Goal: Communication & Community: Answer question/provide support

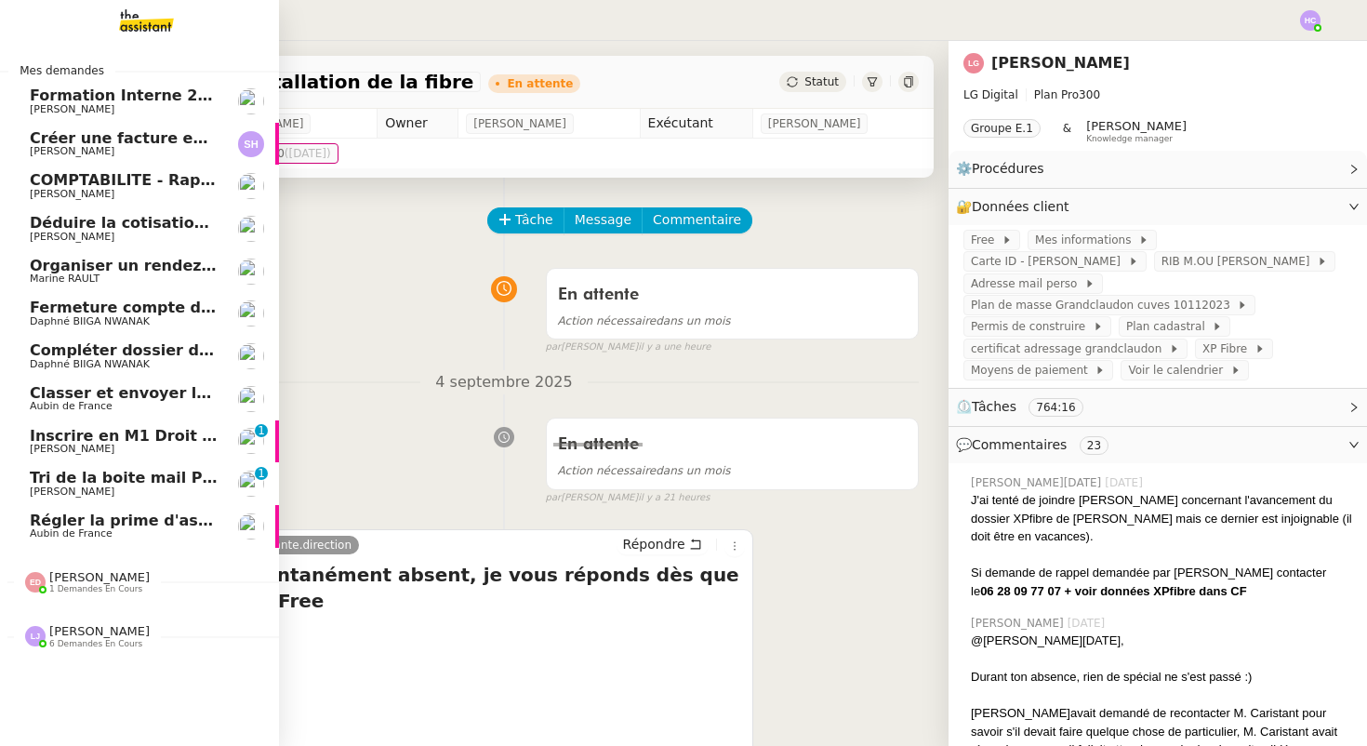
click at [170, 143] on span "Créer une facture en anglais immédiatement" at bounding box center [218, 138] width 377 height 18
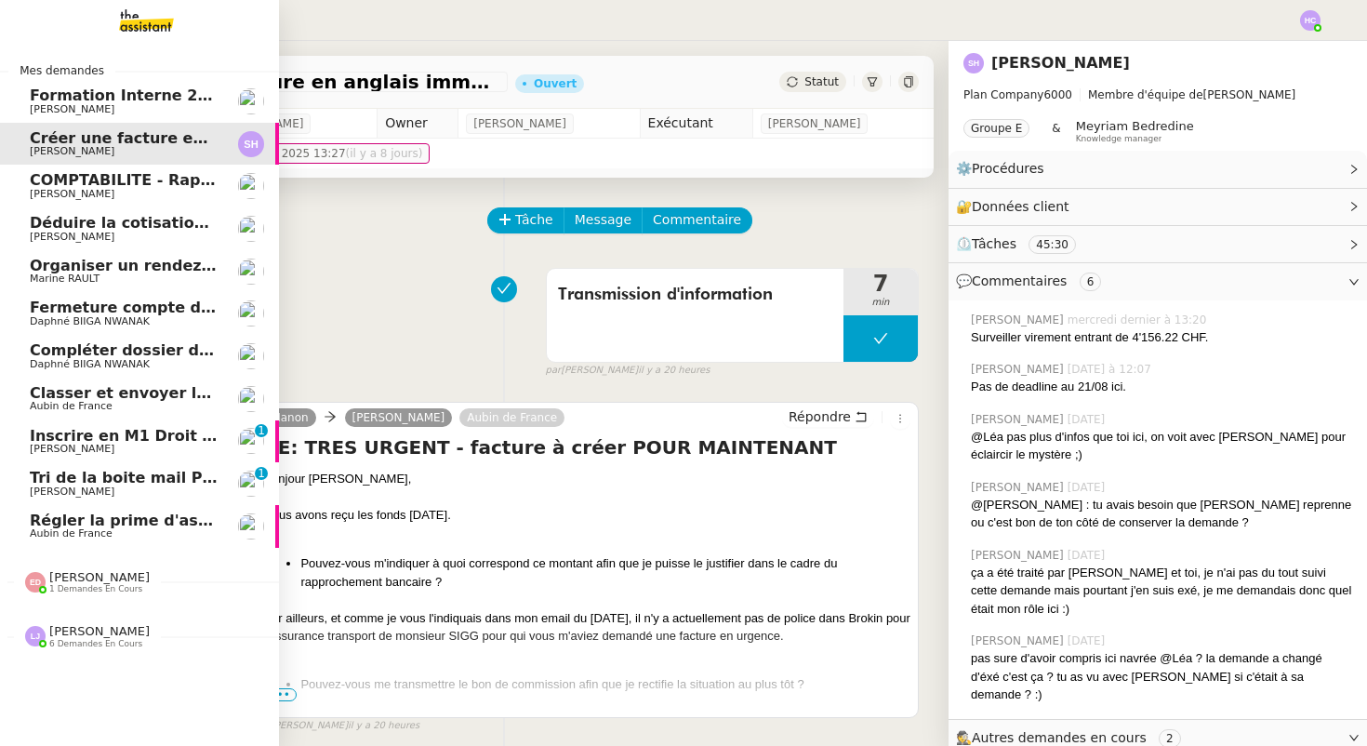
click at [77, 183] on span "COMPTABILITE - Rapprochement bancaire - 1 septembre 2025" at bounding box center [289, 180] width 519 height 18
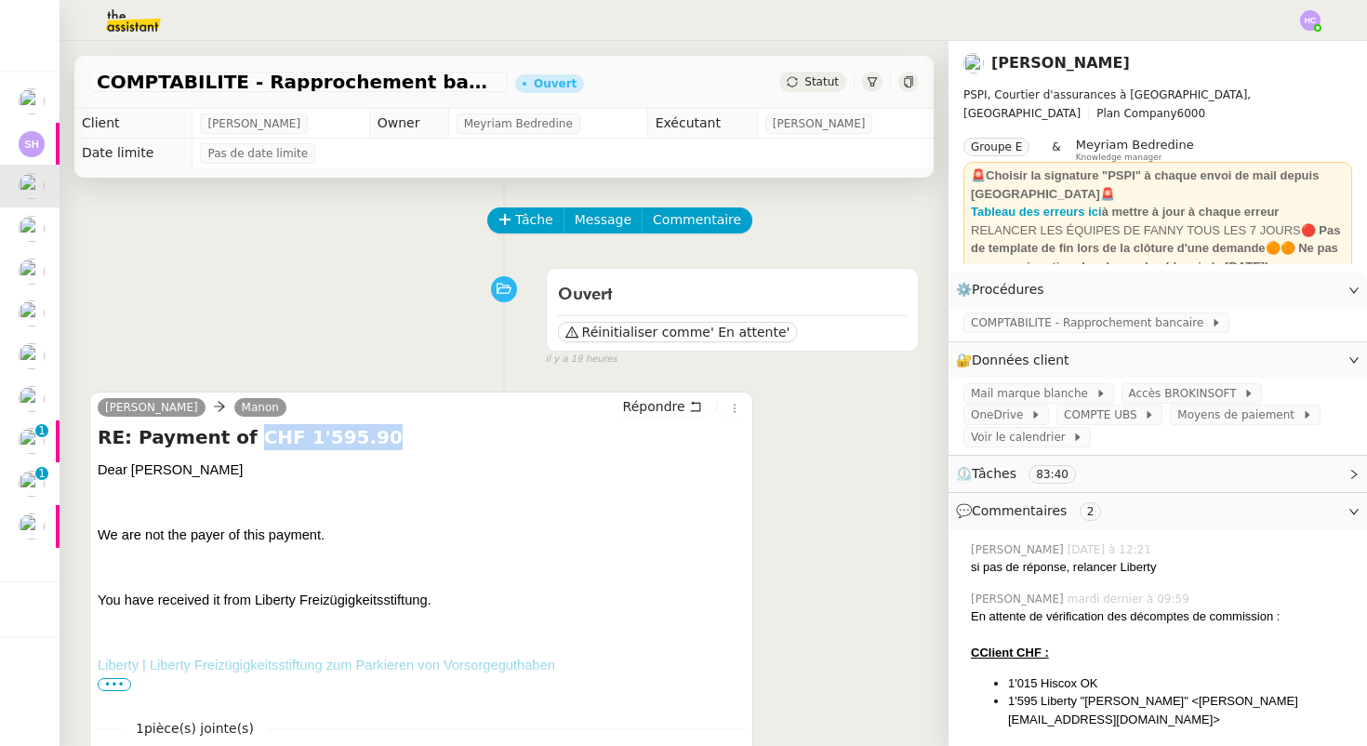
drag, startPoint x: 233, startPoint y: 435, endPoint x: 366, endPoint y: 449, distance: 133.7
click at [366, 449] on h4 "RE: Payment of CHF 1'595.90" at bounding box center [421, 437] width 647 height 26
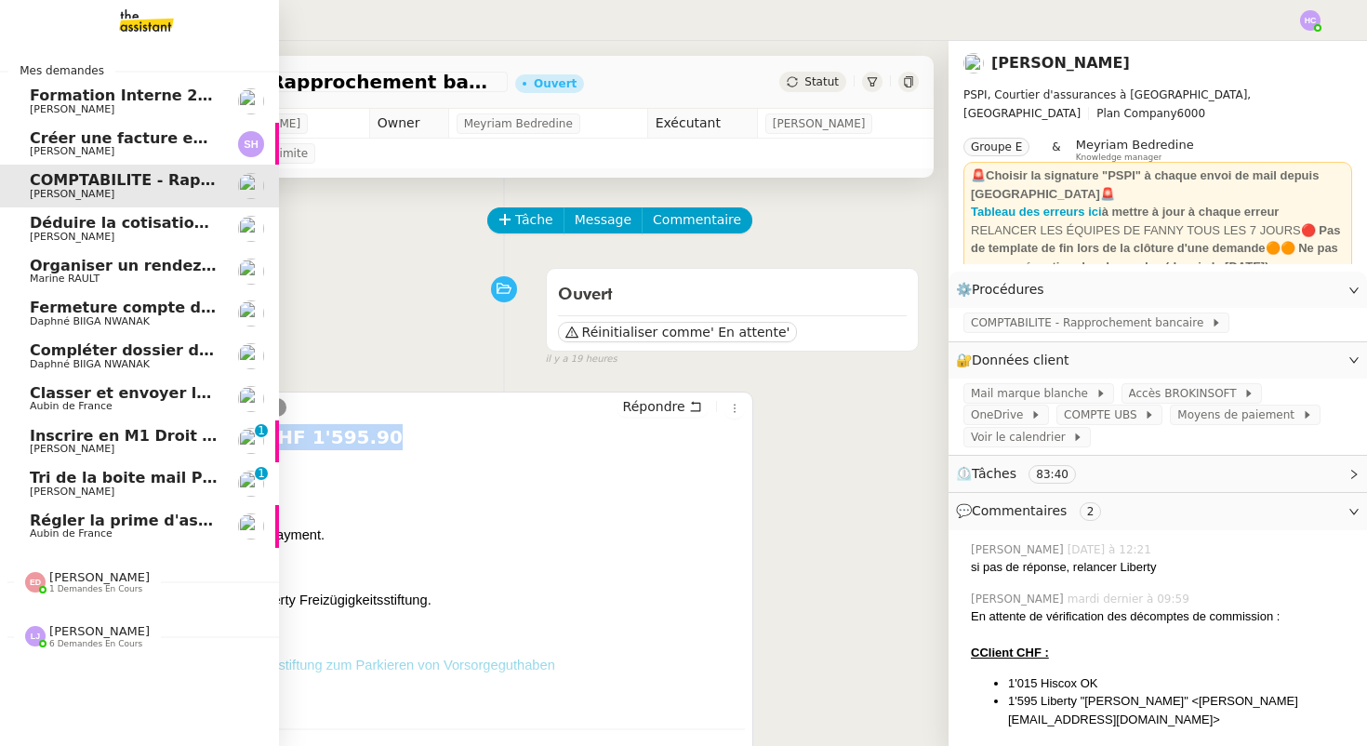
click at [87, 131] on span "Créer une facture en anglais immédiatement" at bounding box center [218, 138] width 377 height 18
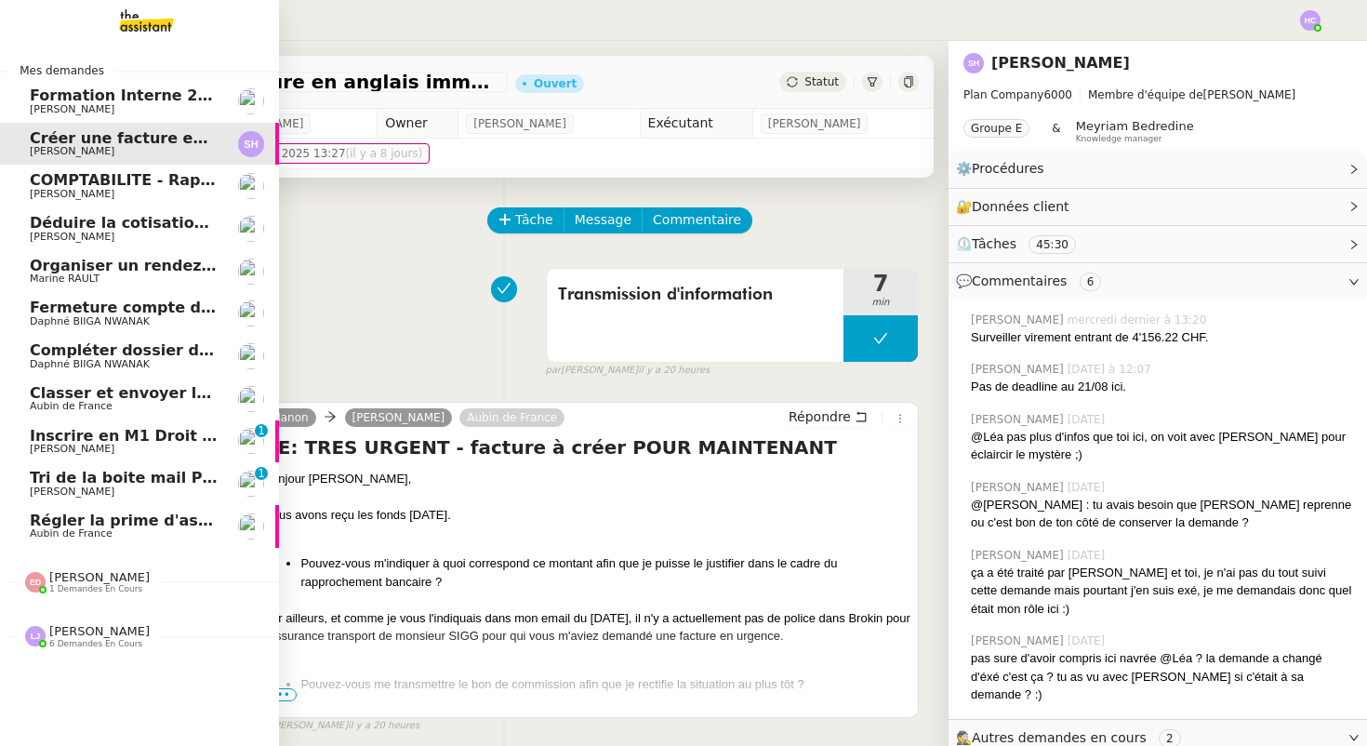
click at [99, 189] on span "[PERSON_NAME]" at bounding box center [124, 194] width 188 height 11
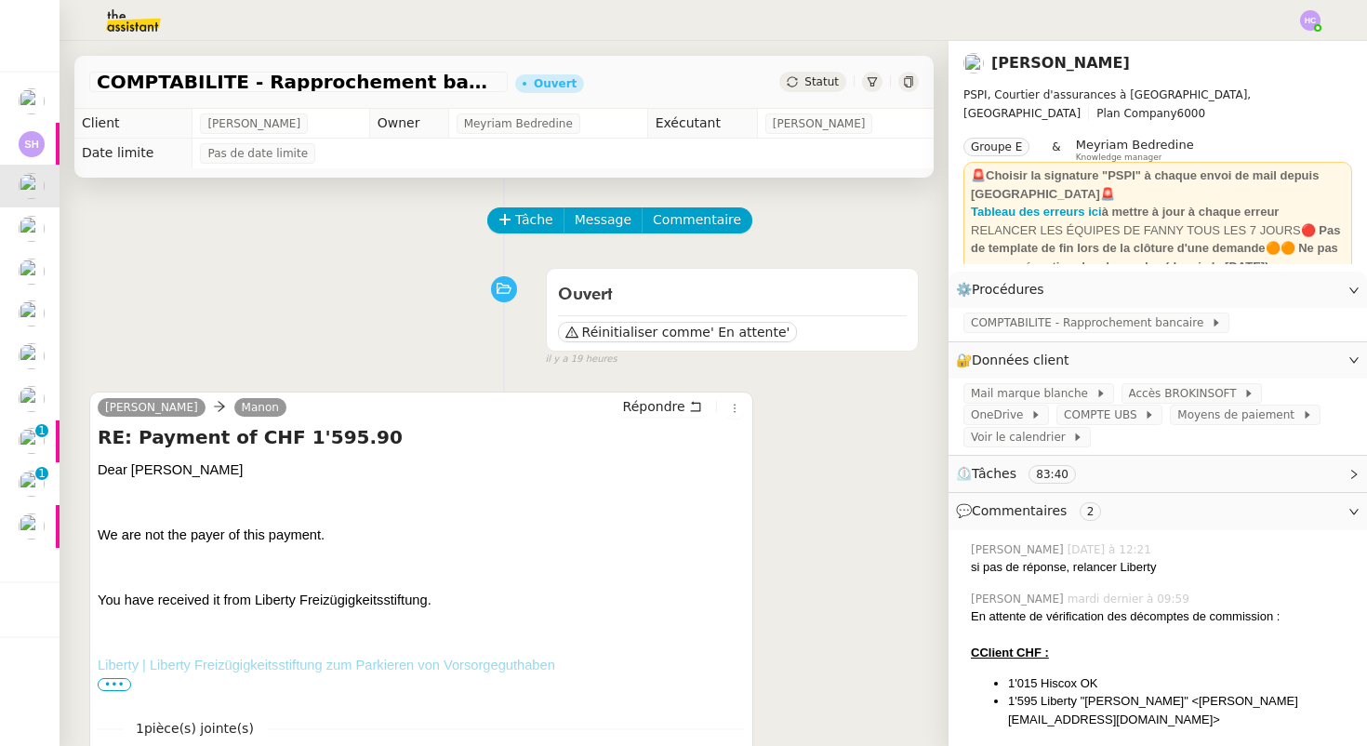
scroll to position [182, 0]
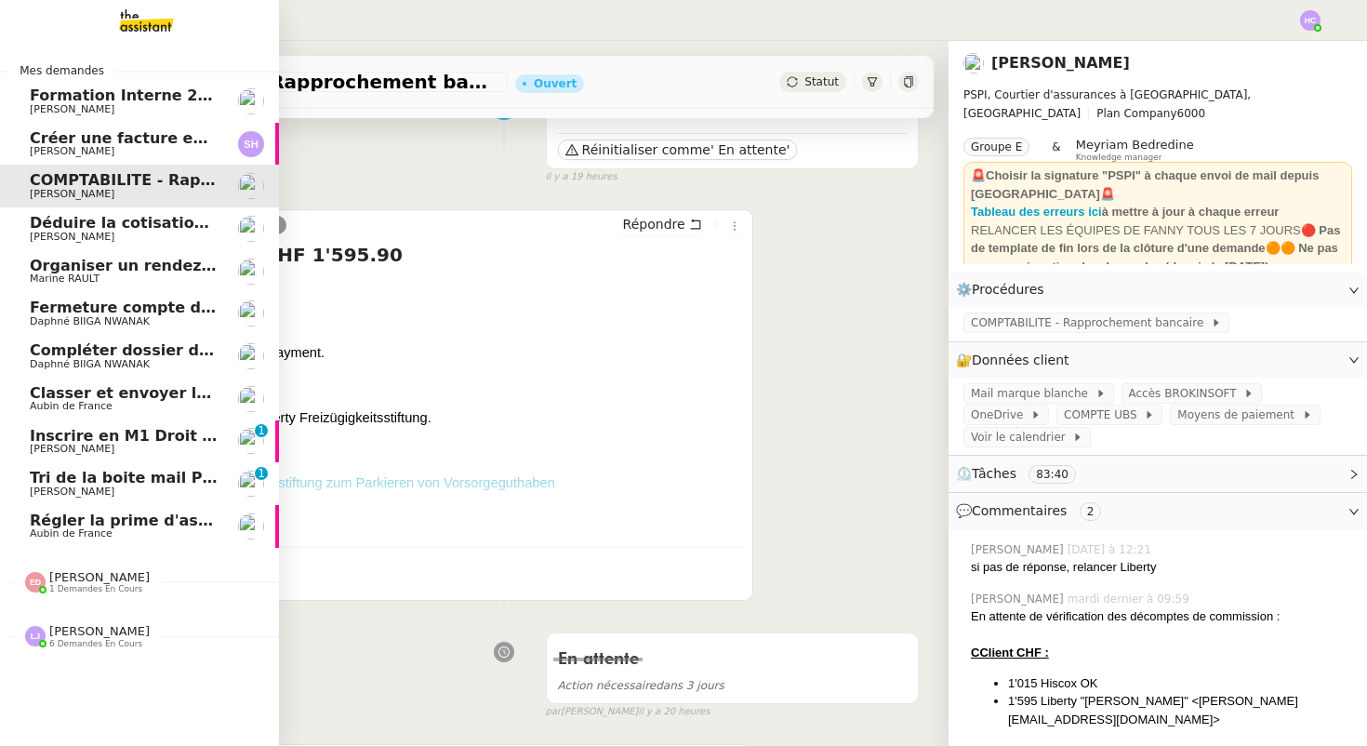
click at [59, 228] on span "Déduire la cotisation de 3671,25€ du reversement" at bounding box center [241, 223] width 422 height 18
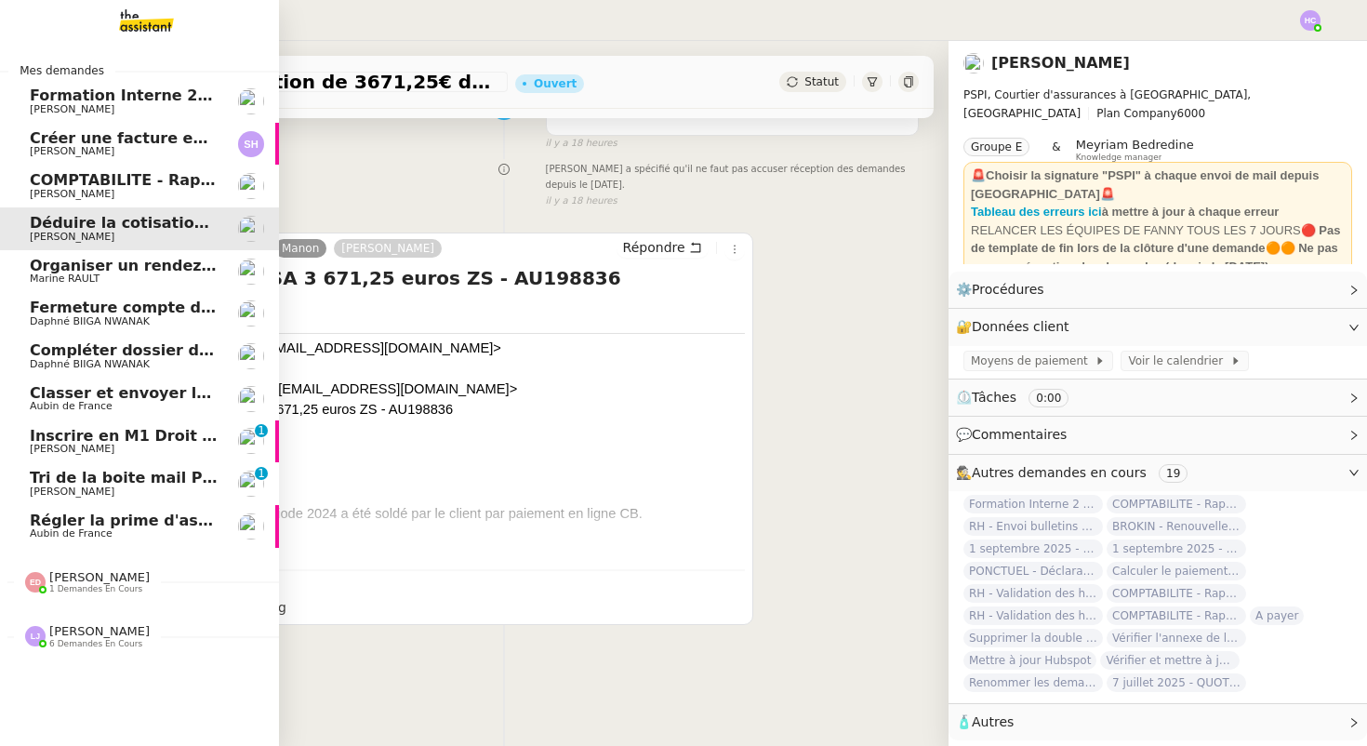
click at [111, 232] on span "[PERSON_NAME]" at bounding box center [124, 236] width 188 height 11
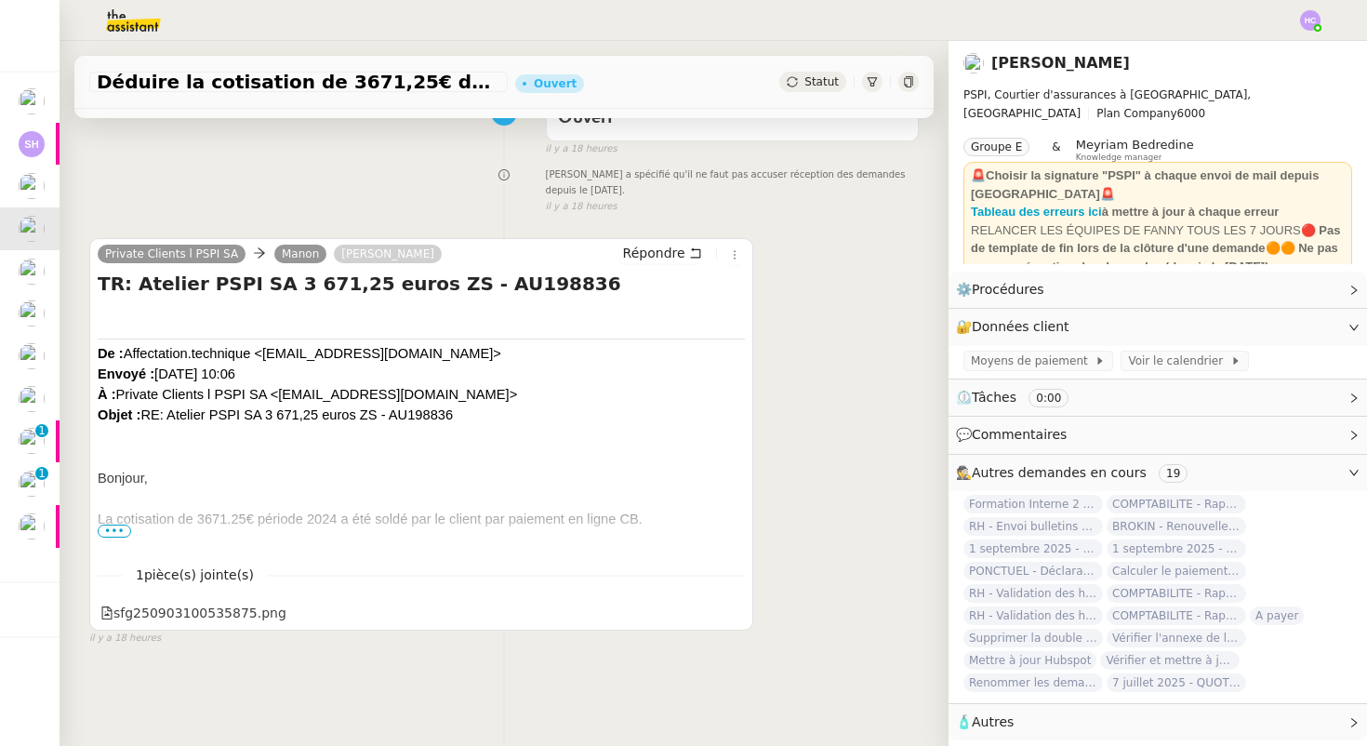
scroll to position [214, 0]
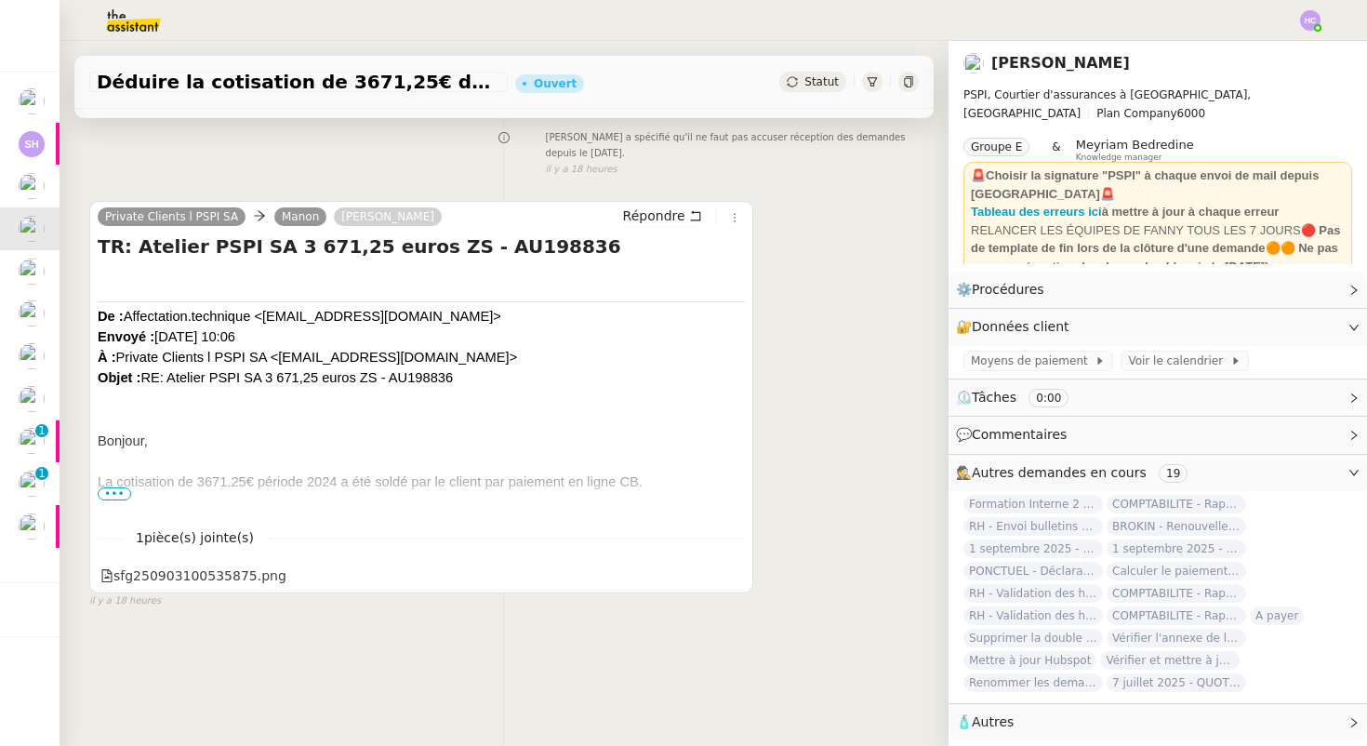
click at [105, 490] on span "•••" at bounding box center [114, 493] width 33 height 13
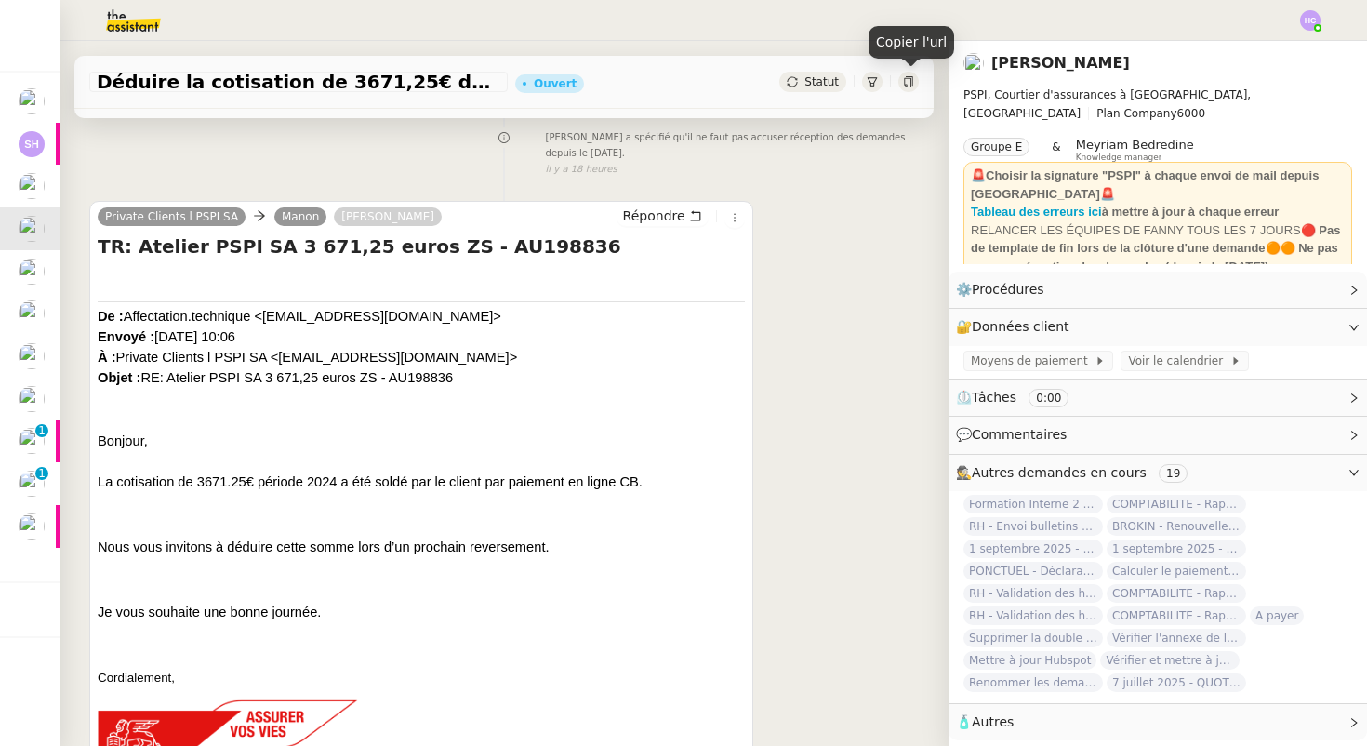
click at [913, 82] on icon at bounding box center [908, 81] width 11 height 11
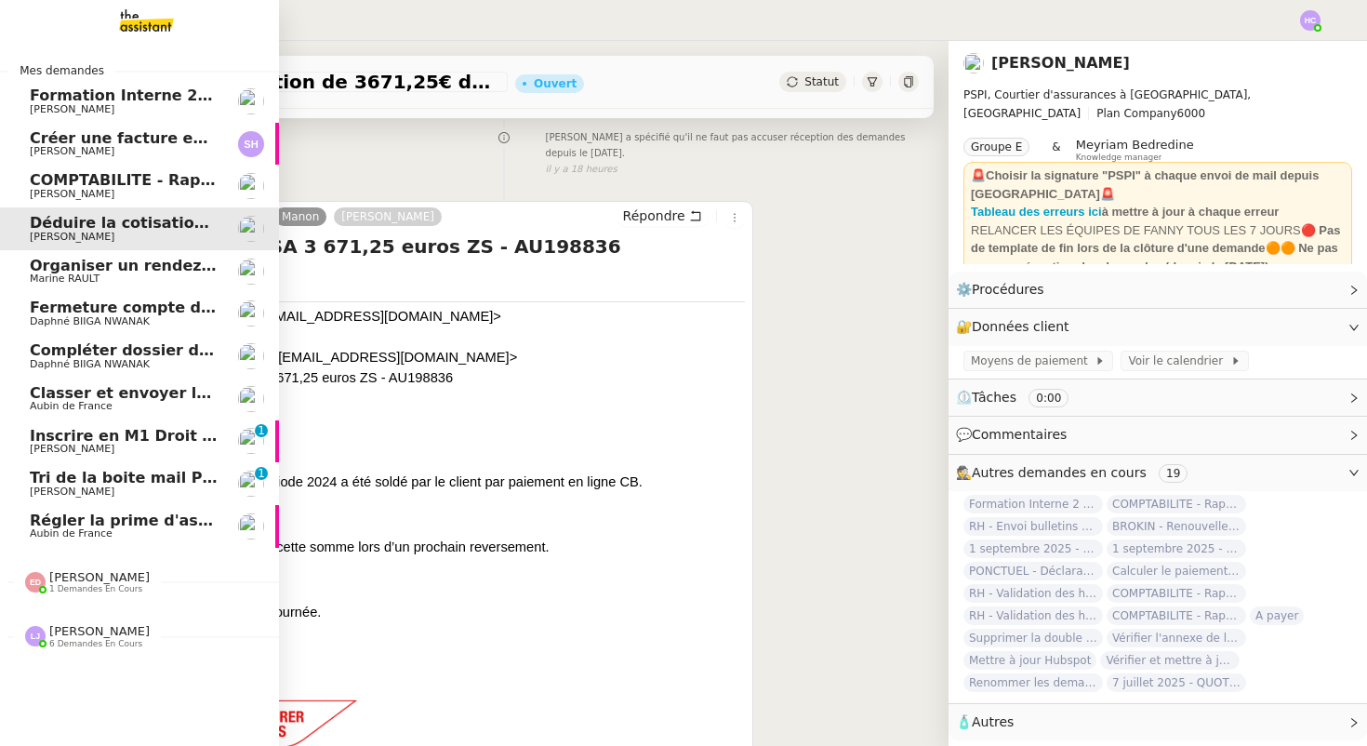
click at [98, 581] on span "[PERSON_NAME]" at bounding box center [99, 577] width 100 height 14
click at [88, 677] on span "[PERSON_NAME]" at bounding box center [99, 674] width 100 height 14
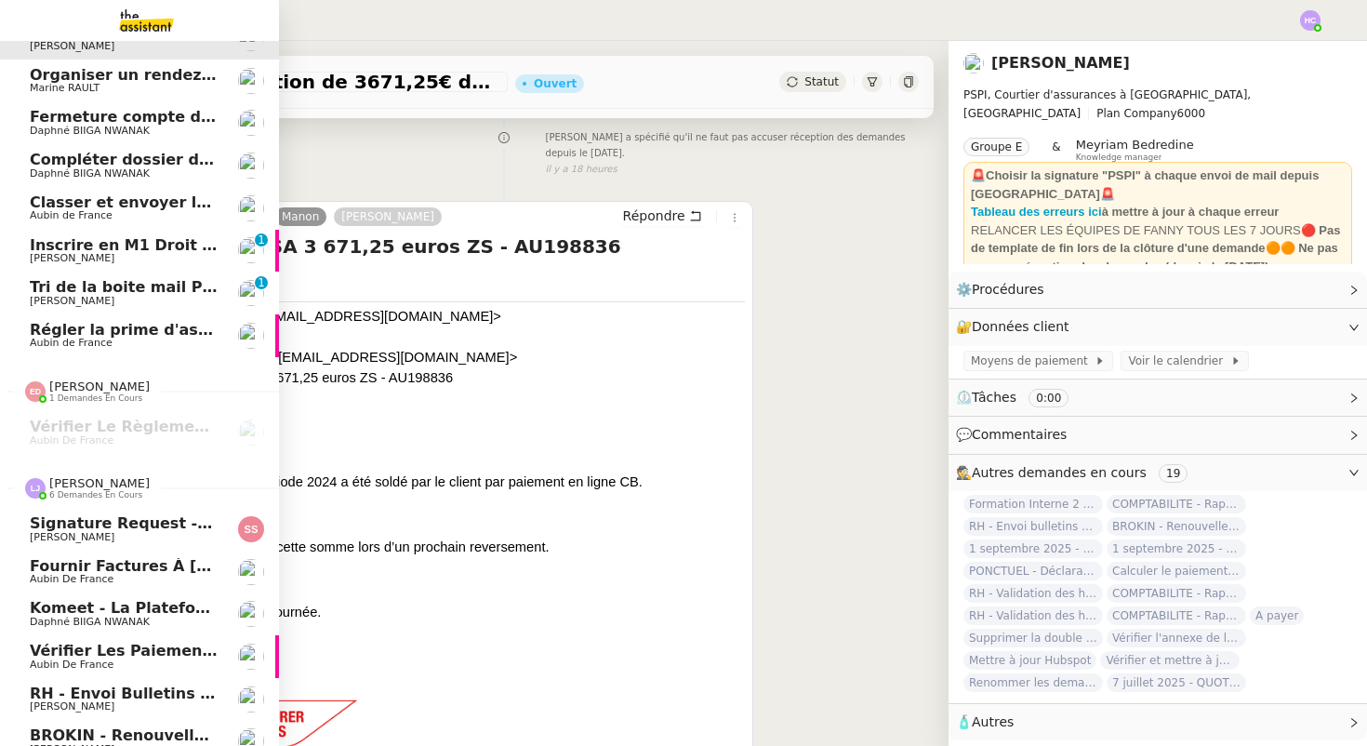
scroll to position [207, 0]
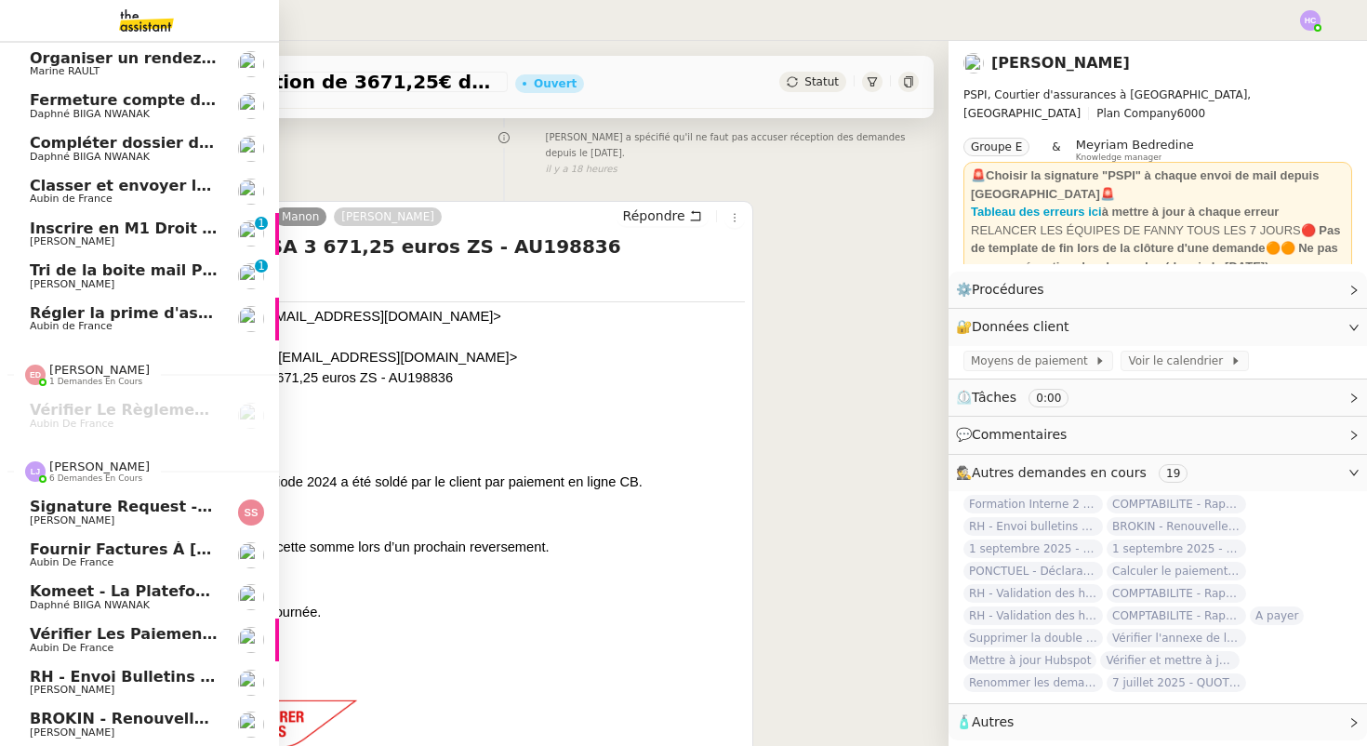
click at [106, 465] on span "[PERSON_NAME]" at bounding box center [99, 466] width 100 height 14
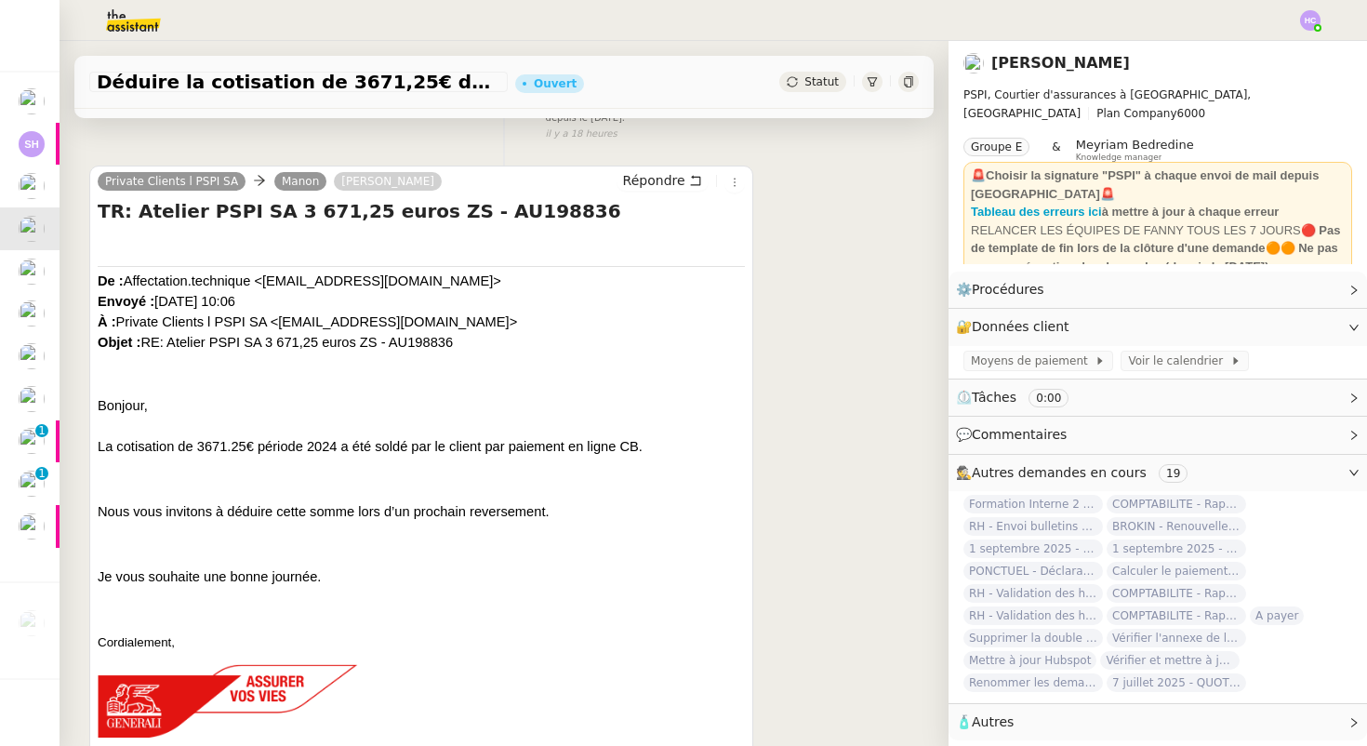
scroll to position [0, 0]
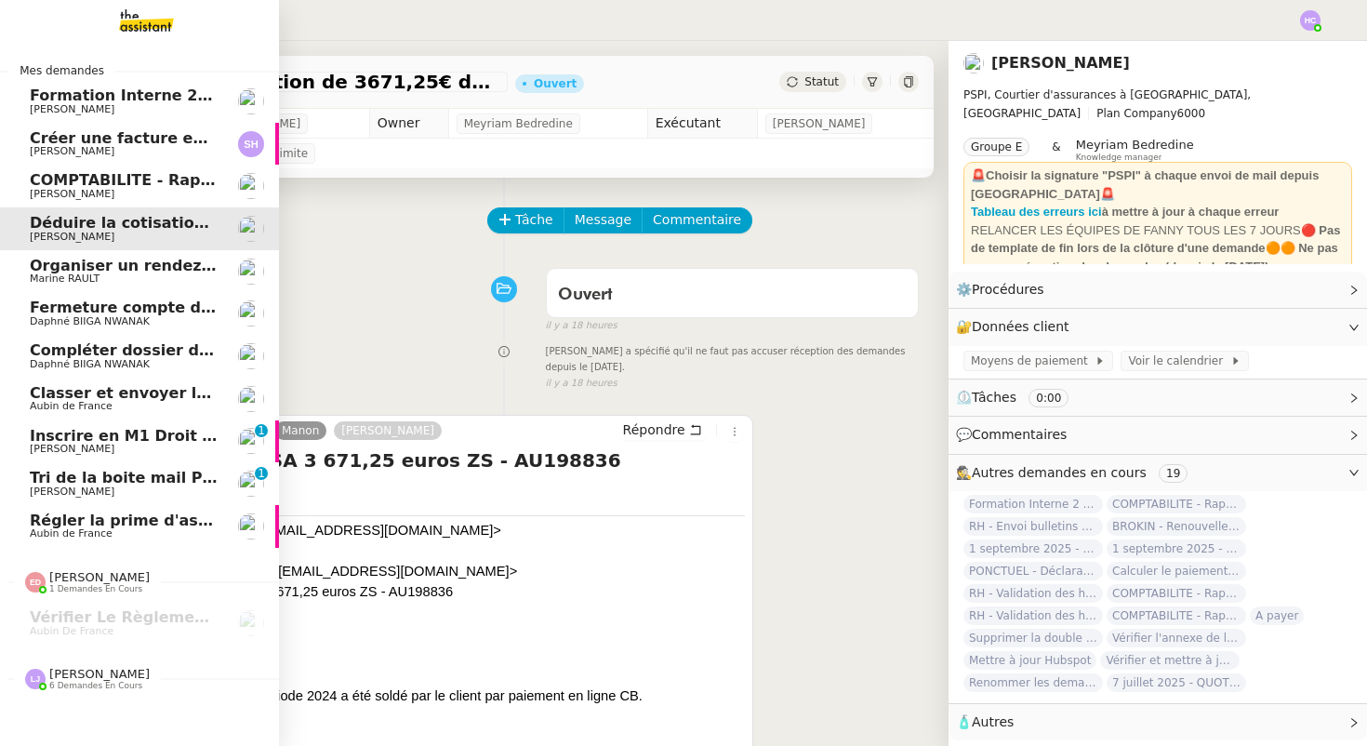
click at [119, 146] on span "[PERSON_NAME]" at bounding box center [124, 151] width 188 height 11
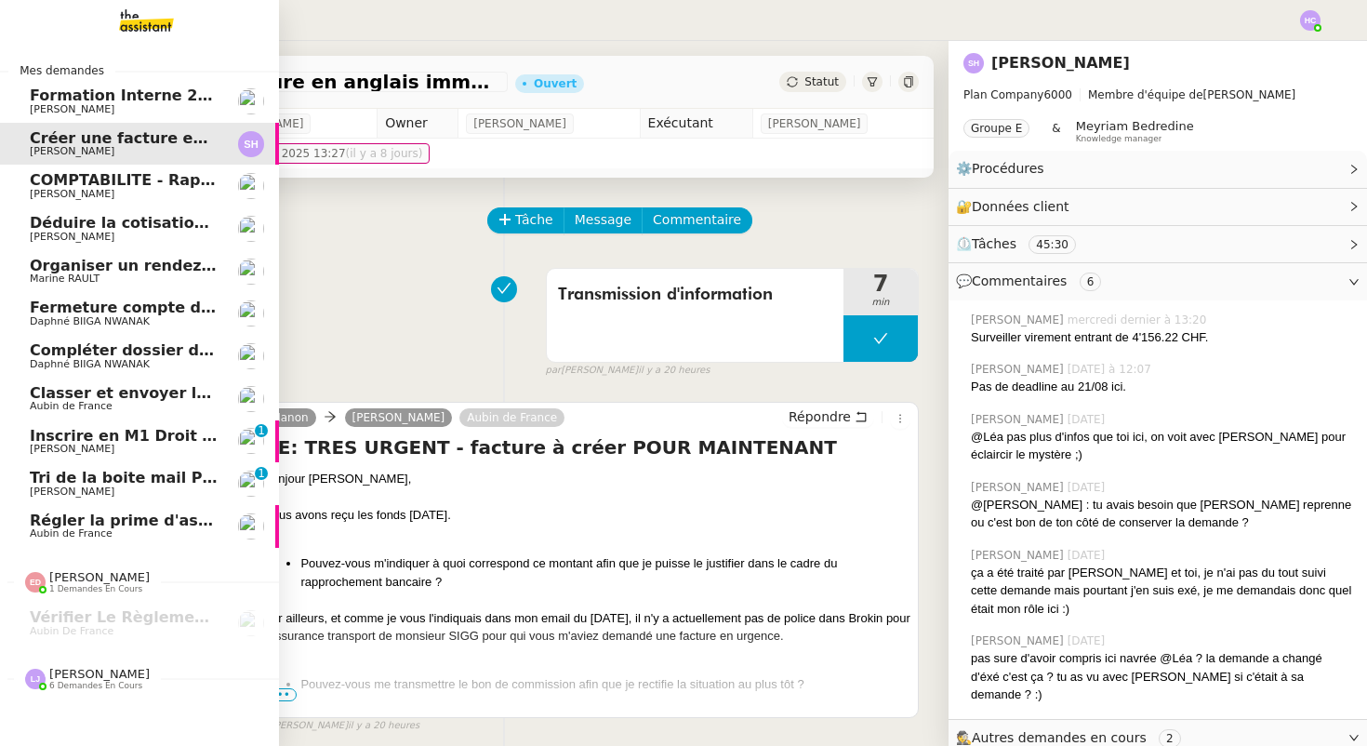
click at [111, 203] on link "COMPTABILITE - Rapprochement bancaire - [DATE] [PERSON_NAME]" at bounding box center [139, 186] width 279 height 43
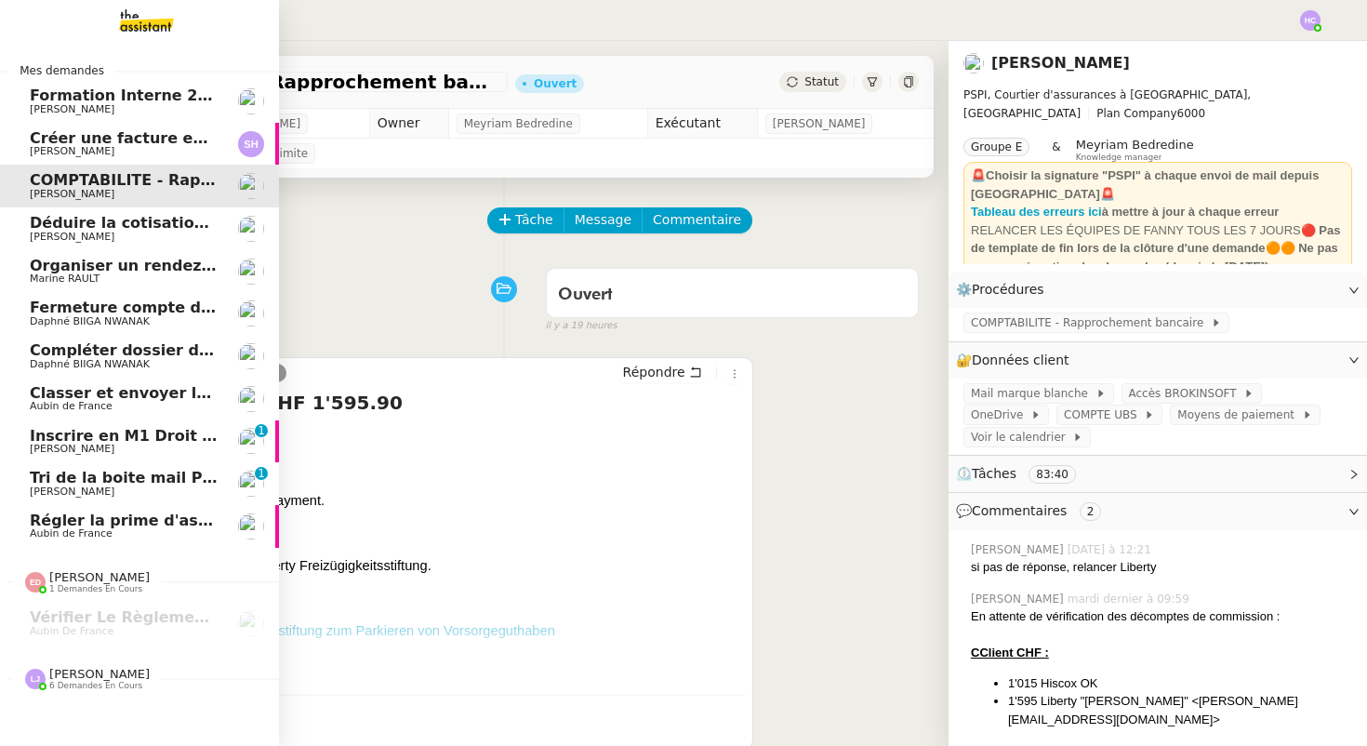
click at [110, 231] on span "[PERSON_NAME]" at bounding box center [124, 236] width 188 height 11
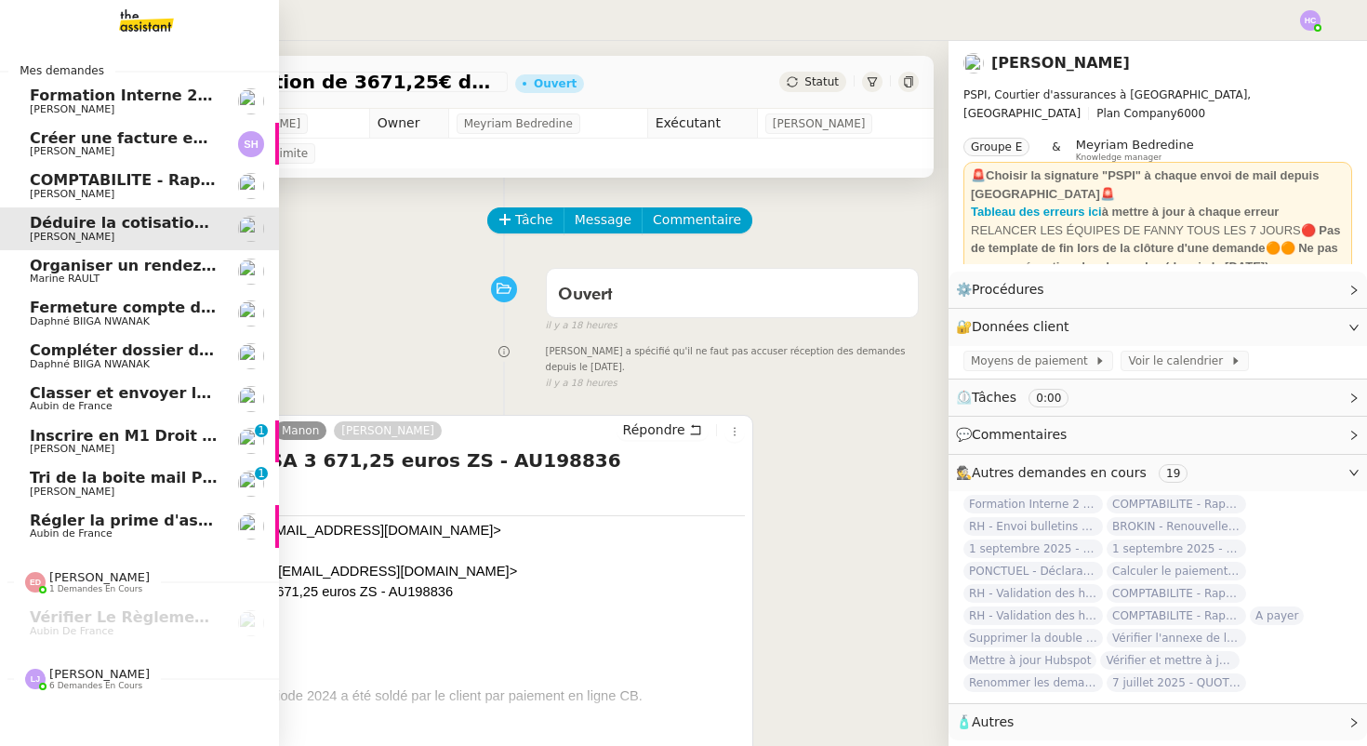
click at [111, 273] on span "Marine RAULT" at bounding box center [124, 278] width 188 height 11
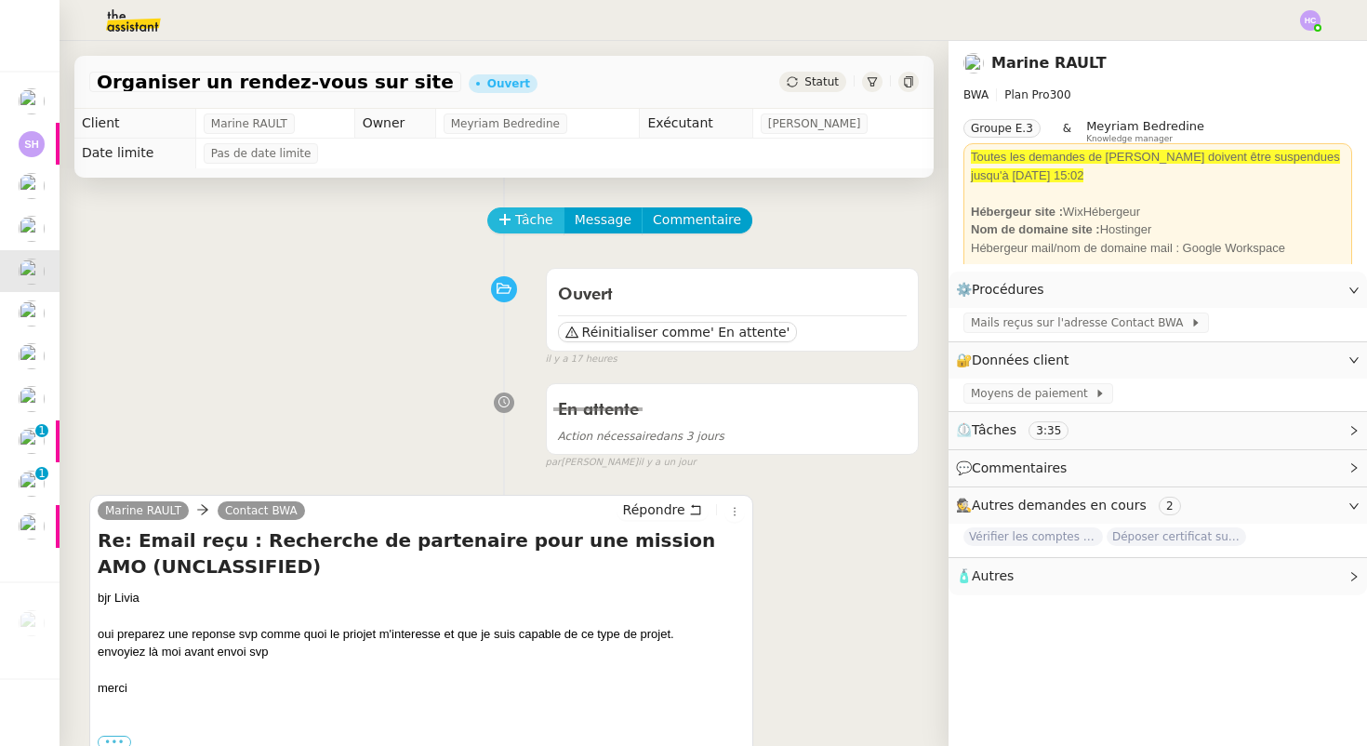
click at [528, 221] on span "Tâche" at bounding box center [534, 219] width 38 height 21
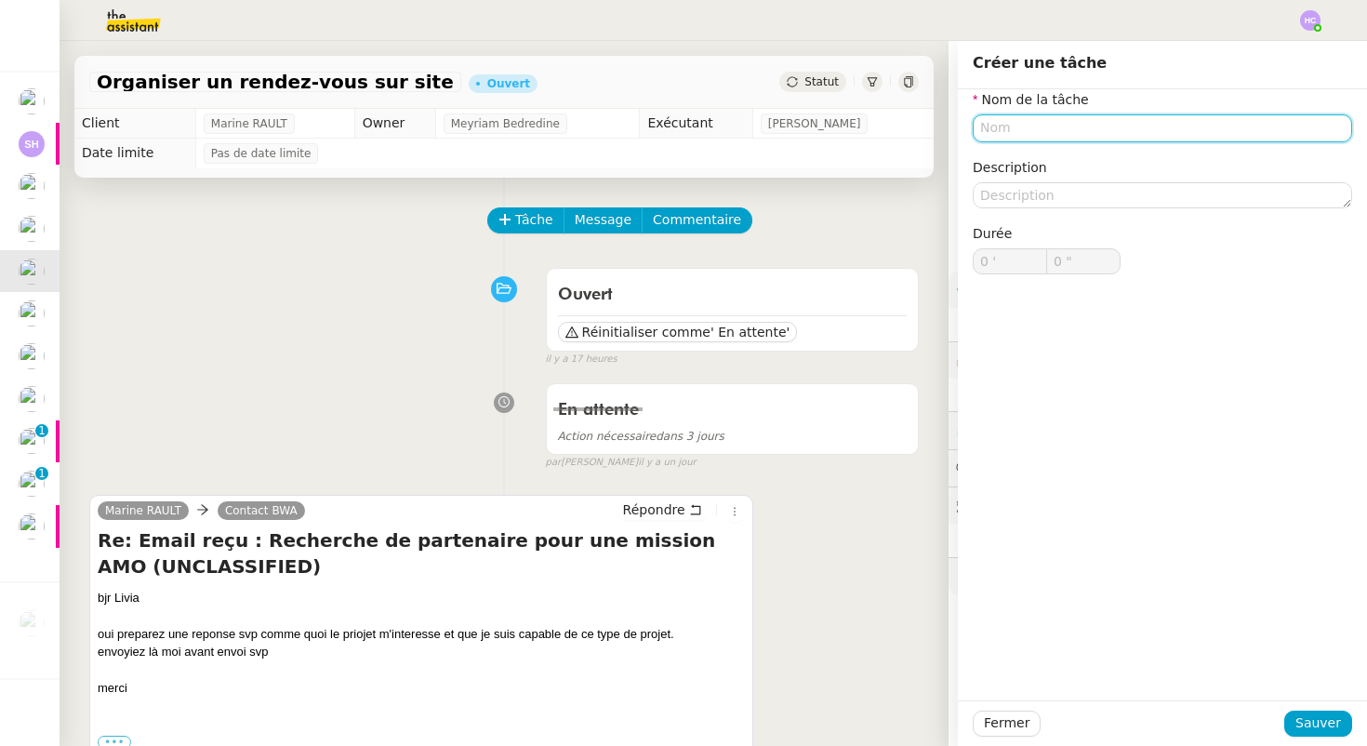
click at [1011, 123] on input "text" at bounding box center [1161, 127] width 379 height 27
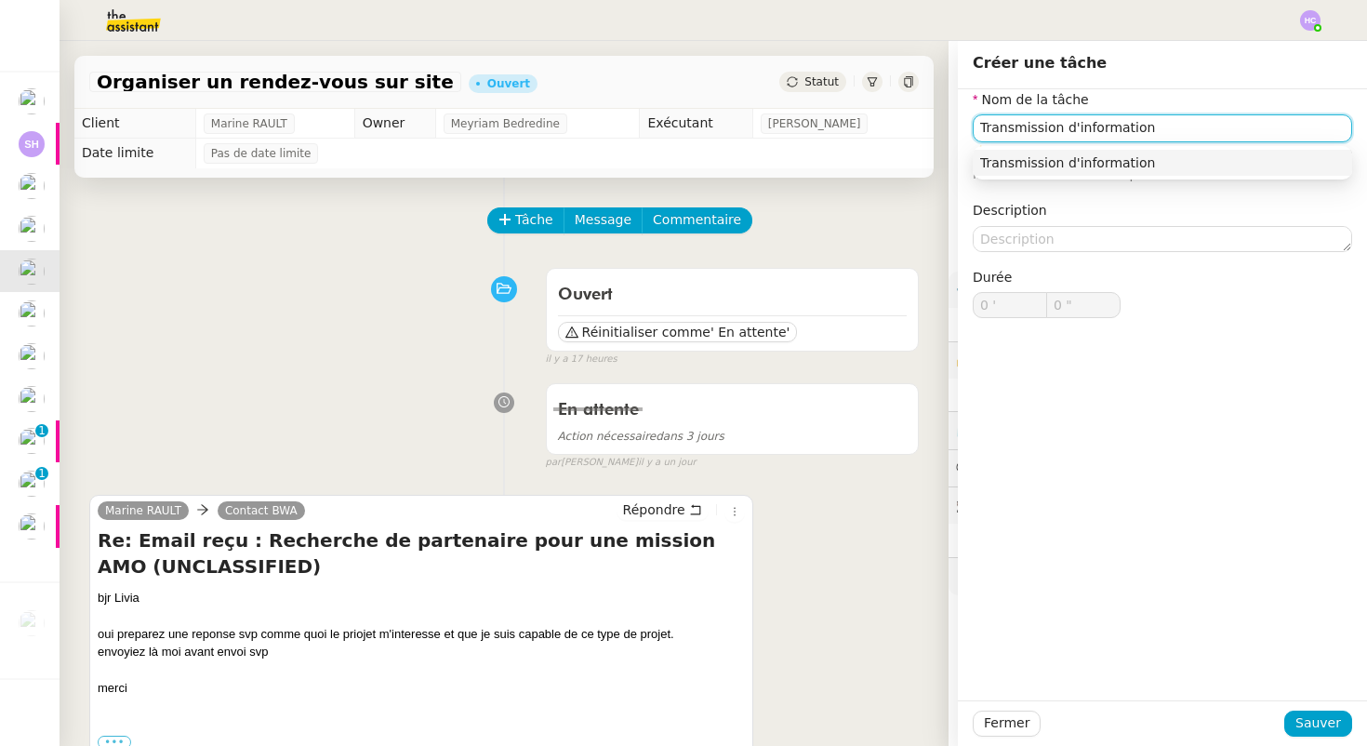
click at [1121, 169] on div "Transmission d'information" at bounding box center [1162, 162] width 364 height 17
type input "Transmission d'information"
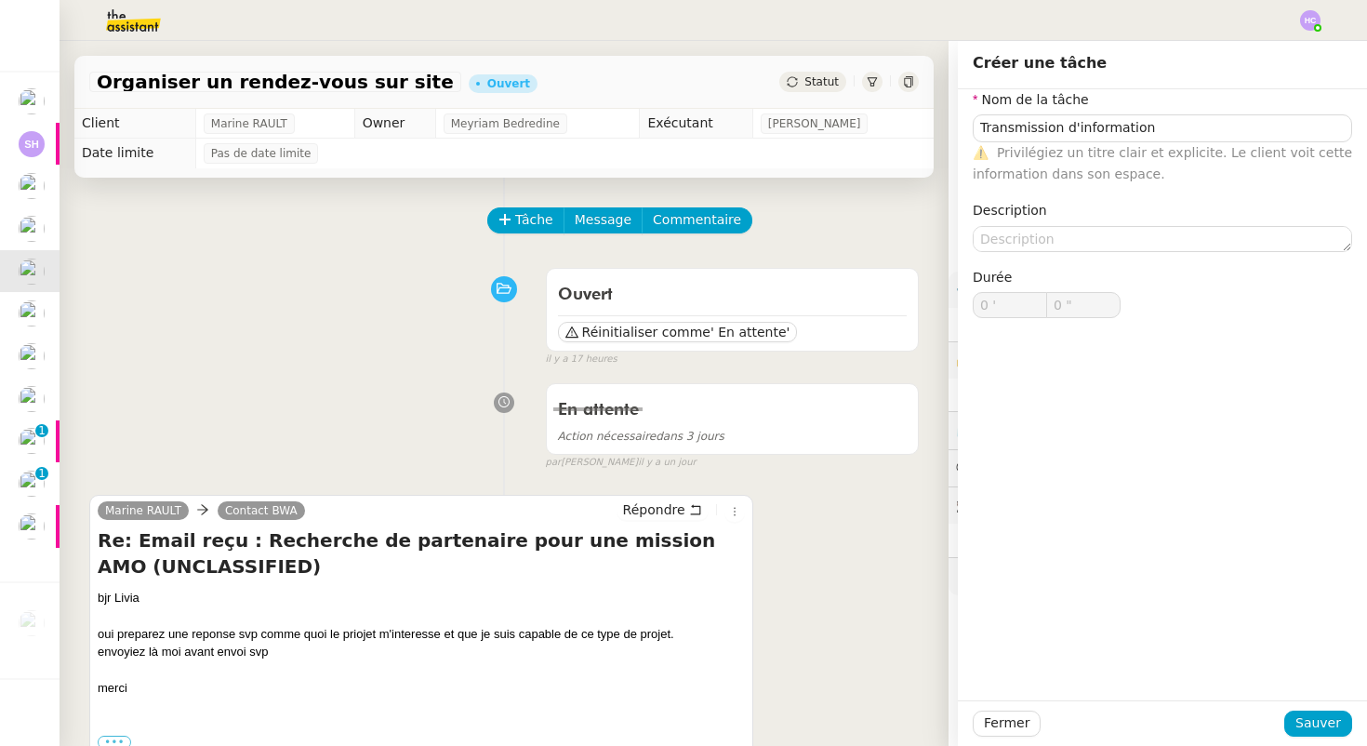
click at [1317, 737] on div "Fermer Sauver" at bounding box center [1162, 723] width 409 height 46
click at [1311, 721] on span "Sauver" at bounding box center [1318, 722] width 46 height 21
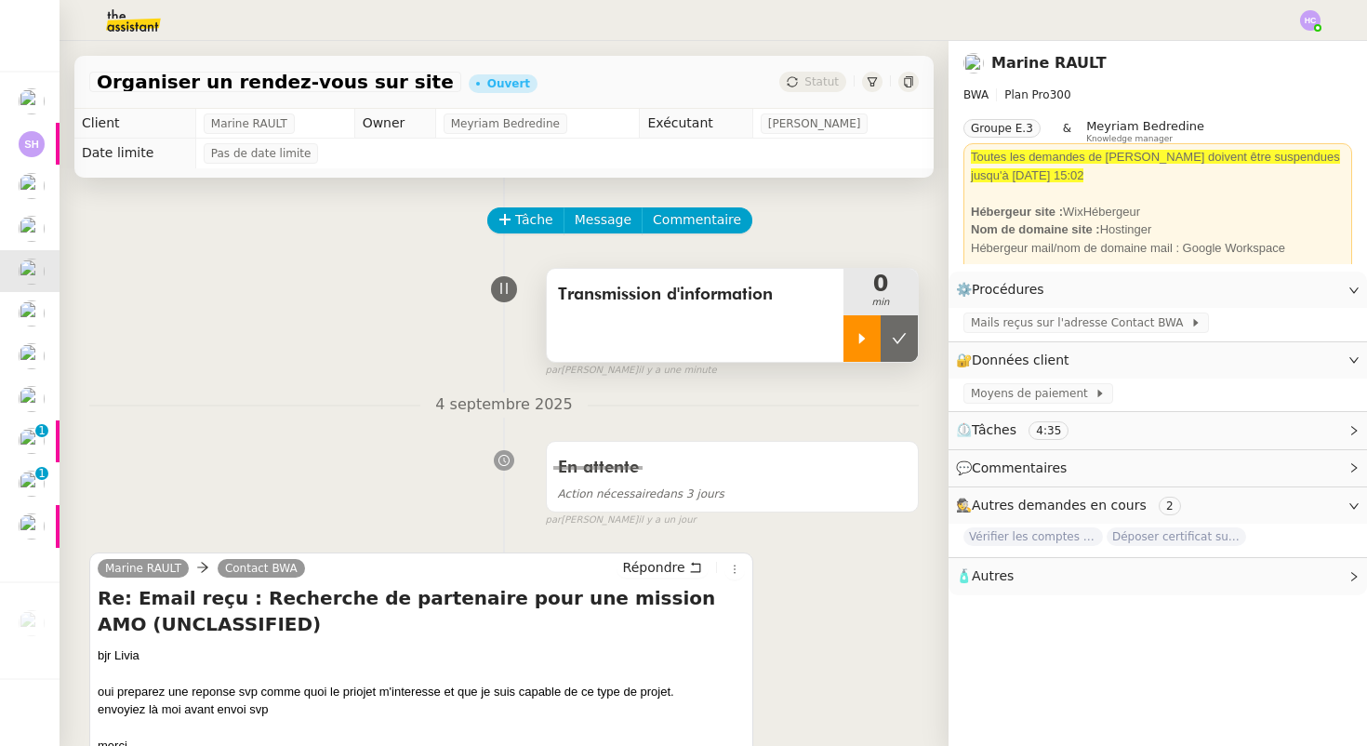
click at [851, 344] on div at bounding box center [861, 338] width 37 height 46
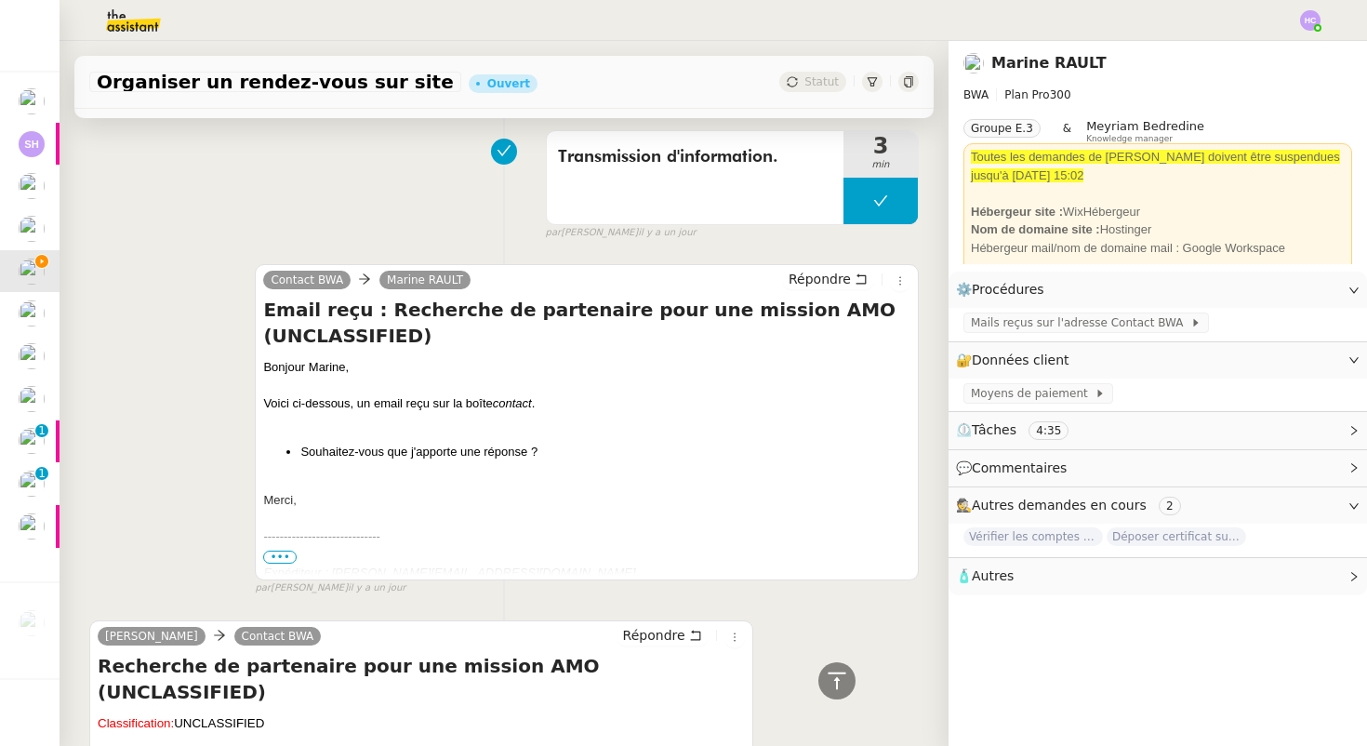
scroll to position [1064, 0]
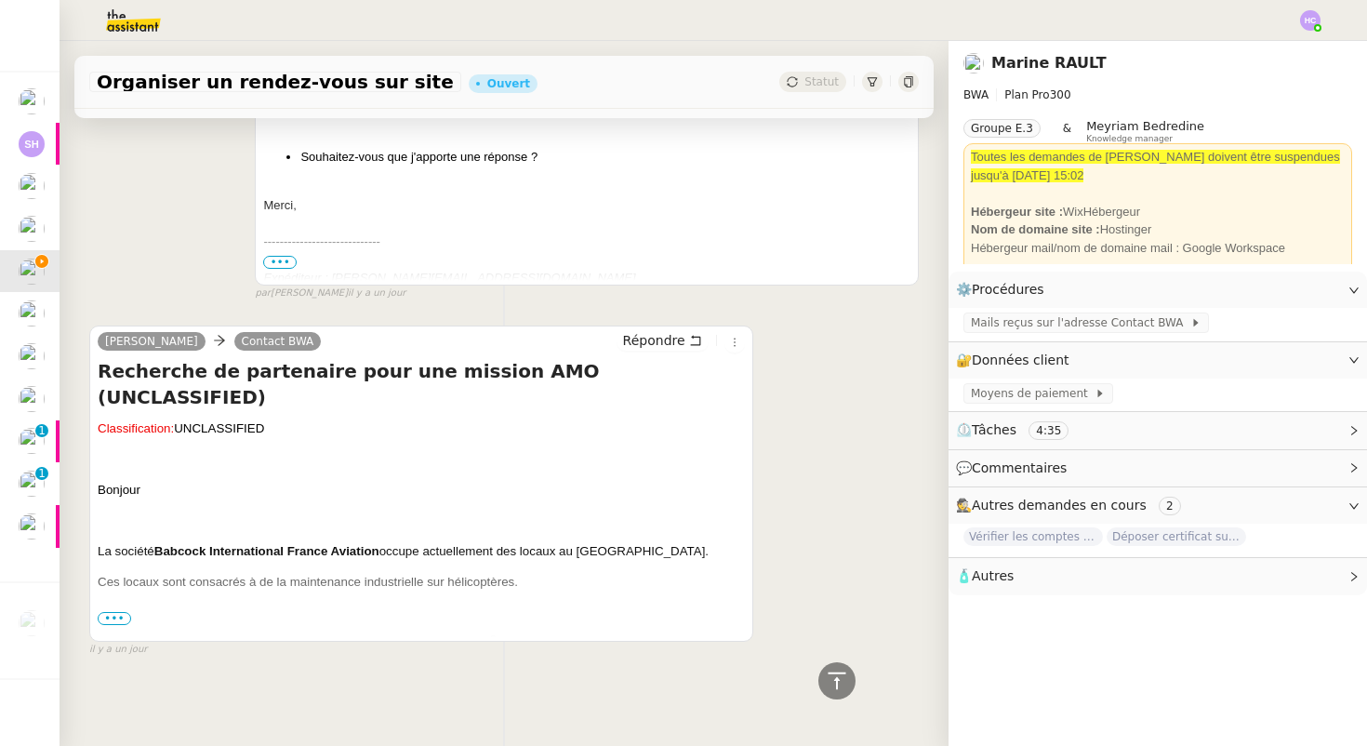
click at [125, 619] on span "•••" at bounding box center [114, 618] width 33 height 13
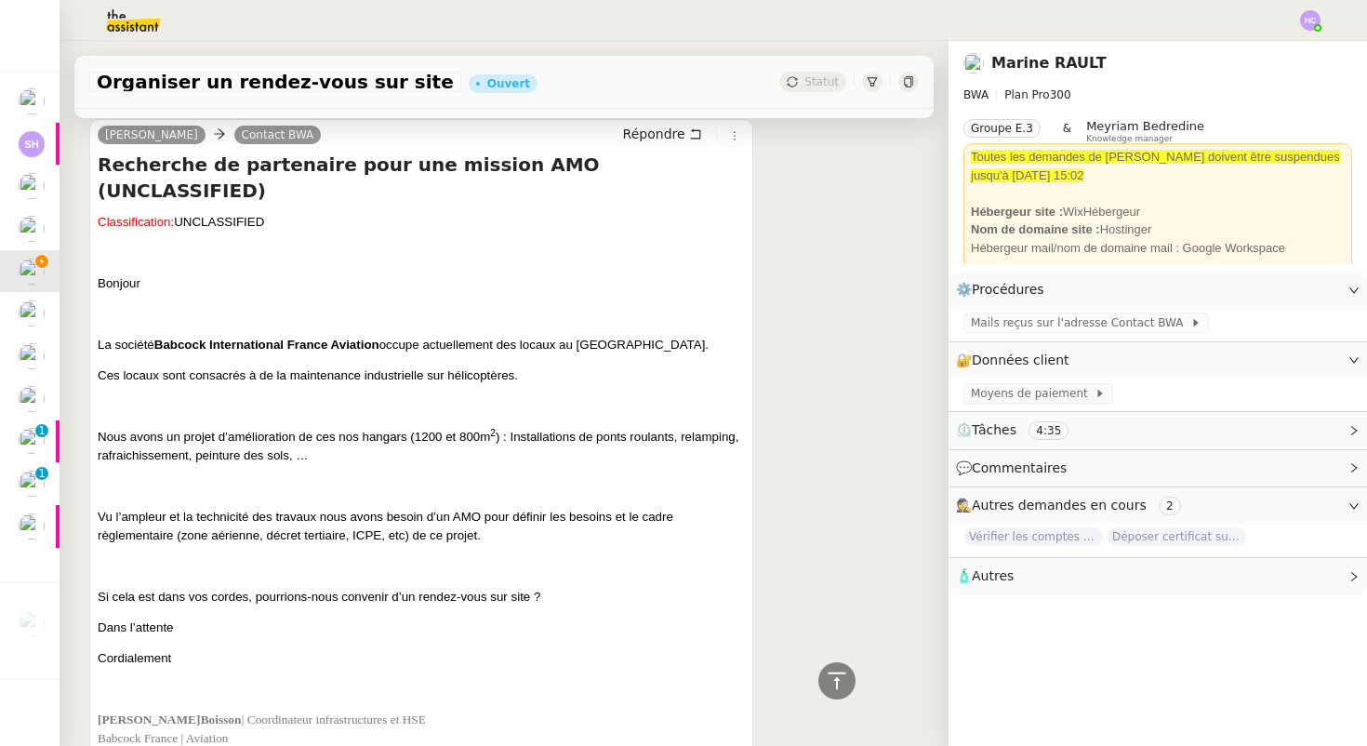
scroll to position [1285, 0]
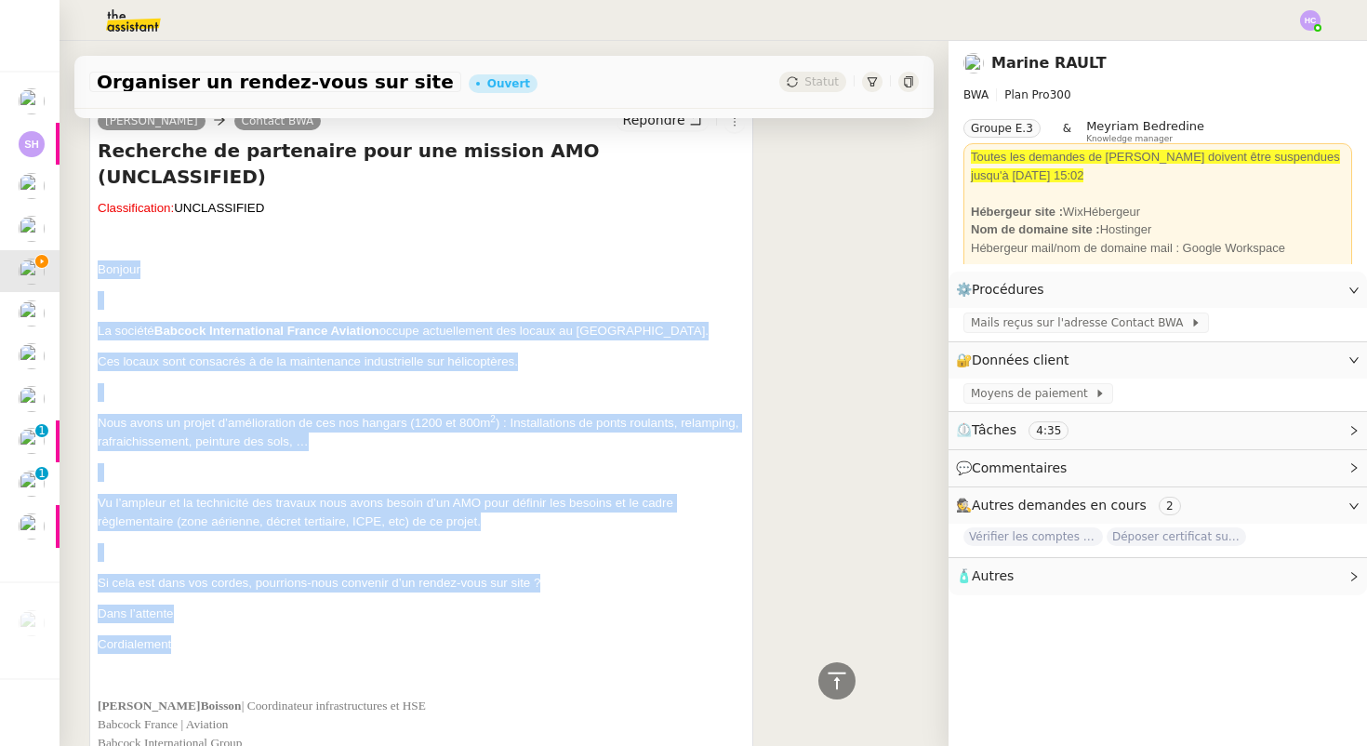
drag, startPoint x: 99, startPoint y: 238, endPoint x: 290, endPoint y: 628, distance: 434.1
click at [290, 628] on div "Classification: UNCLASSIFIED Bonjour La société Babcock International France Av…" at bounding box center [421, 547] width 647 height 697
copy div "Bonjour La société Babcock International France Aviation occupe actuellement de…"
click at [400, 256] on div "Classification: UNCLASSIFIED Bonjour La société Babcock International France Av…" at bounding box center [421, 547] width 647 height 697
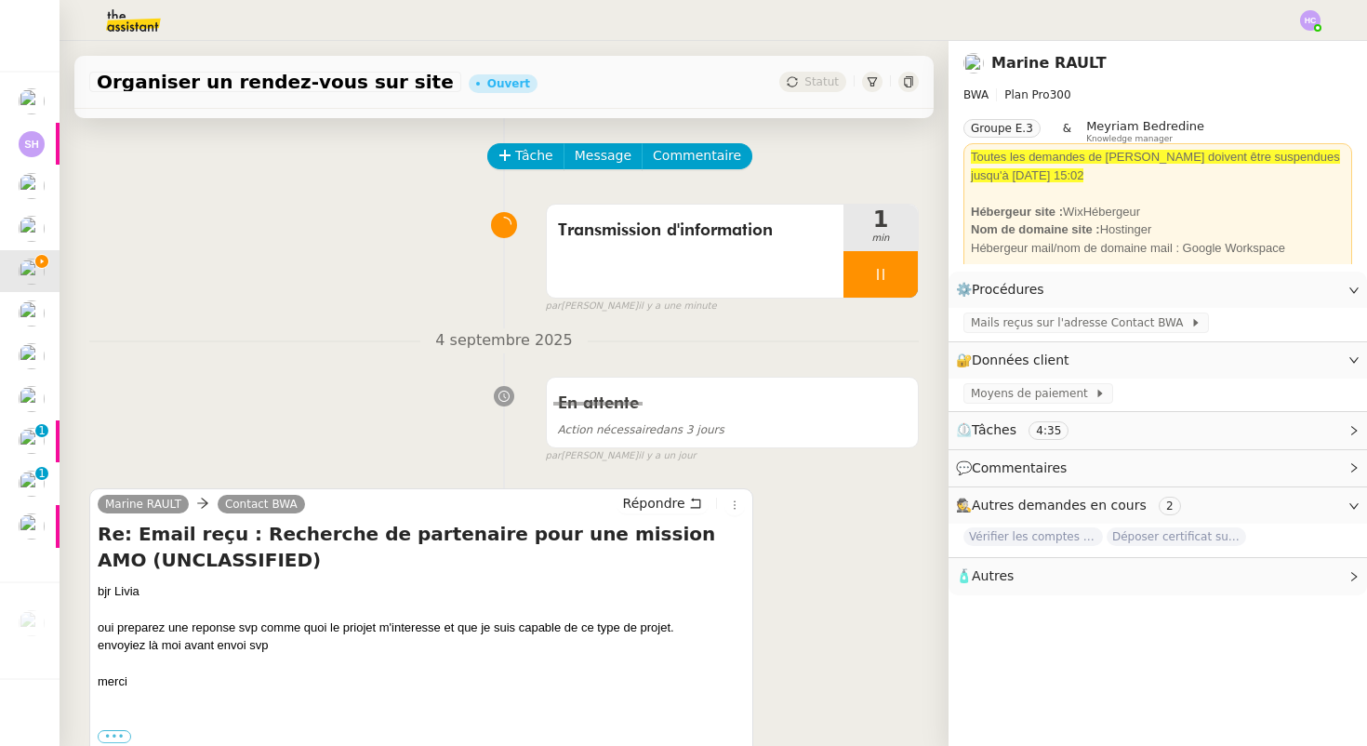
scroll to position [70, 0]
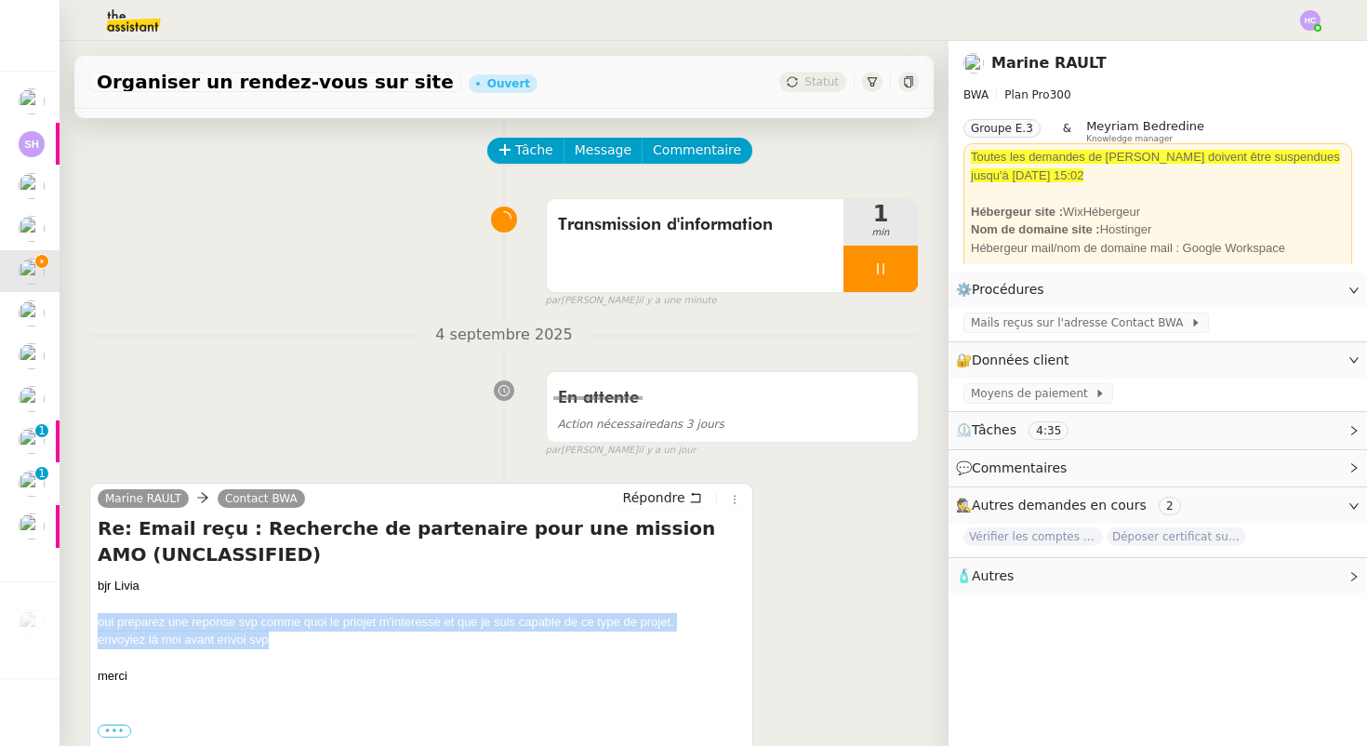
drag, startPoint x: 283, startPoint y: 639, endPoint x: 90, endPoint y: 615, distance: 194.0
click at [90, 615] on div "[PERSON_NAME] Contact BWA Répondre Re: Email reçu : Recherche de partenaire pou…" at bounding box center [421, 641] width 664 height 316
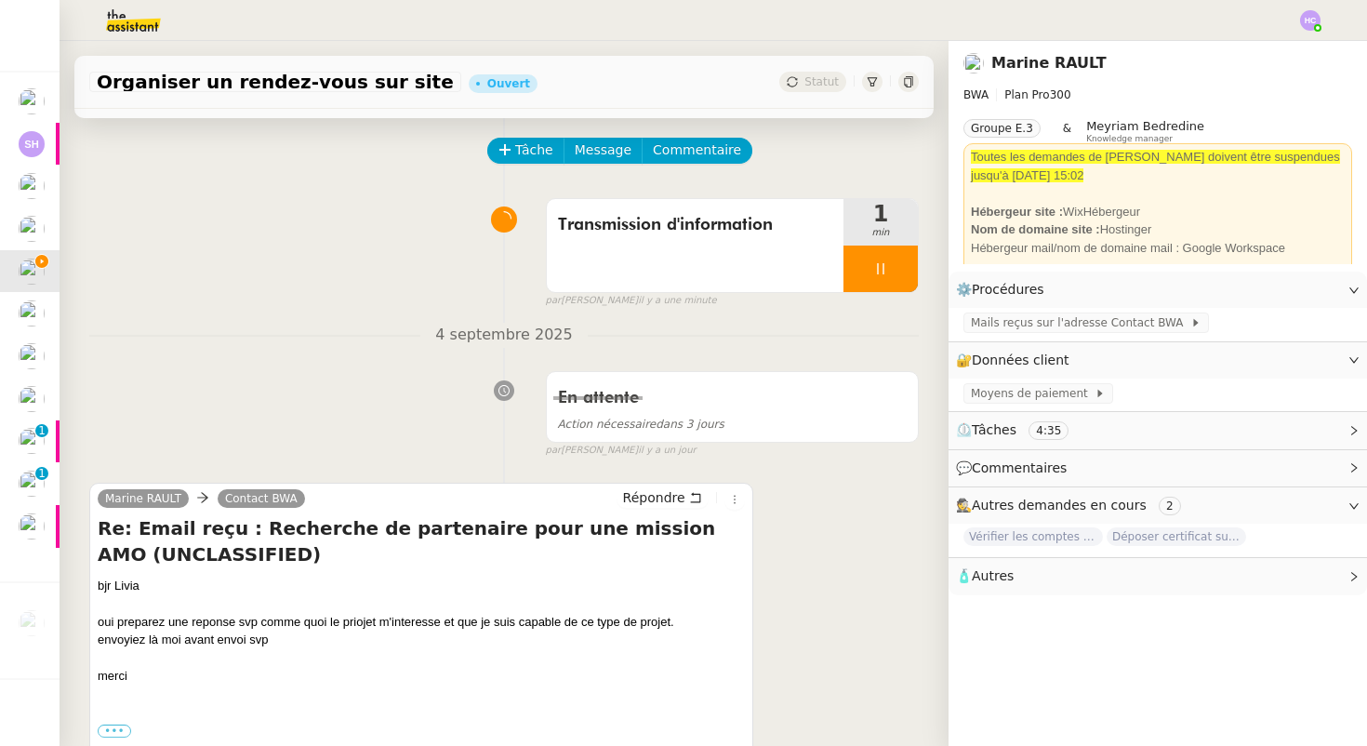
click at [188, 648] on div "envoyiez là moi avant envoi svp" at bounding box center [421, 639] width 647 height 19
drag, startPoint x: 681, startPoint y: 621, endPoint x: 262, endPoint y: 616, distance: 419.3
click at [263, 617] on div "oui preparez une reponse svp comme quoi le priojet m'interesse et que je suis c…" at bounding box center [421, 622] width 647 height 19
copy div "comme quoi le priojet m'interesse et que je suis capable de ce type de projet."
click at [386, 604] on div at bounding box center [421, 603] width 647 height 19
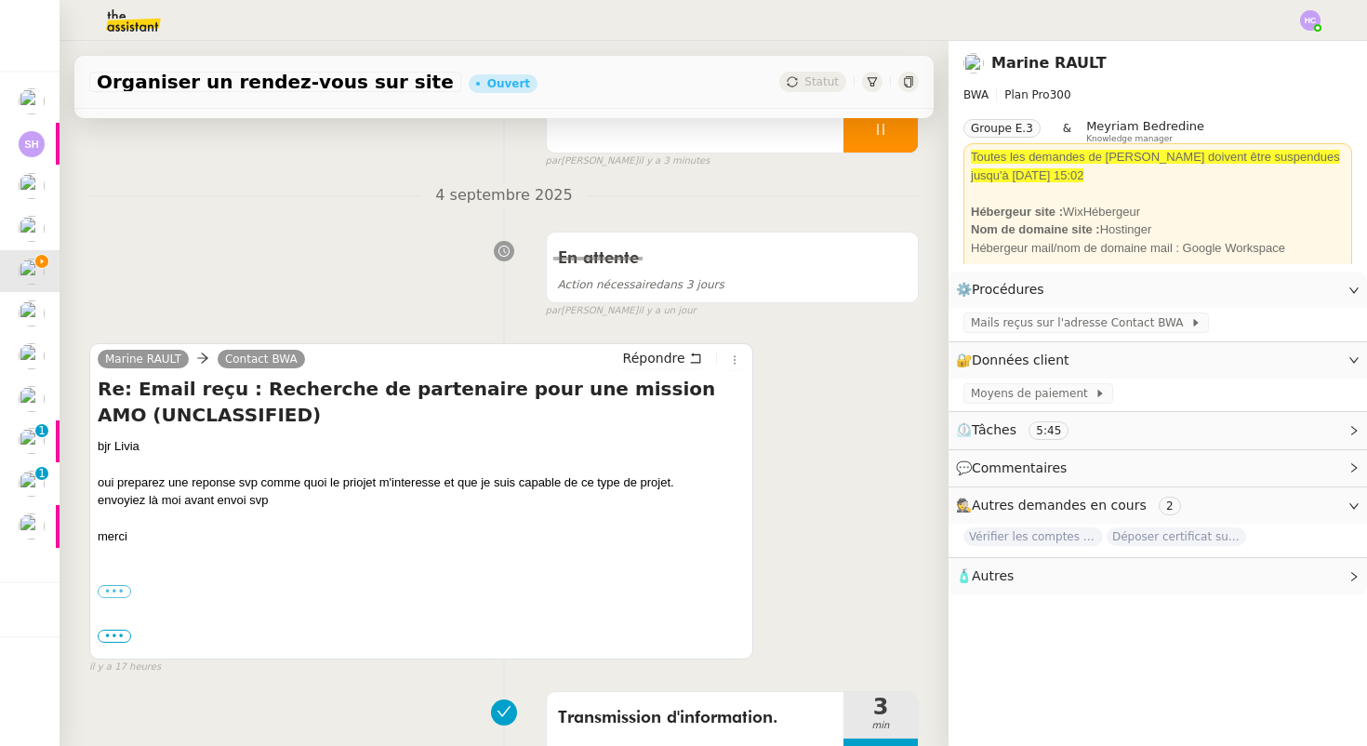
scroll to position [177, 0]
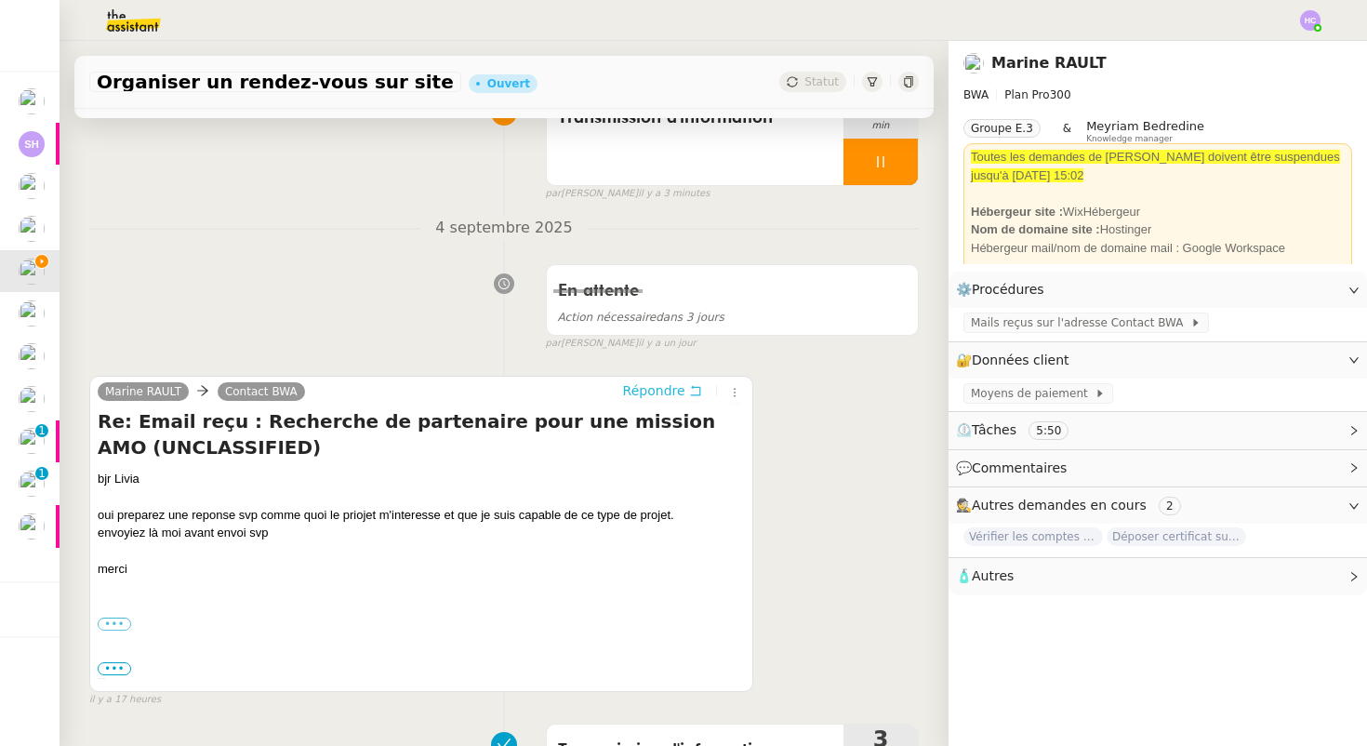
click at [639, 385] on span "Répondre" at bounding box center [654, 390] width 62 height 19
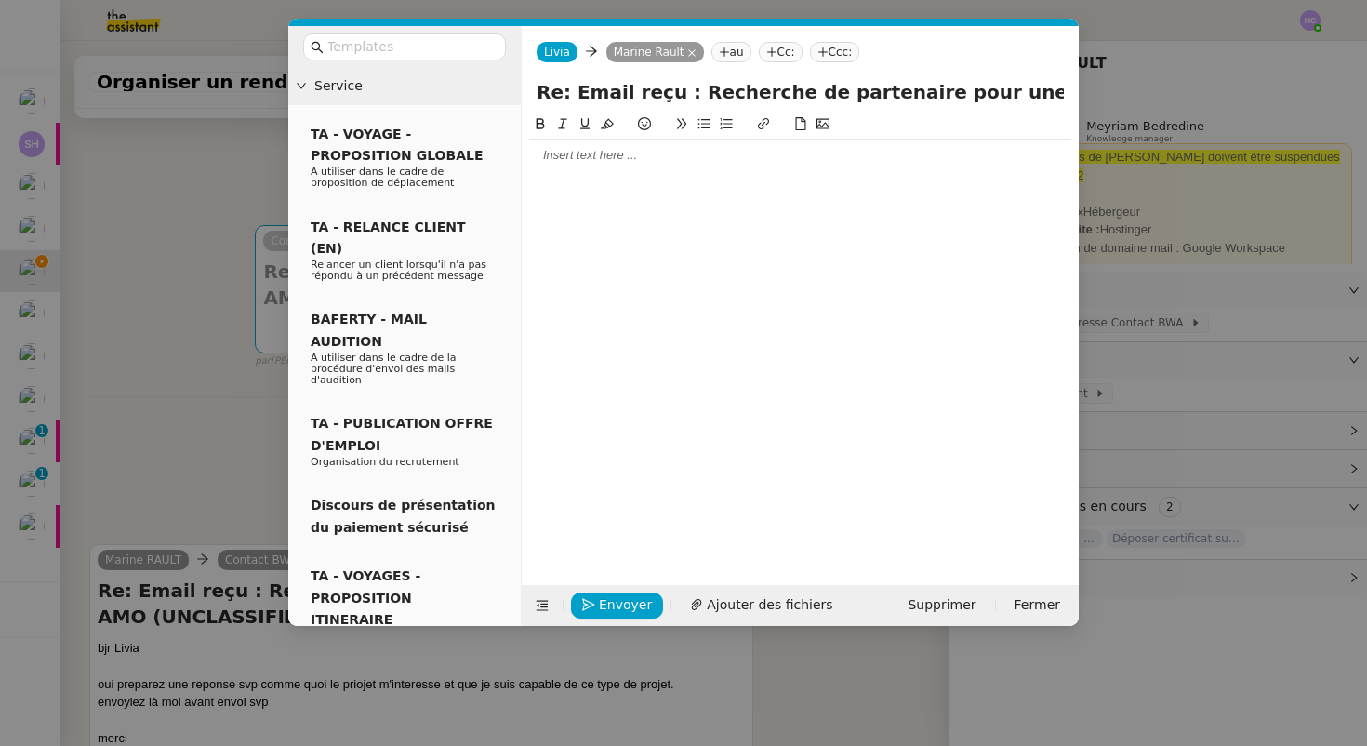
click at [582, 159] on div at bounding box center [800, 155] width 542 height 17
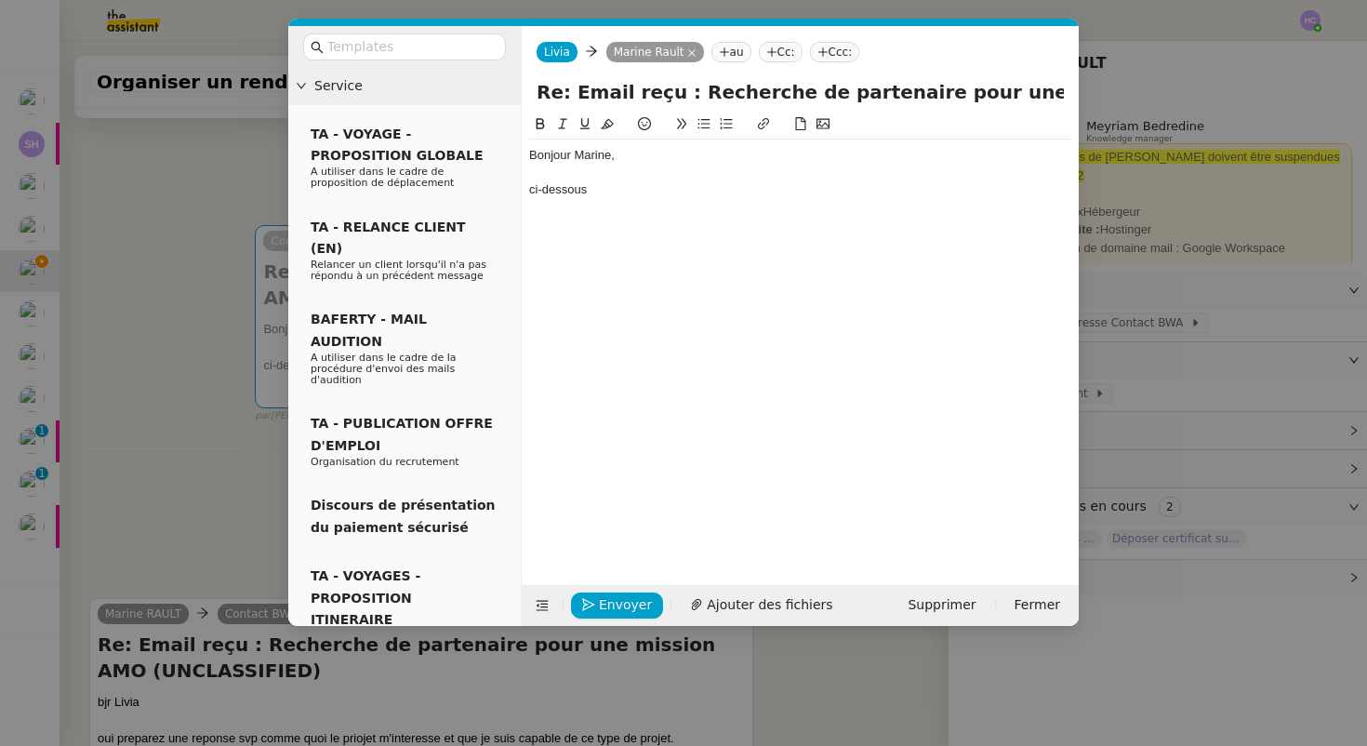
click at [533, 191] on div "ci-dessous" at bounding box center [800, 189] width 542 height 17
click at [631, 180] on div at bounding box center [800, 173] width 542 height 17
click at [613, 189] on div "Ci-dessous" at bounding box center [800, 189] width 542 height 17
click at [615, 186] on div "Ci-dessous un e propos" at bounding box center [800, 189] width 542 height 17
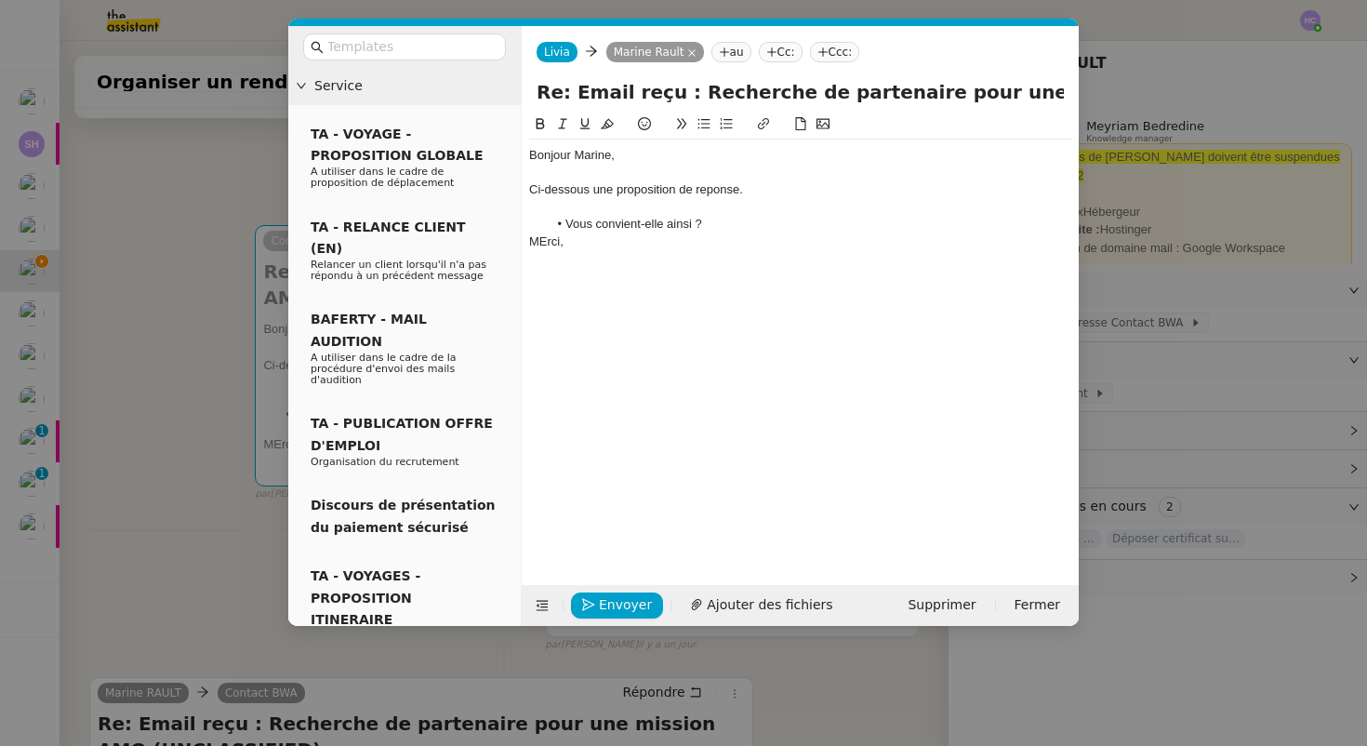
click at [544, 242] on div "MErci," at bounding box center [800, 241] width 542 height 17
click at [703, 220] on li "Vous convient-elle ainsi ?" at bounding box center [810, 224] width 524 height 17
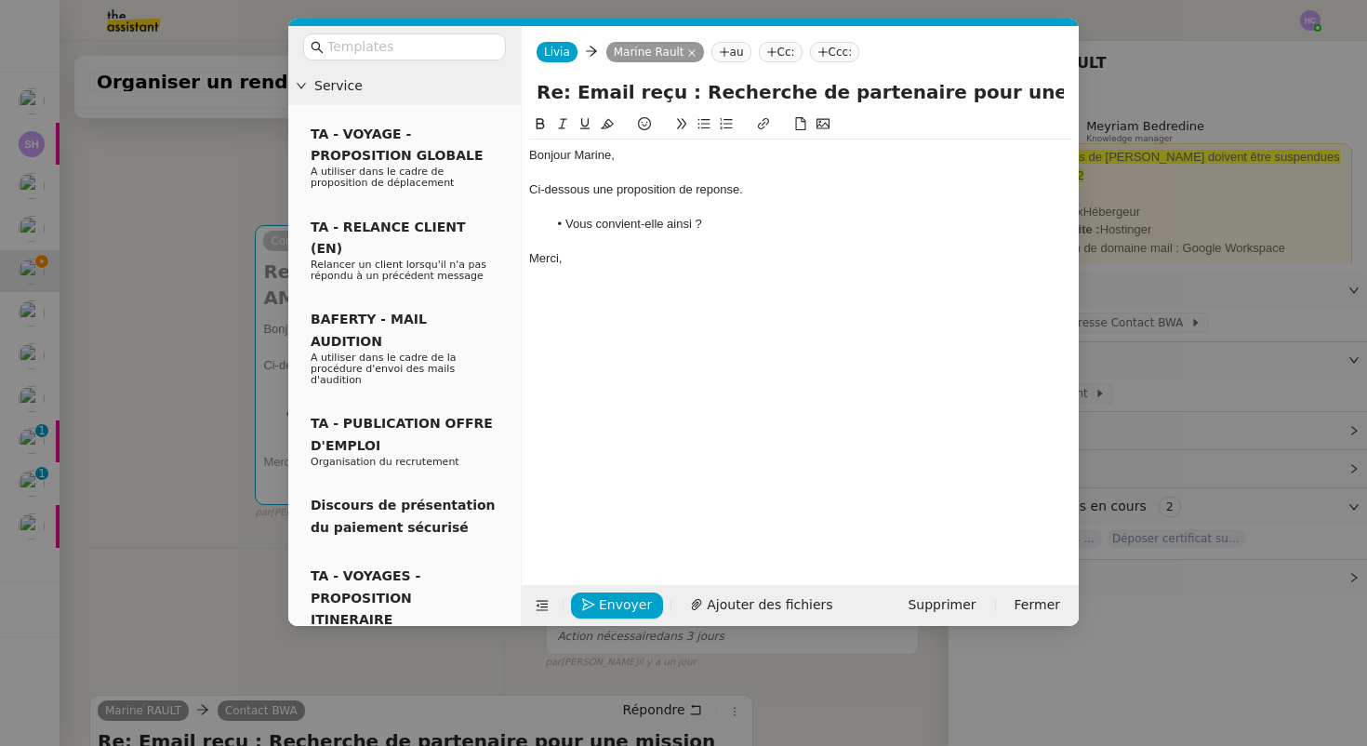
click at [584, 253] on div "Merci," at bounding box center [800, 258] width 542 height 17
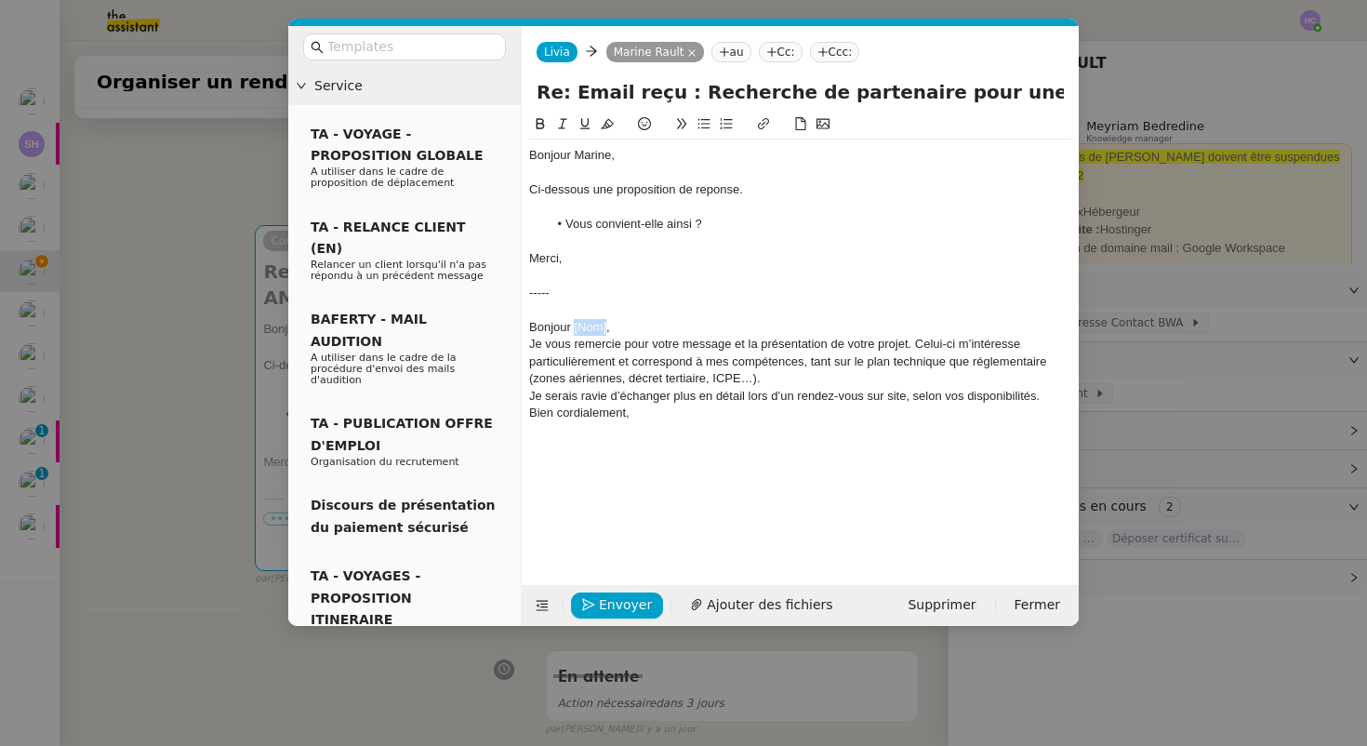
drag, startPoint x: 606, startPoint y: 321, endPoint x: 575, endPoint y: 321, distance: 31.6
click at [575, 321] on div "Bonjour [Nom]," at bounding box center [800, 327] width 542 height 17
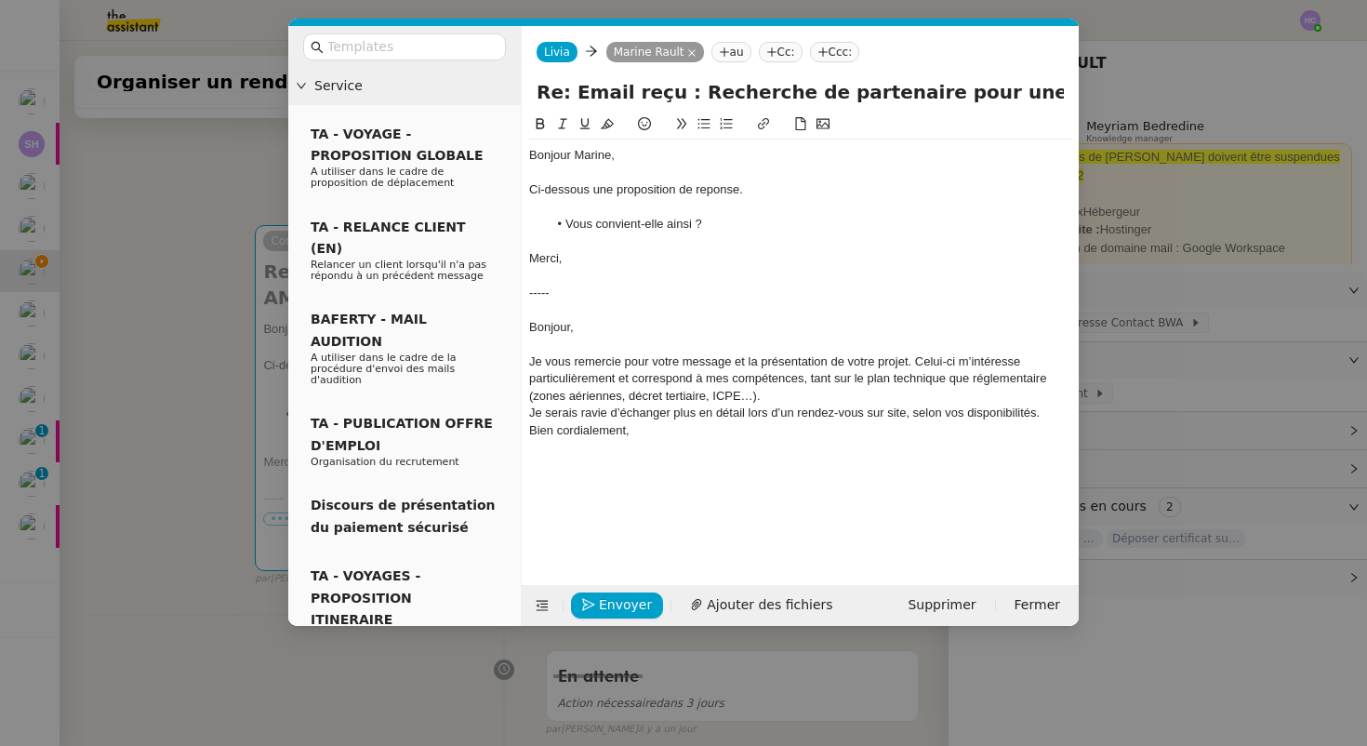
click at [783, 399] on div "Je vous remercie pour votre message et la présentation de votre projet. Celui-c…" at bounding box center [800, 378] width 542 height 51
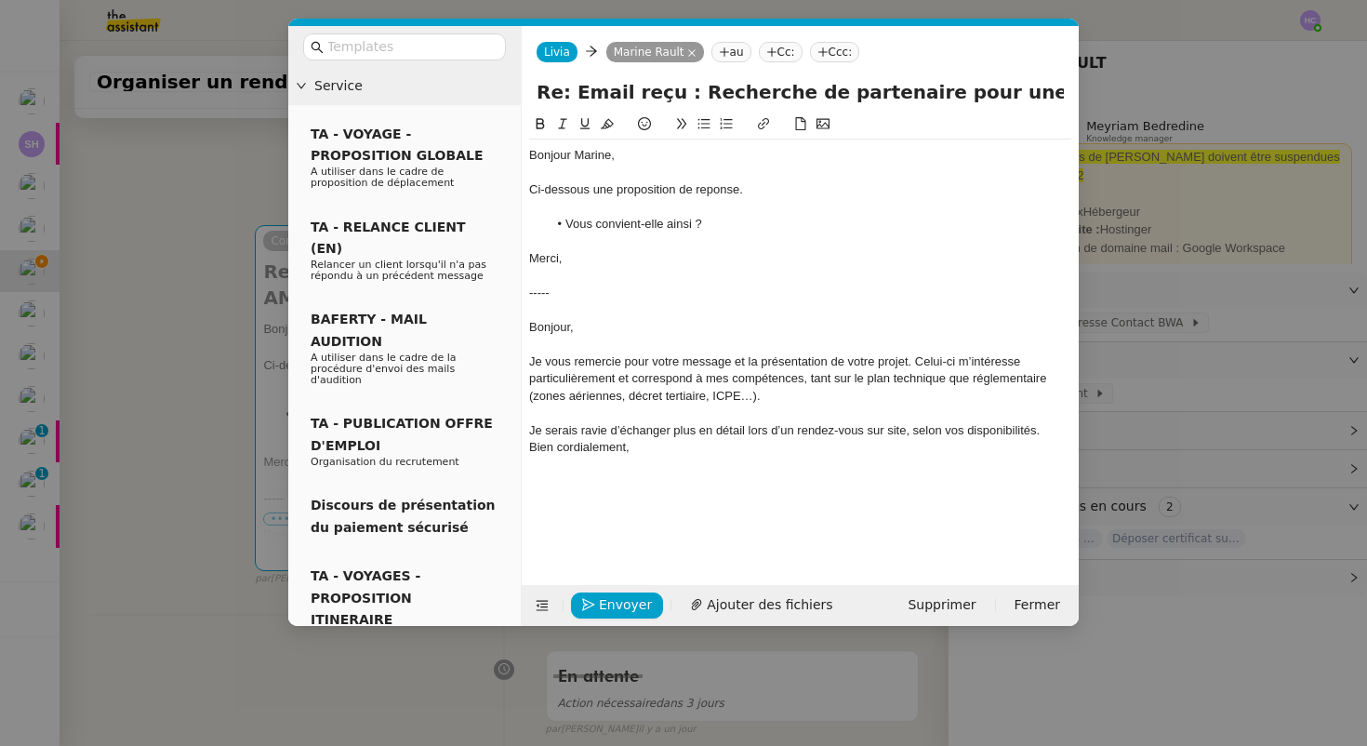
click at [530, 447] on div "Bien cordialement," at bounding box center [800, 447] width 542 height 17
click at [729, 449] on div at bounding box center [800, 447] width 542 height 17
click at [201, 407] on nz-modal-container "Service TA - VOYAGE - PROPOSITION GLOBALE A utiliser dans le cadre de propositi…" at bounding box center [683, 373] width 1367 height 746
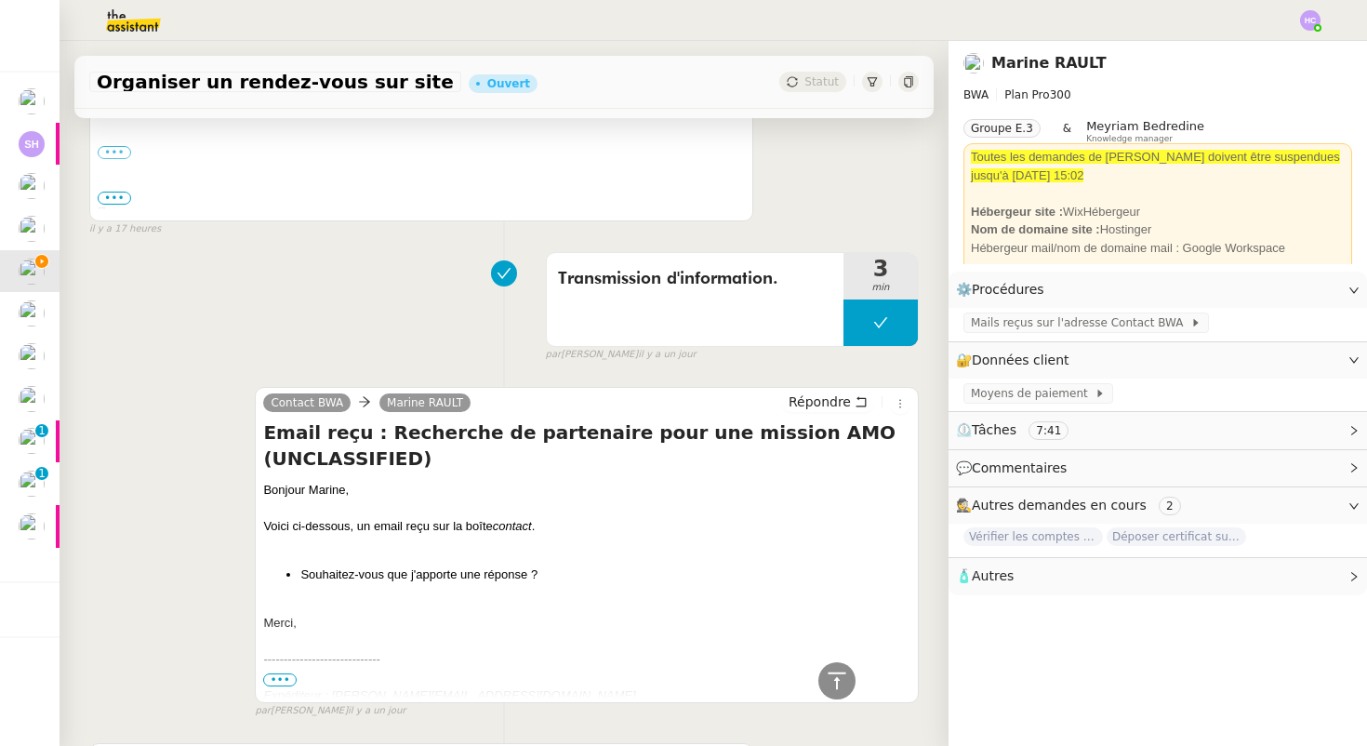
scroll to position [1175, 0]
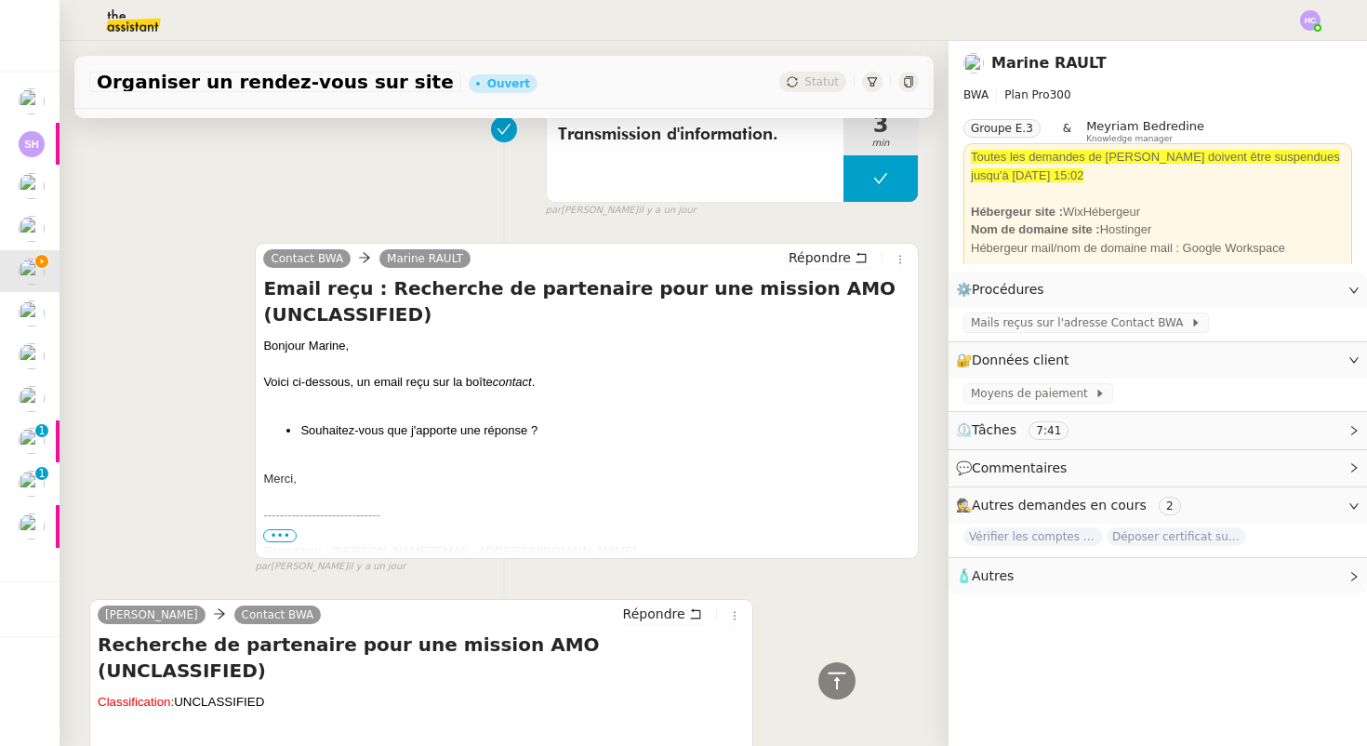
click at [281, 535] on span "•••" at bounding box center [279, 535] width 33 height 13
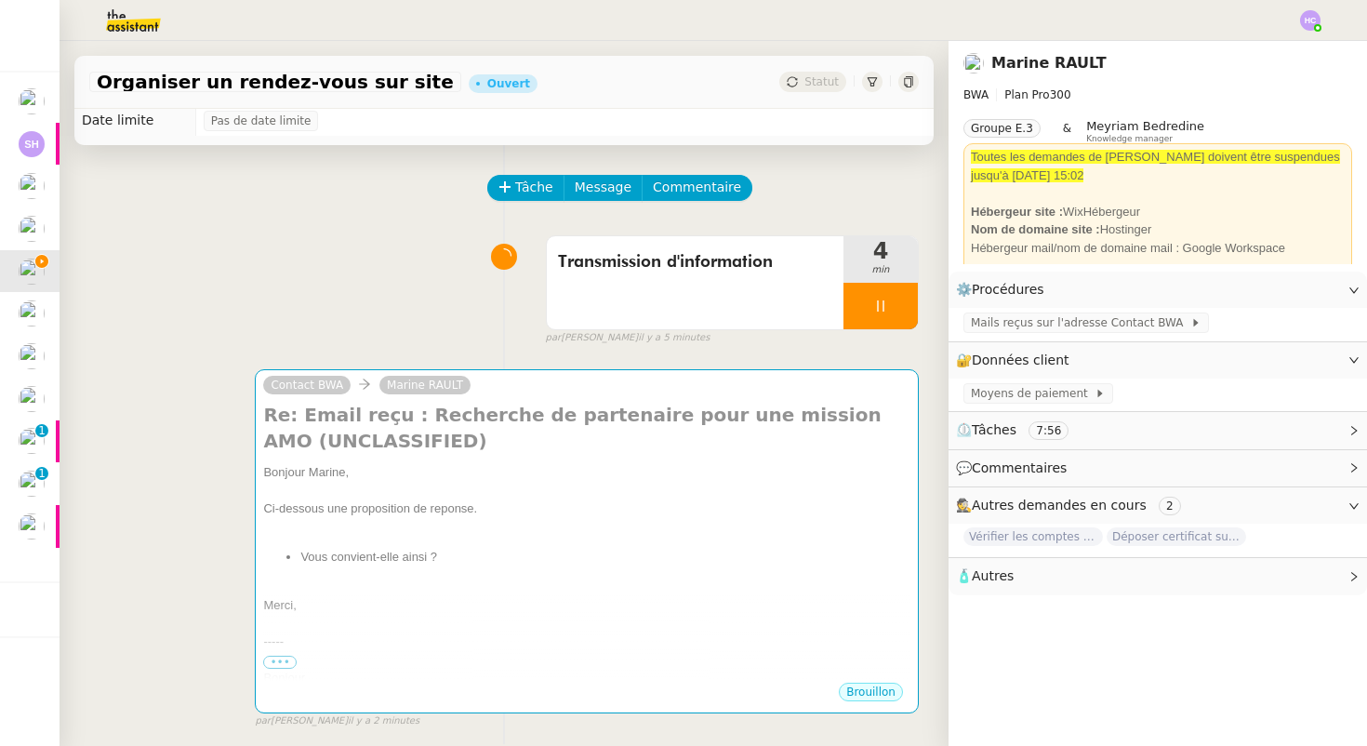
scroll to position [0, 0]
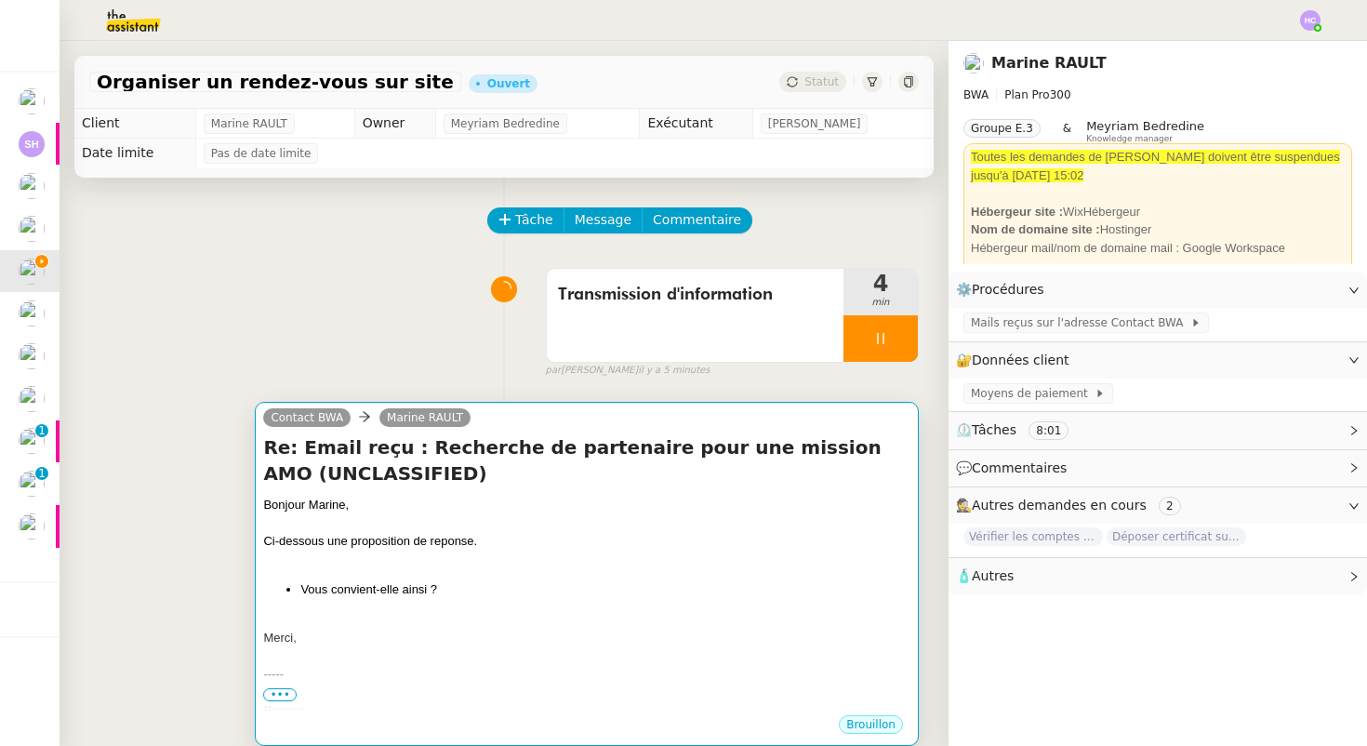
click at [439, 582] on li "Vous convient-elle ainsi ?" at bounding box center [605, 589] width 610 height 19
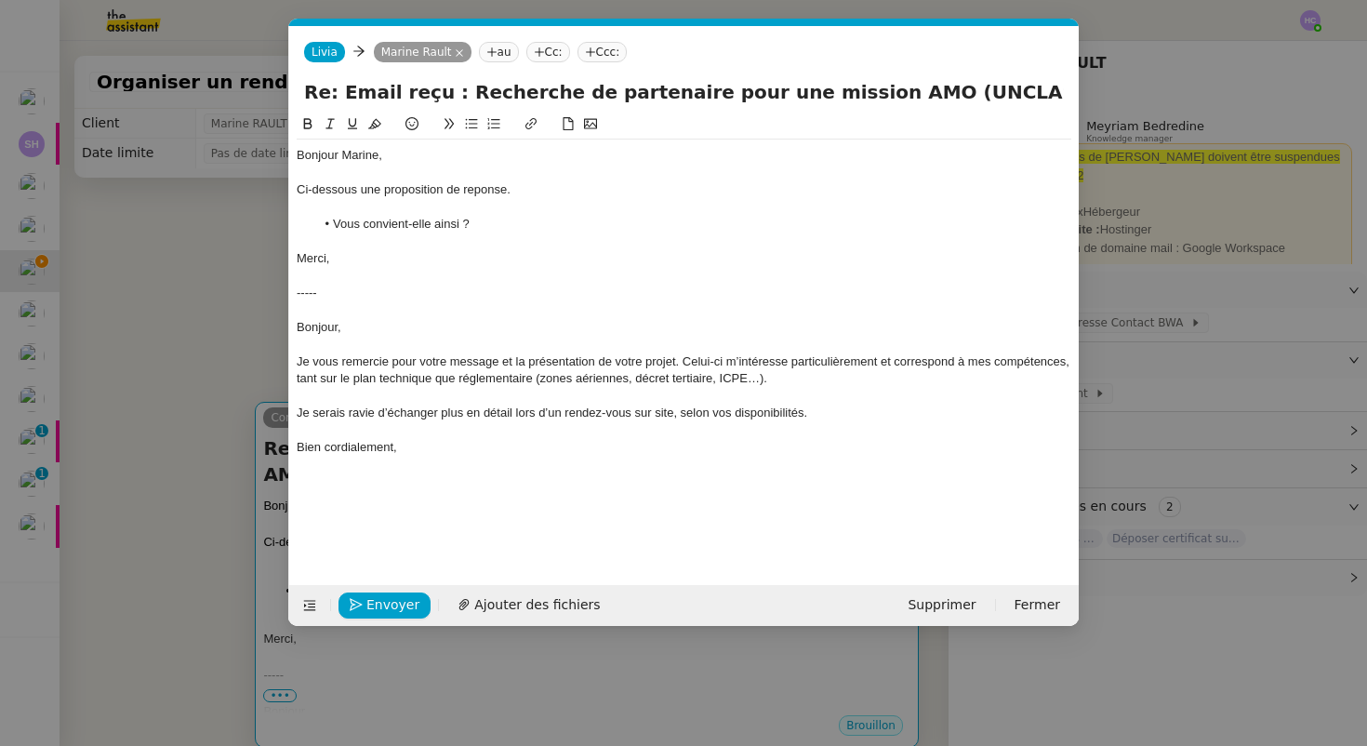
scroll to position [0, 39]
click at [422, 439] on div "Bien cordialement," at bounding box center [684, 447] width 774 height 17
click at [479, 193] on div "Ci-dessous une proposition de reponse." at bounding box center [684, 189] width 774 height 17
click at [0, 0] on lt-span "réponse" at bounding box center [0, 0] width 0 height 0
click at [484, 222] on li "Vous convient-elle ainsi ?" at bounding box center [693, 224] width 757 height 17
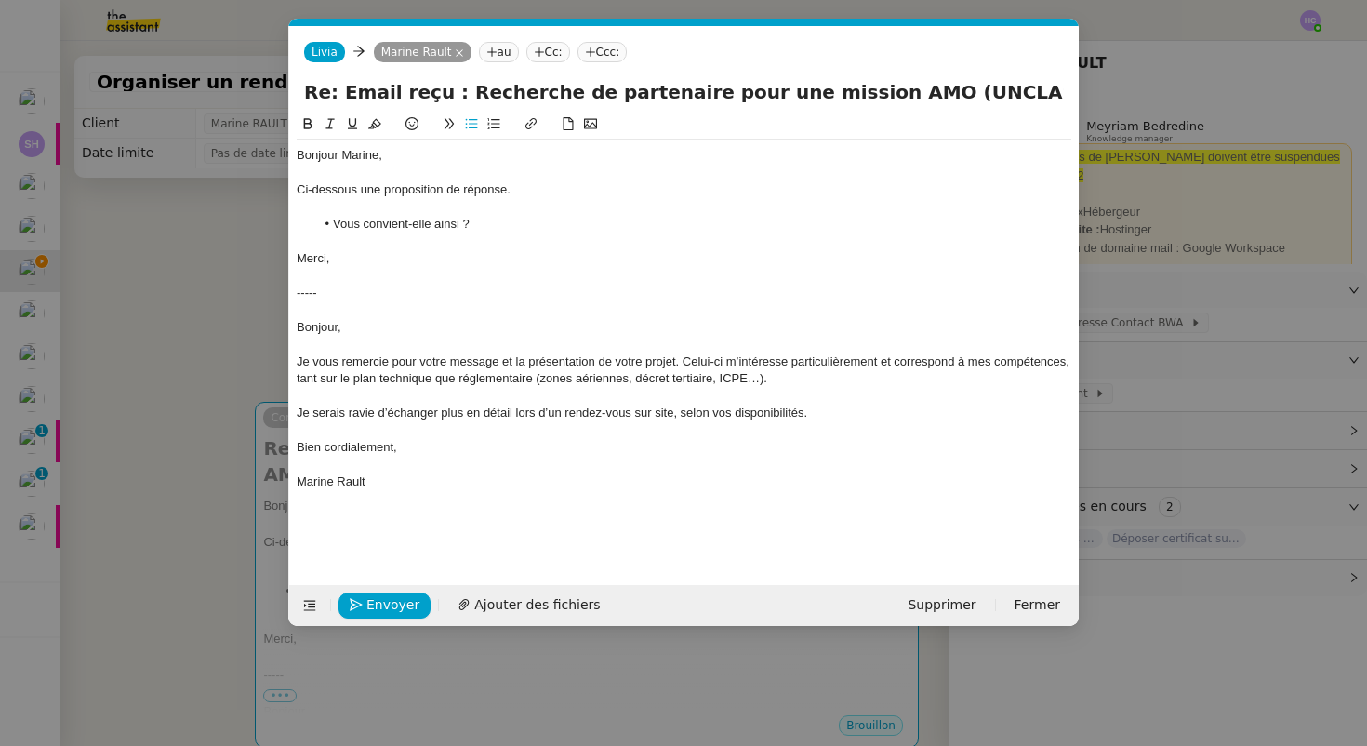
click at [213, 377] on nz-modal-container "Service TA - VOYAGE - PROPOSITION GLOBALE A utiliser dans le cadre de propositi…" at bounding box center [683, 373] width 1367 height 746
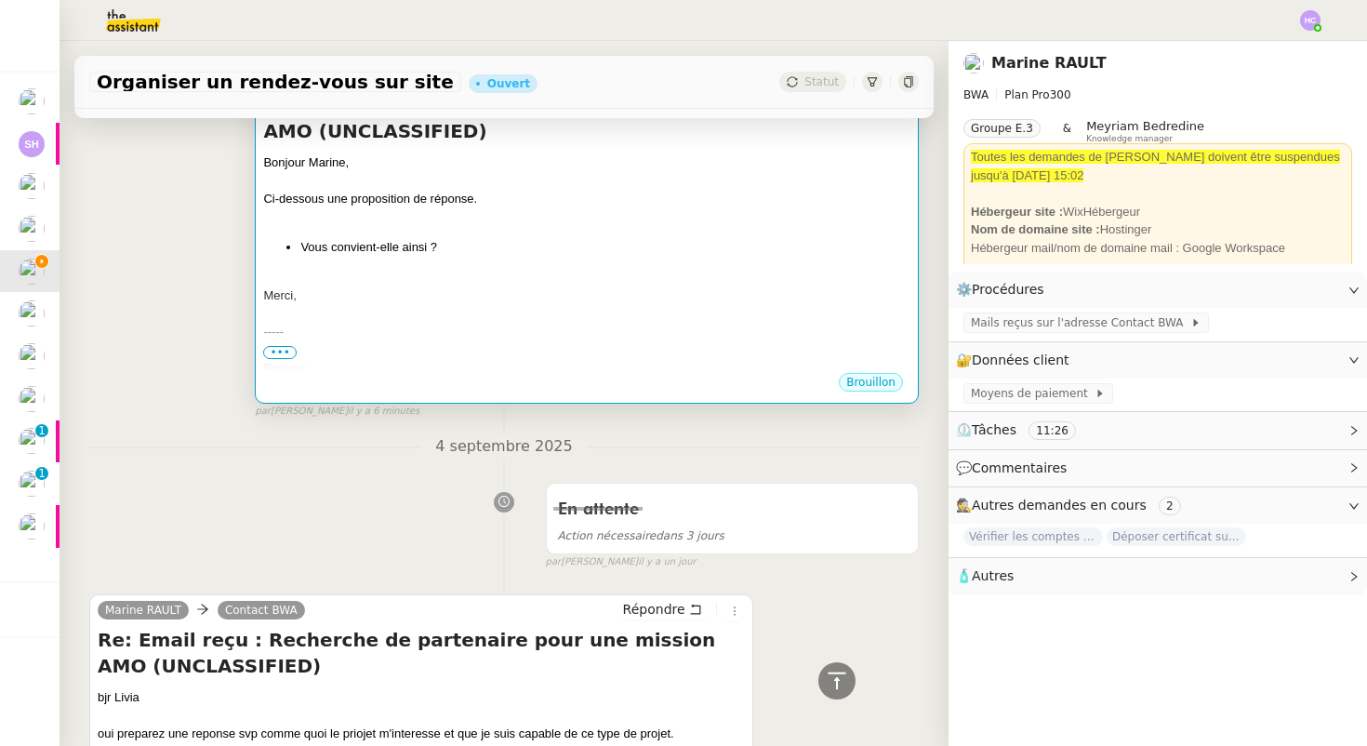
scroll to position [51, 0]
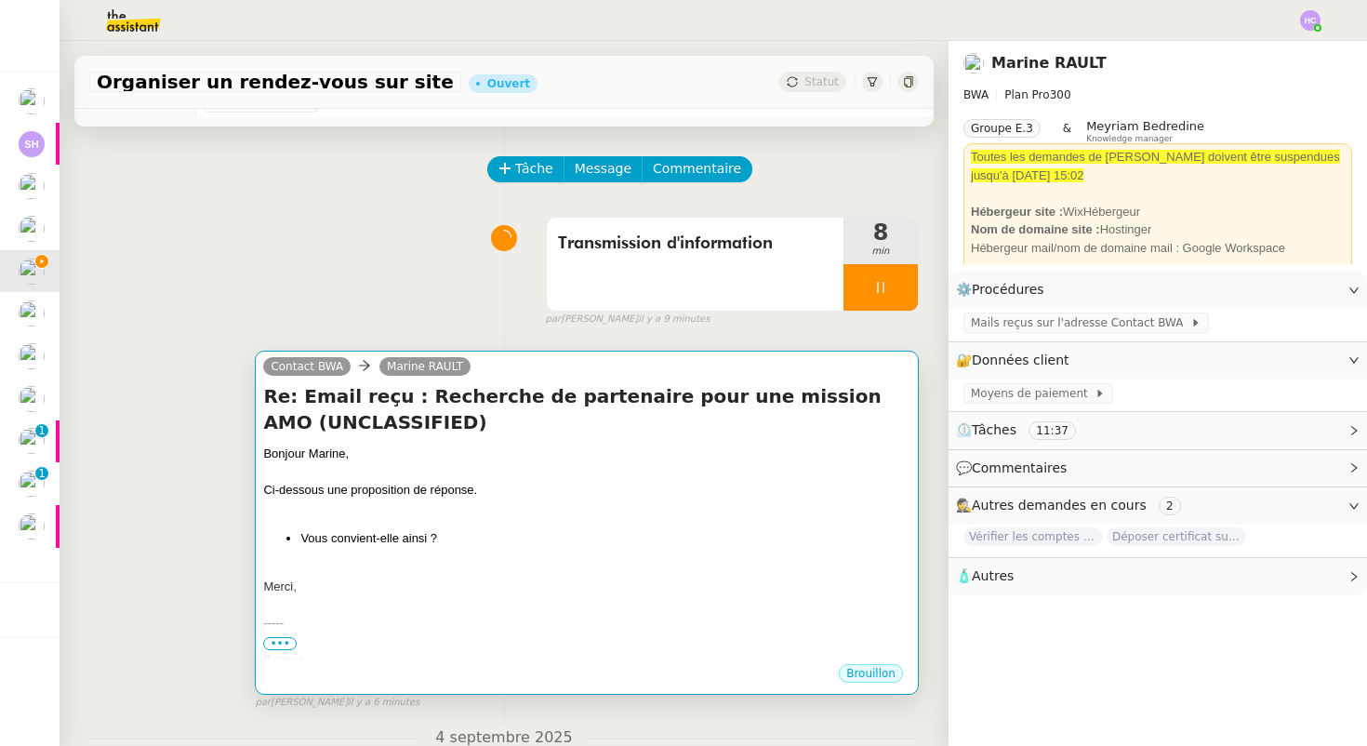
click at [494, 467] on div at bounding box center [586, 472] width 647 height 19
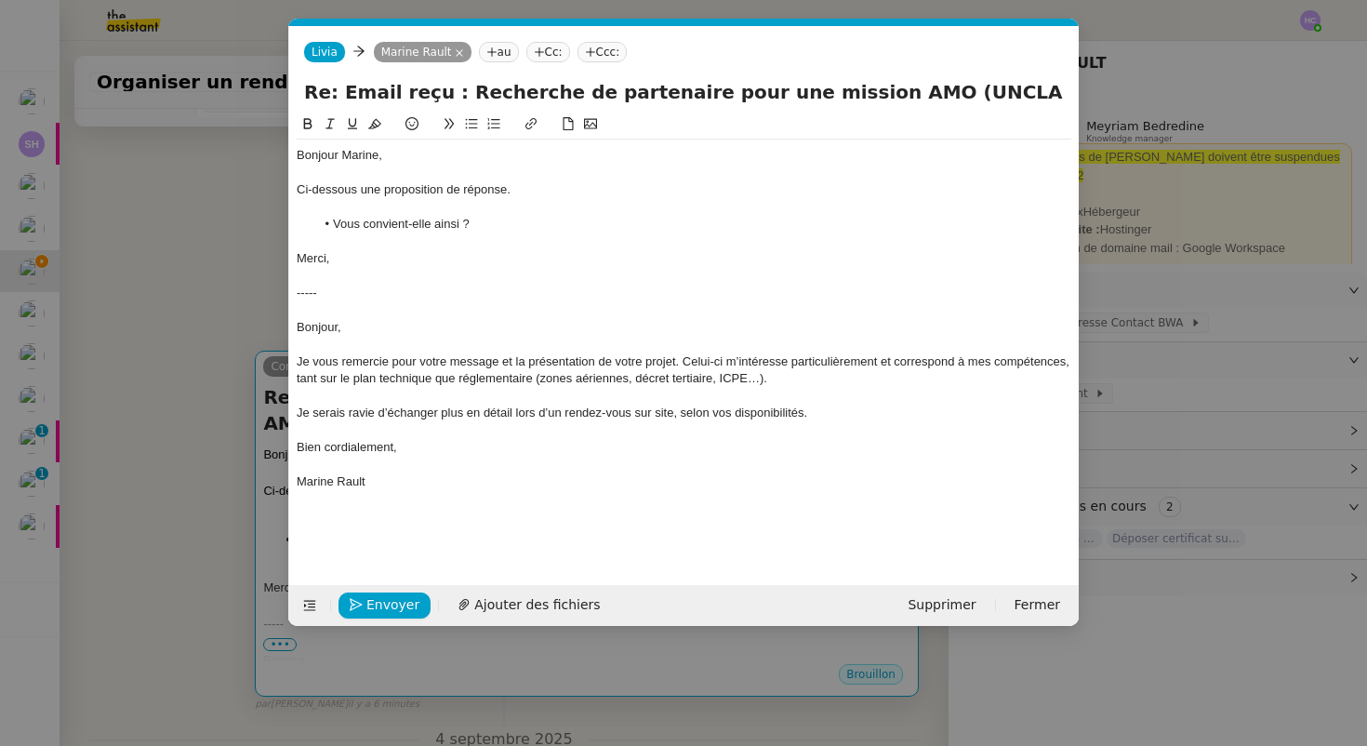
scroll to position [0, 39]
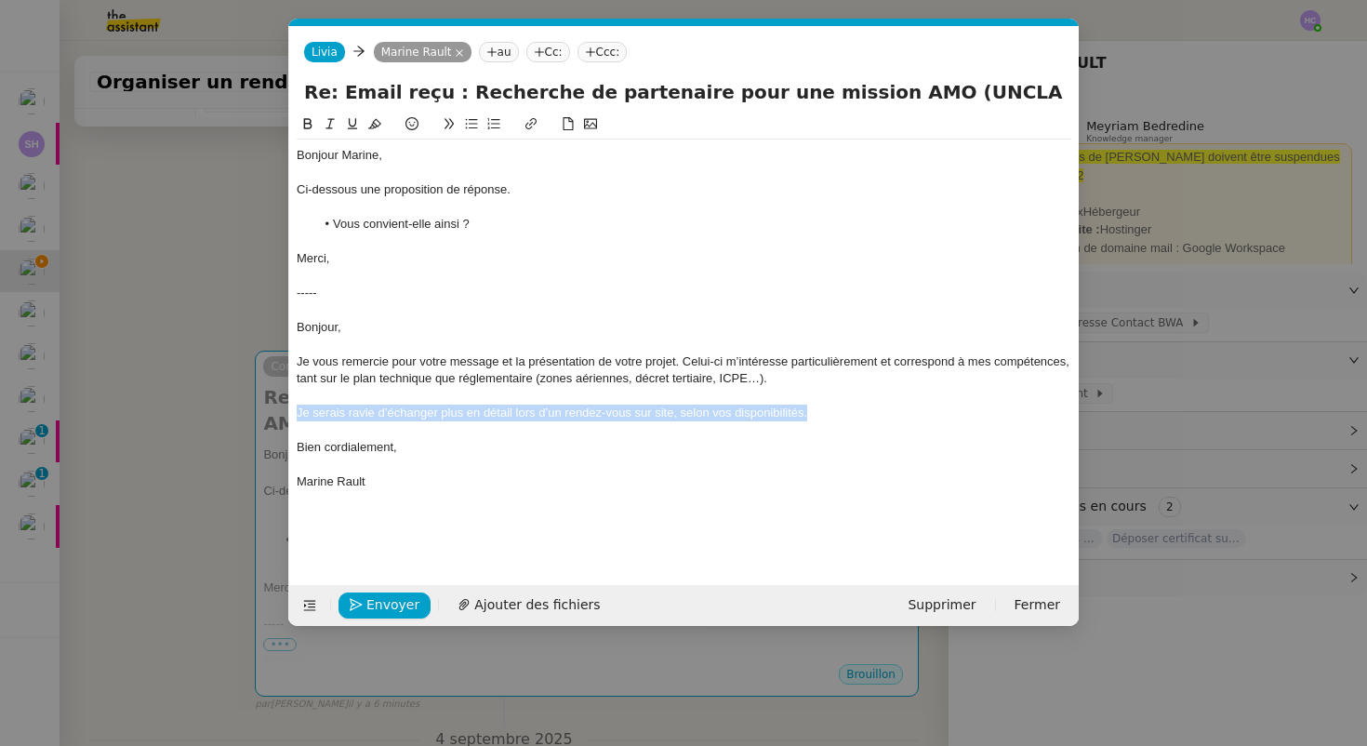
drag, startPoint x: 814, startPoint y: 415, endPoint x: 292, endPoint y: 415, distance: 522.5
click at [292, 415] on nz-spin "Bonjour Marine, Ci-dessous une proposition de réponse. Vous convient-elle ainsi…" at bounding box center [683, 338] width 789 height 450
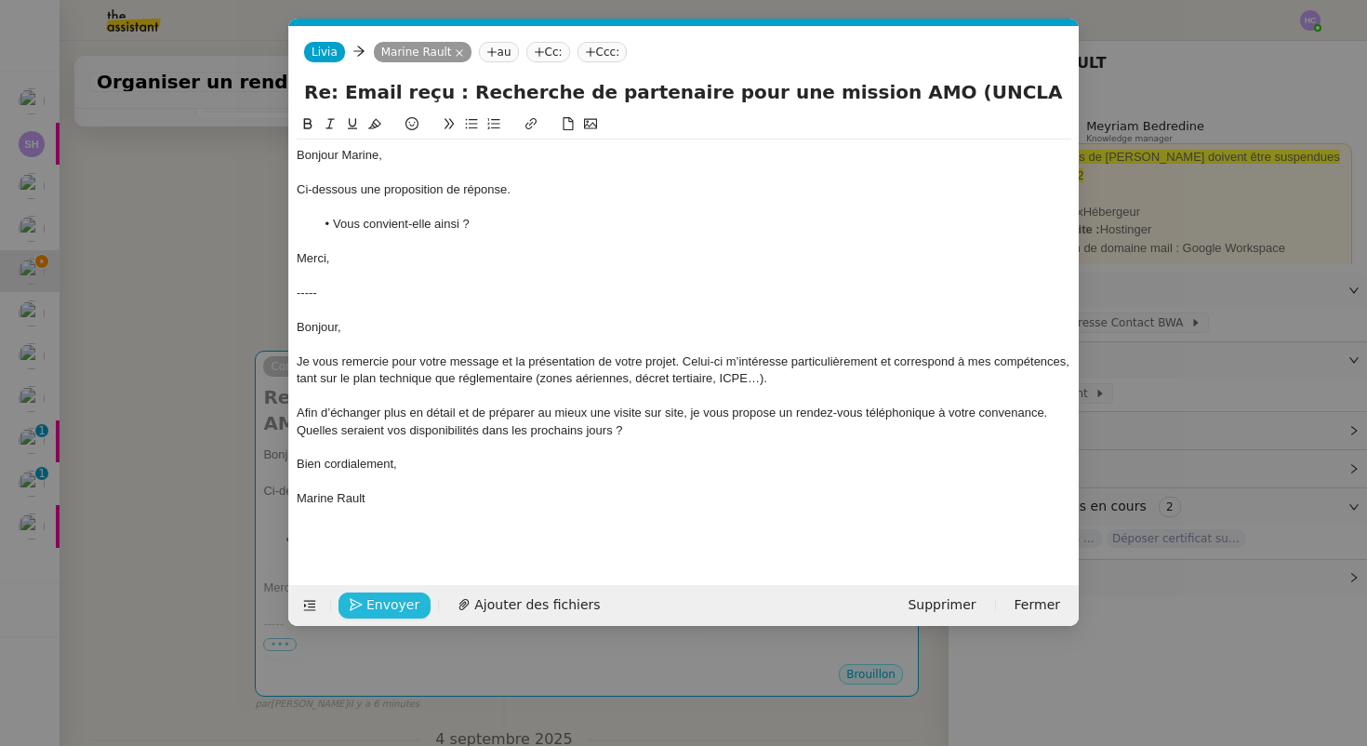
click at [373, 604] on span "Envoyer" at bounding box center [392, 604] width 53 height 21
click at [373, 604] on span "Confirmer l'envoi" at bounding box center [422, 604] width 112 height 21
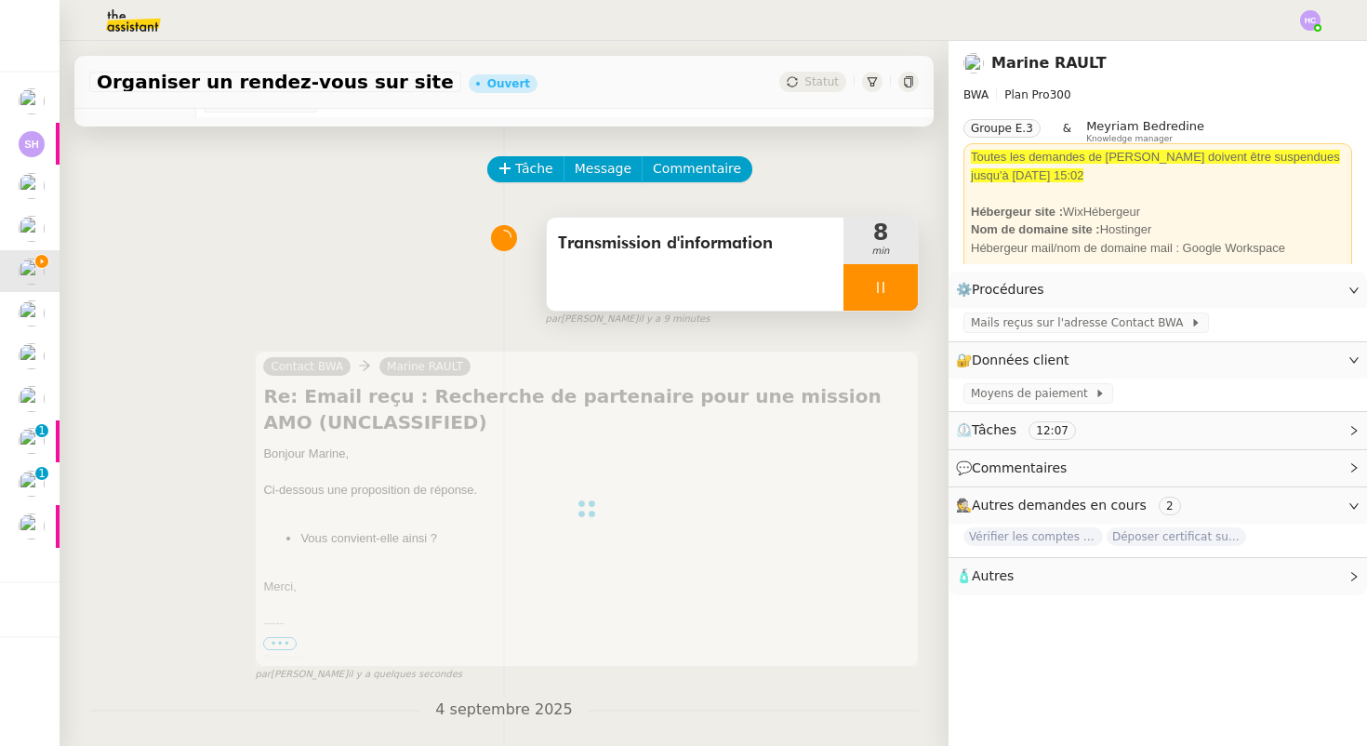
click at [862, 295] on div at bounding box center [880, 287] width 74 height 46
click at [907, 297] on button at bounding box center [898, 287] width 37 height 46
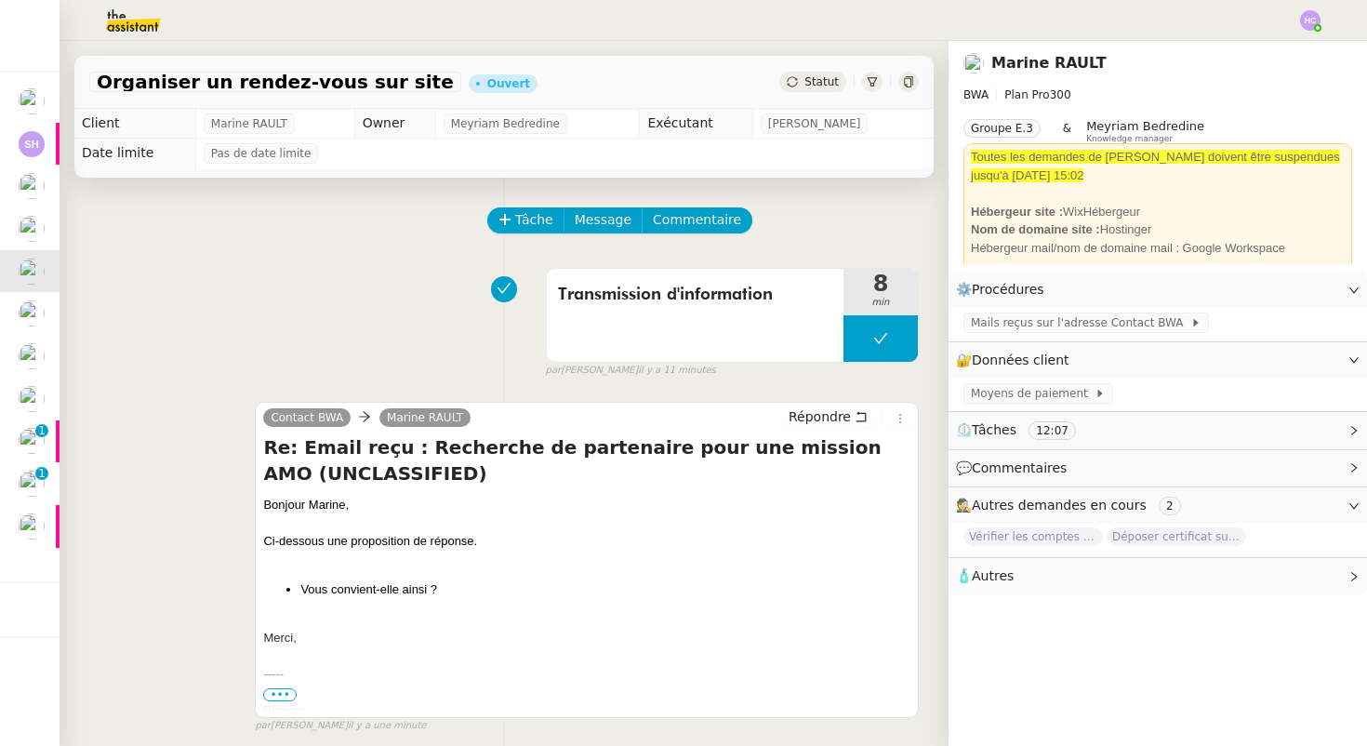
click at [825, 83] on span "Statut" at bounding box center [821, 81] width 34 height 13
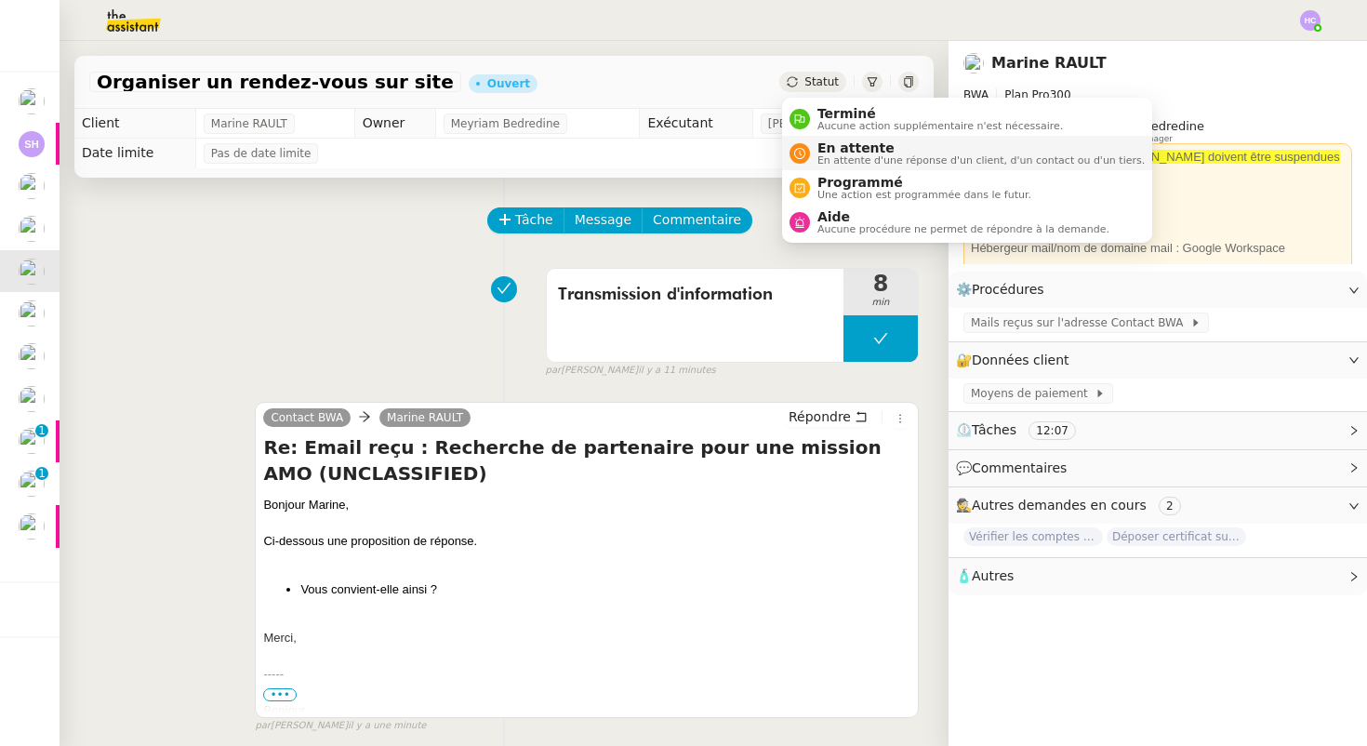
click at [849, 158] on span "En attente d'une réponse d'un client, d'un contact ou d'un tiers." at bounding box center [980, 160] width 327 height 10
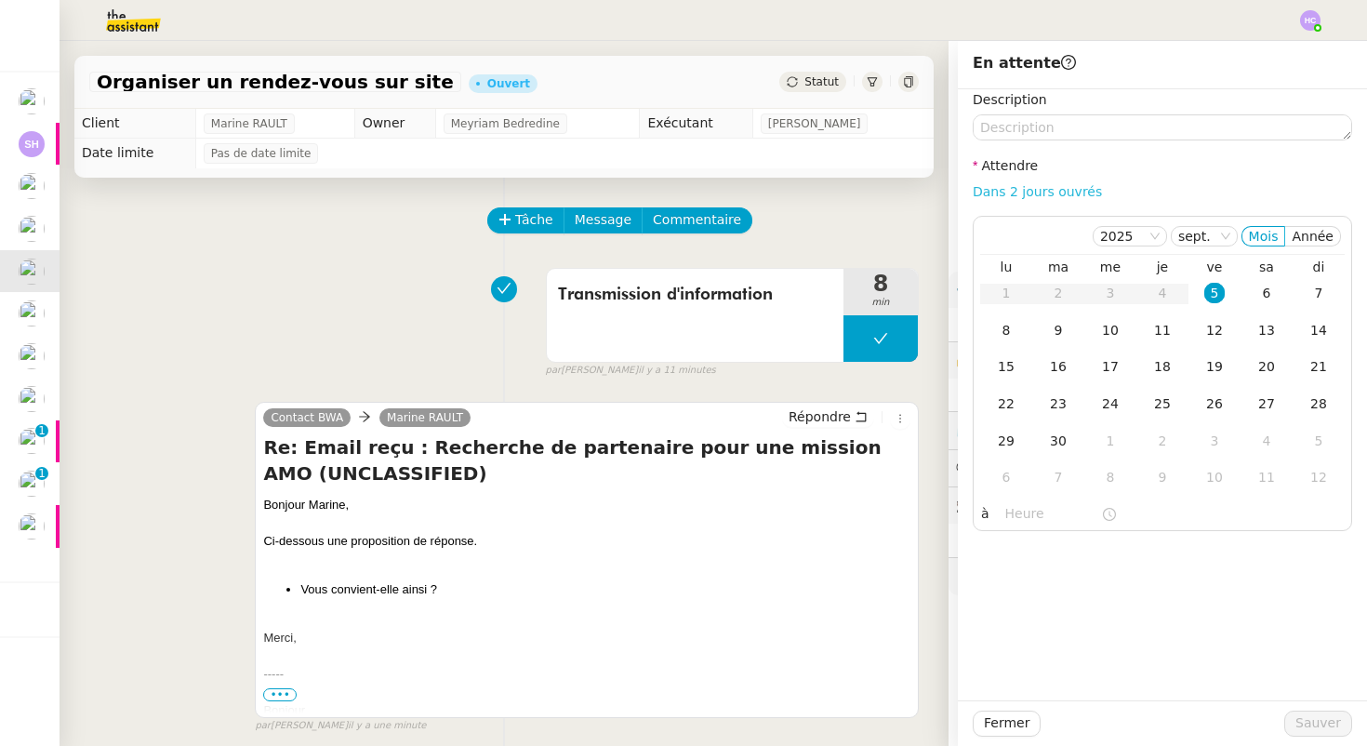
click at [1051, 191] on link "Dans 2 jours ouvrés" at bounding box center [1036, 191] width 129 height 15
type input "07:00"
click at [1312, 721] on span "Sauver" at bounding box center [1318, 722] width 46 height 21
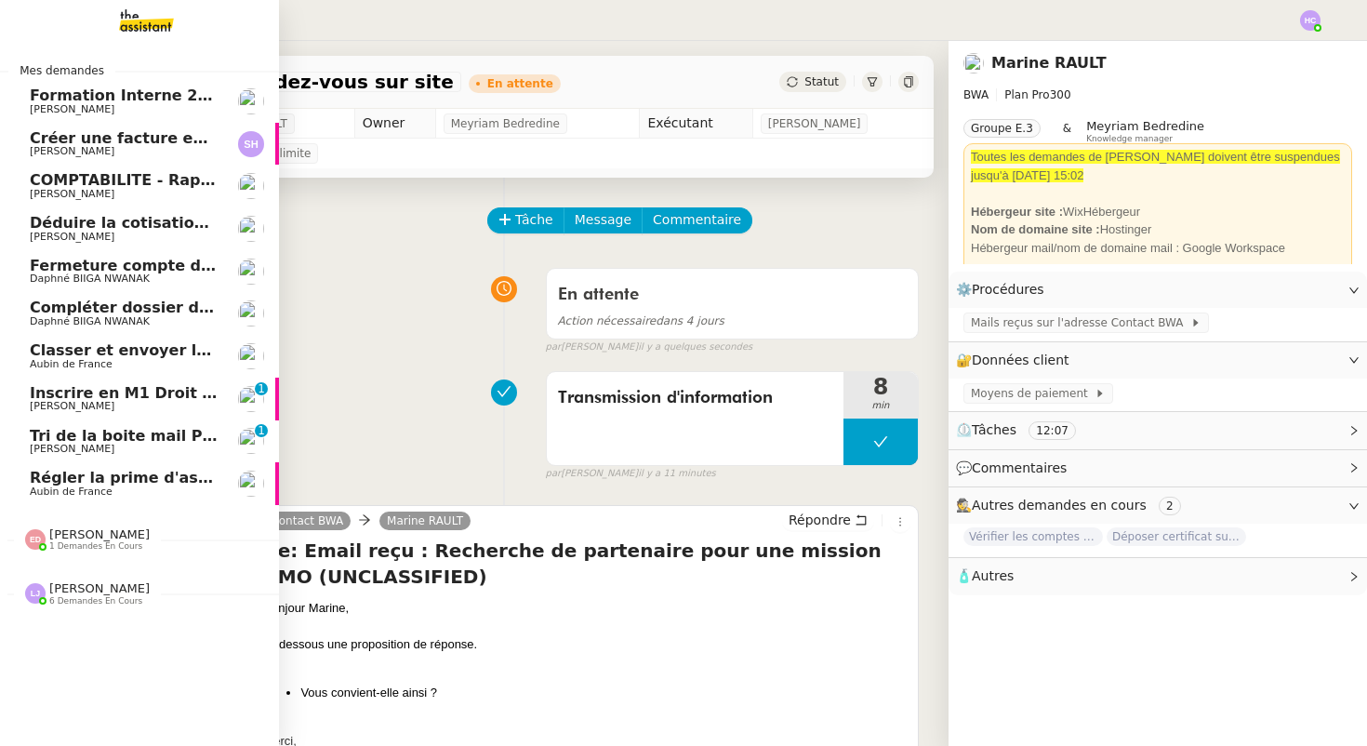
click at [85, 218] on span "Déduire la cotisation de 3671,25€ du reversement" at bounding box center [241, 223] width 422 height 18
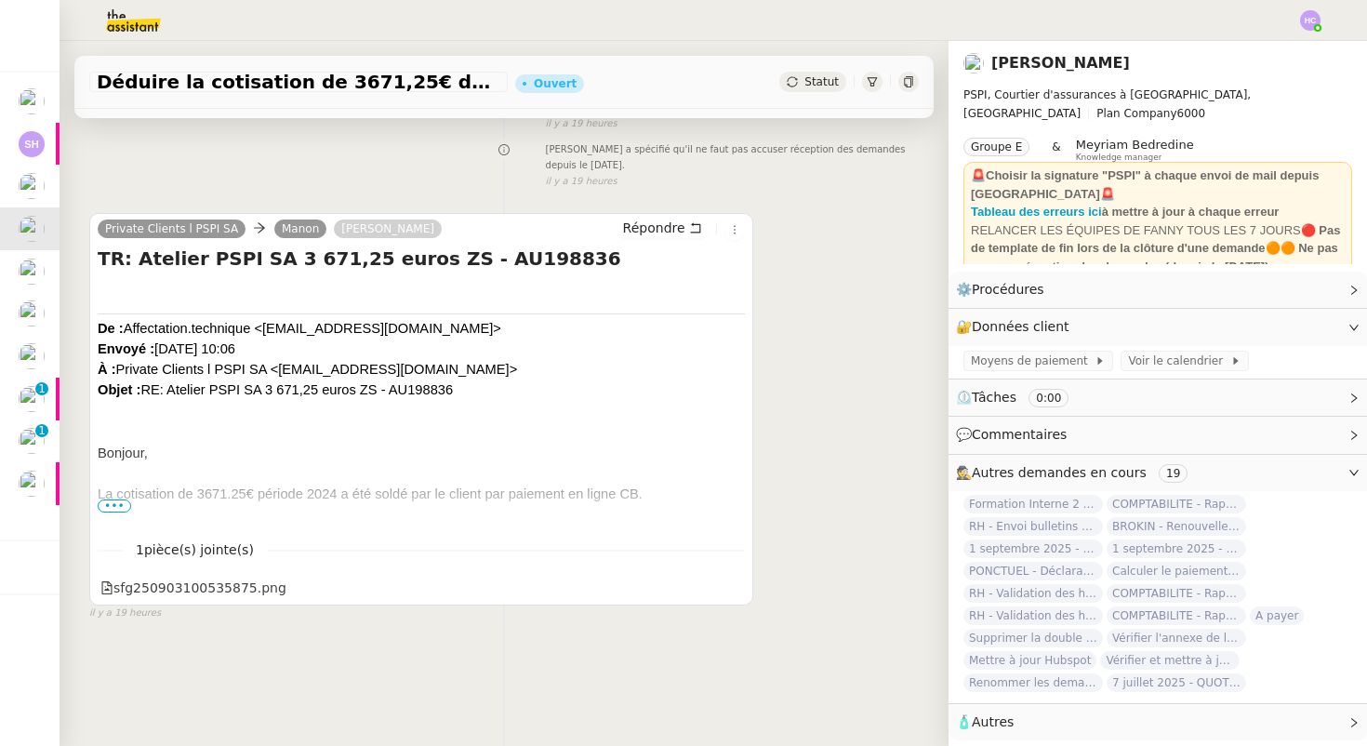
scroll to position [229, 0]
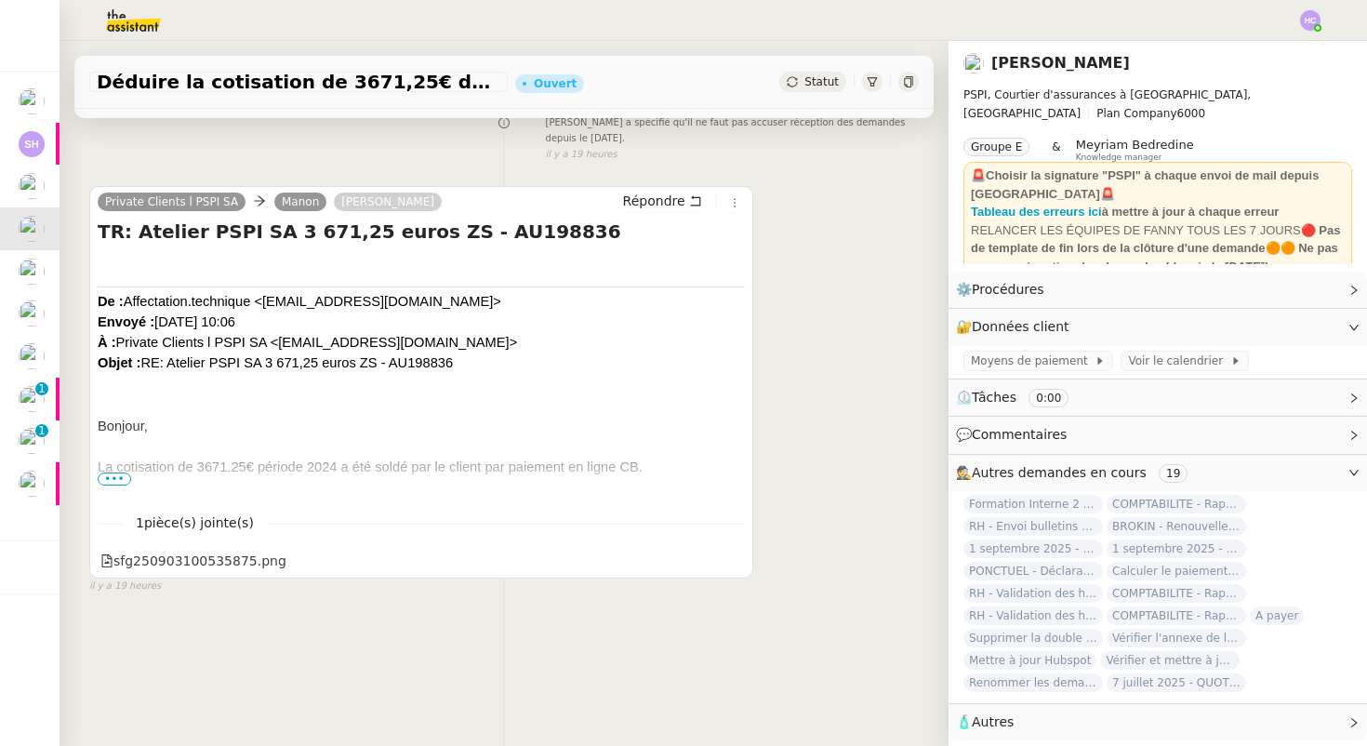
click at [120, 479] on span "•••" at bounding box center [114, 478] width 33 height 13
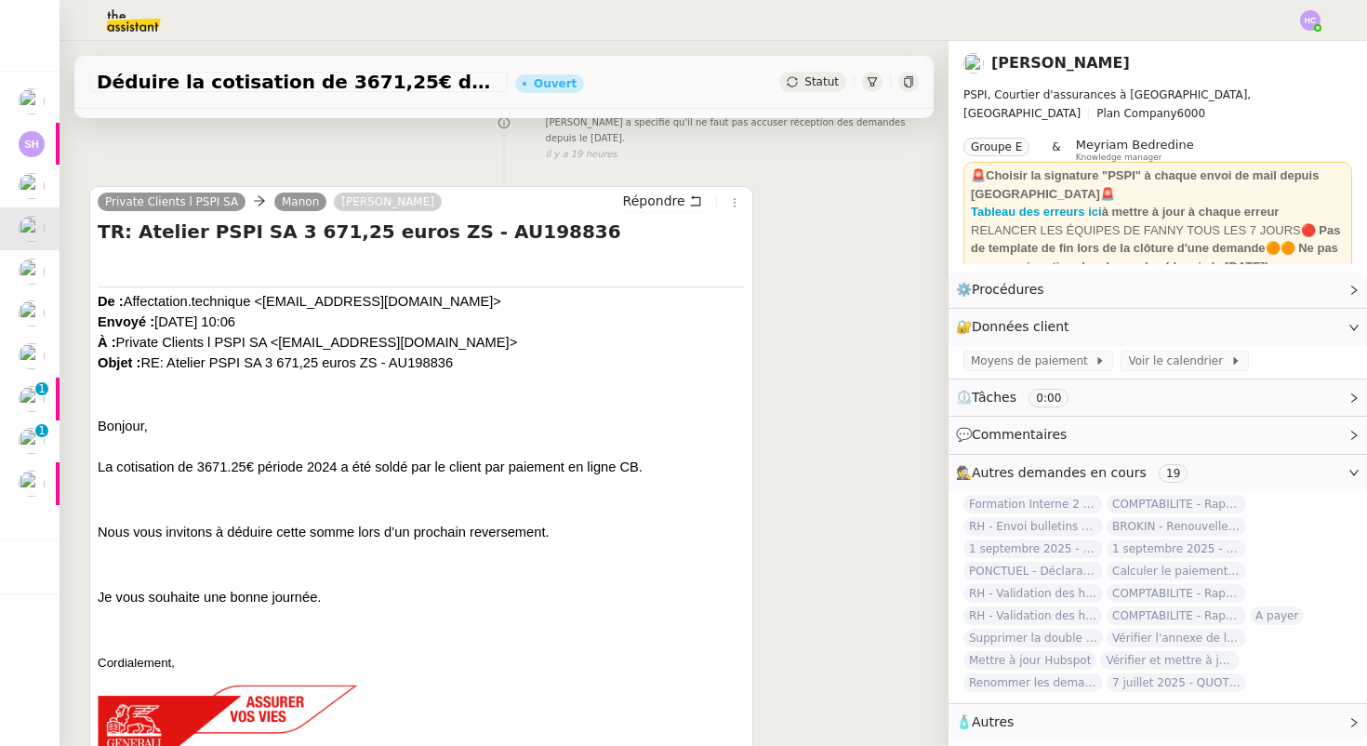
click at [482, 236] on h4 "TR: Atelier PSPI SA 3 671,25 euros ZS - AU198836" at bounding box center [421, 231] width 647 height 26
copy h4 "AU198836"
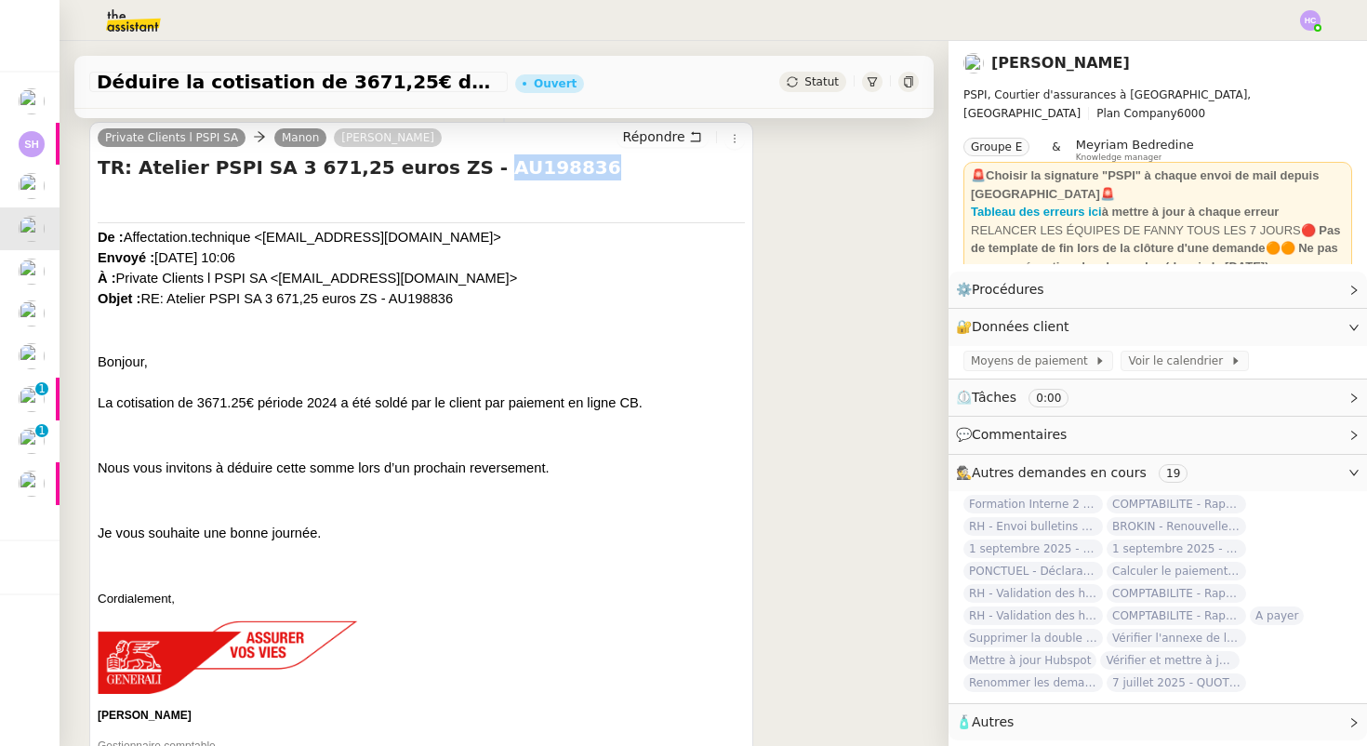
scroll to position [297, 0]
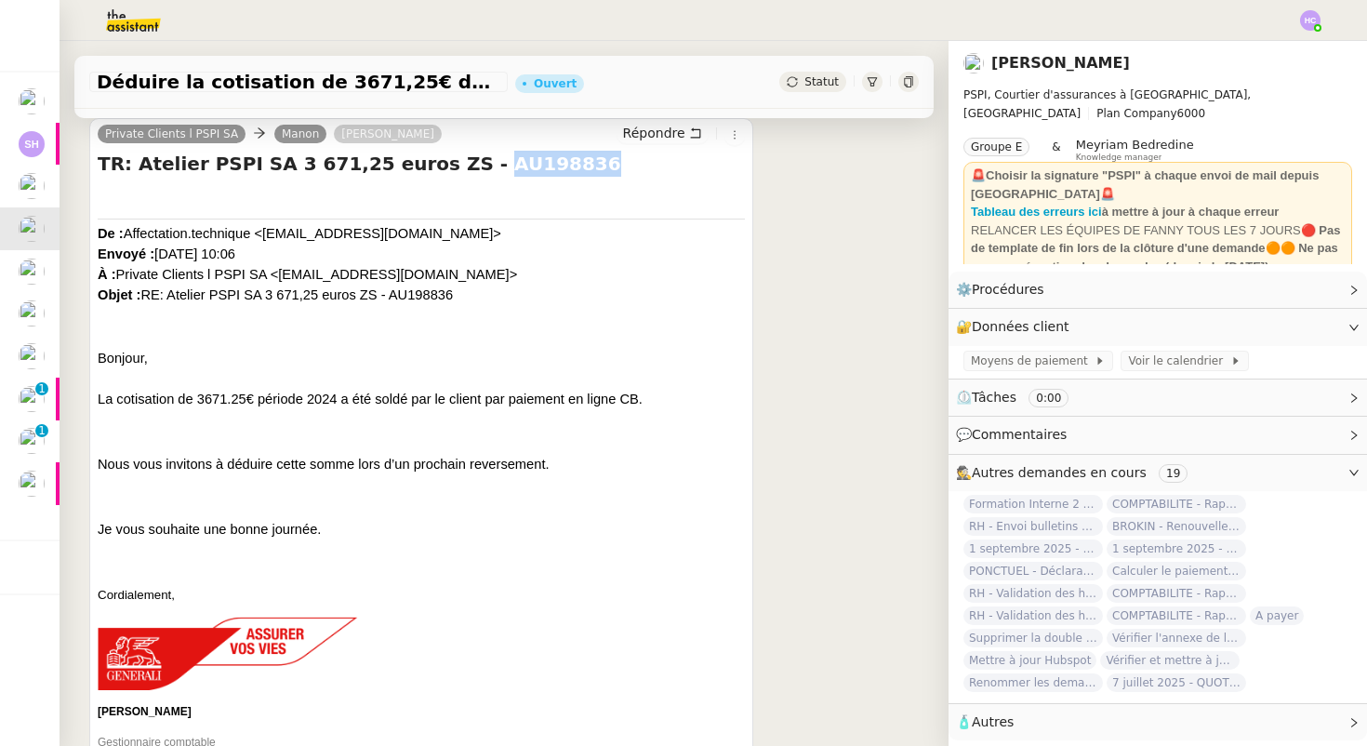
click at [478, 161] on h4 "TR: Atelier PSPI SA 3 671,25 euros ZS - AU198836" at bounding box center [421, 164] width 647 height 26
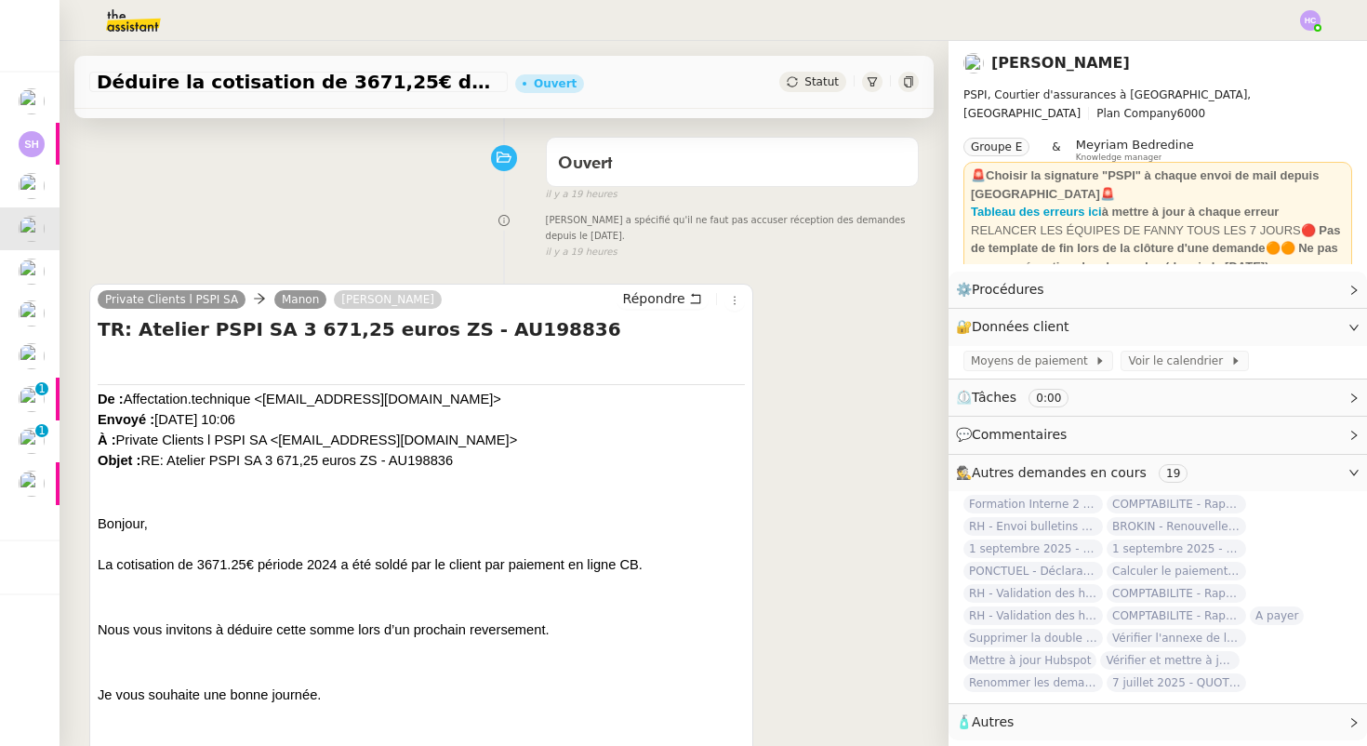
scroll to position [0, 0]
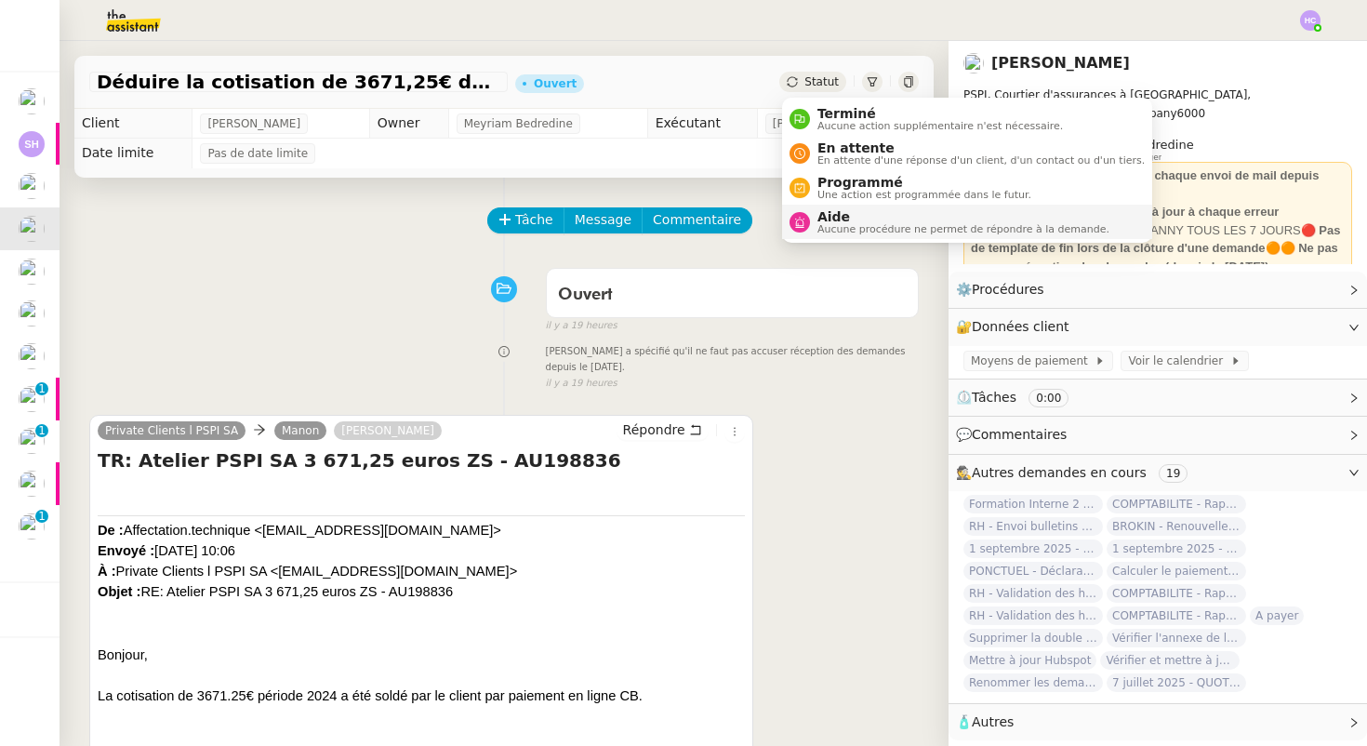
click at [822, 217] on span "Aide" at bounding box center [963, 216] width 292 height 15
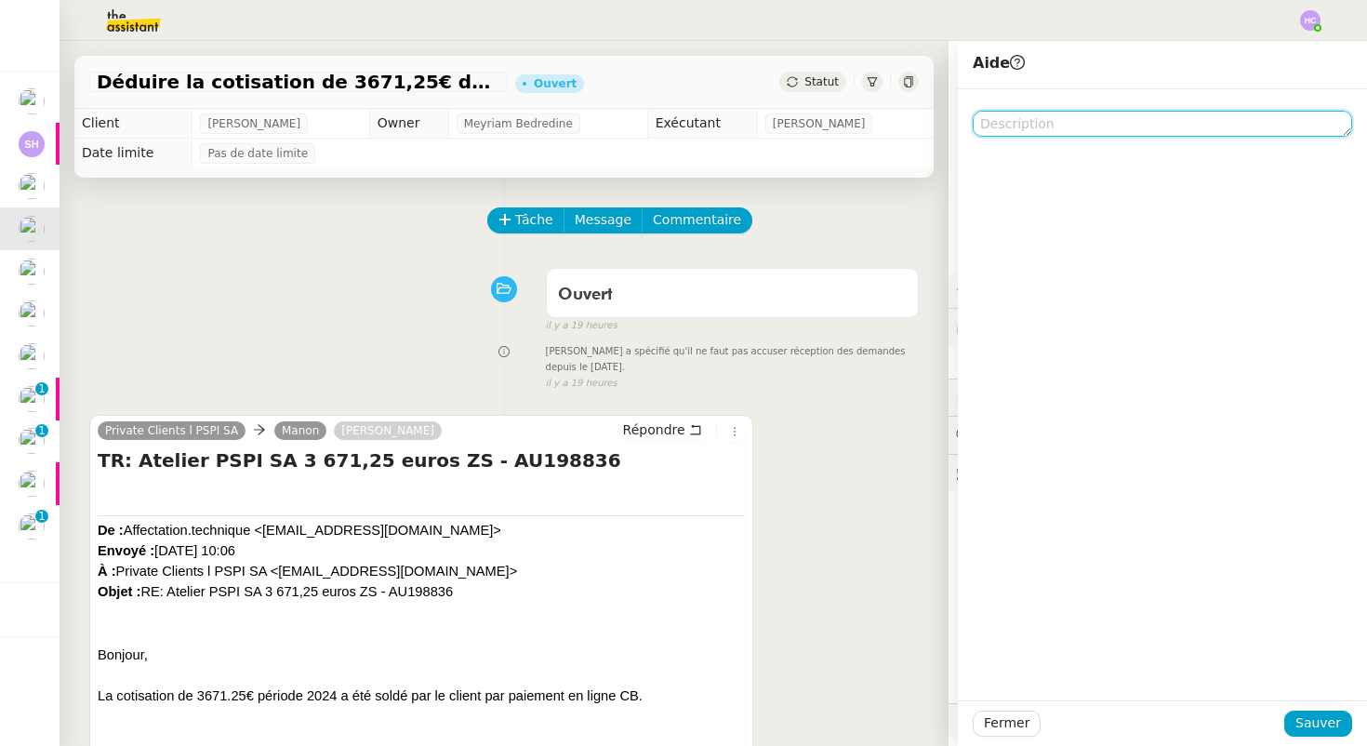
click at [1036, 126] on textarea at bounding box center [1161, 124] width 379 height 26
type textarea "cf commentaire"
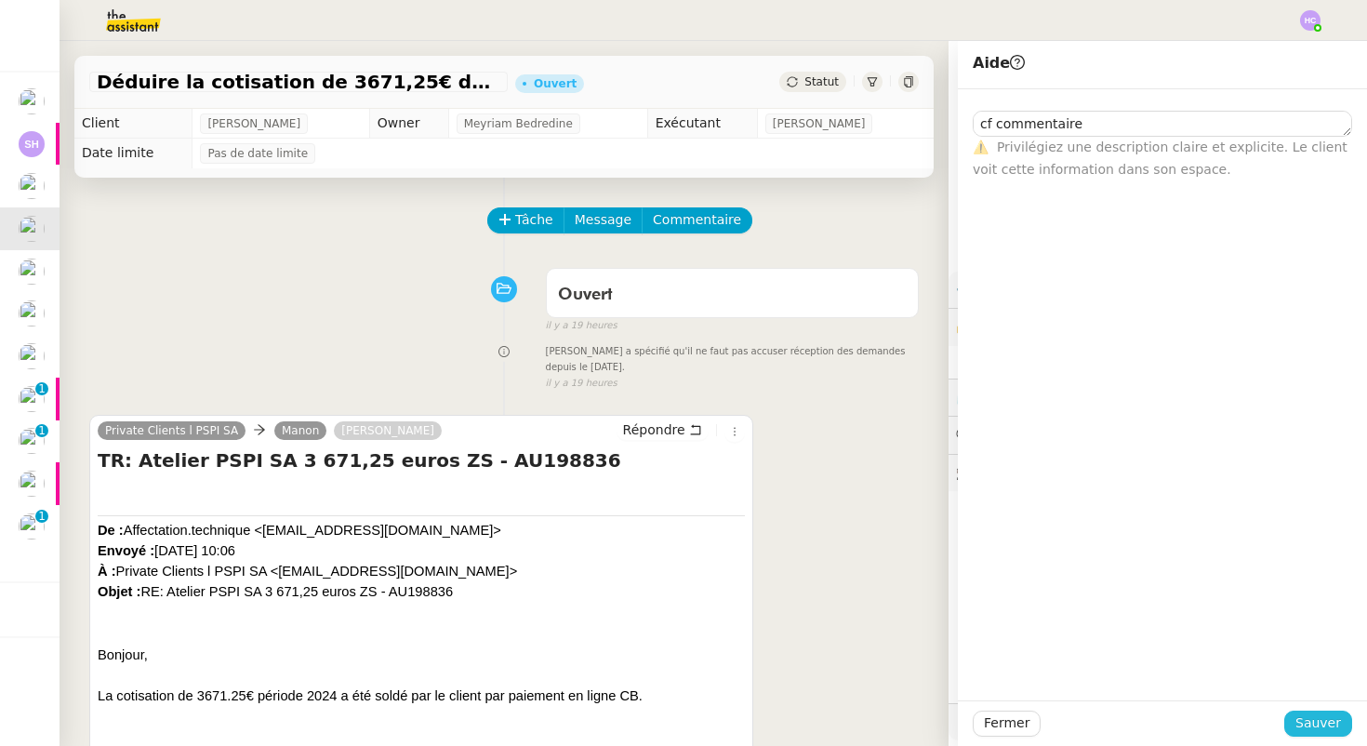
click at [1321, 722] on span "Sauver" at bounding box center [1318, 722] width 46 height 21
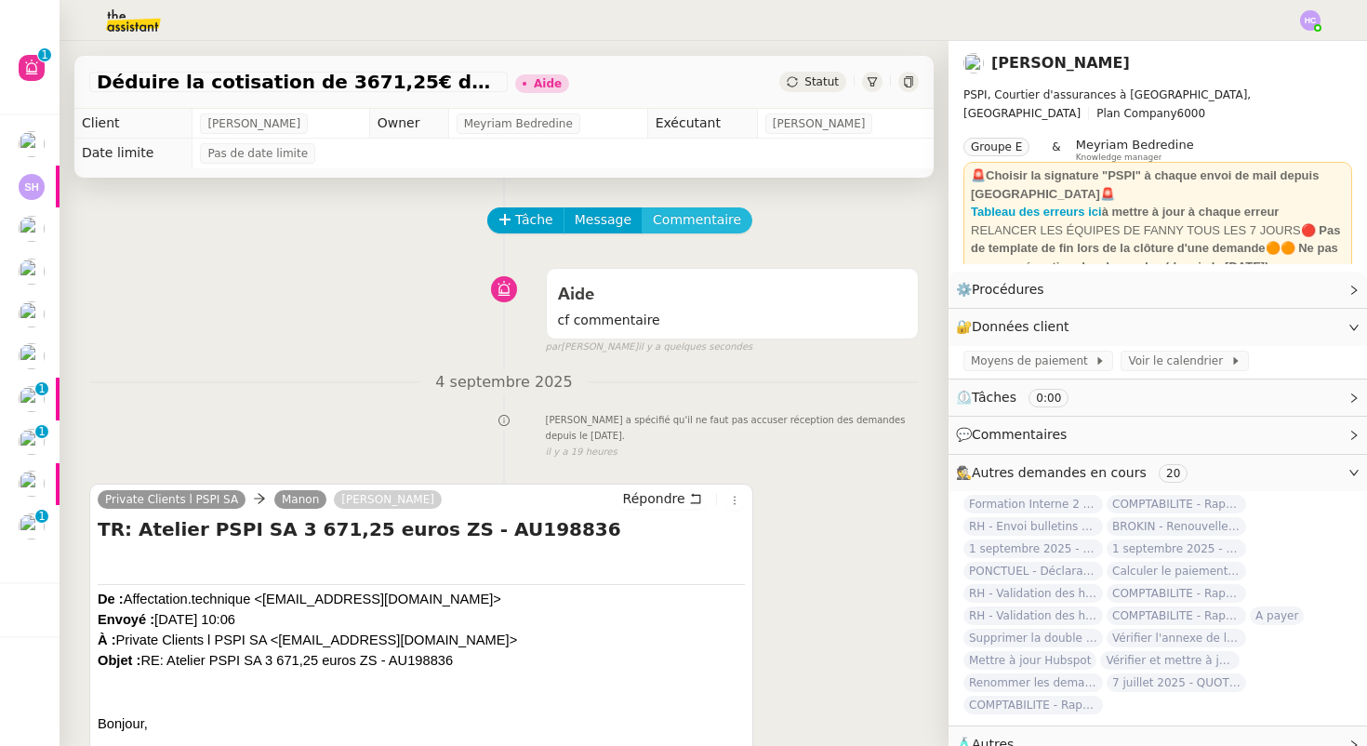
click at [673, 221] on span "Commentaire" at bounding box center [697, 219] width 88 height 21
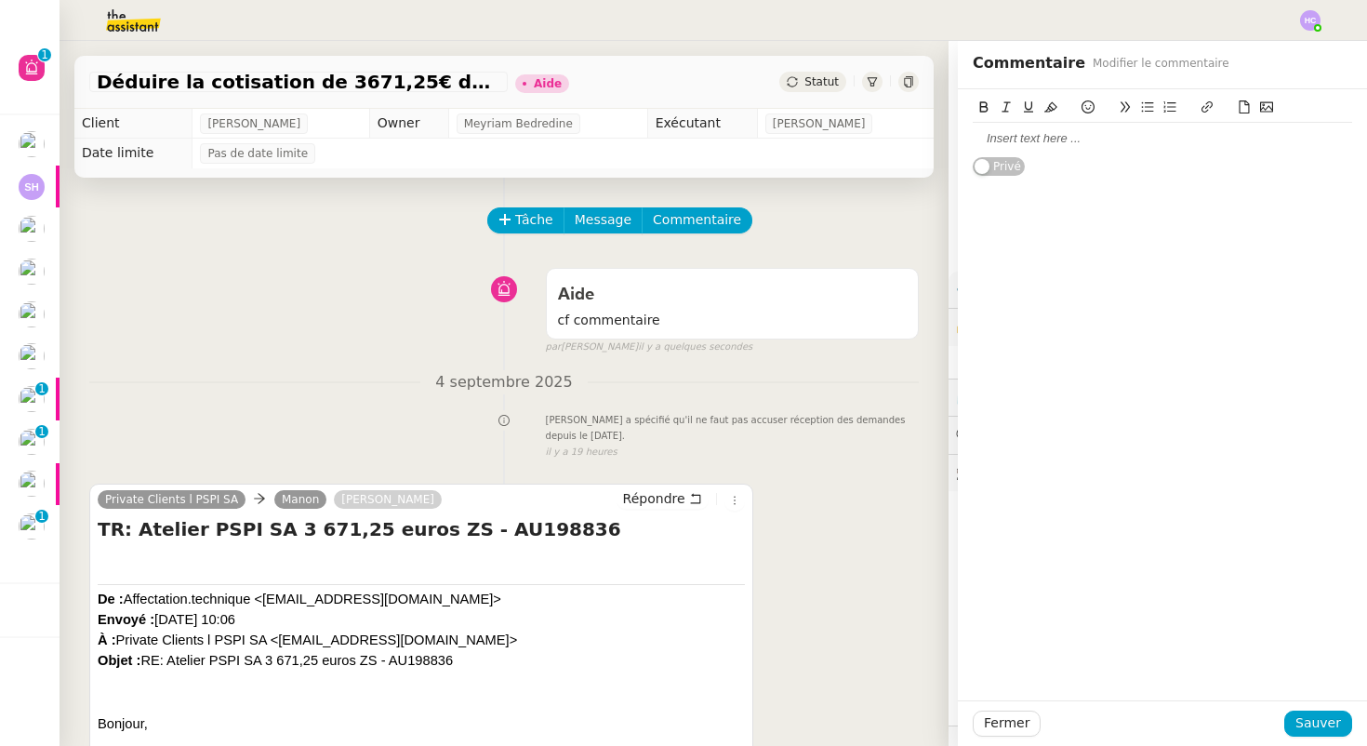
click at [1007, 139] on div at bounding box center [1161, 138] width 379 height 17
click at [1328, 721] on span "Sauver" at bounding box center [1318, 722] width 46 height 21
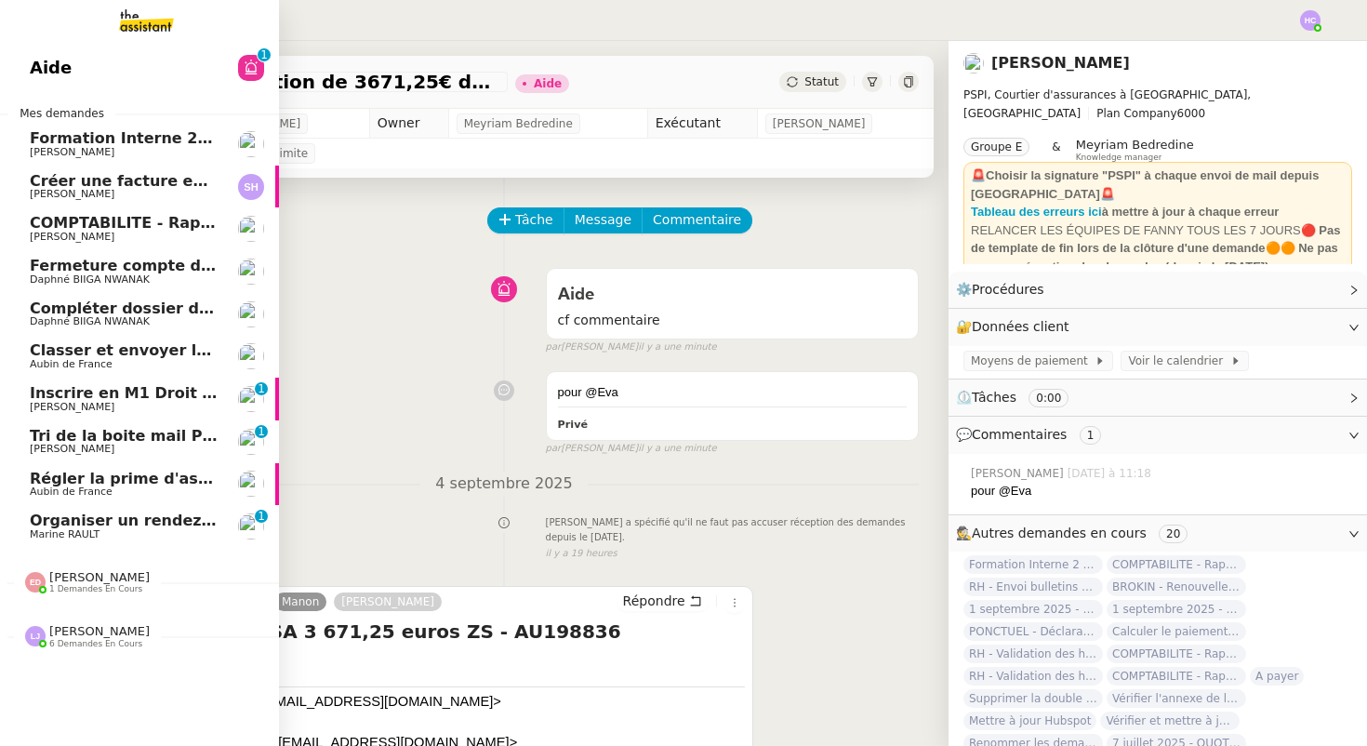
click at [23, 585] on span "[PERSON_NAME] 1 demandes en cours" at bounding box center [87, 582] width 147 height 24
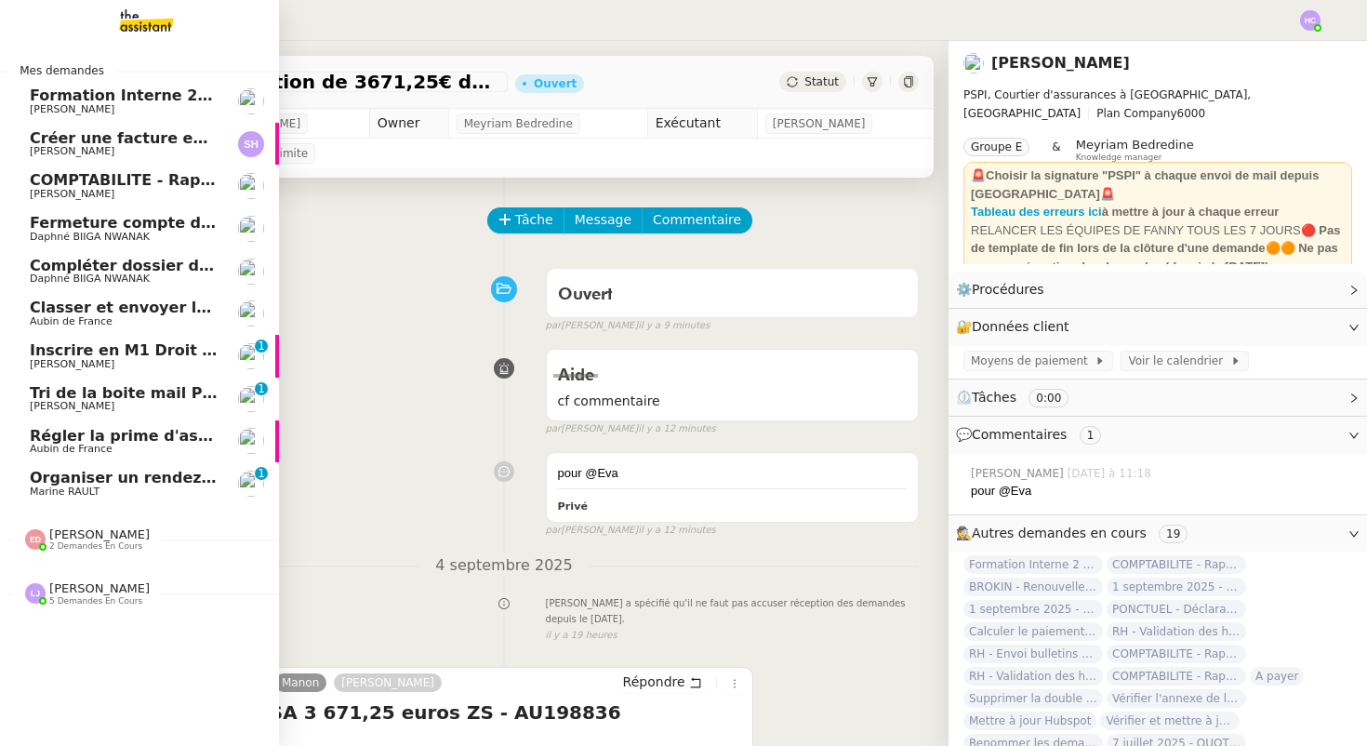
click at [120, 223] on span "Fermeture compte domiciliation Kandbaz" at bounding box center [203, 223] width 347 height 18
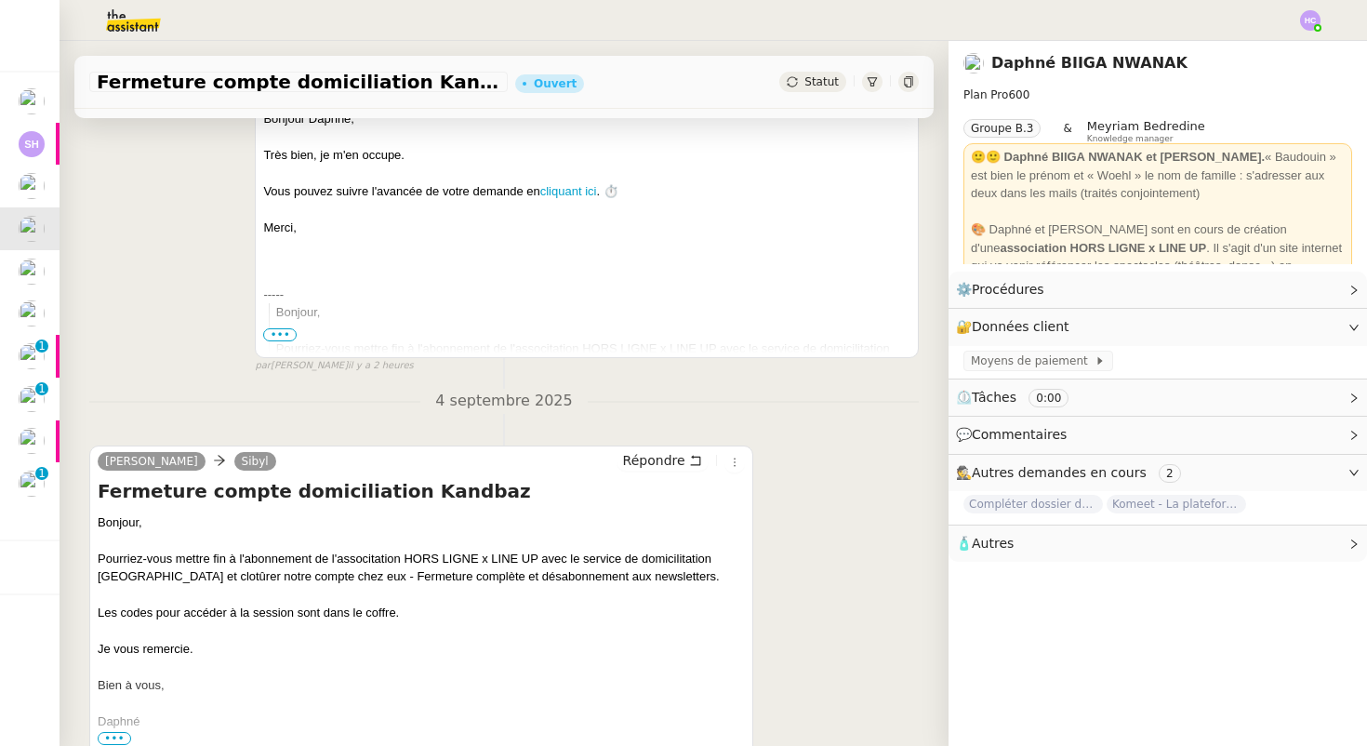
scroll to position [435, 0]
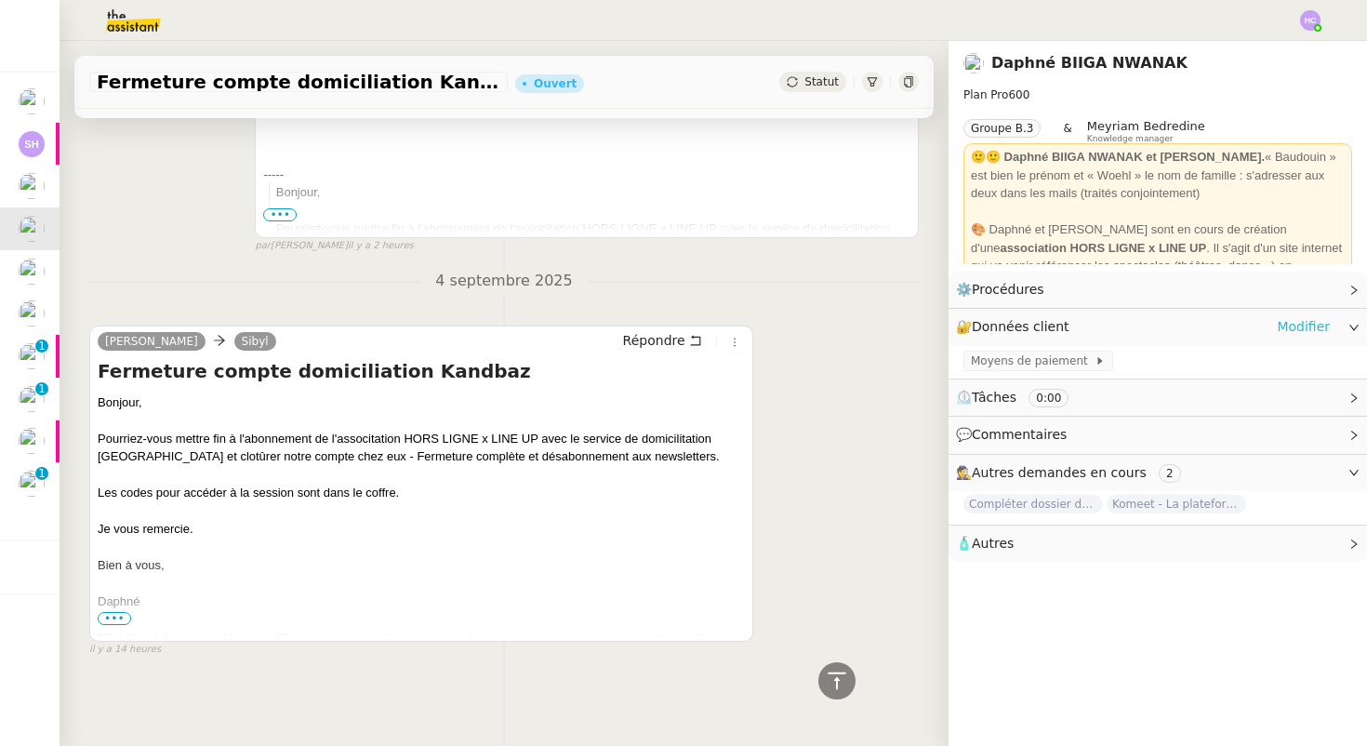
click at [1289, 324] on link "Modifier" at bounding box center [1302, 326] width 53 height 21
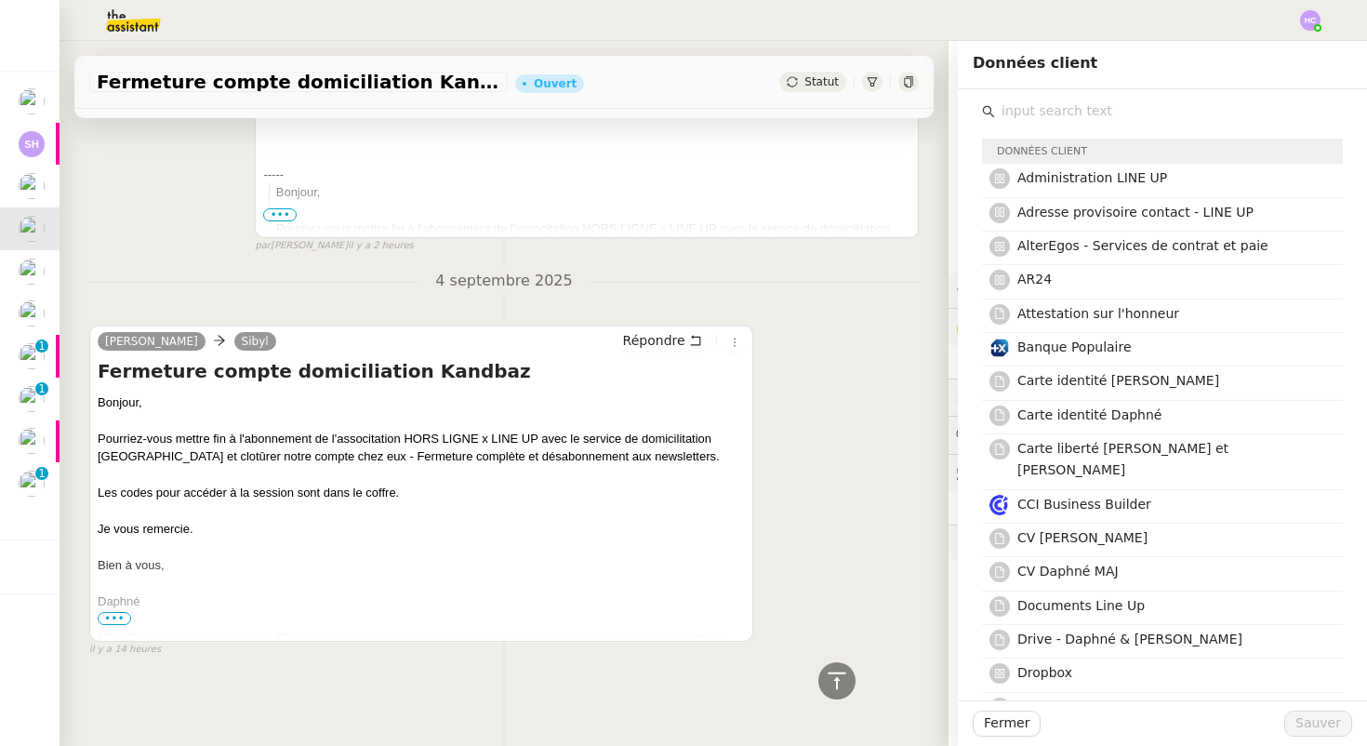
click at [814, 340] on div "[PERSON_NAME] Répondre Fermeture compte domiciliation Kandbaz Bonjour, Pourriez…" at bounding box center [503, 483] width 829 height 349
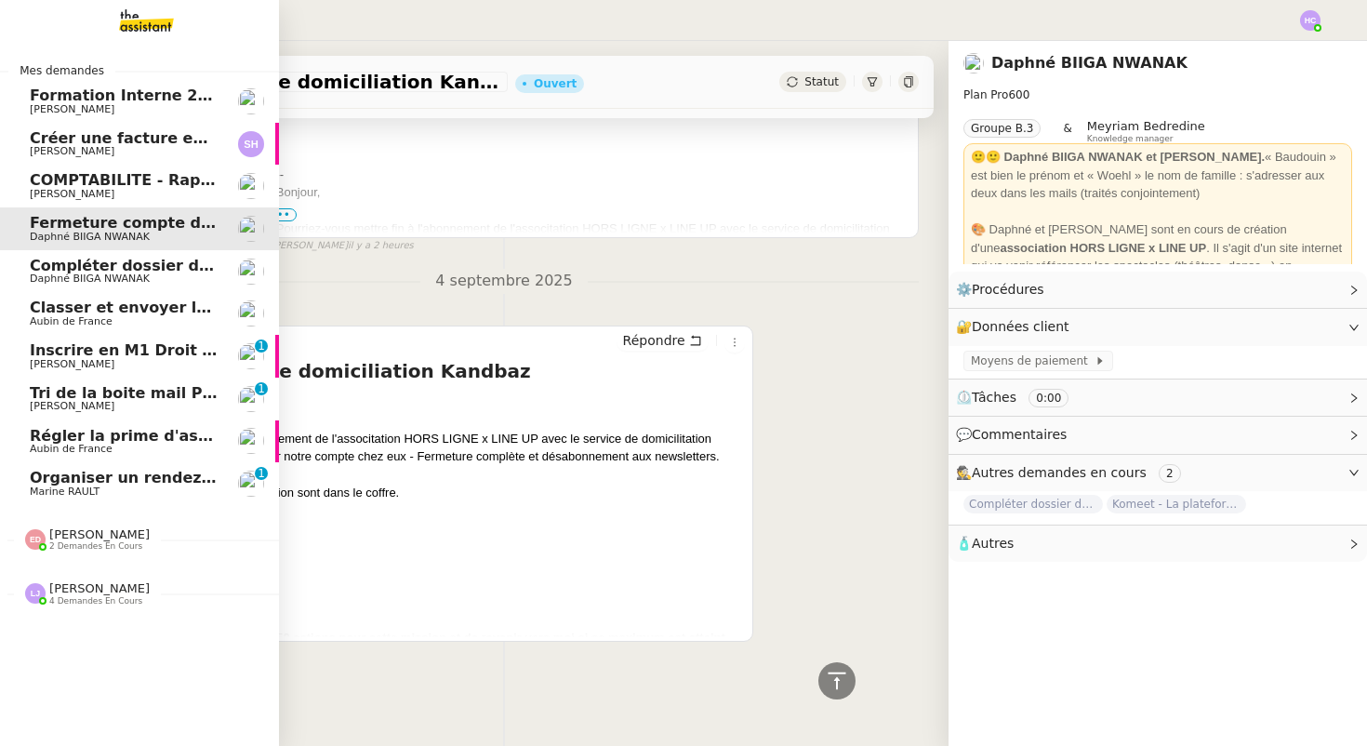
click at [109, 181] on span "COMPTABILITE - Rapprochement bancaire - 1 septembre 2025" at bounding box center [289, 180] width 519 height 18
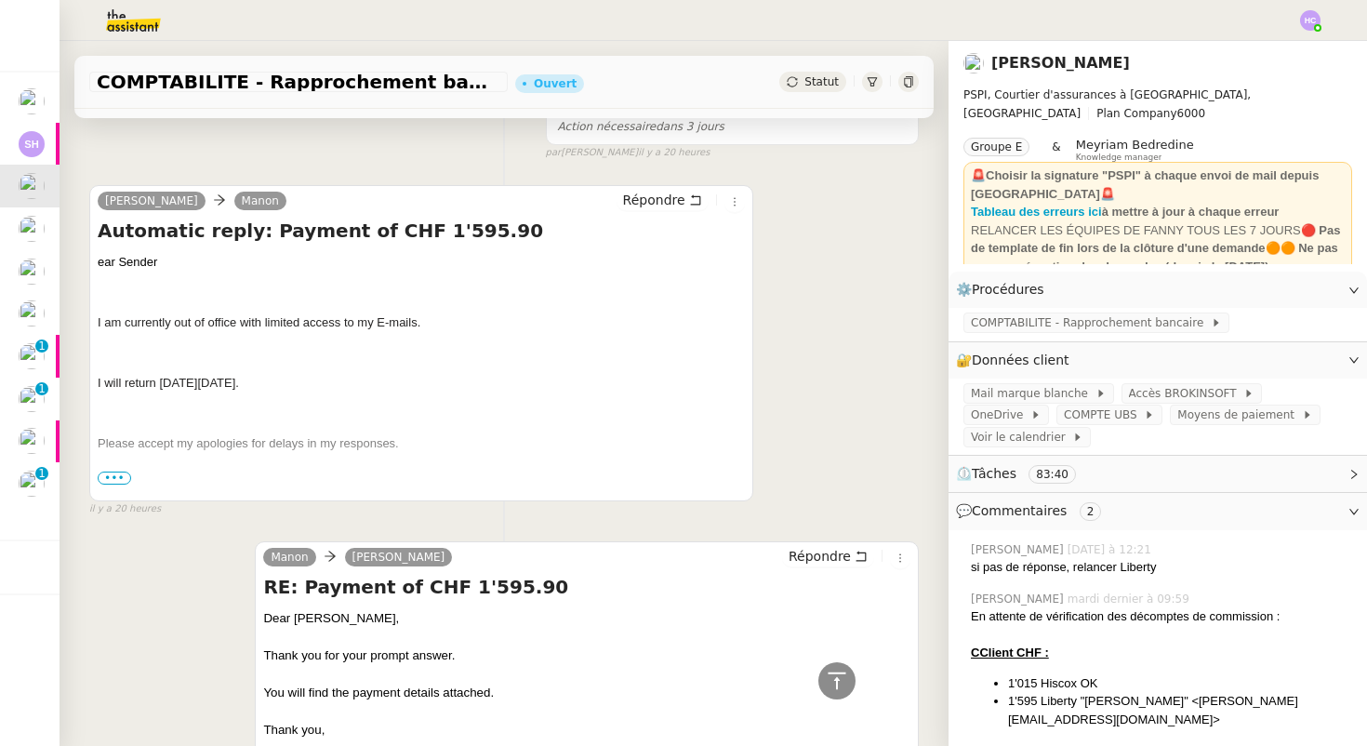
scroll to position [753, 0]
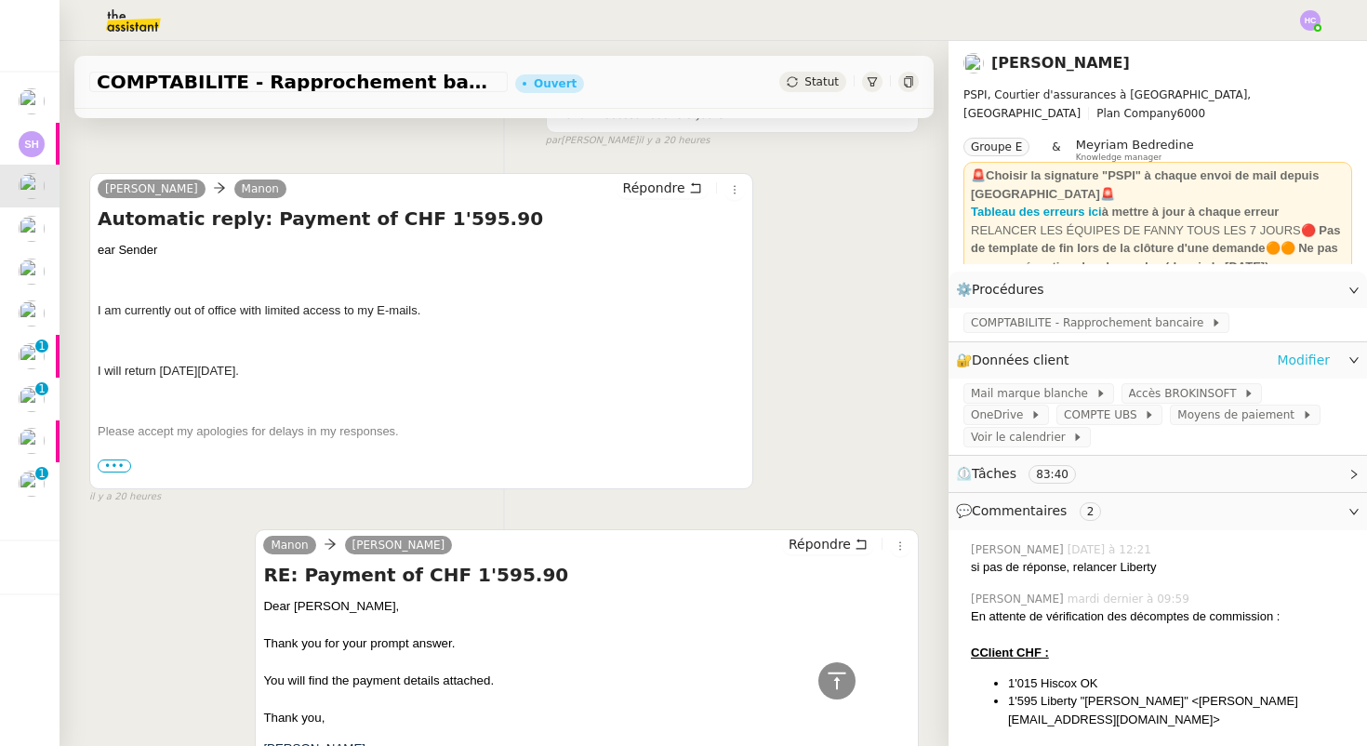
click at [1308, 361] on link "Modifier" at bounding box center [1302, 360] width 53 height 21
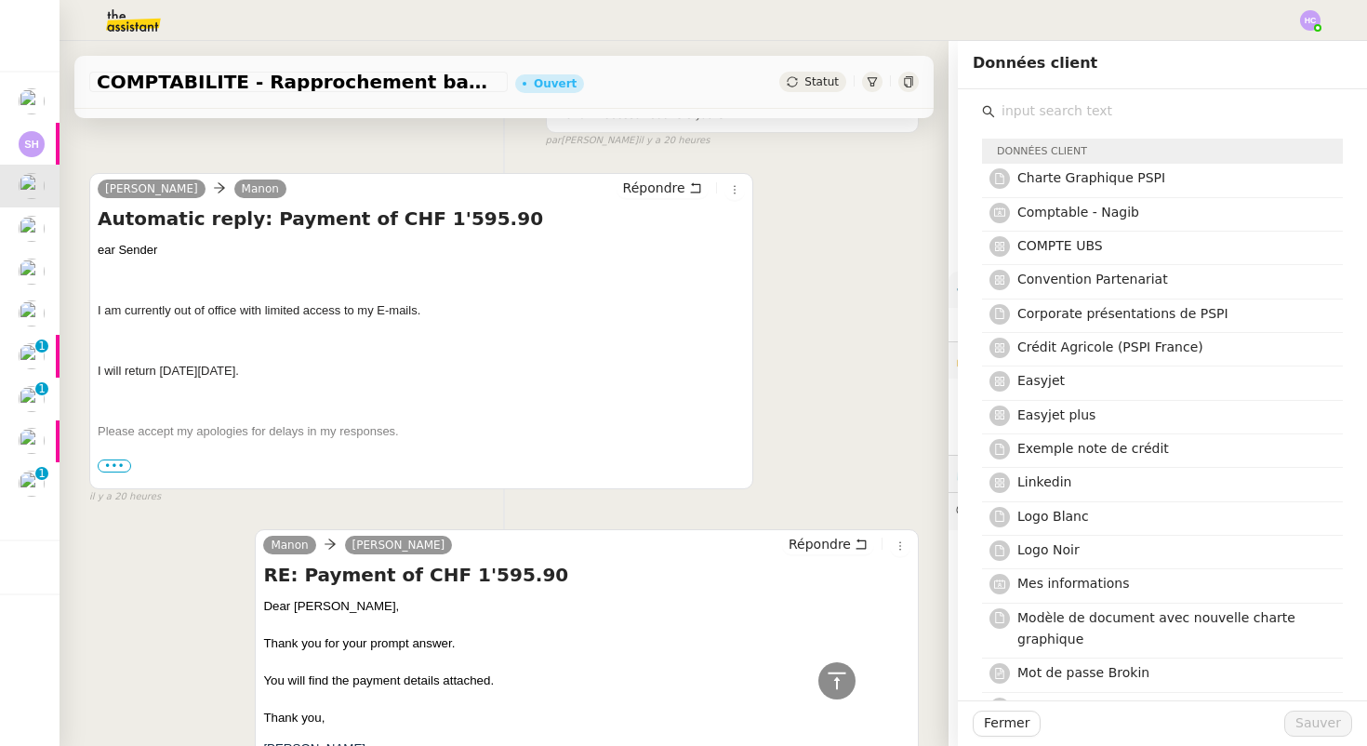
click at [1051, 112] on input "text" at bounding box center [1169, 111] width 348 height 25
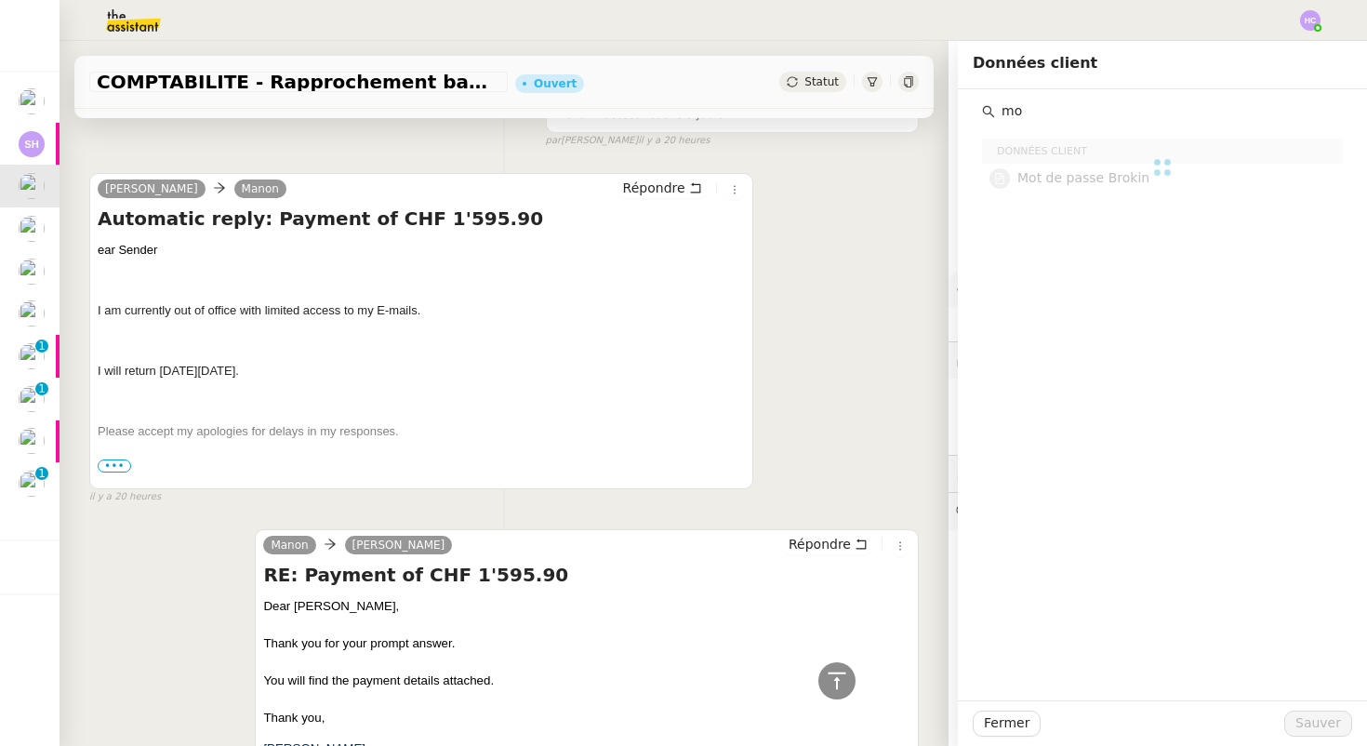
type input "m"
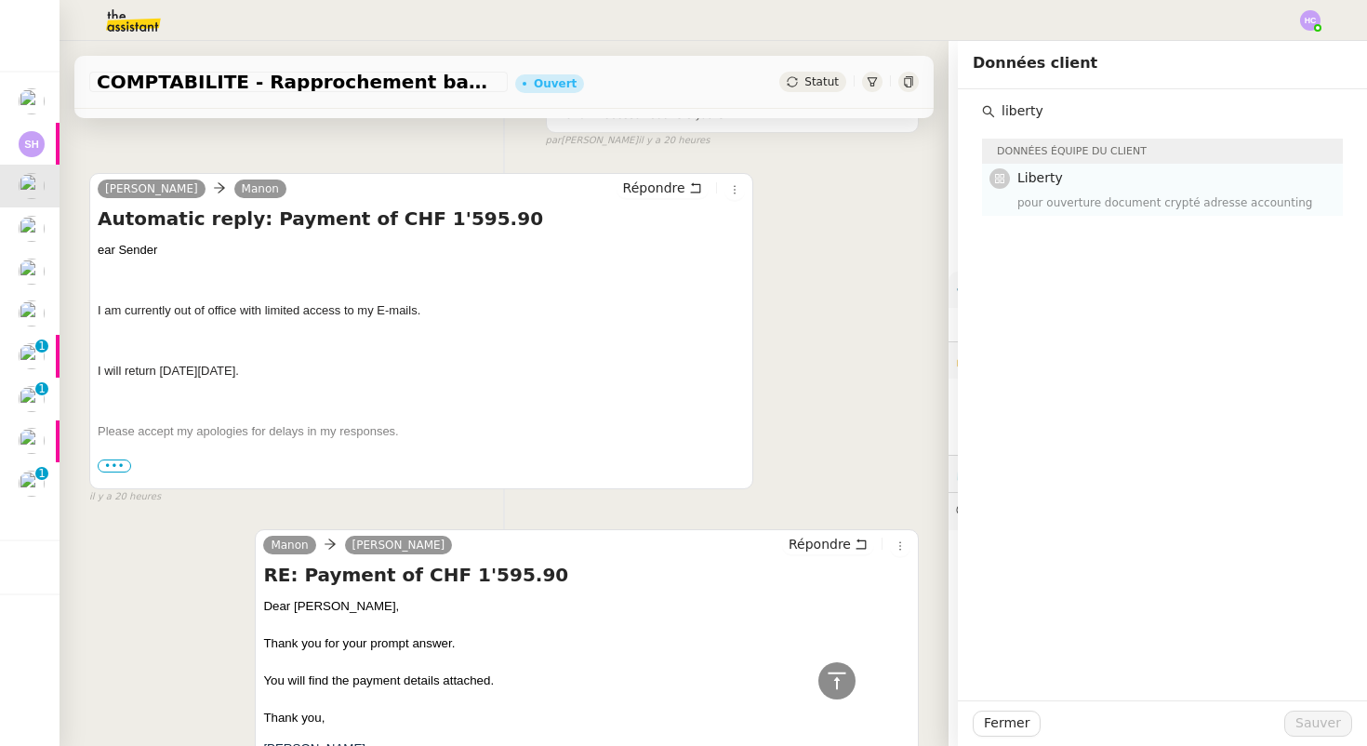
type input "liberty"
click at [1067, 204] on div "pour ouverture document crypté adresse accounting" at bounding box center [1174, 202] width 314 height 19
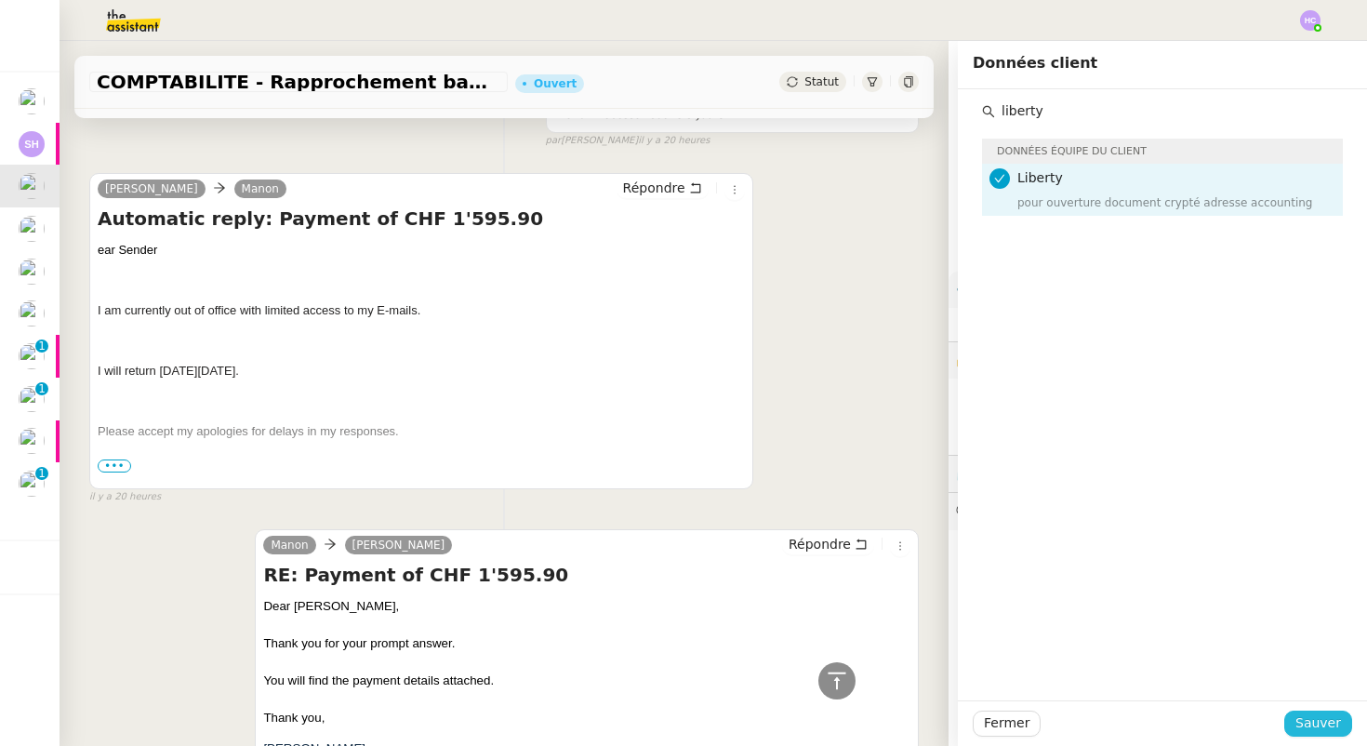
click at [1319, 721] on span "Sauver" at bounding box center [1318, 722] width 46 height 21
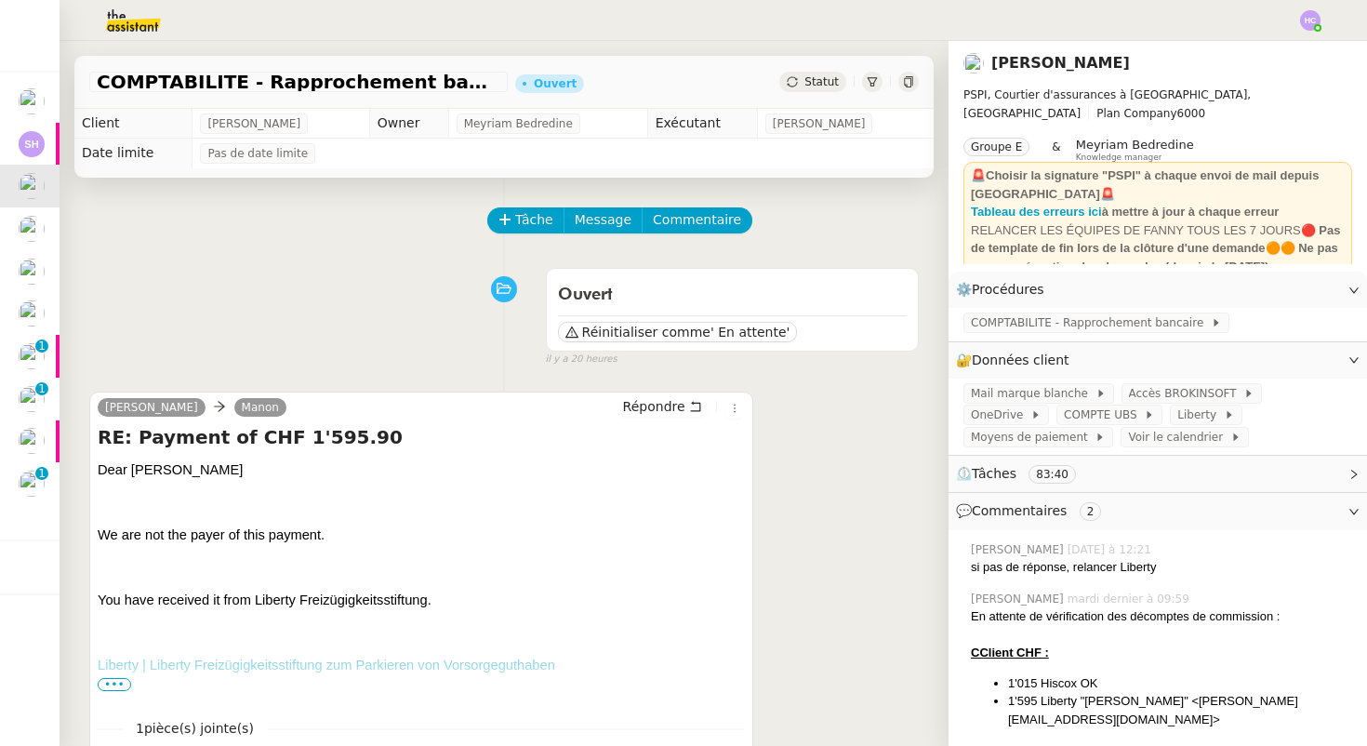
click at [337, 597] on span "You have received it from Liberty Freizügigkeitsstiftung." at bounding box center [265, 599] width 334 height 15
copy span "Freizügigkeitsstiftung"
click at [524, 218] on span "Tâche" at bounding box center [534, 219] width 38 height 21
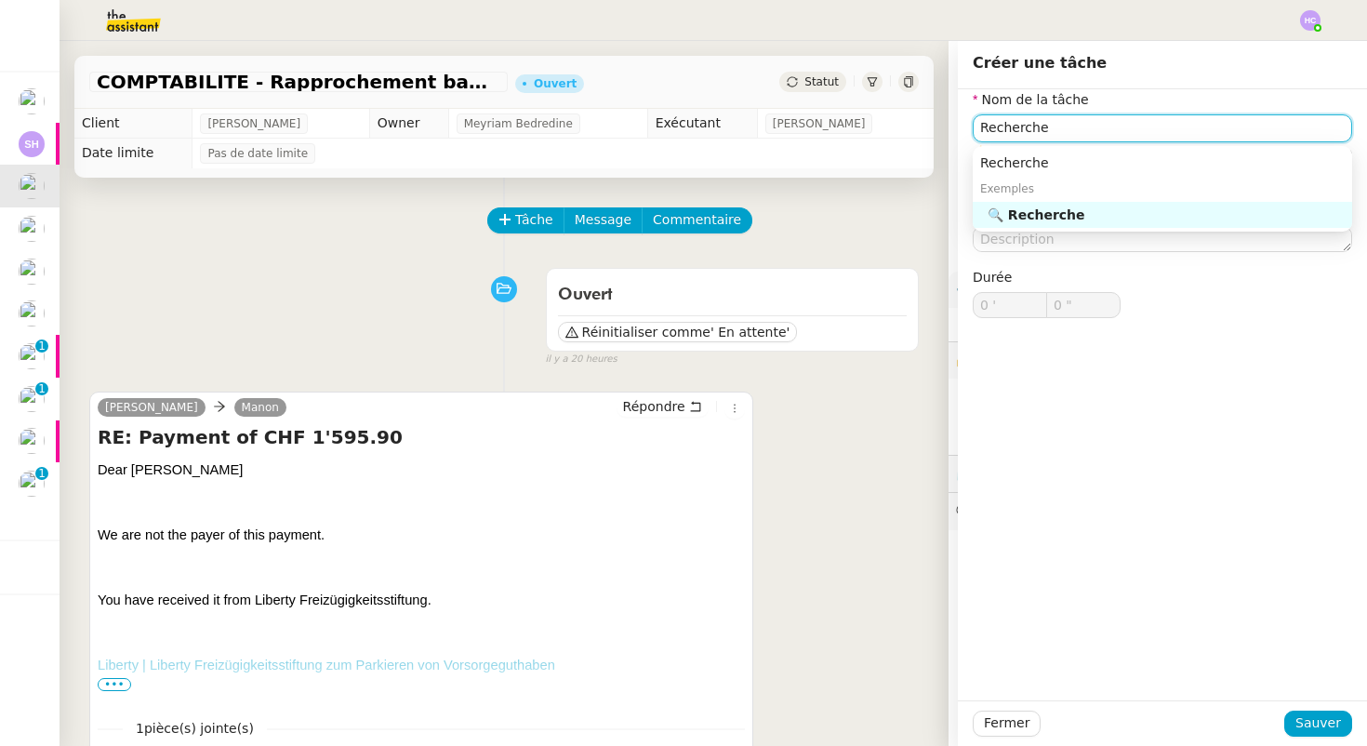
click at [1128, 212] on div "🔍 Recherche" at bounding box center [1165, 214] width 357 height 17
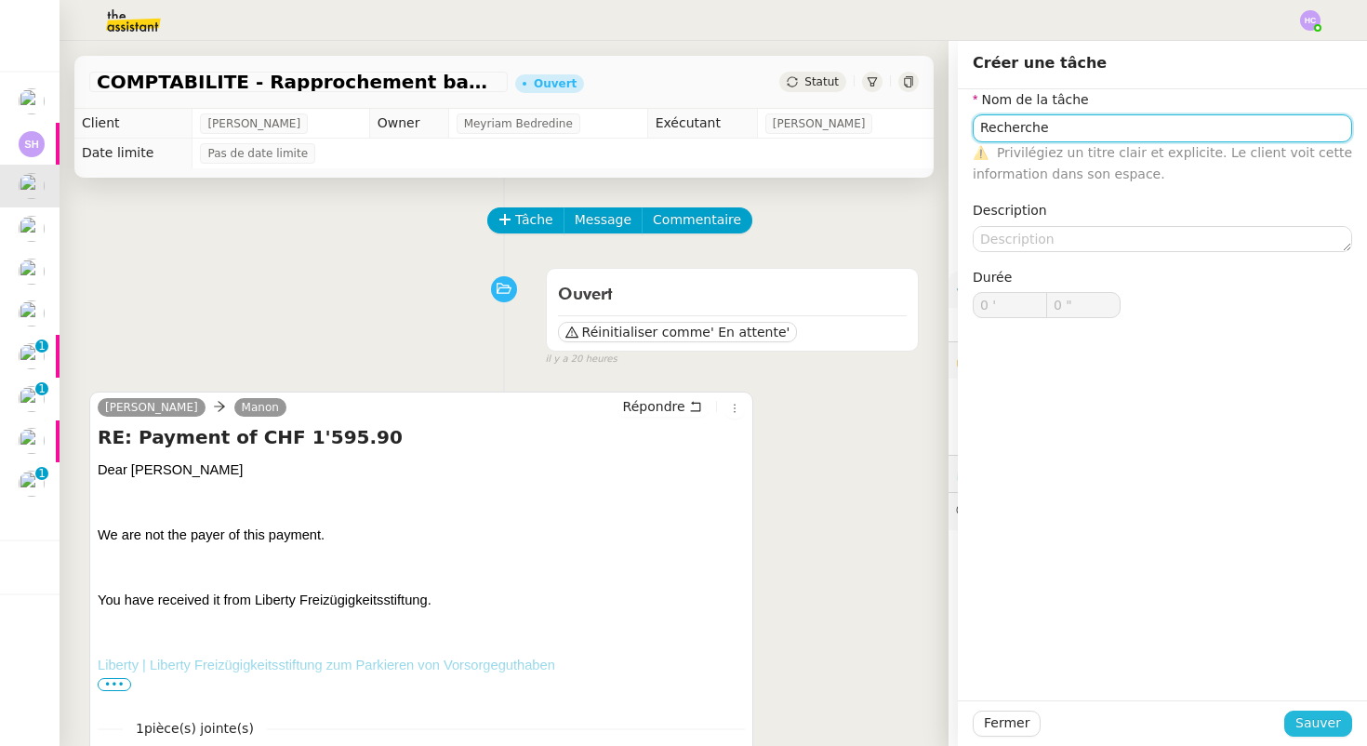
type input "Recherche"
click at [1310, 725] on span "Sauver" at bounding box center [1318, 722] width 46 height 21
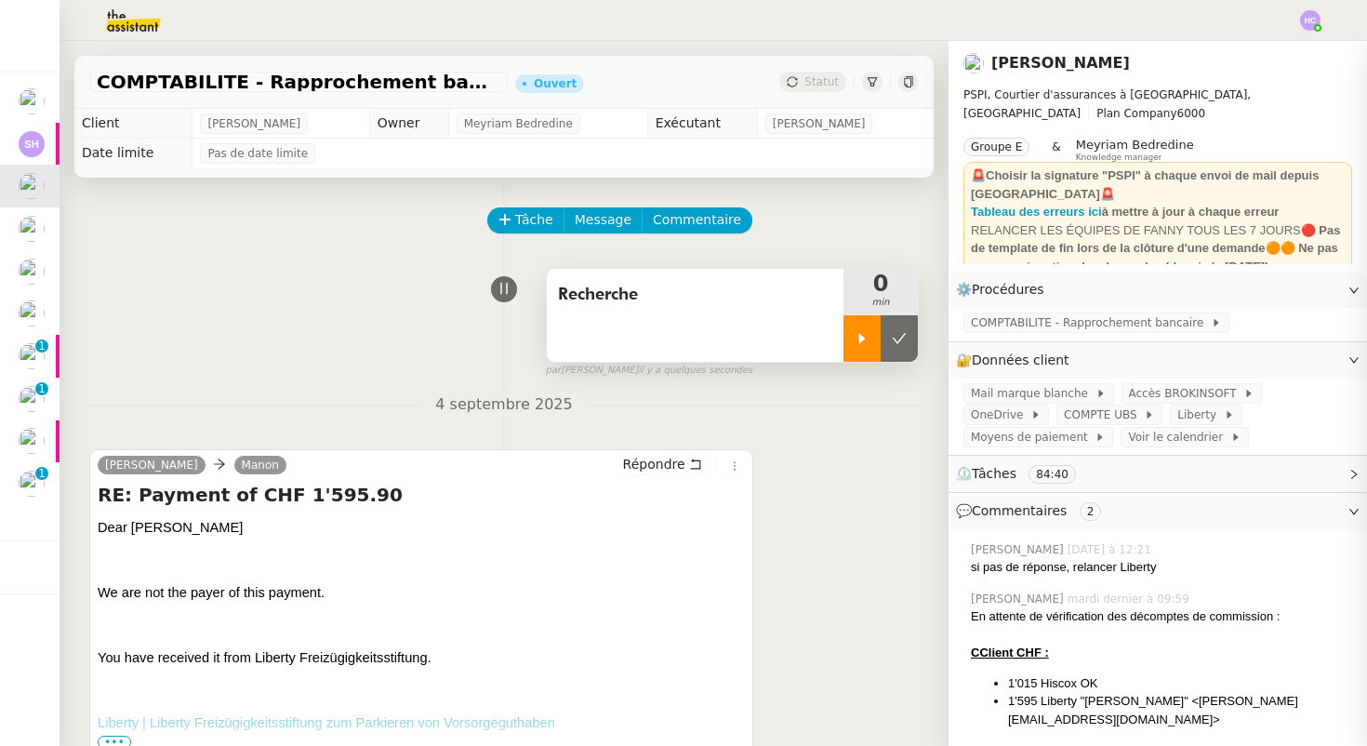
click at [858, 344] on icon at bounding box center [861, 338] width 15 height 15
click at [588, 216] on span "Message" at bounding box center [603, 219] width 57 height 21
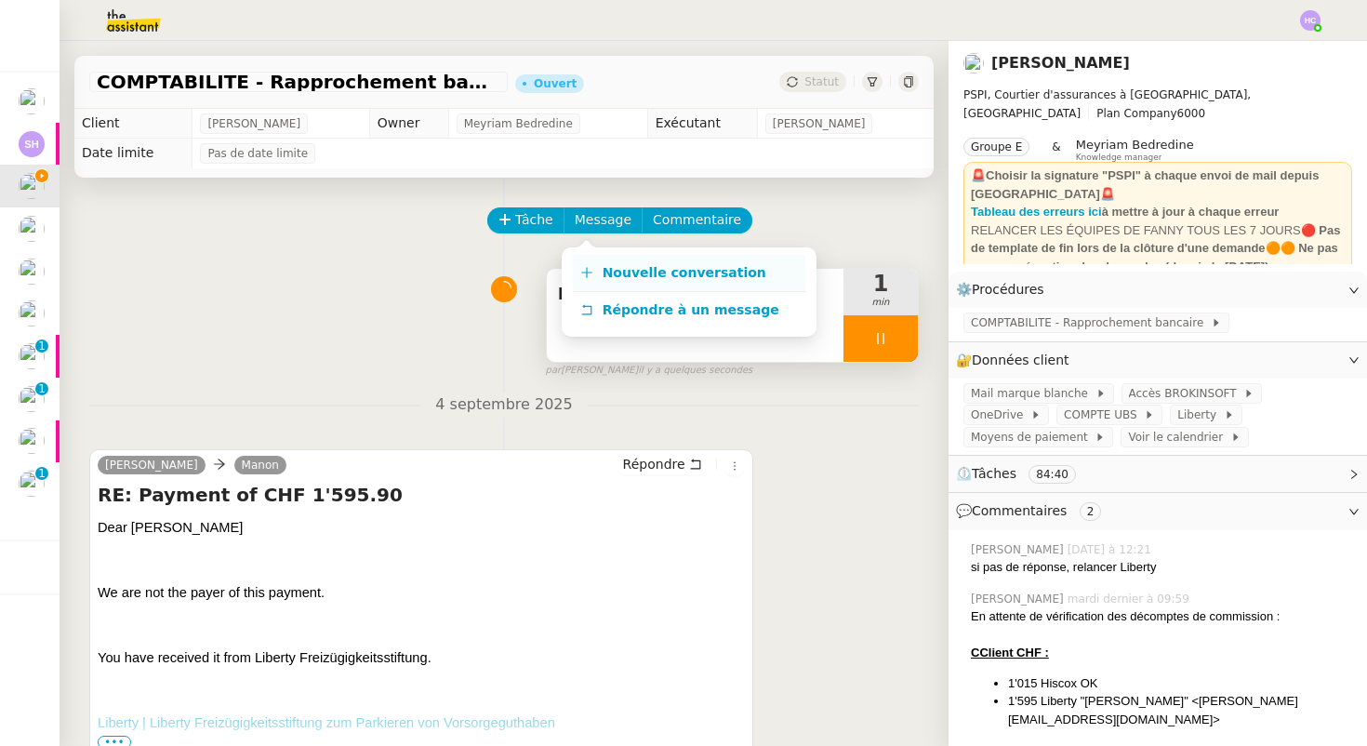
click at [648, 270] on span "Nouvelle conversation" at bounding box center [684, 272] width 164 height 15
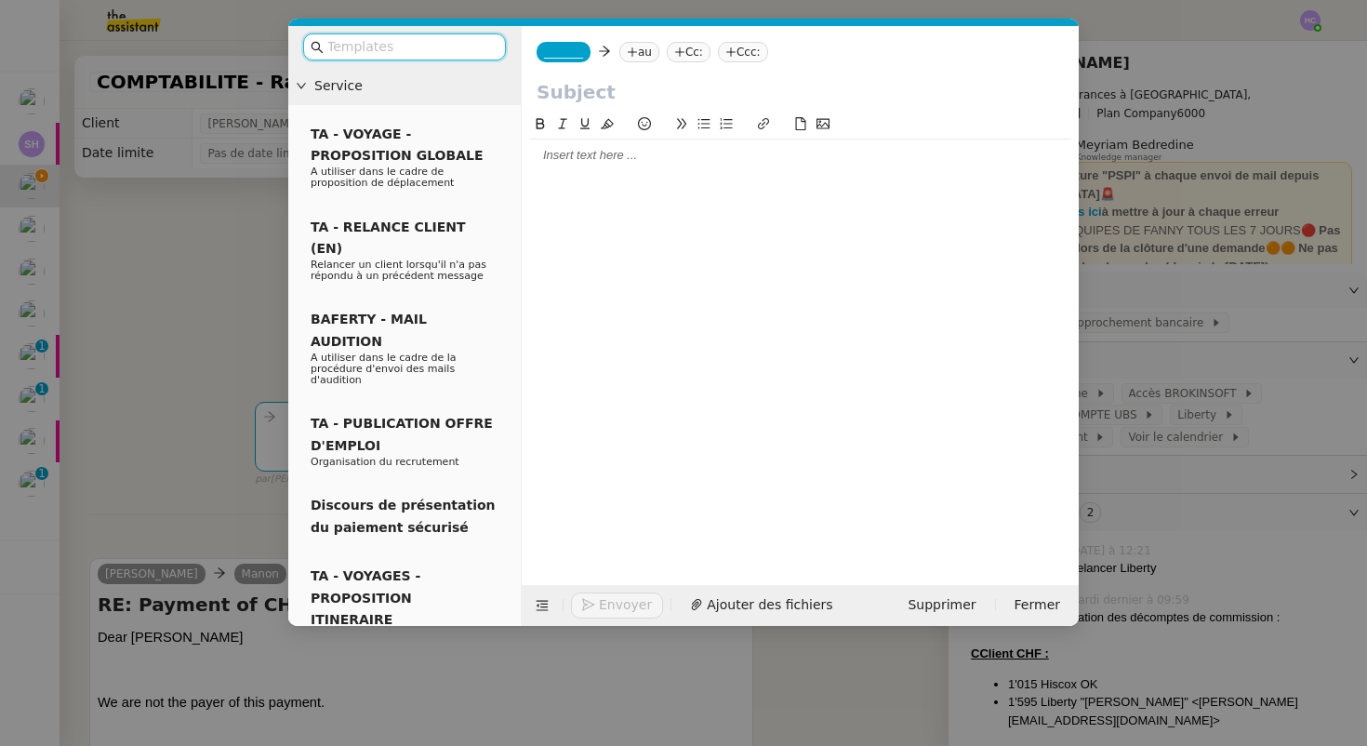
click at [637, 57] on icon at bounding box center [632, 51] width 11 height 11
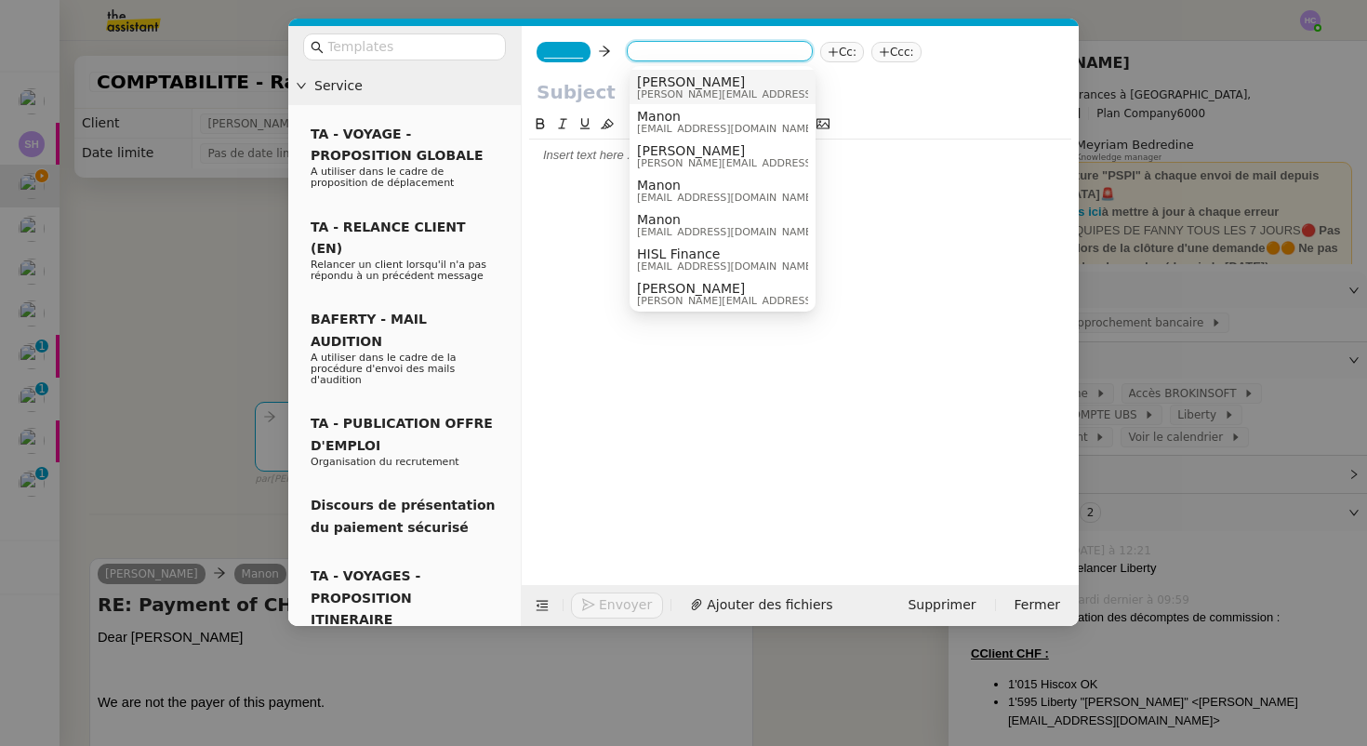
click at [582, 51] on span "_______" at bounding box center [563, 52] width 39 height 13
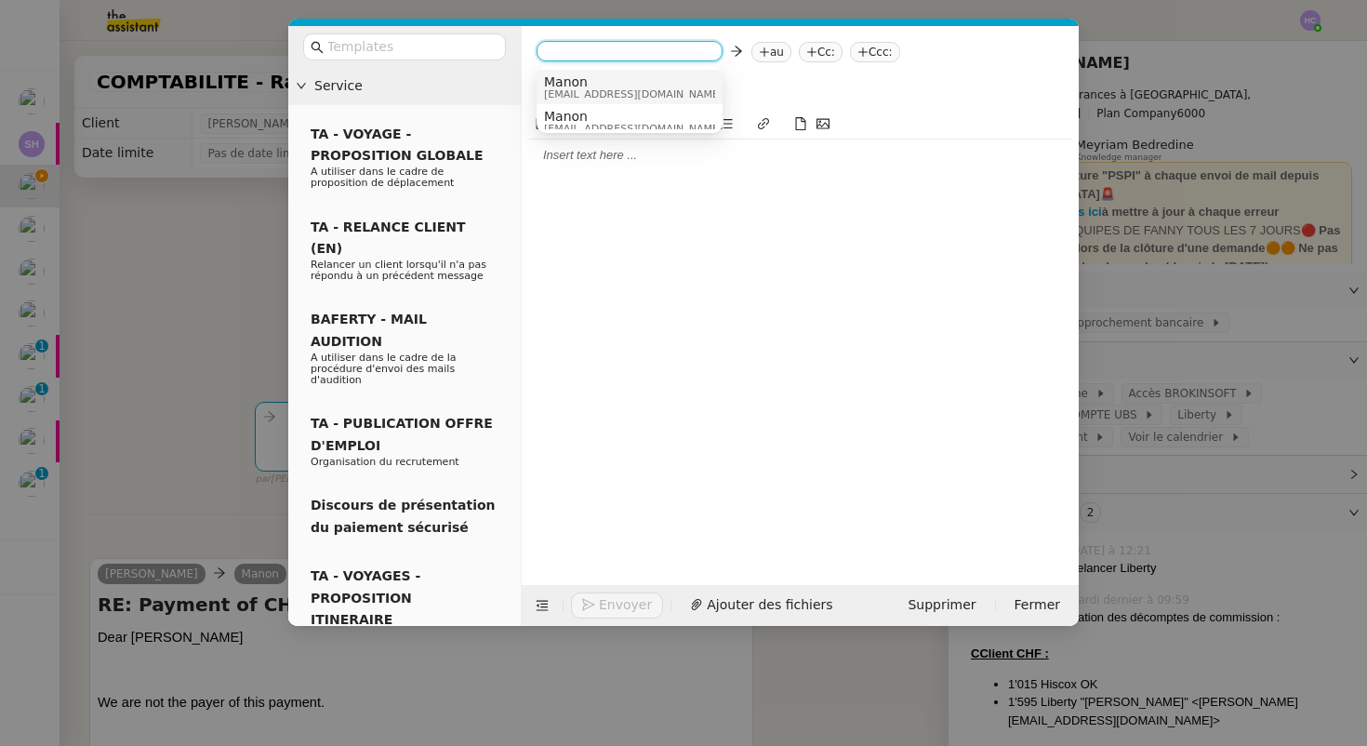
click at [575, 86] on span "Manon" at bounding box center [633, 81] width 178 height 15
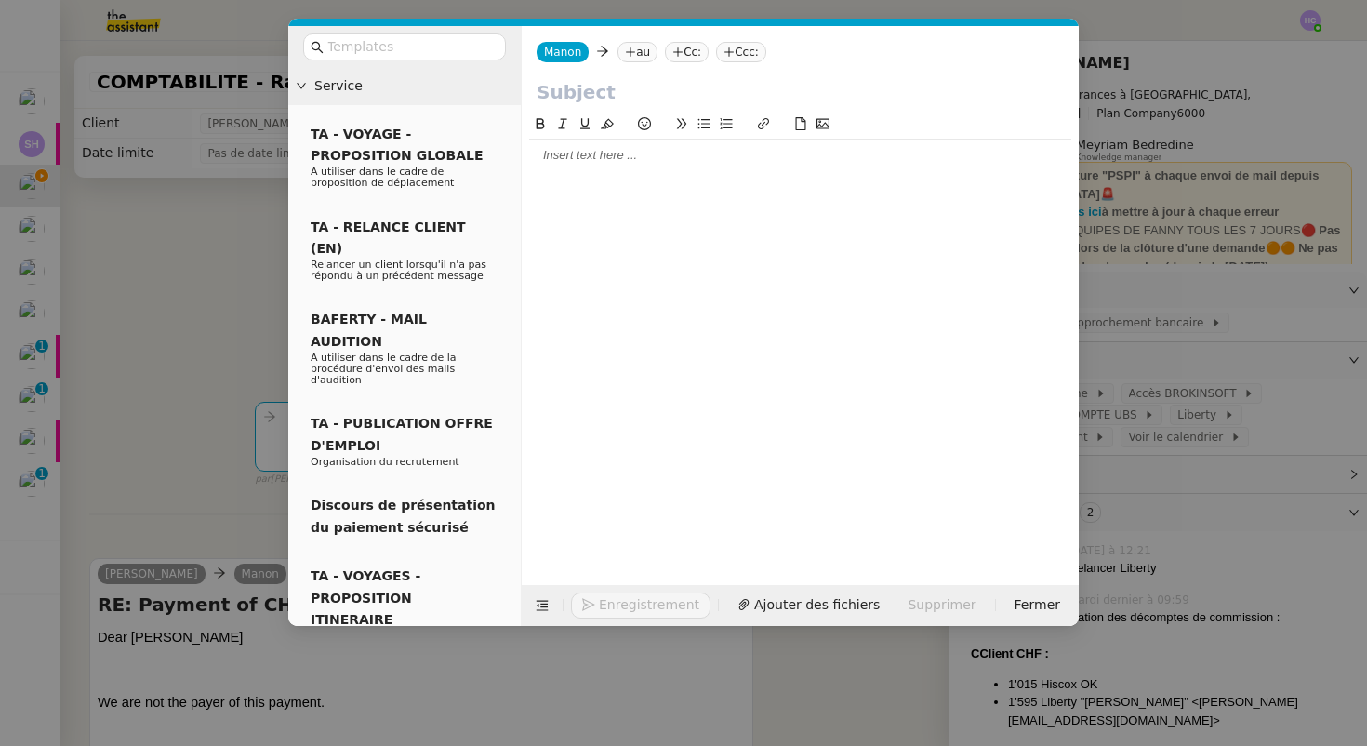
click at [628, 55] on icon at bounding box center [630, 51] width 11 height 11
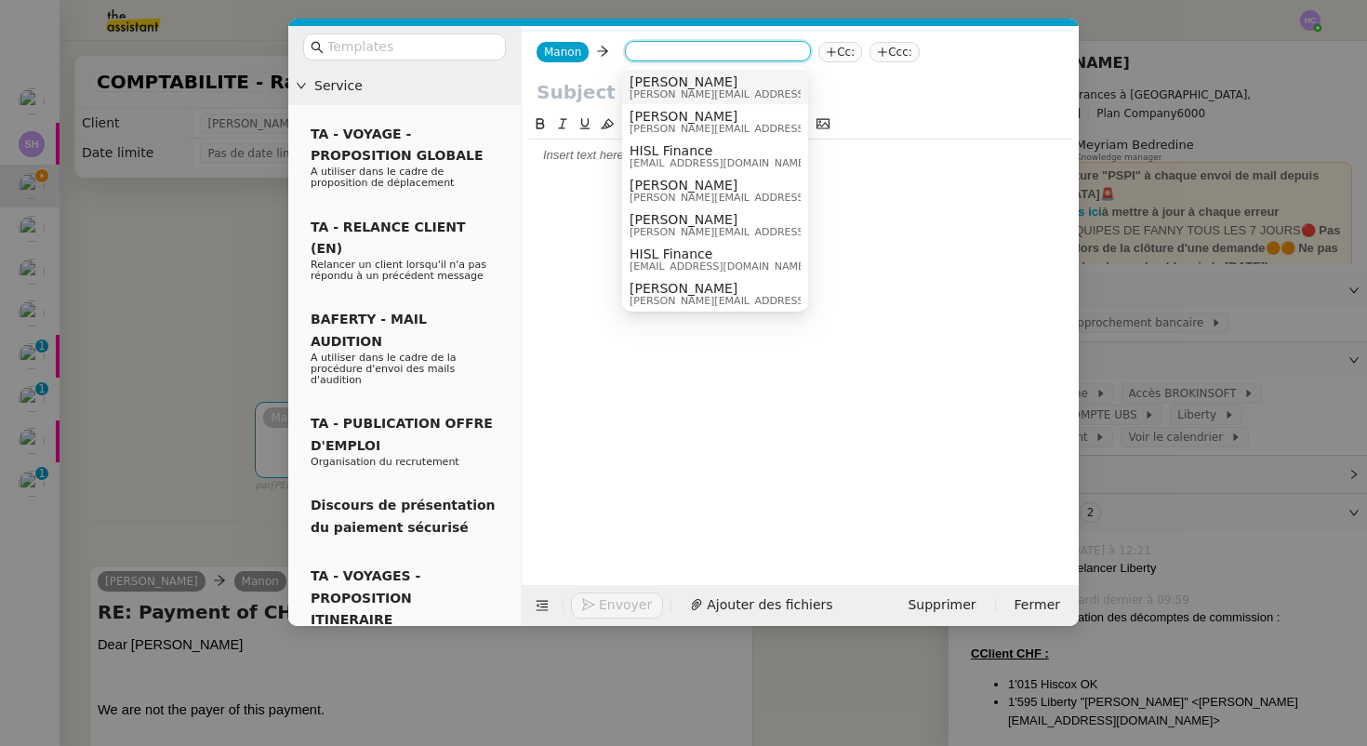
click at [644, 54] on input at bounding box center [717, 53] width 171 height 19
paste input "[EMAIL_ADDRESS][DOMAIN_NAME]"
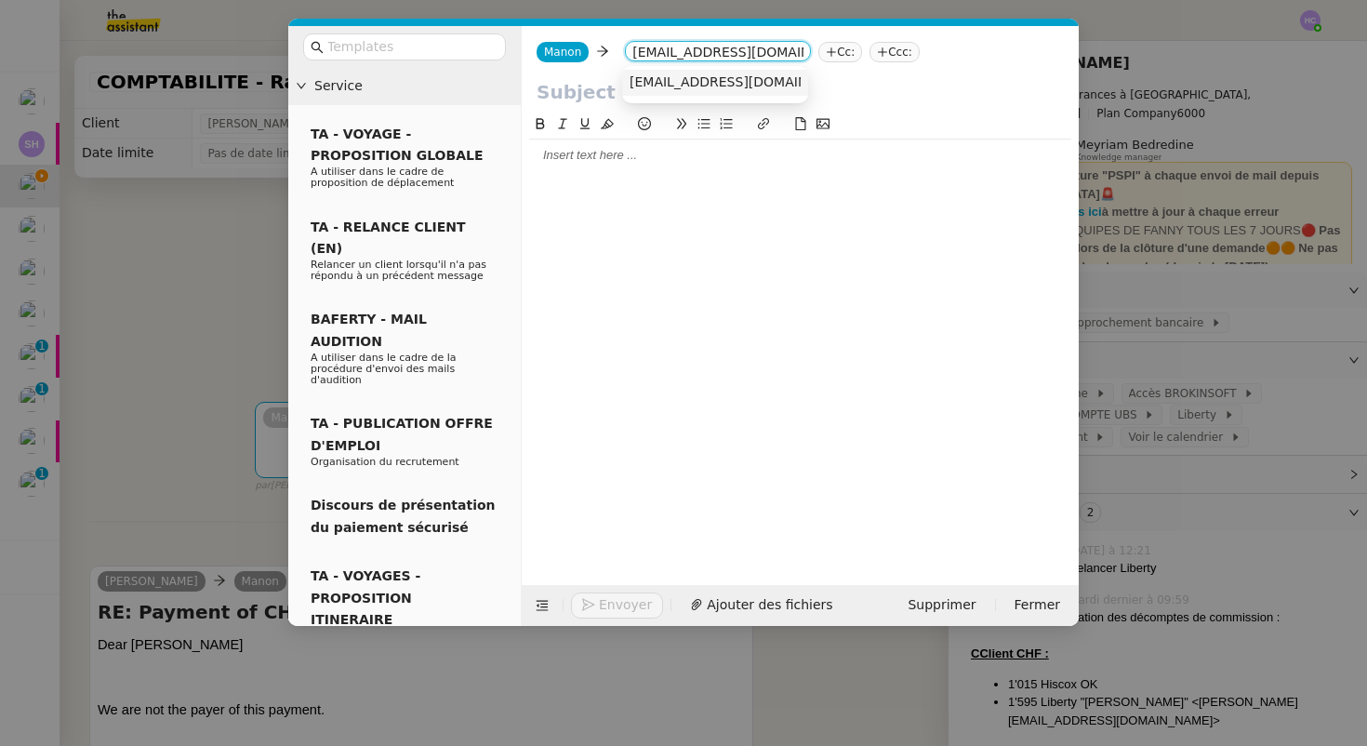
type input "[EMAIL_ADDRESS][DOMAIN_NAME]"
click at [664, 80] on span "[EMAIL_ADDRESS][DOMAIN_NAME]" at bounding box center [743, 81] width 228 height 15
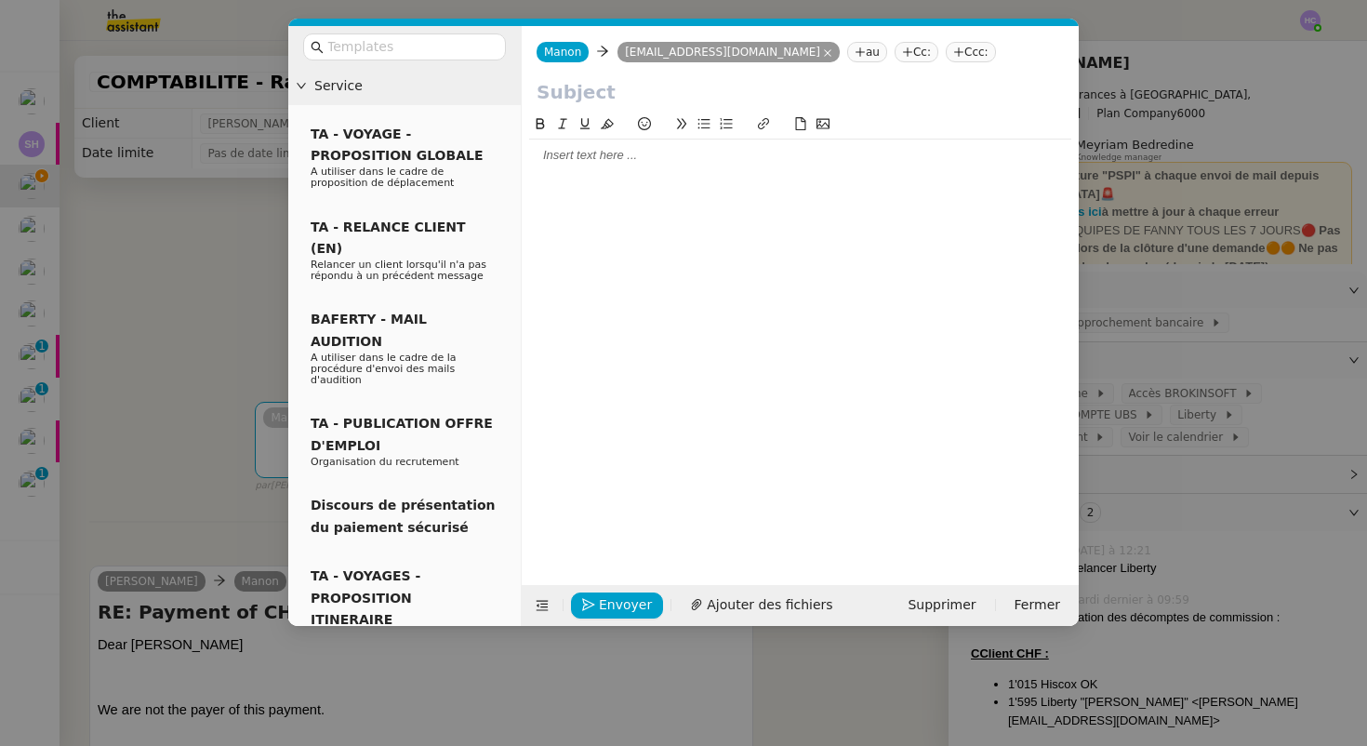
click at [590, 89] on input "text" at bounding box center [799, 92] width 527 height 28
click at [170, 367] on nz-modal-container "Service TA - VOYAGE - PROPOSITION GLOBALE A utiliser dans le cadre de propositi…" at bounding box center [683, 373] width 1367 height 746
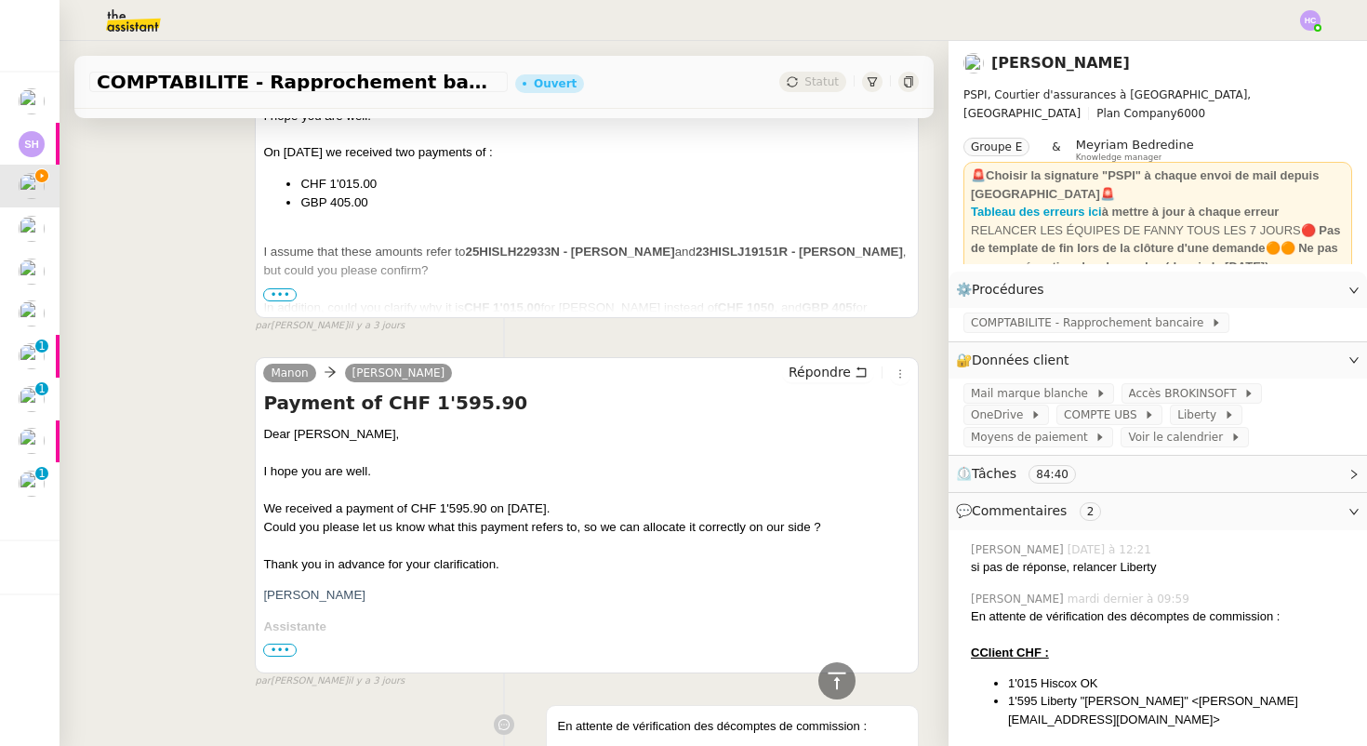
scroll to position [4765, 0]
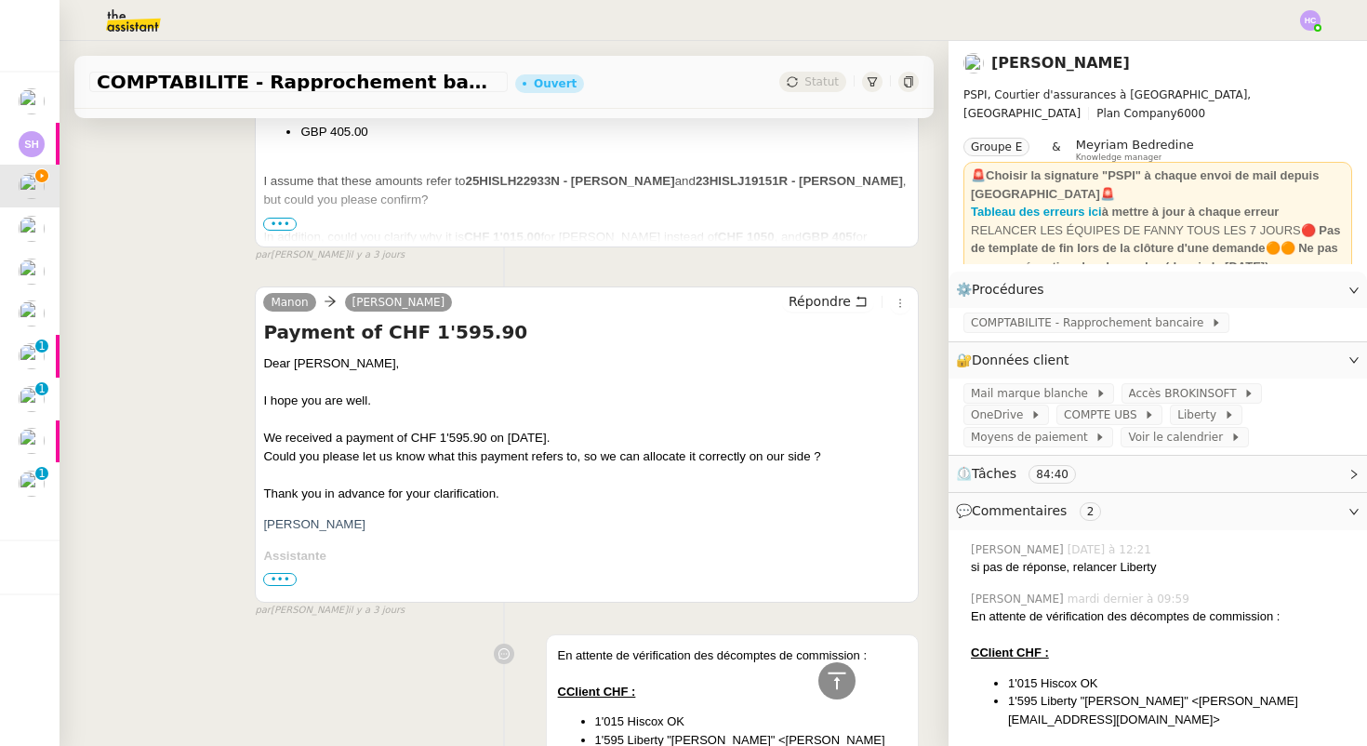
click at [277, 575] on span "•••" at bounding box center [279, 579] width 33 height 13
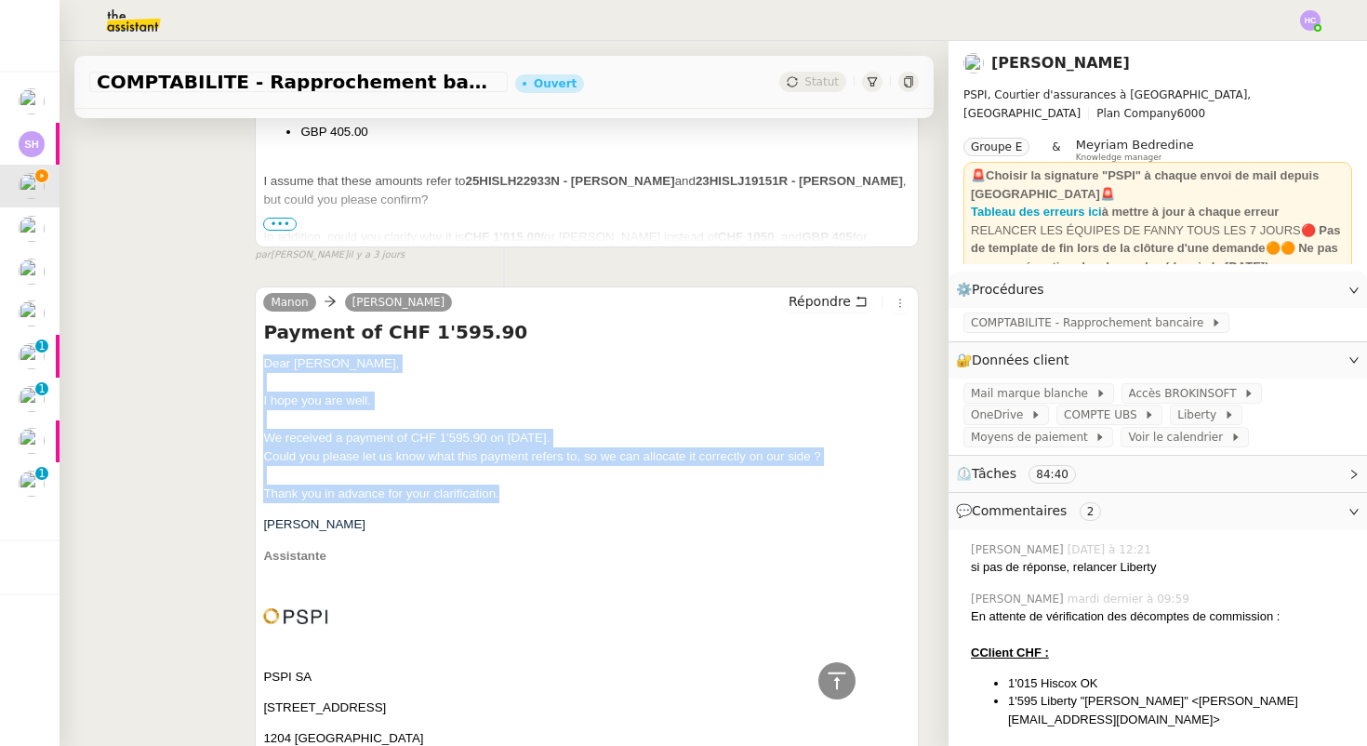
drag, startPoint x: 533, startPoint y: 494, endPoint x: 246, endPoint y: 358, distance: 316.9
click at [246, 358] on div "[PERSON_NAME] Payment of CHF 1'595.90 Dear [PERSON_NAME], I hope you are well. …" at bounding box center [503, 665] width 829 height 791
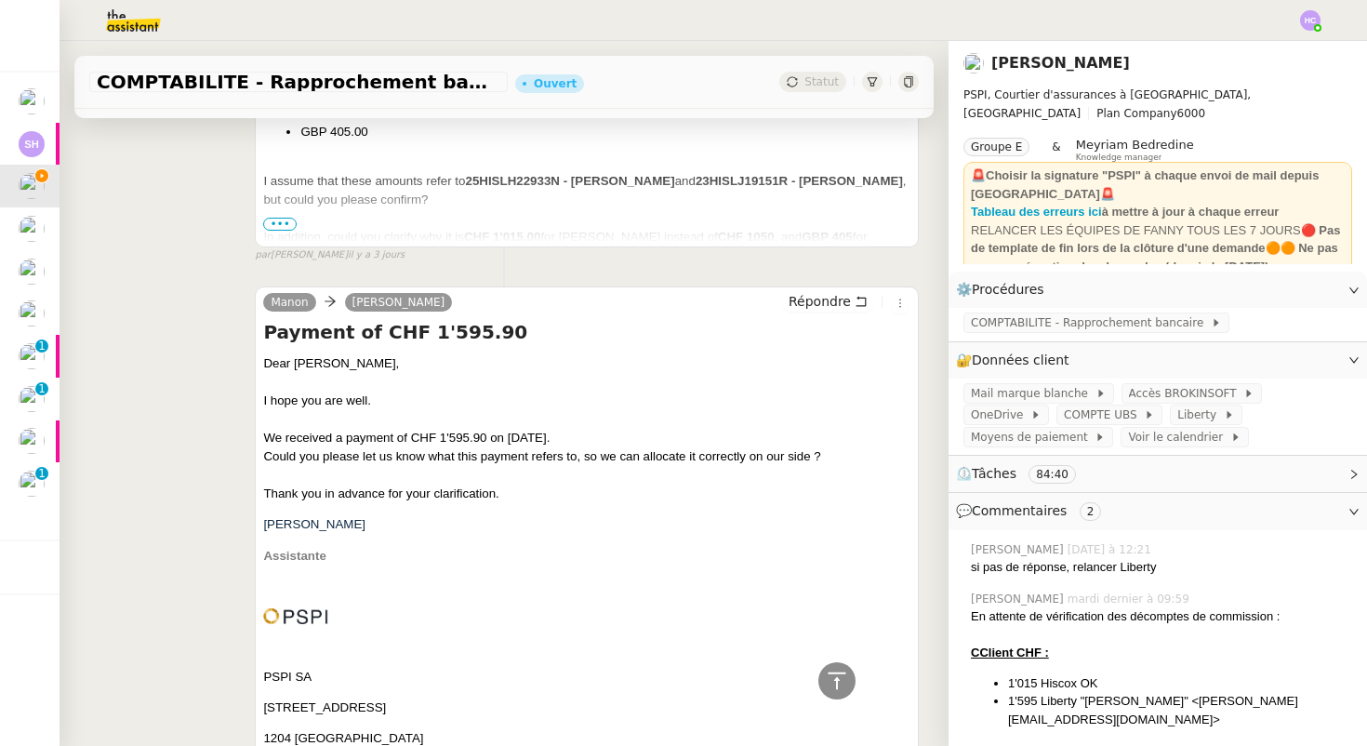
click at [460, 452] on div "Could you please let us know what this payment refers to, so we can allocate it…" at bounding box center [586, 456] width 647 height 19
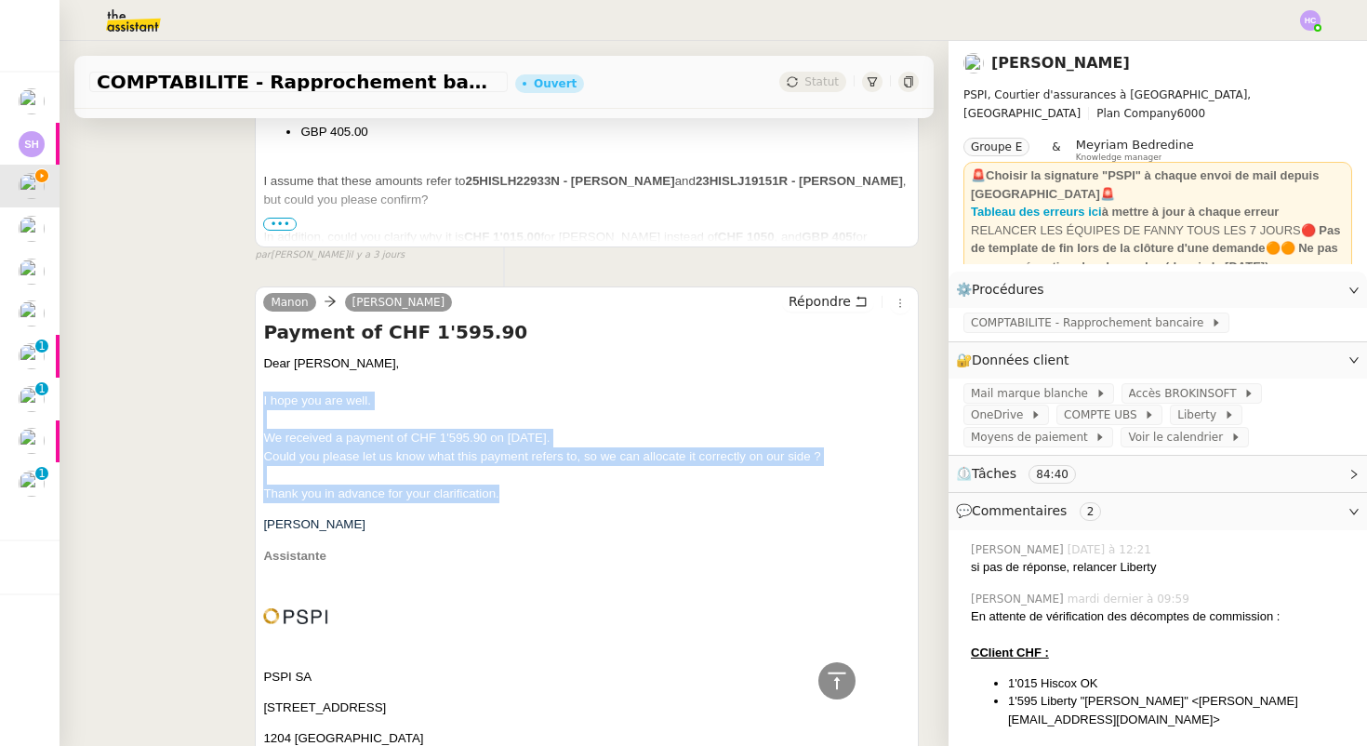
drag, startPoint x: 523, startPoint y: 509, endPoint x: 258, endPoint y: 402, distance: 285.7
click at [258, 402] on div "[PERSON_NAME] Payment of CHF 1'595.90 Dear [PERSON_NAME], I hope you are well. …" at bounding box center [587, 665] width 664 height 759
copy span "I hope you are well. We received a payment of CHF 1'595.90 on [DATE]. Could you…"
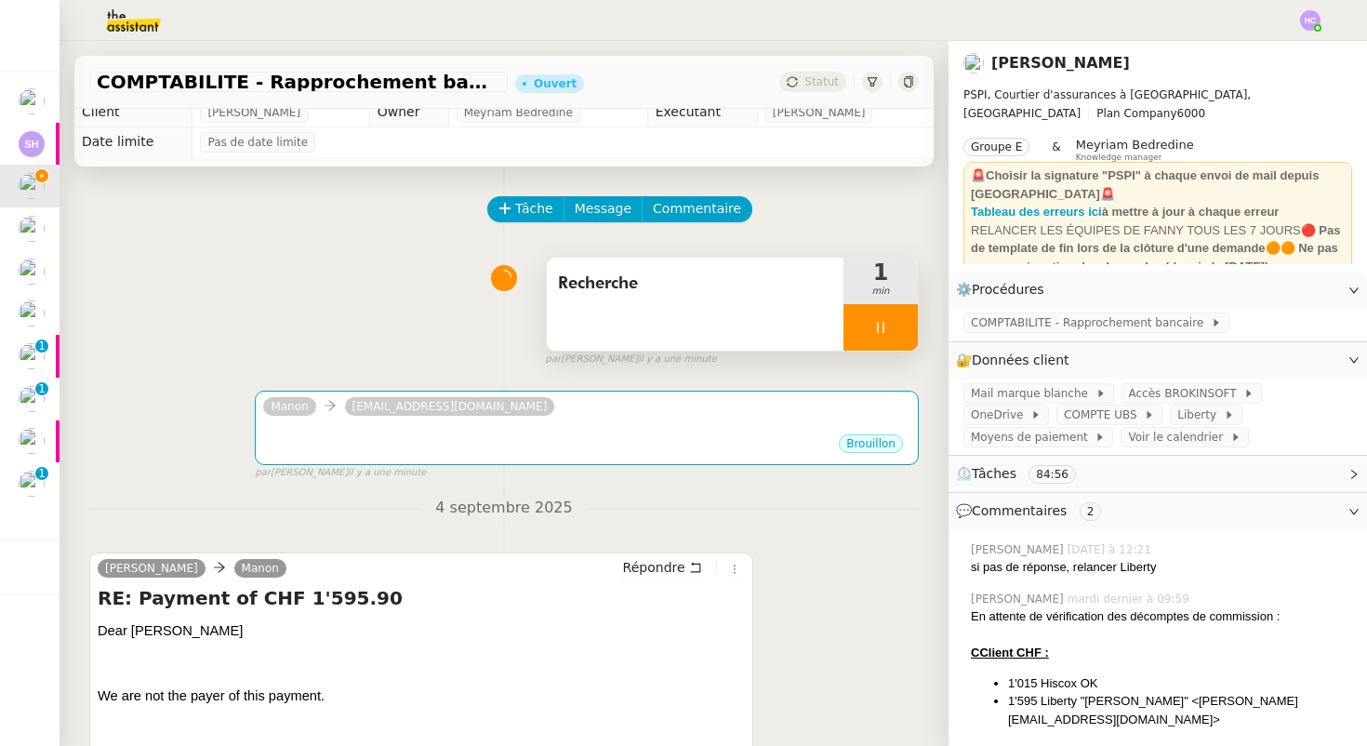
scroll to position [0, 0]
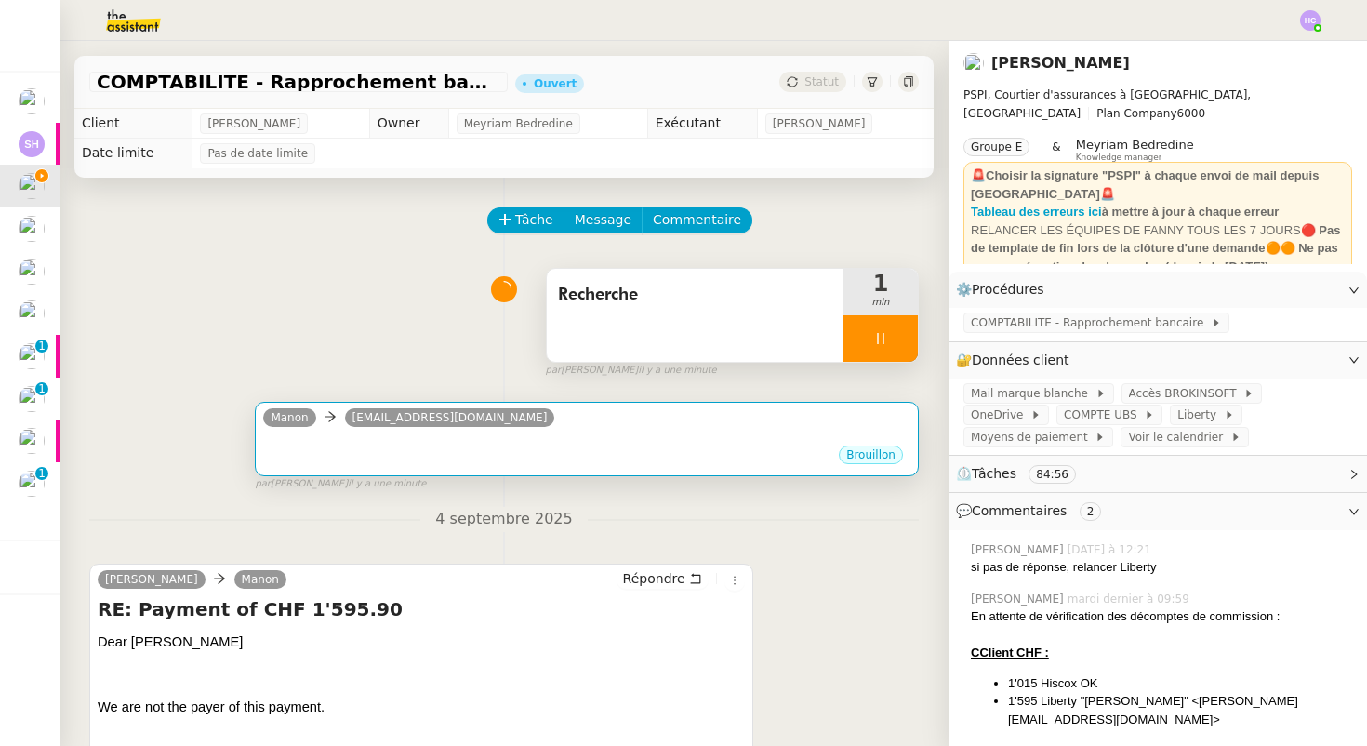
click at [464, 447] on div "Brouillon" at bounding box center [586, 457] width 647 height 28
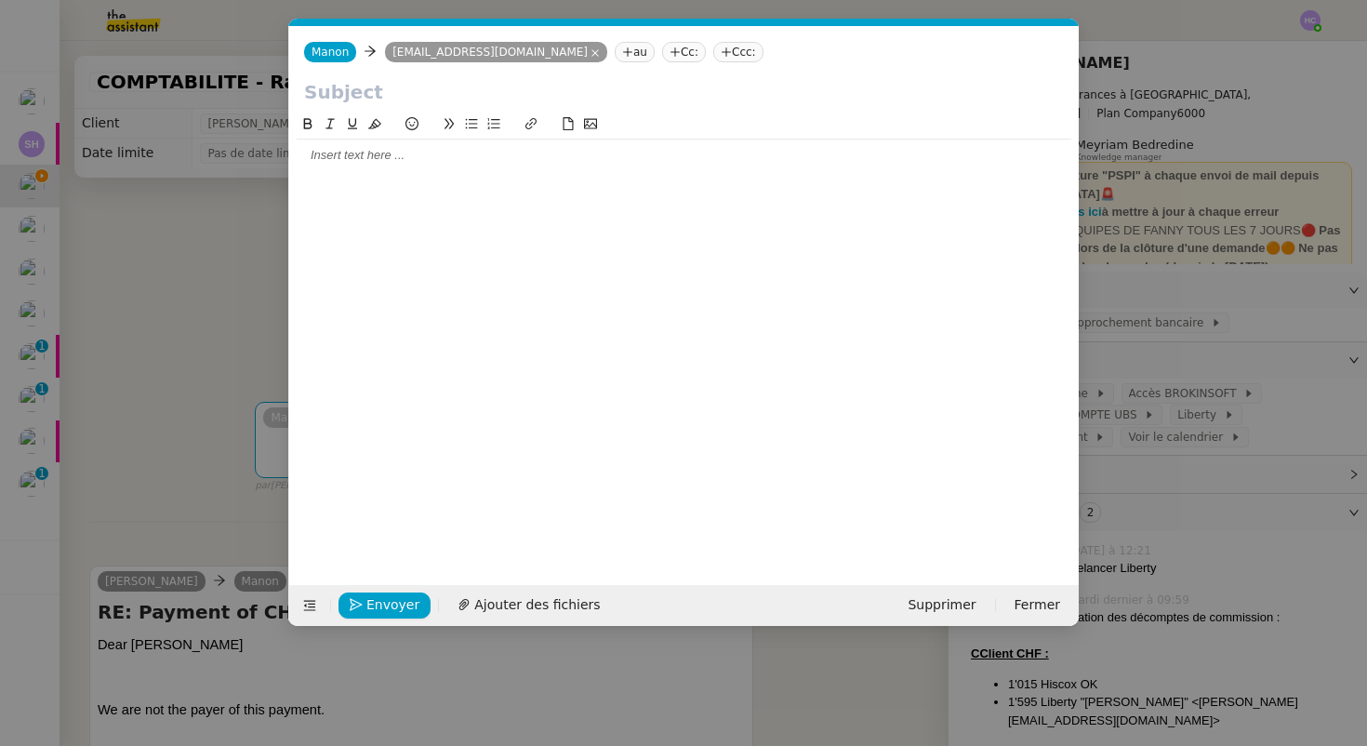
scroll to position [0, 39]
click at [377, 156] on div at bounding box center [684, 155] width 774 height 17
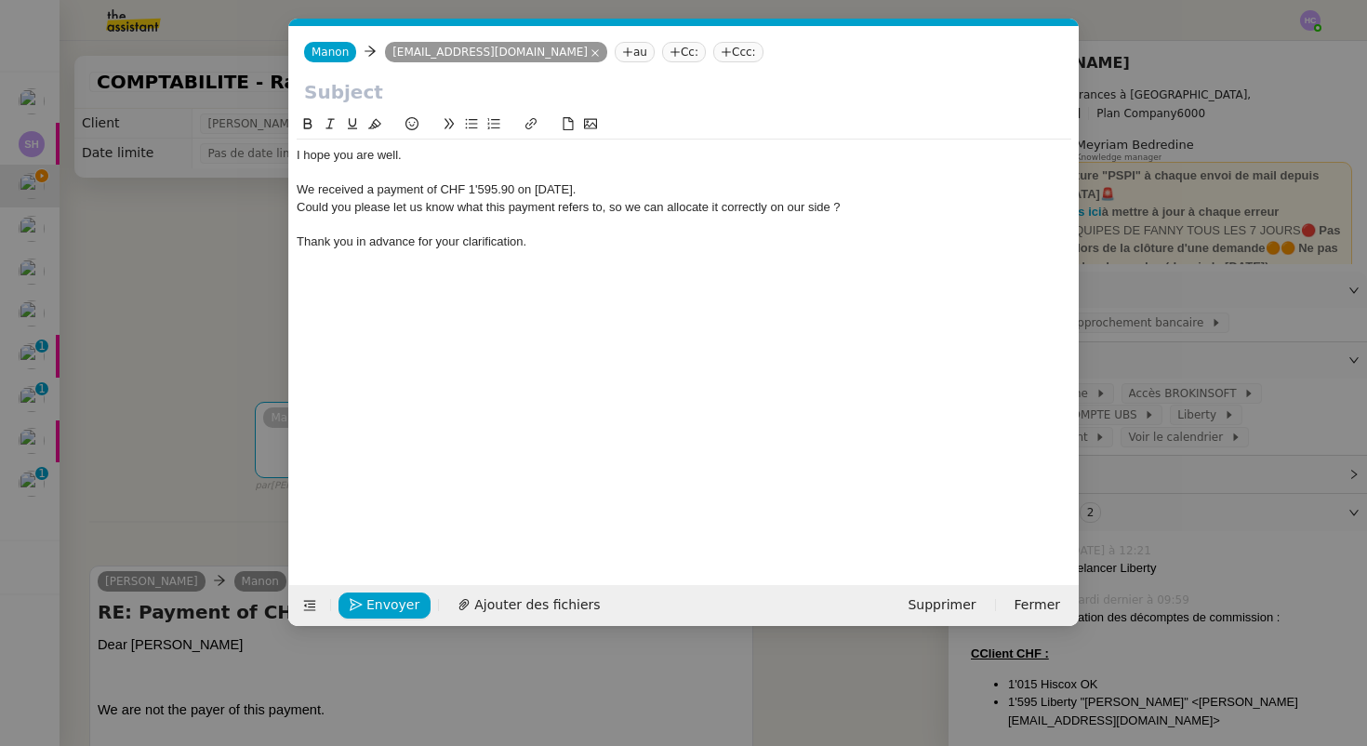
scroll to position [0, 0]
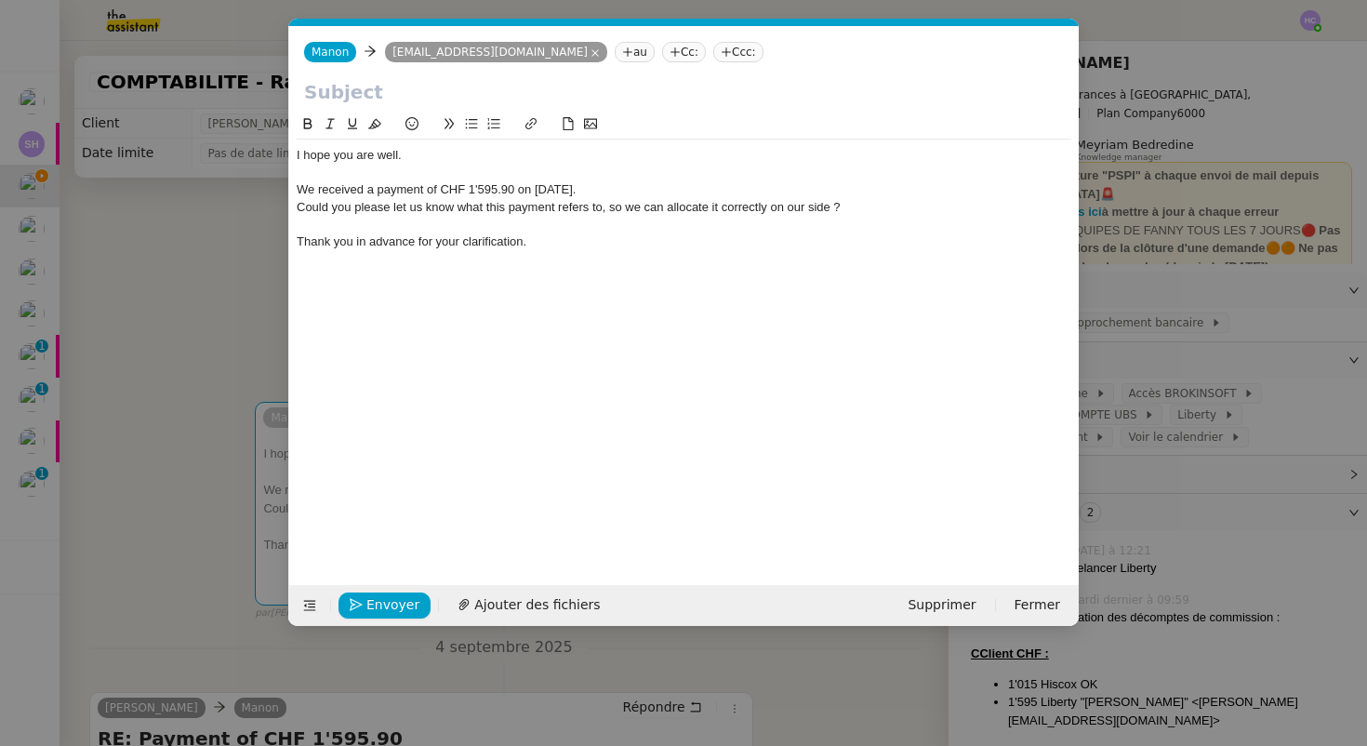
click at [297, 152] on div "I hope you are well." at bounding box center [684, 155] width 774 height 17
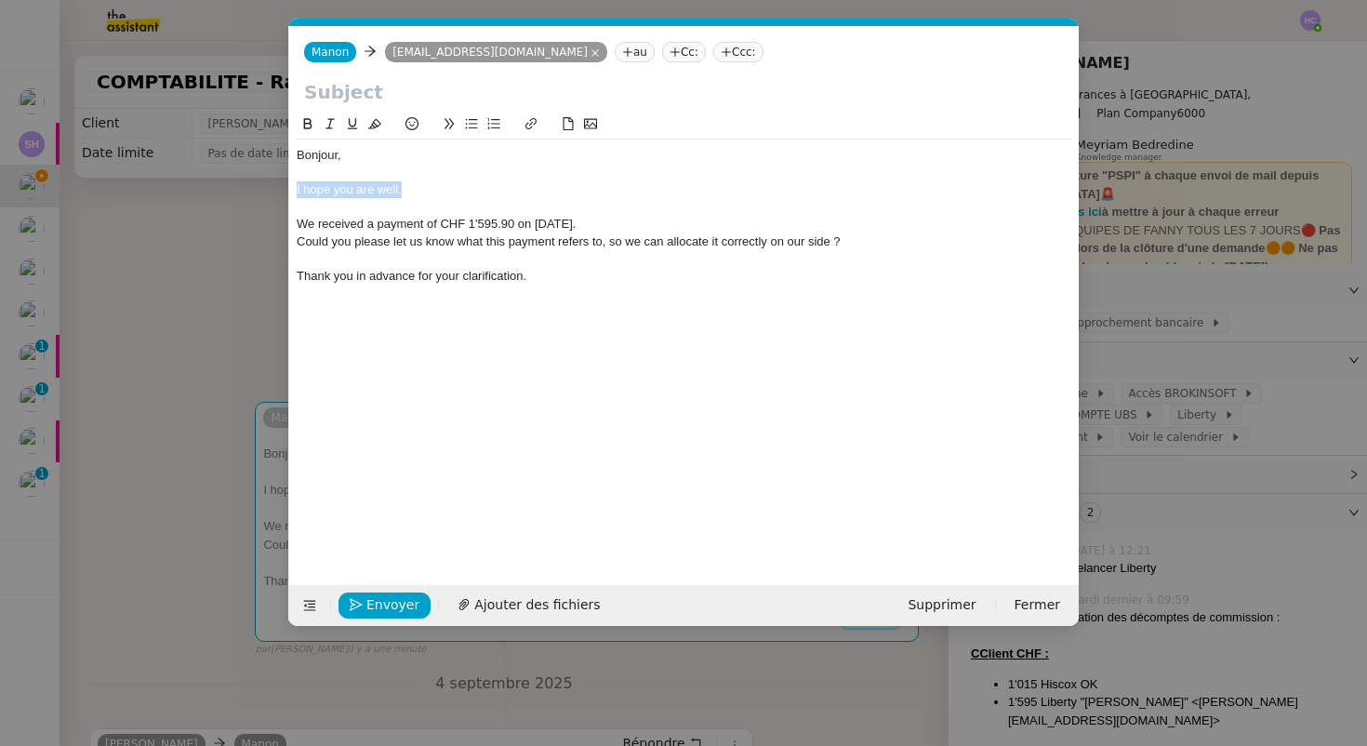
drag, startPoint x: 415, startPoint y: 190, endPoint x: 273, endPoint y: 185, distance: 141.4
click at [273, 185] on nz-modal-container "Service TA - VOYAGE - PROPOSITION GLOBALE A utiliser dans le cadre de propositi…" at bounding box center [683, 373] width 1367 height 746
drag, startPoint x: 440, startPoint y: 224, endPoint x: 279, endPoint y: 221, distance: 160.9
click at [279, 221] on nz-modal-container "Service TA - VOYAGE - PROPOSITION GLOBALE A utiliser dans le cadre de propositi…" at bounding box center [683, 373] width 1367 height 746
drag, startPoint x: 373, startPoint y: 223, endPoint x: 505, endPoint y: 221, distance: 132.0
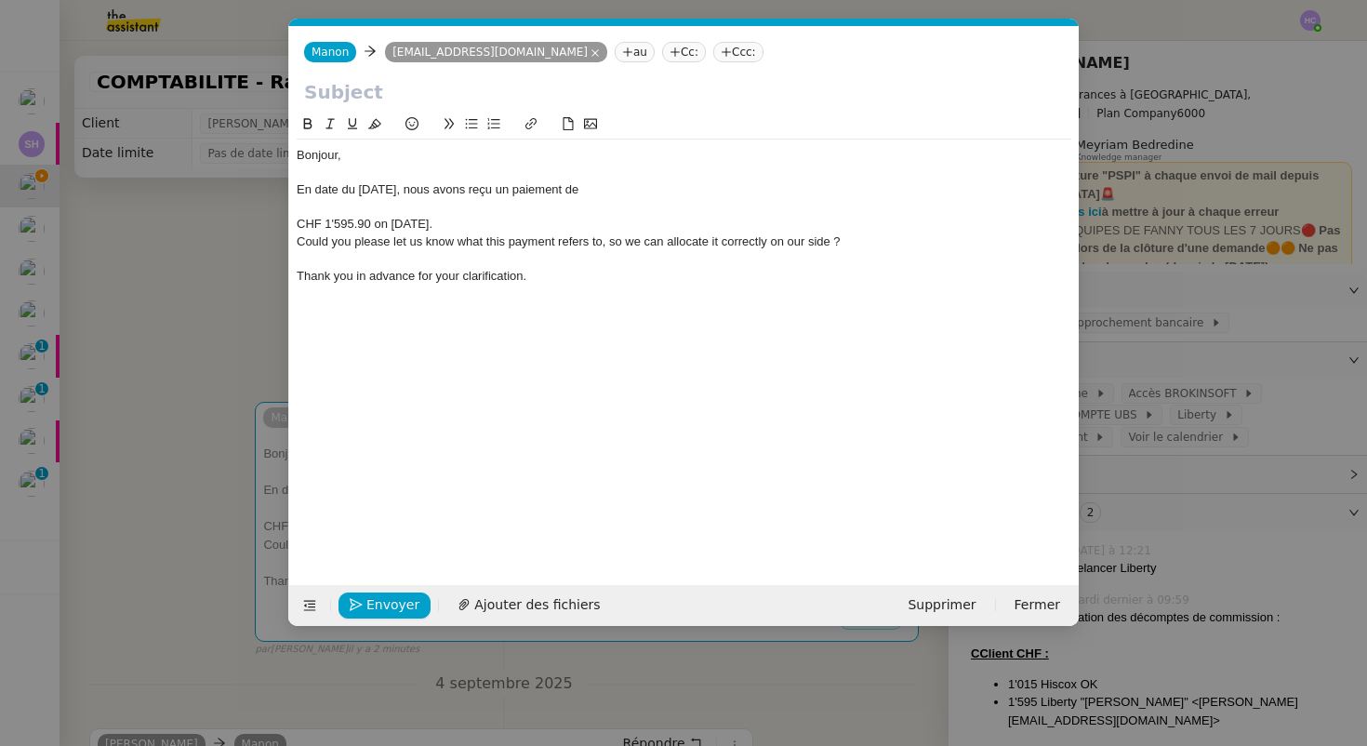
click at [505, 221] on div "CHF 1'595.90 on [DATE]." at bounding box center [684, 224] width 774 height 17
click at [295, 223] on nz-spin "Bonjour, En date du [DATE], nous avons reçu un paiement de CHF 1'595.90 Could y…" at bounding box center [683, 338] width 789 height 450
click at [298, 224] on div "CHF 1'595.90" at bounding box center [684, 224] width 774 height 17
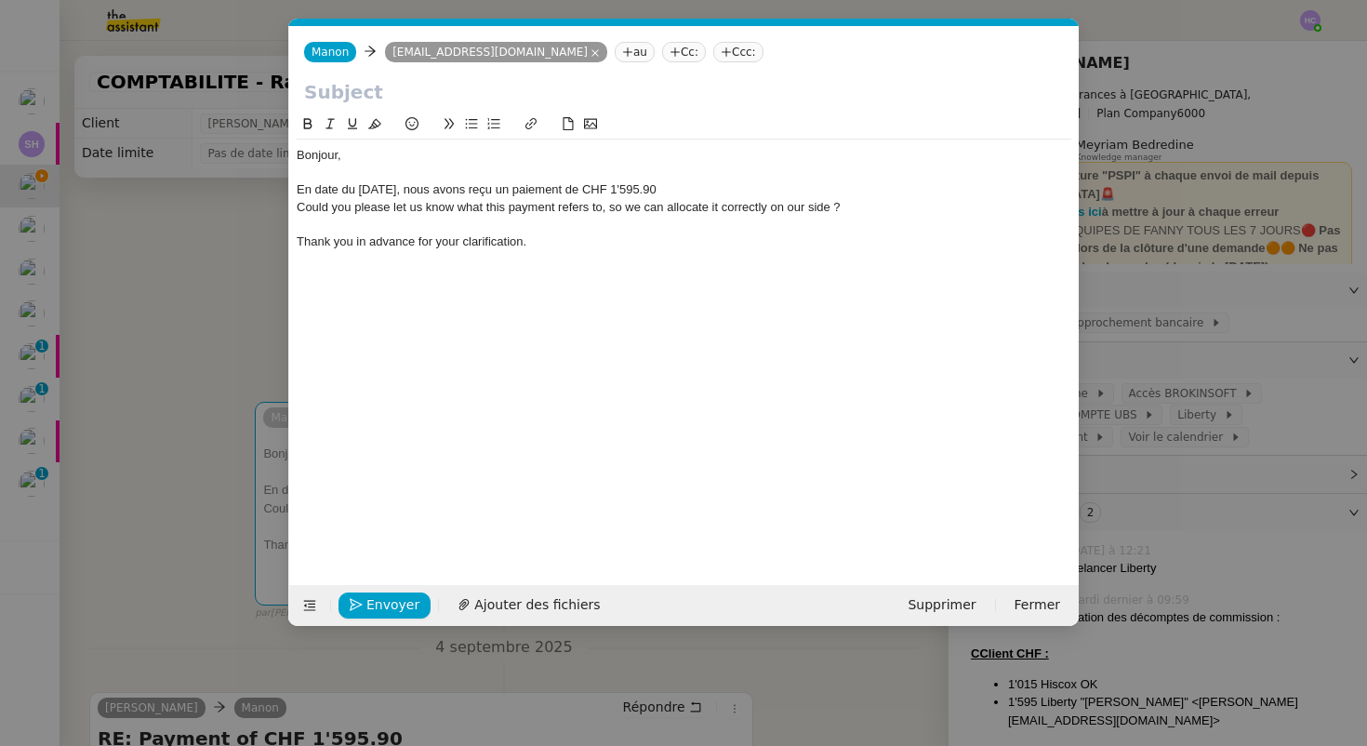
click at [687, 188] on div "En date du [DATE], nous avons reçu un paiement de CHF 1'595.90" at bounding box center [684, 189] width 774 height 17
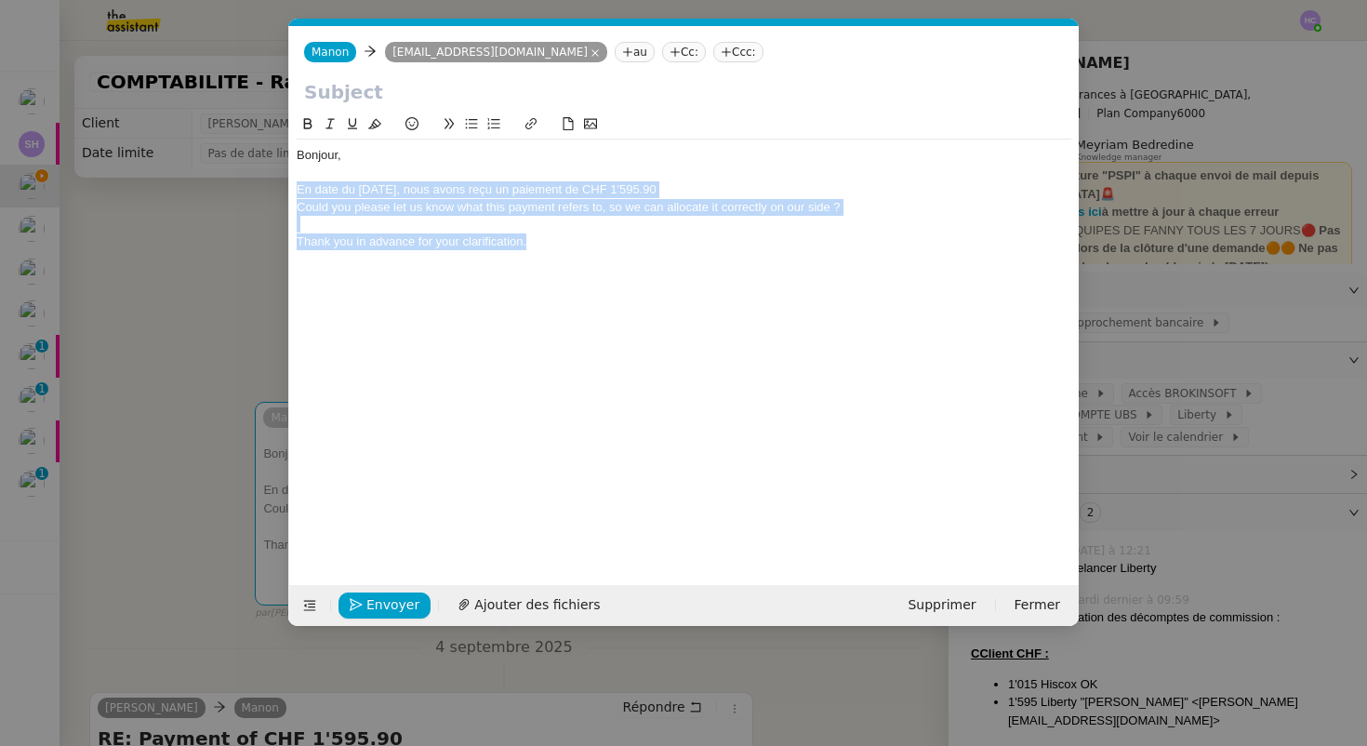
drag, startPoint x: 544, startPoint y: 240, endPoint x: 284, endPoint y: 186, distance: 265.8
click at [284, 186] on nz-modal-container "Service TA - VOYAGE - PROPOSITION GLOBALE A utiliser dans le cadre de propositi…" at bounding box center [683, 373] width 1367 height 746
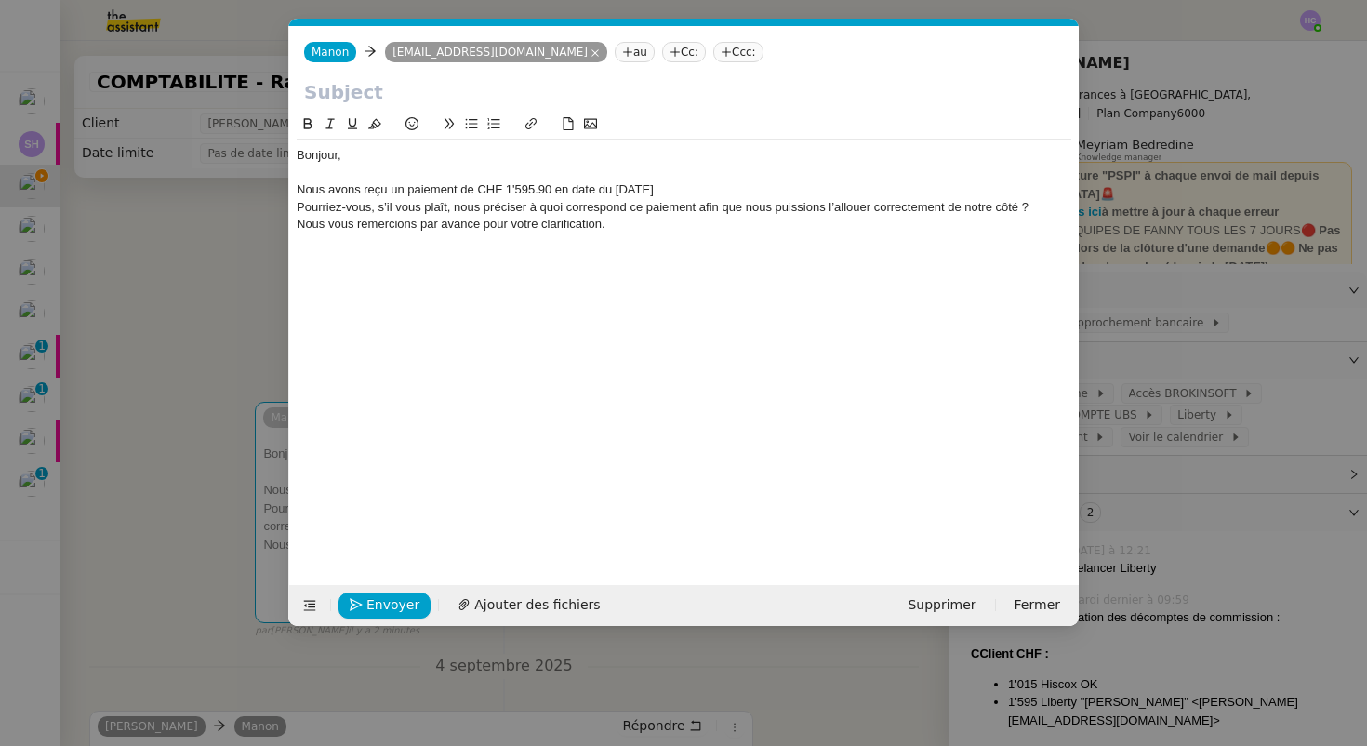
click at [687, 178] on div at bounding box center [684, 173] width 774 height 17
click at [683, 182] on div "Nous avons reçu un paiement de CHF 1'595.90 en date du [DATE]" at bounding box center [684, 189] width 774 height 17
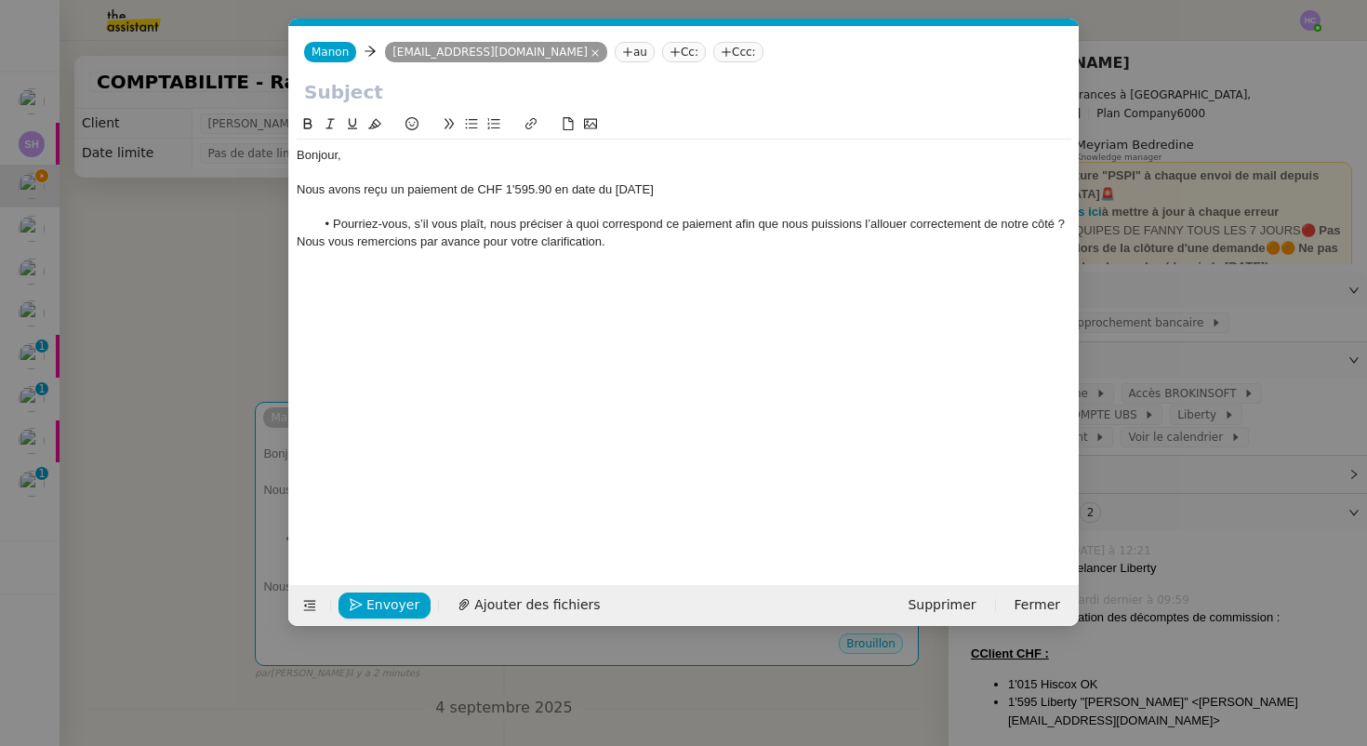
click at [299, 244] on div "Nous vous remercions par avance pour votre clarification." at bounding box center [684, 241] width 774 height 17
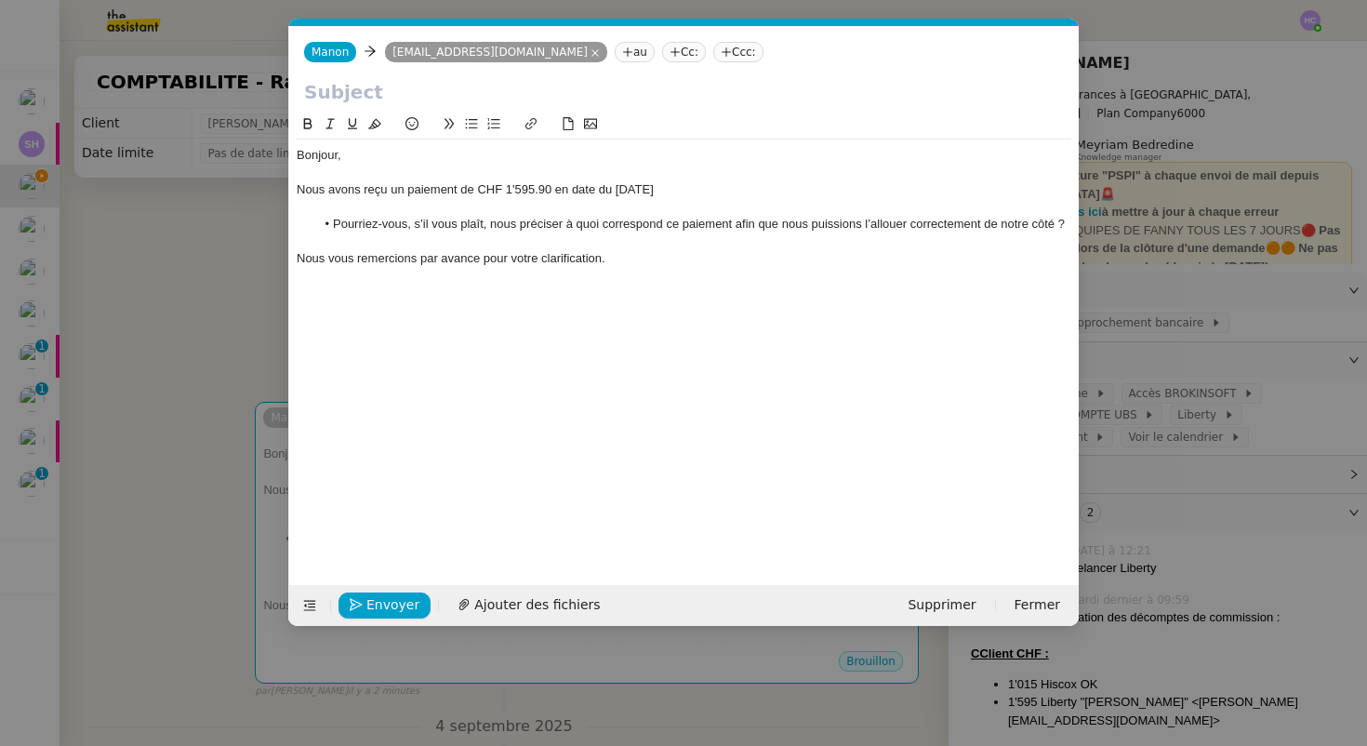
click at [652, 250] on div "Nous vous remercions par avance pour votre clarification." at bounding box center [684, 258] width 774 height 17
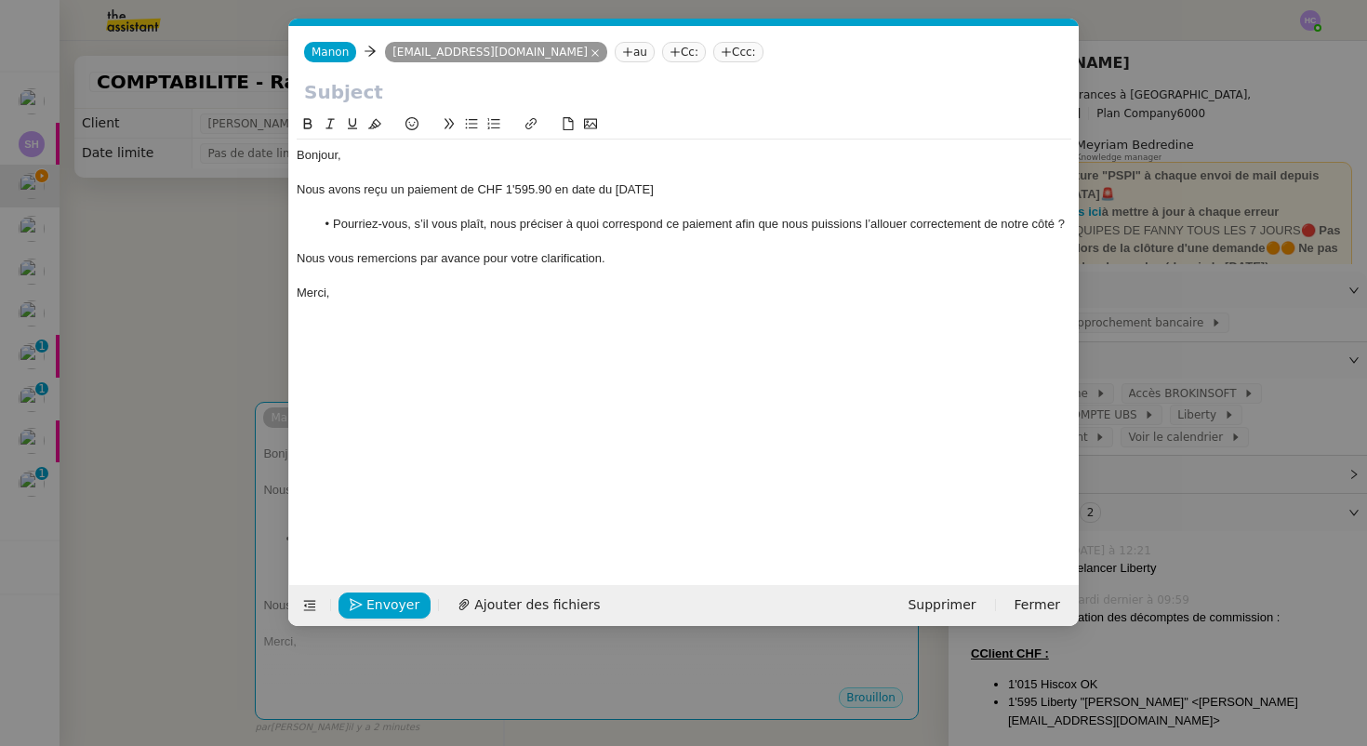
click at [311, 299] on div "Merci," at bounding box center [684, 292] width 774 height 17
click at [397, 296] on div "Cordialement," at bounding box center [684, 292] width 774 height 17
click at [483, 602] on span "Ajouter des fichiers" at bounding box center [537, 604] width 126 height 21
click at [178, 635] on nz-modal-container "Service TA - VOYAGE - PROPOSITION GLOBALE A utiliser dans le cadre de propositi…" at bounding box center [683, 373] width 1367 height 746
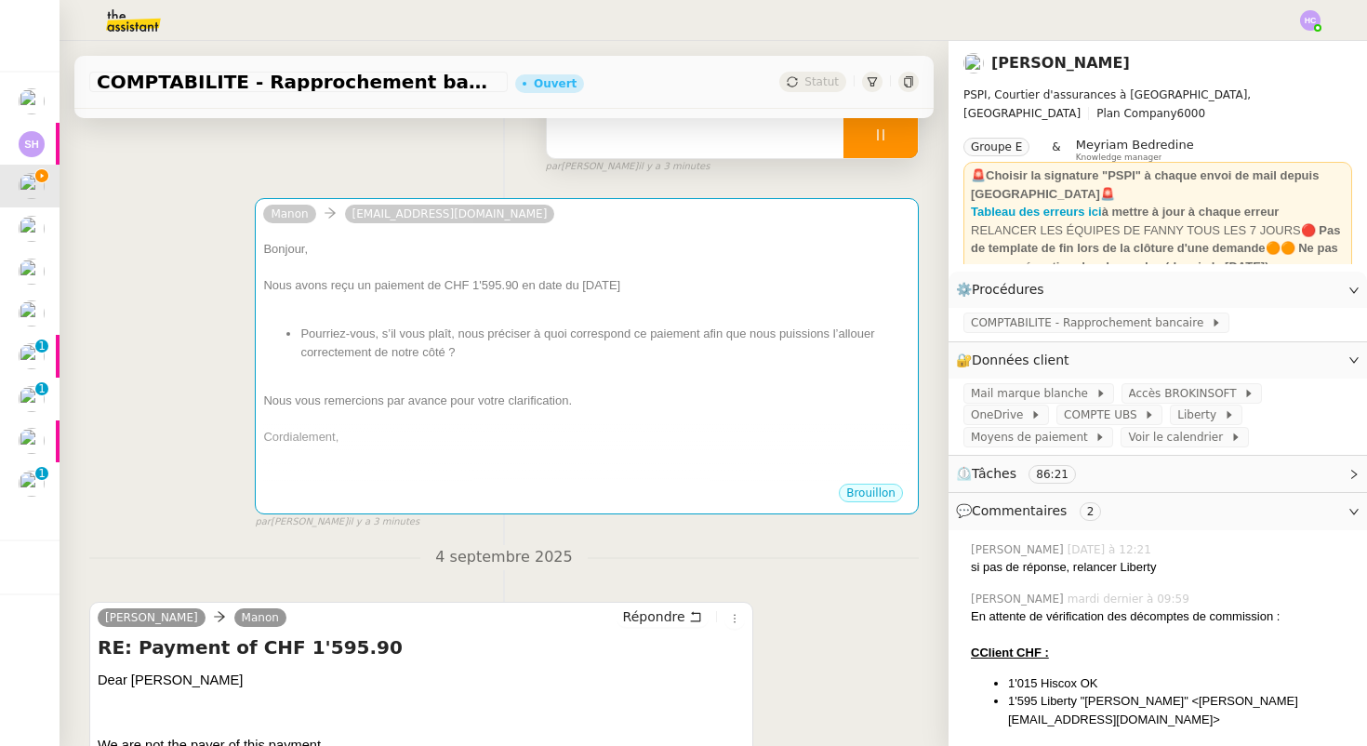
scroll to position [152, 0]
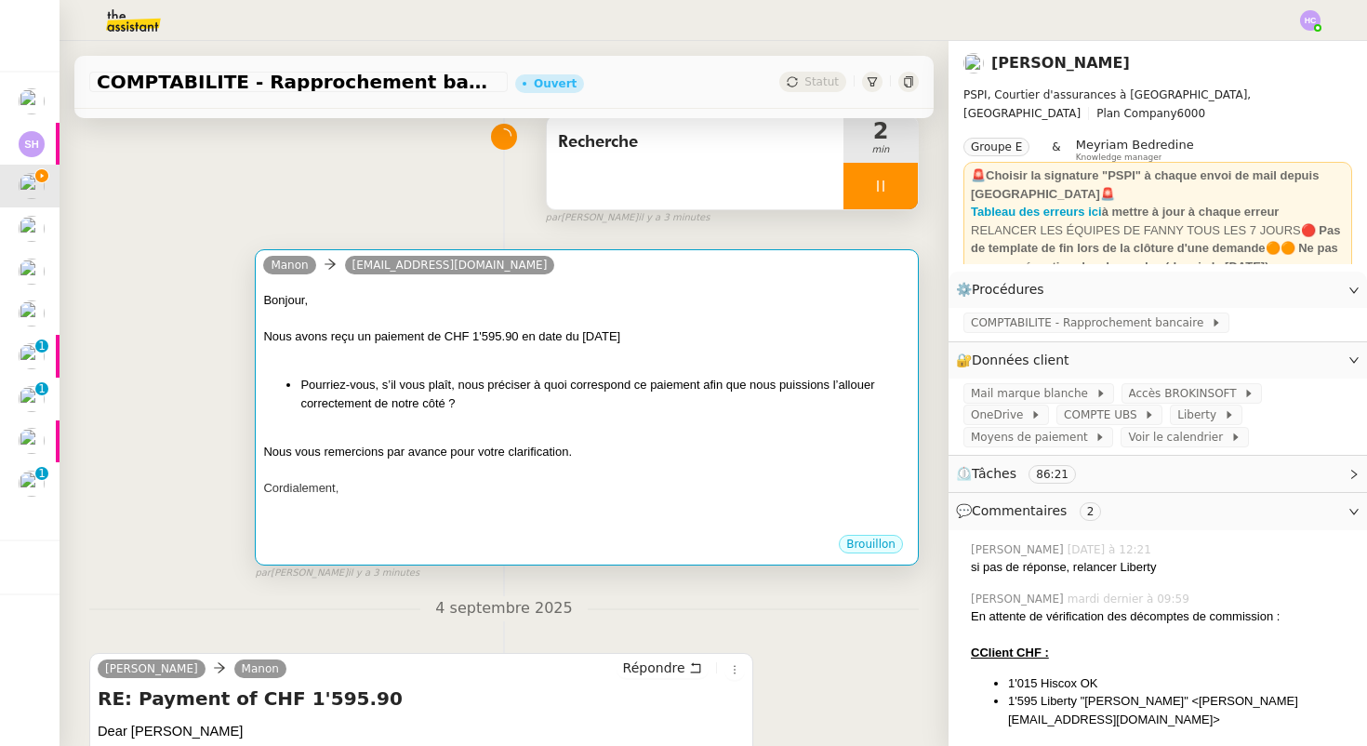
click at [850, 485] on div "Cordialement," at bounding box center [586, 488] width 647 height 19
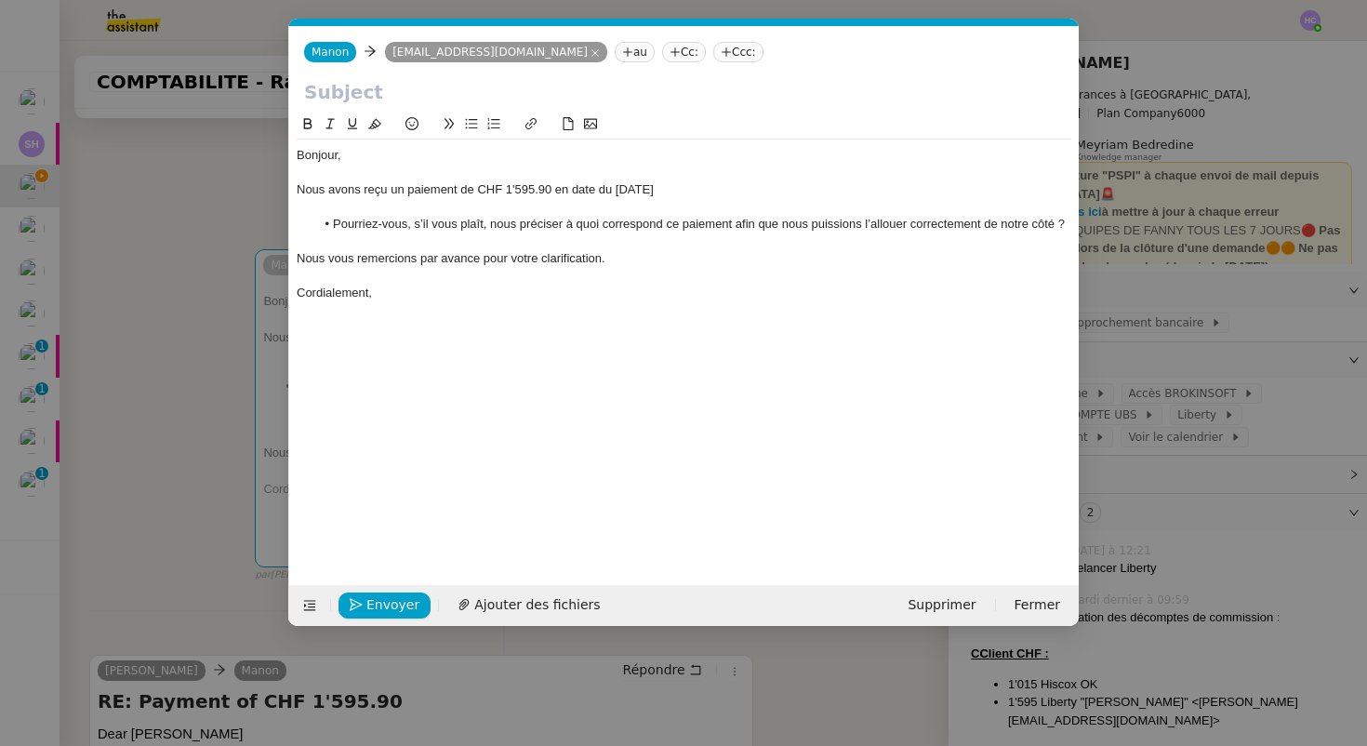
scroll to position [0, 39]
click at [510, 602] on span "Ajouter des fichiers" at bounding box center [537, 604] width 126 height 21
click at [687, 188] on div "Nous avons reçu un paiement de CHF 1'595.90 en date du [DATE]" at bounding box center [684, 189] width 774 height 17
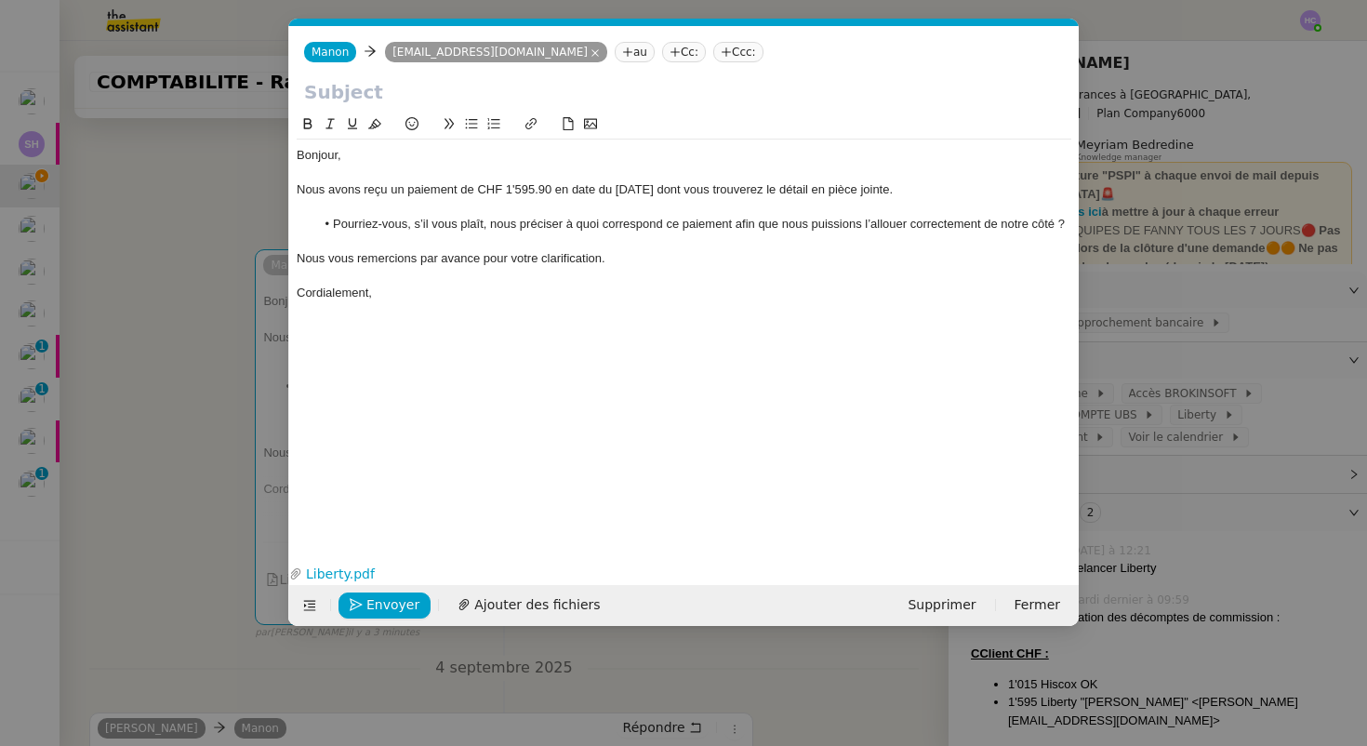
click at [628, 257] on div "Nous vous remercions par avance pour votre clarification." at bounding box center [684, 258] width 774 height 17
click at [376, 607] on span "Envoyer" at bounding box center [392, 604] width 53 height 21
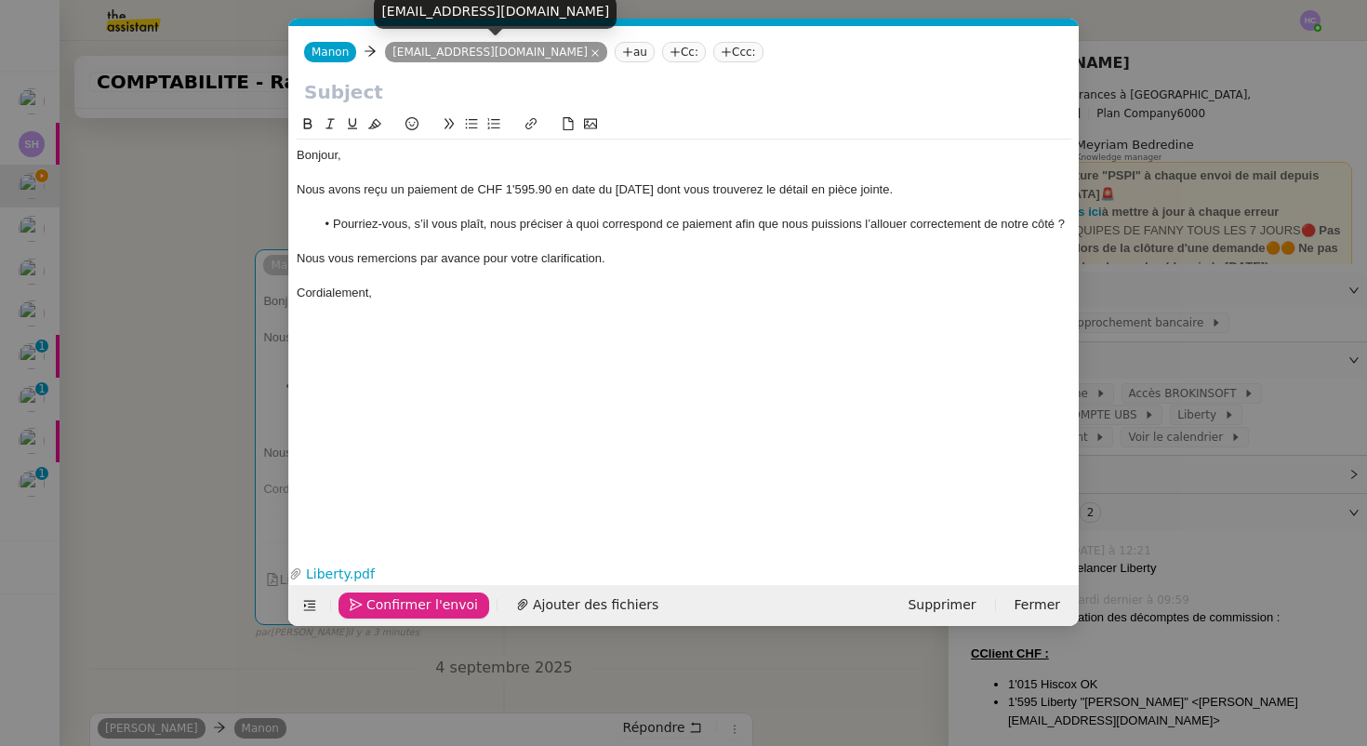
click at [346, 98] on input "text" at bounding box center [684, 92] width 760 height 28
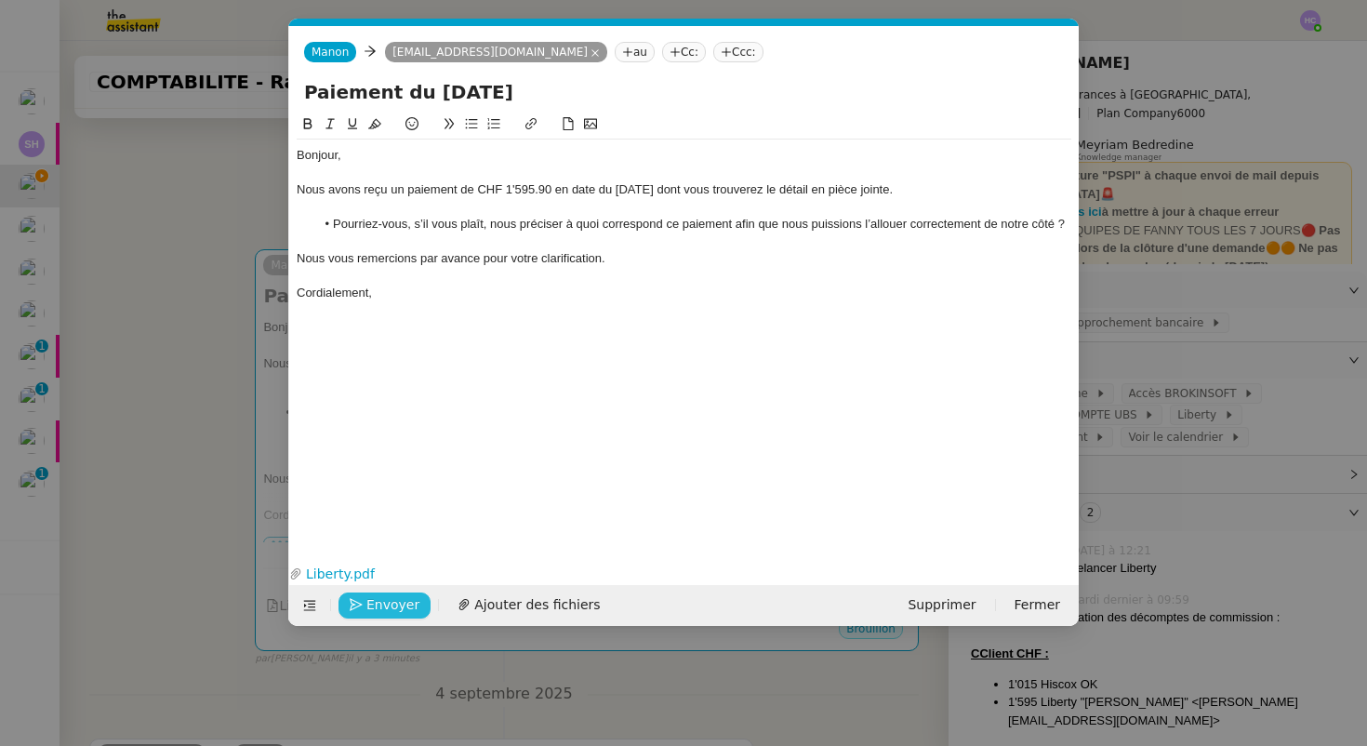
type input "Paiement du [DATE]"
click at [192, 510] on nz-modal-container "Service TA - VOYAGE - PROPOSITION GLOBALE A utiliser dans le cadre de propositi…" at bounding box center [683, 373] width 1367 height 746
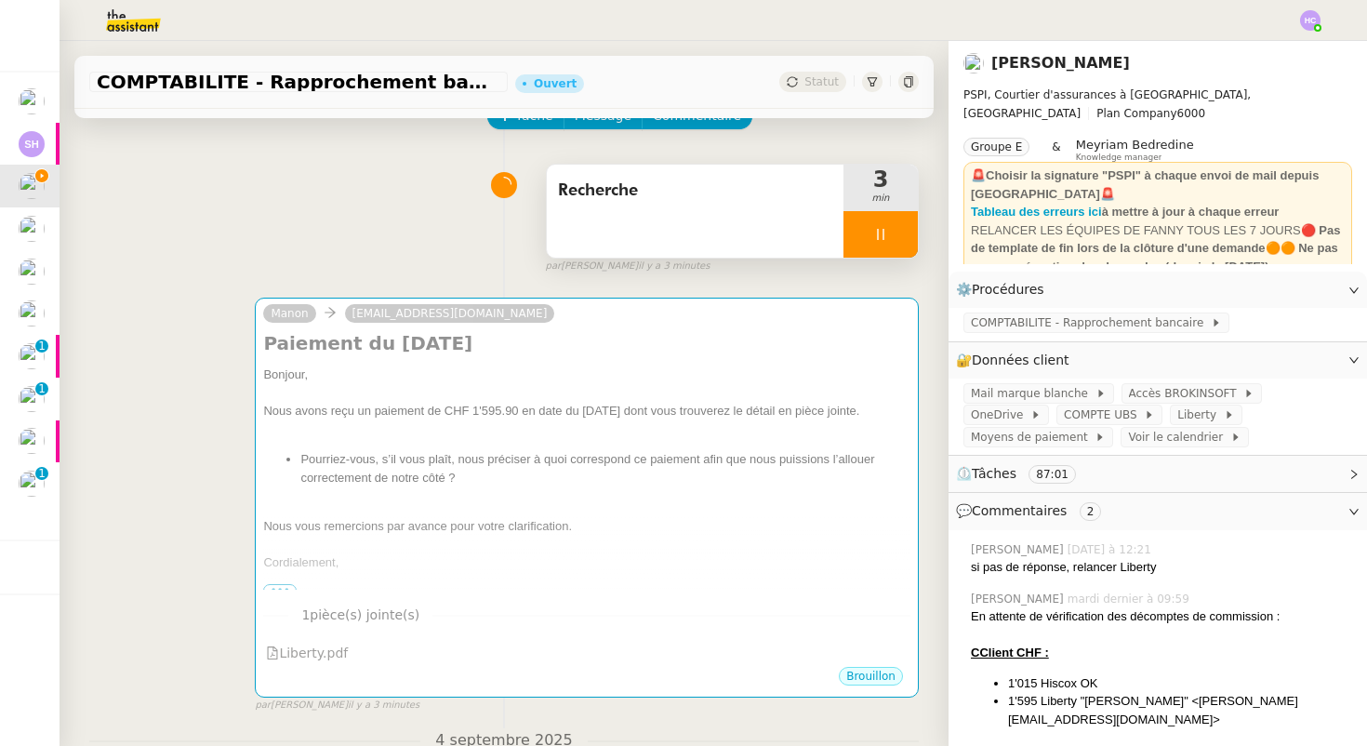
scroll to position [0, 0]
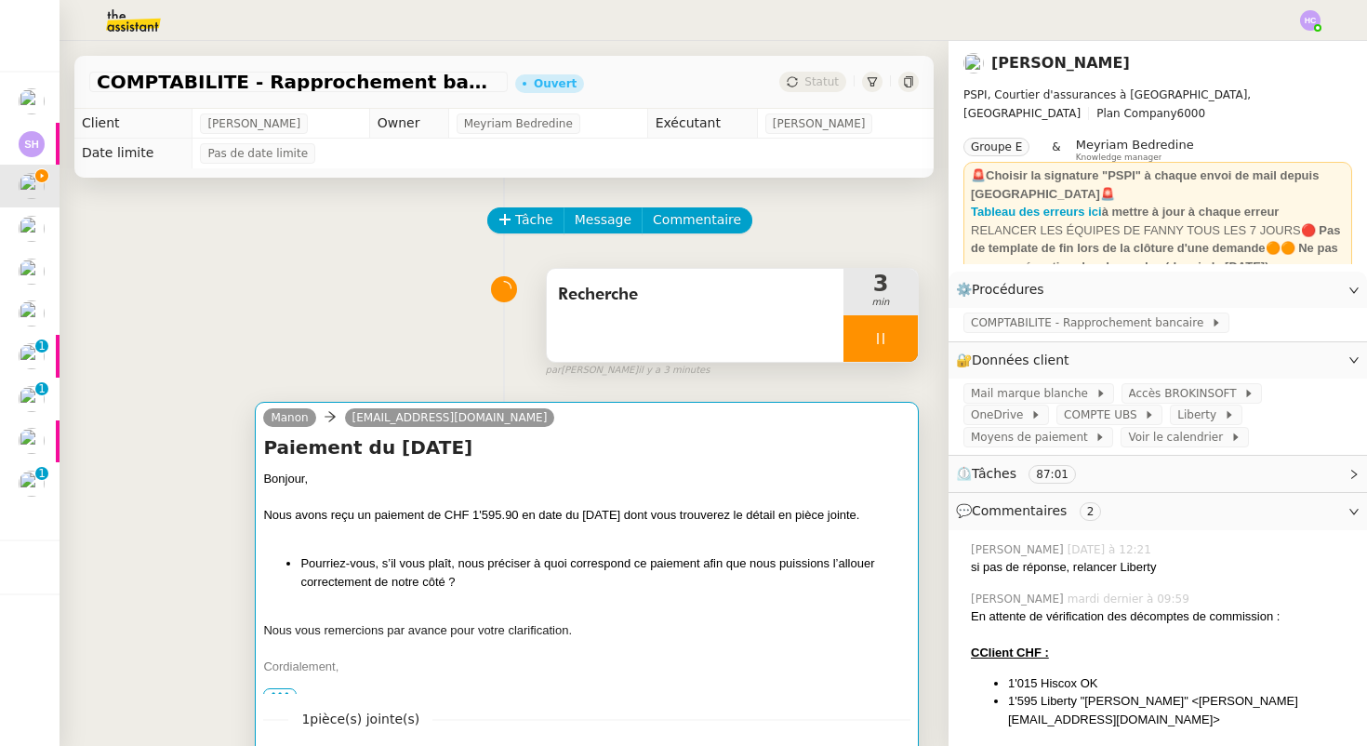
click at [461, 454] on h4 "Paiement du [DATE]" at bounding box center [586, 447] width 647 height 26
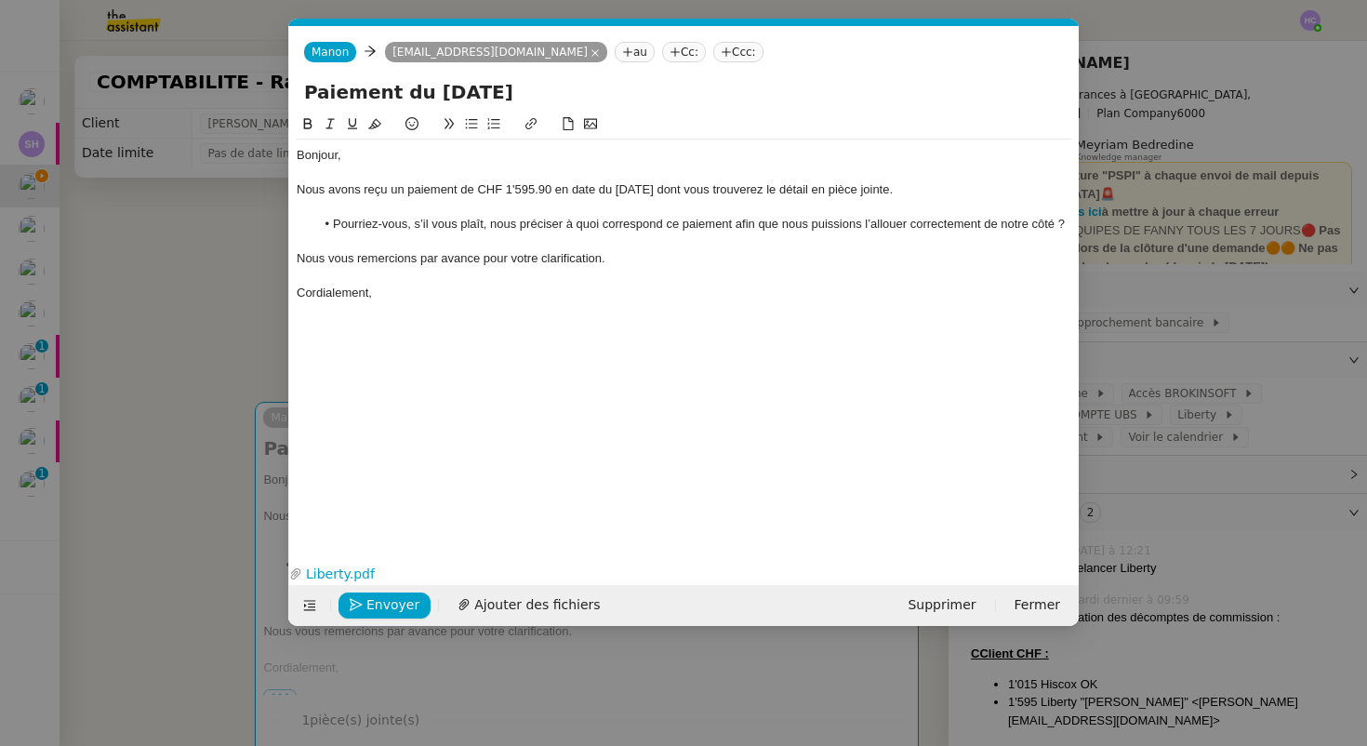
scroll to position [0, 39]
drag, startPoint x: 551, startPoint y: 193, endPoint x: 478, endPoint y: 191, distance: 73.5
click at [478, 191] on div "Nous avons reçu un paiement de CHF 1'595.90 en date du [DATE] dont vous trouver…" at bounding box center [684, 189] width 774 height 17
copy div "CHF 1'595.90"
click at [543, 99] on input "Paiement du [DATE]" at bounding box center [684, 92] width 760 height 28
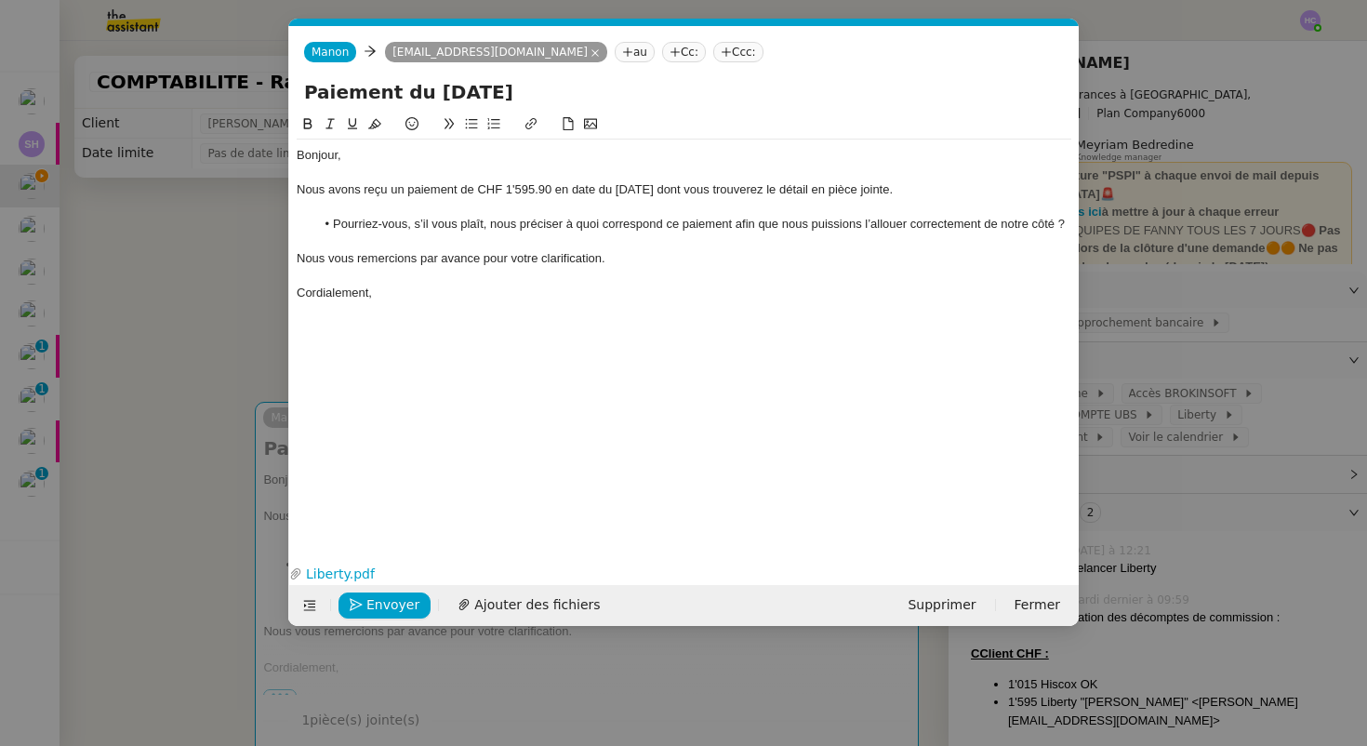
paste input "CHF 1'595.90"
type input "Paiement du [DATE] CHF 1'595.90"
click at [361, 603] on icon "button" at bounding box center [356, 604] width 13 height 13
click at [383, 602] on span "Confirmer l'envoi" at bounding box center [422, 604] width 112 height 21
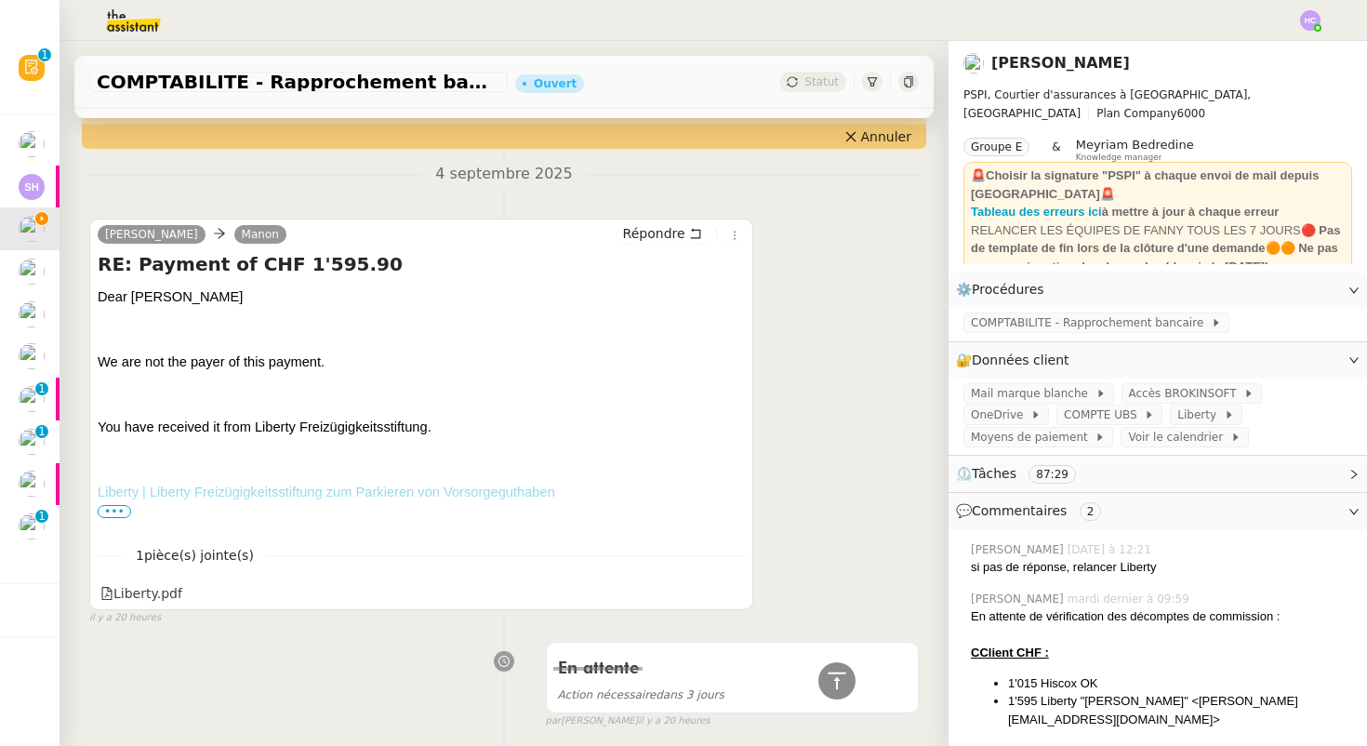
scroll to position [658, 0]
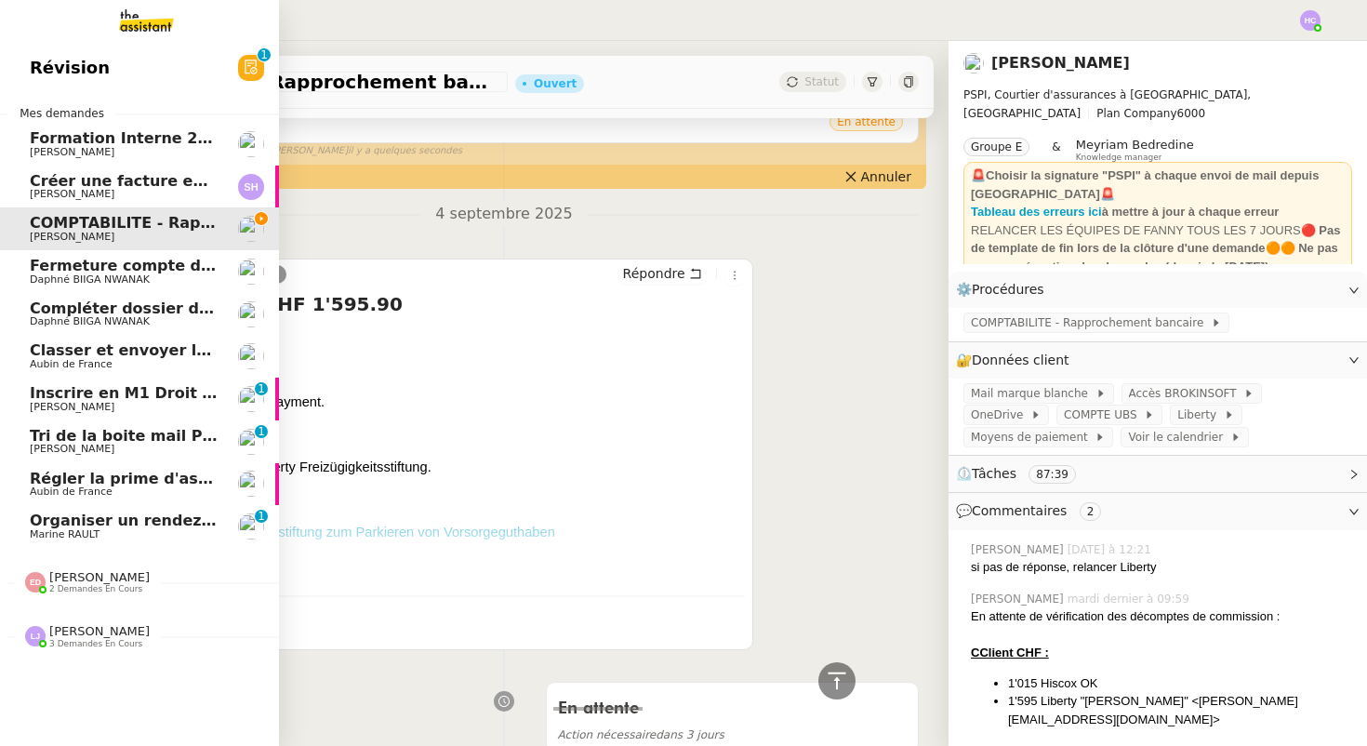
click at [99, 267] on span "Fermeture compte domiciliation Kandbaz" at bounding box center [203, 266] width 347 height 18
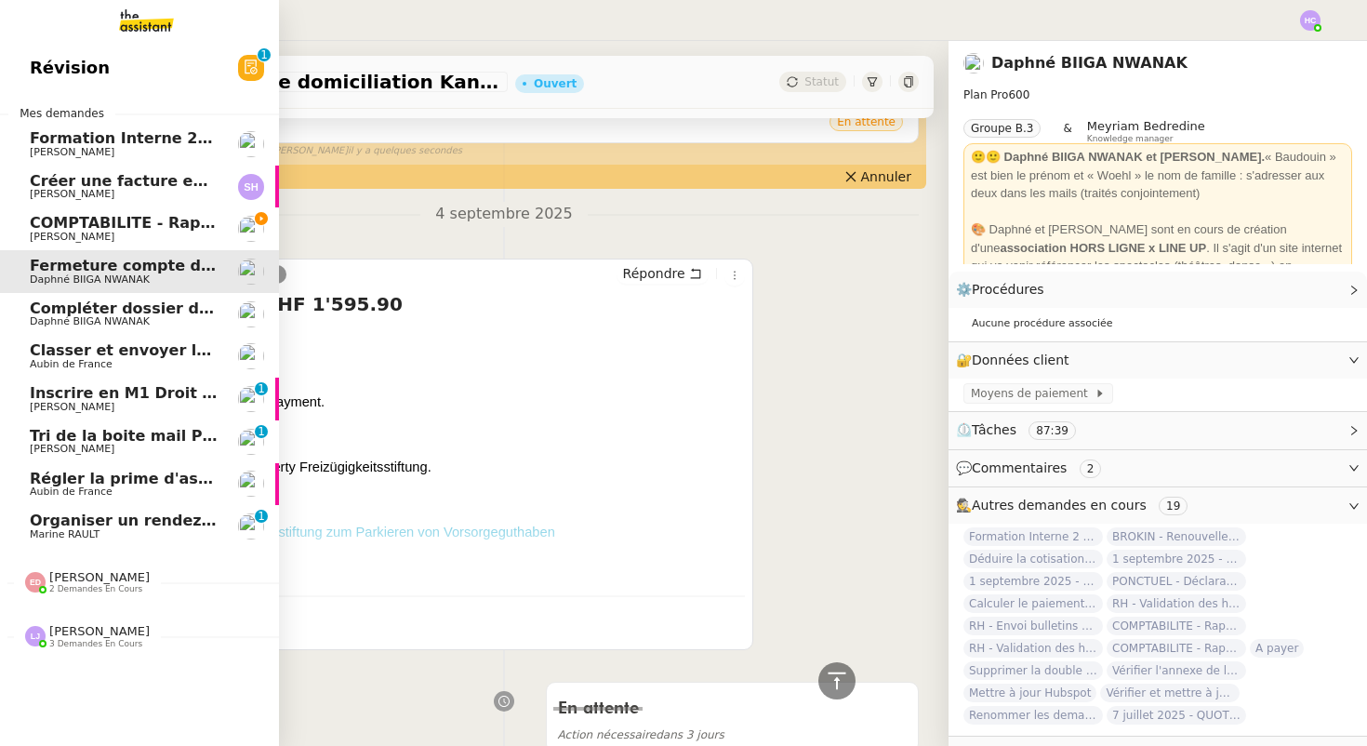
scroll to position [435, 0]
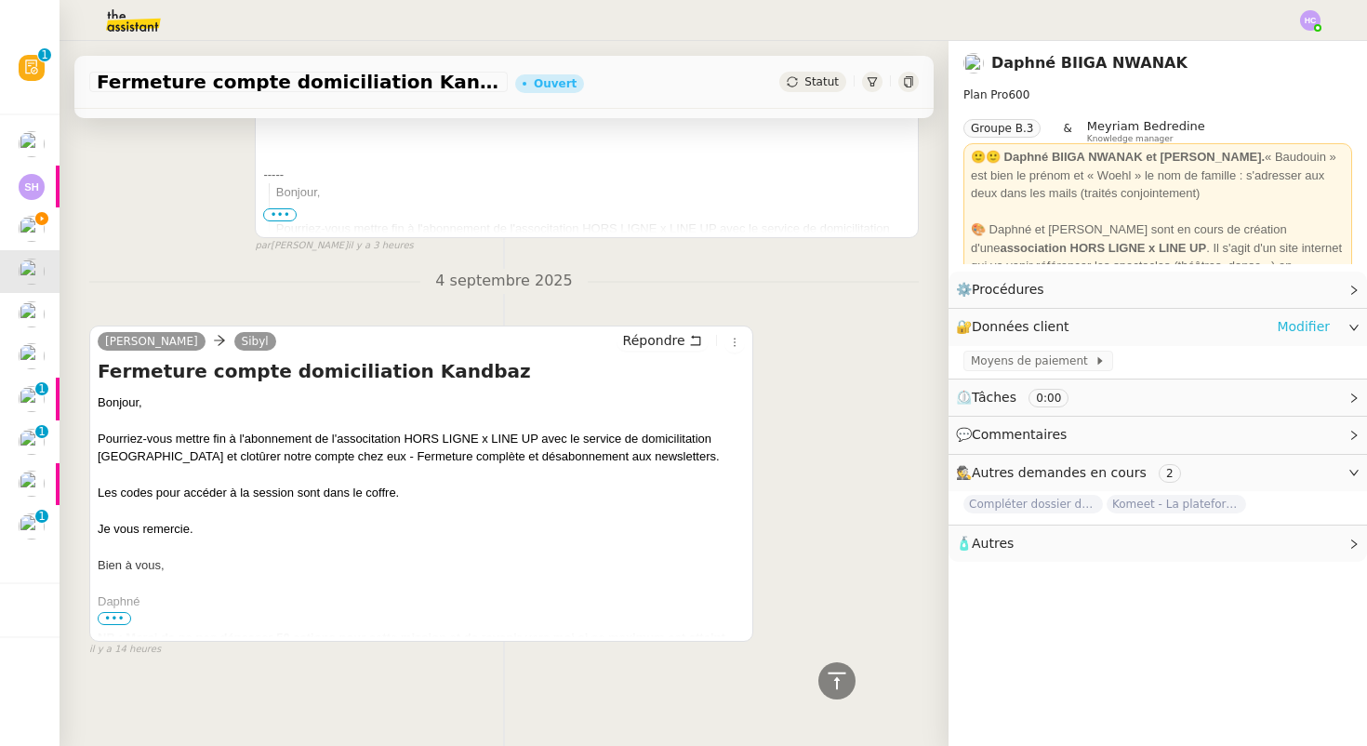
click at [1315, 327] on link "Modifier" at bounding box center [1302, 326] width 53 height 21
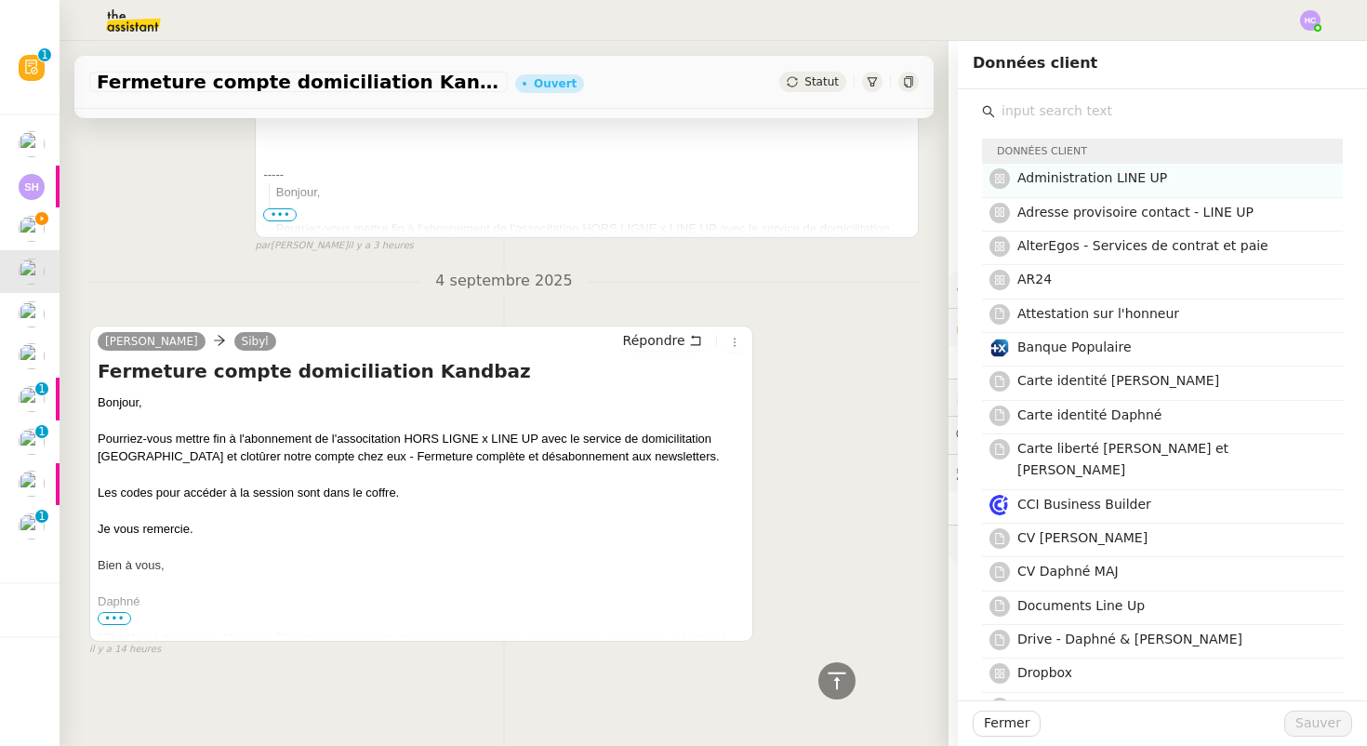
click at [1091, 187] on h4 "Administration LINE UP" at bounding box center [1174, 177] width 314 height 21
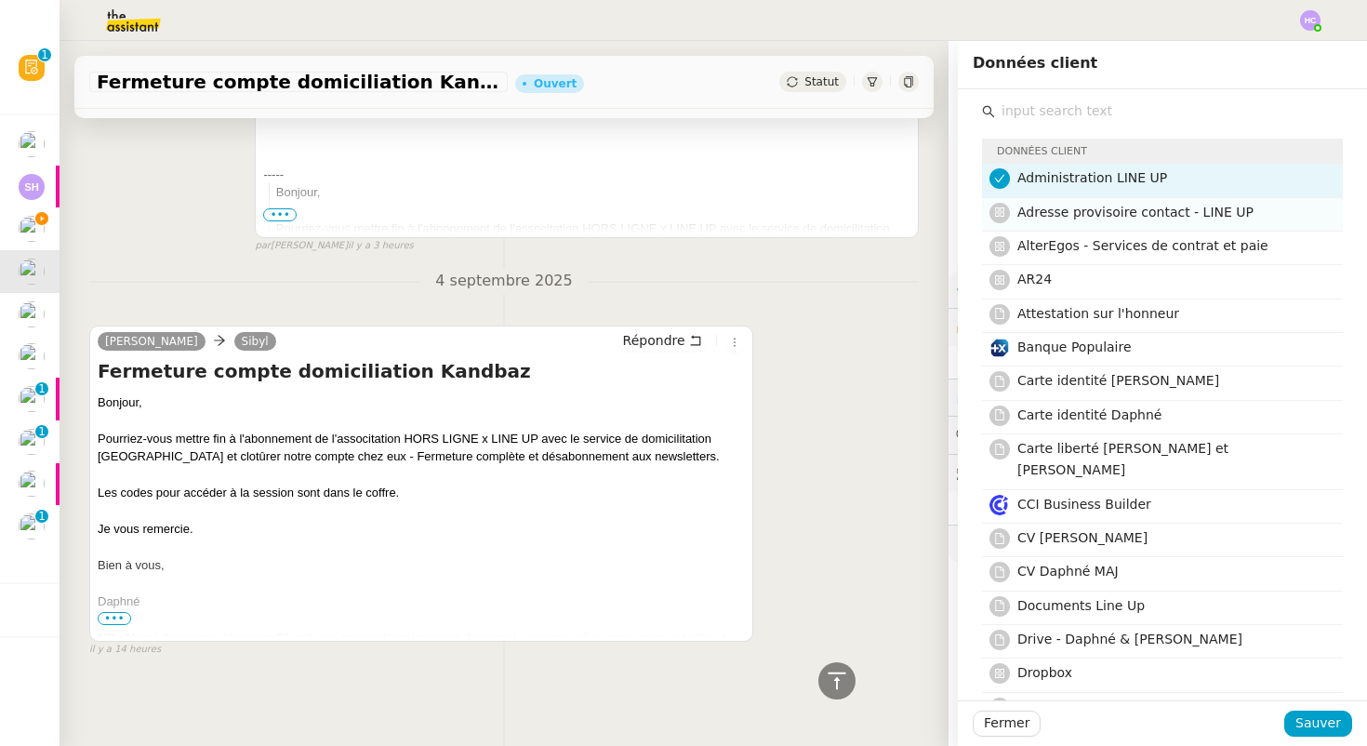
click at [1122, 211] on span "Adresse provisoire contact - LINE UP" at bounding box center [1135, 212] width 236 height 15
click at [1325, 718] on span "Sauver" at bounding box center [1318, 722] width 46 height 21
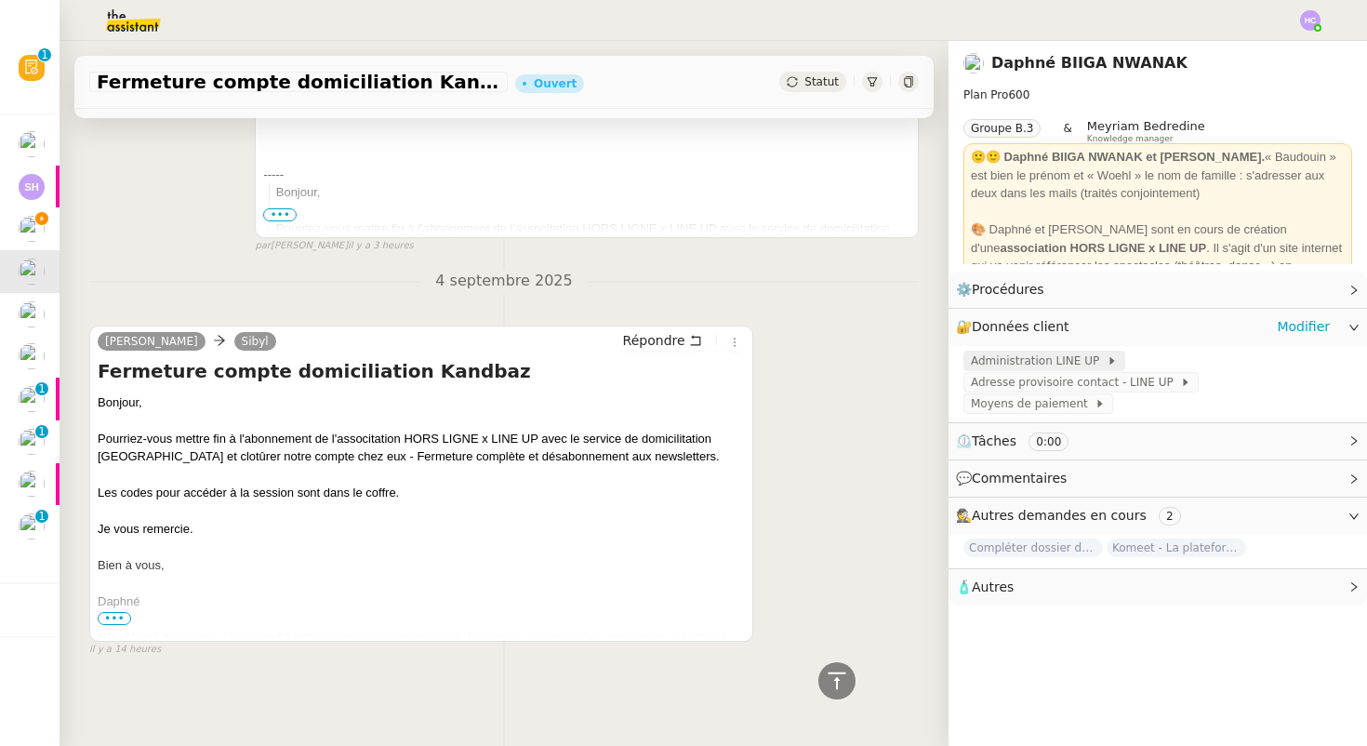
click at [1007, 359] on span "Administration LINE UP" at bounding box center [1039, 360] width 136 height 19
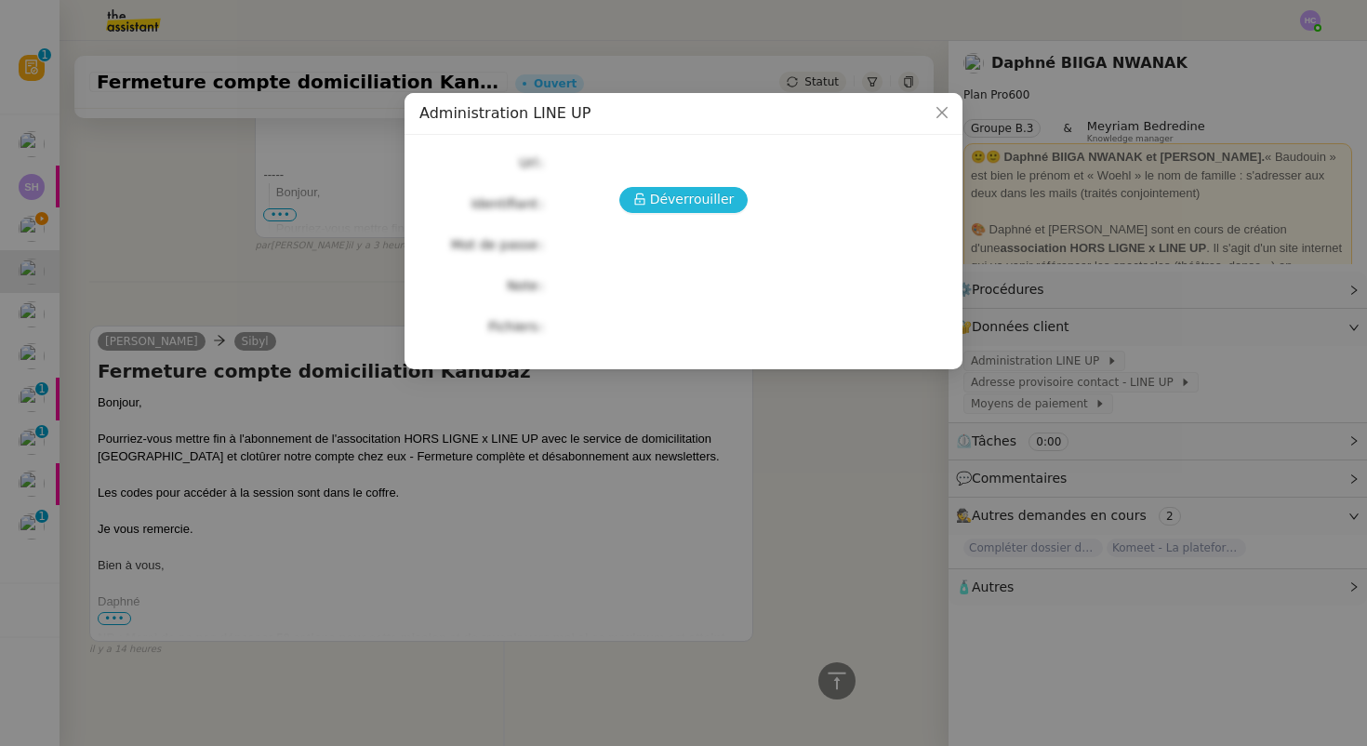
click at [700, 200] on span "Déverrouiller" at bounding box center [692, 199] width 85 height 21
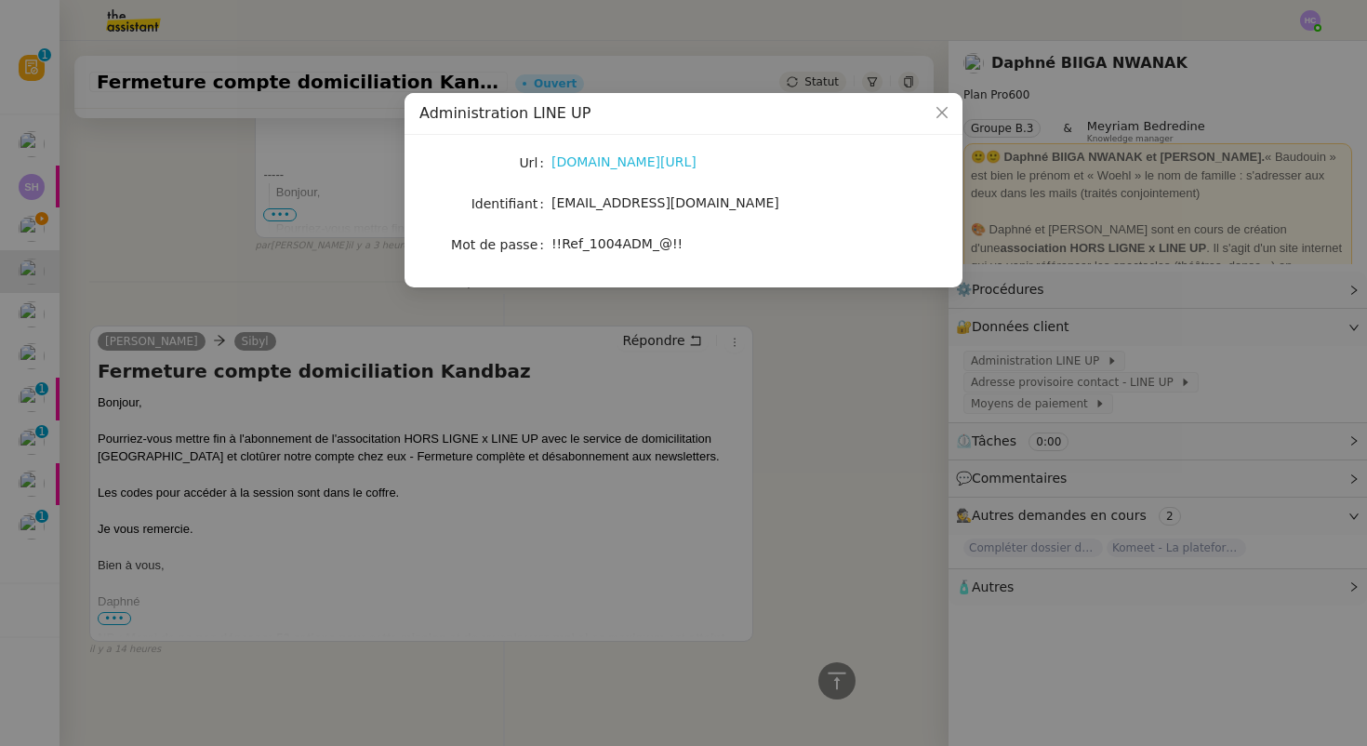
click at [635, 158] on link "[DOMAIN_NAME][URL]" at bounding box center [623, 161] width 145 height 15
click at [620, 239] on span "!!Ref_1004ADM_@!!" at bounding box center [616, 243] width 131 height 15
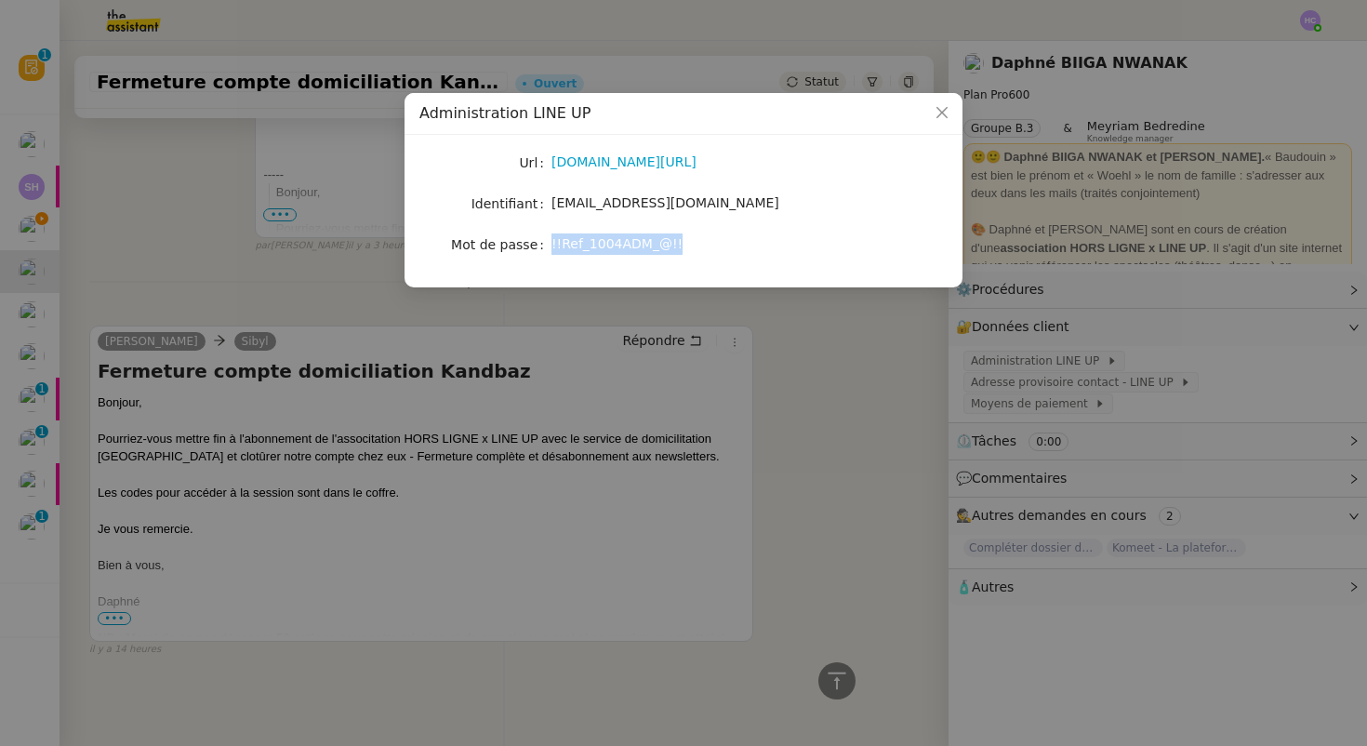
copy span "!!Ref_1004ADM_@!!"
click at [943, 112] on icon "Close" at bounding box center [941, 112] width 11 height 11
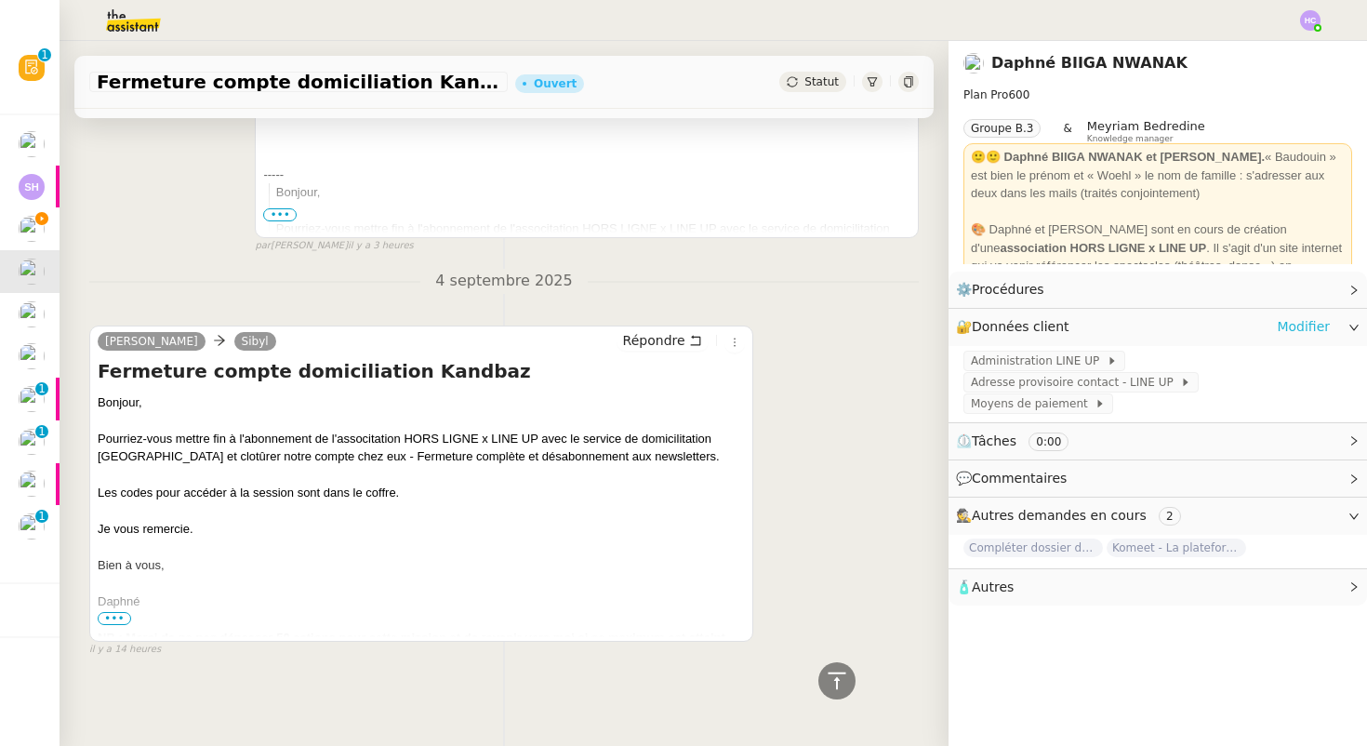
click at [1299, 324] on link "Modifier" at bounding box center [1302, 326] width 53 height 21
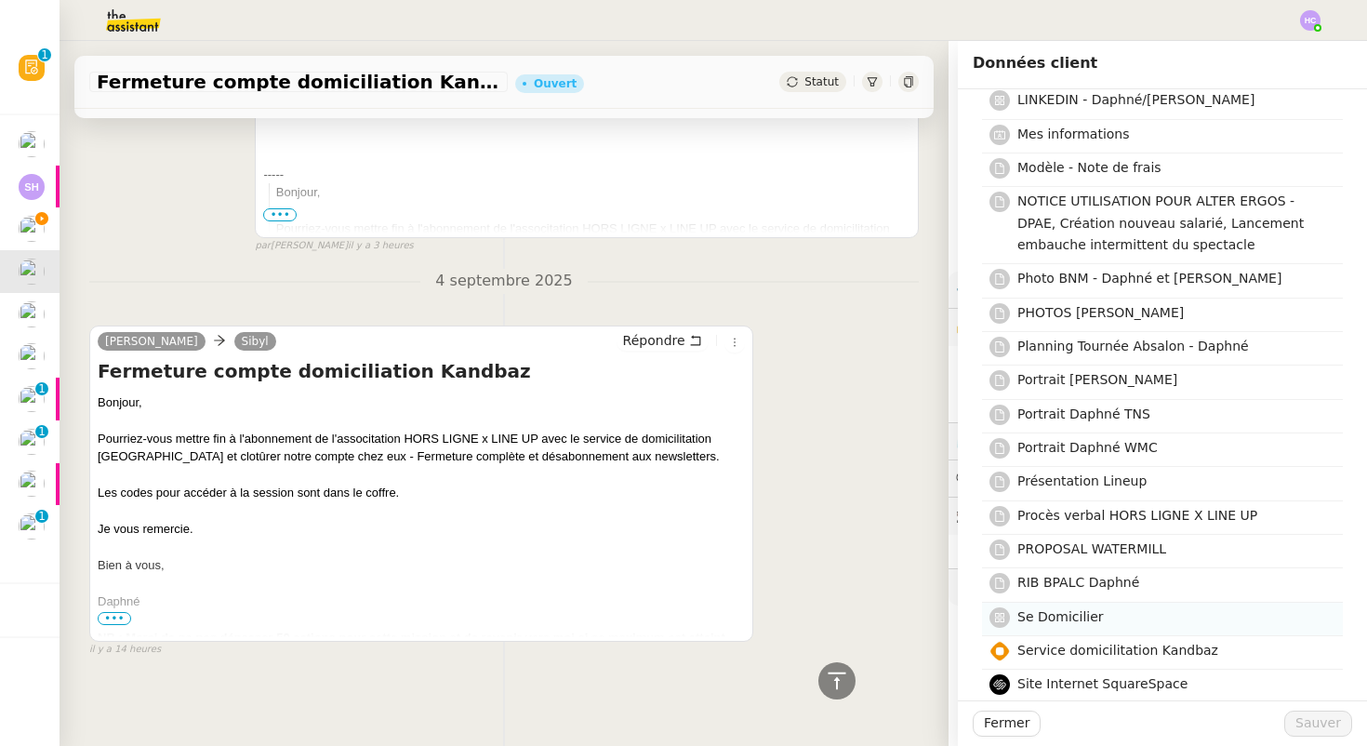
scroll to position [1224, 0]
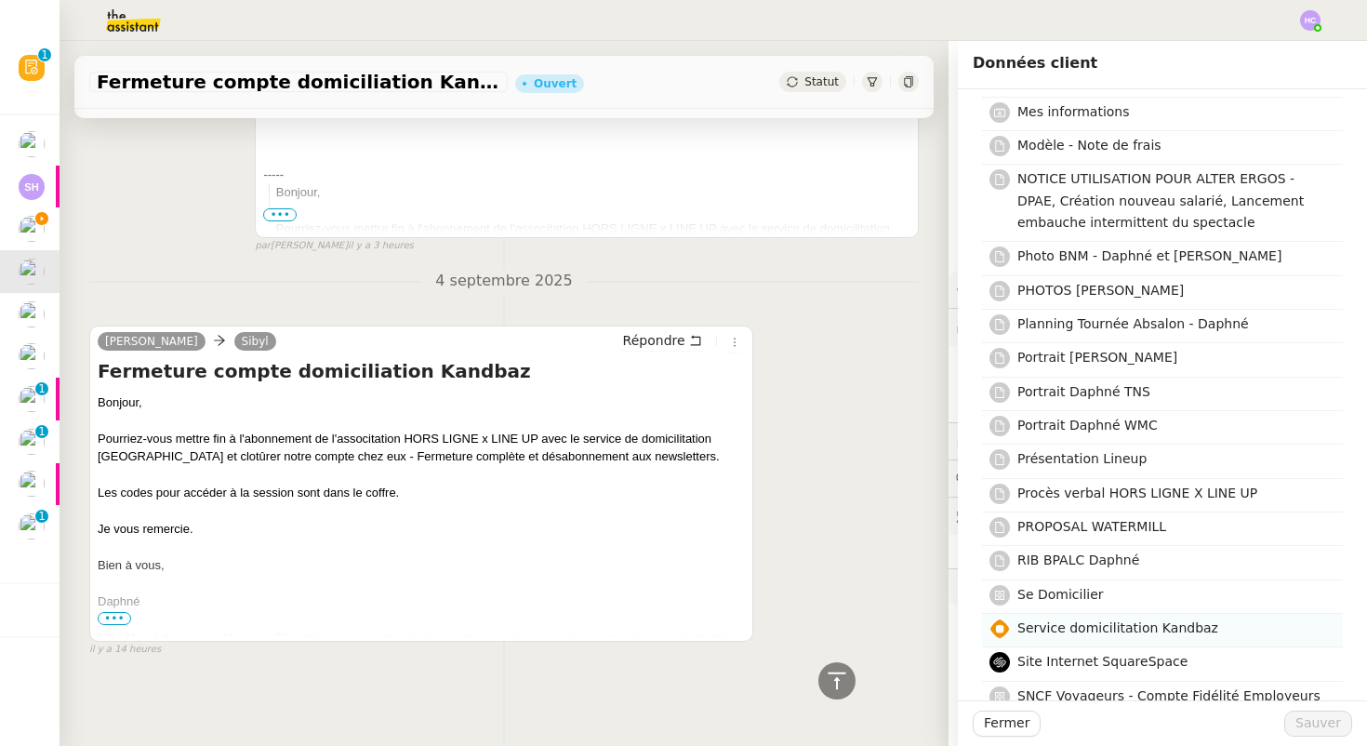
click at [1078, 620] on span "Service domicilitation Kandbaz" at bounding box center [1117, 627] width 201 height 15
click at [1301, 719] on span "Sauver" at bounding box center [1318, 722] width 46 height 21
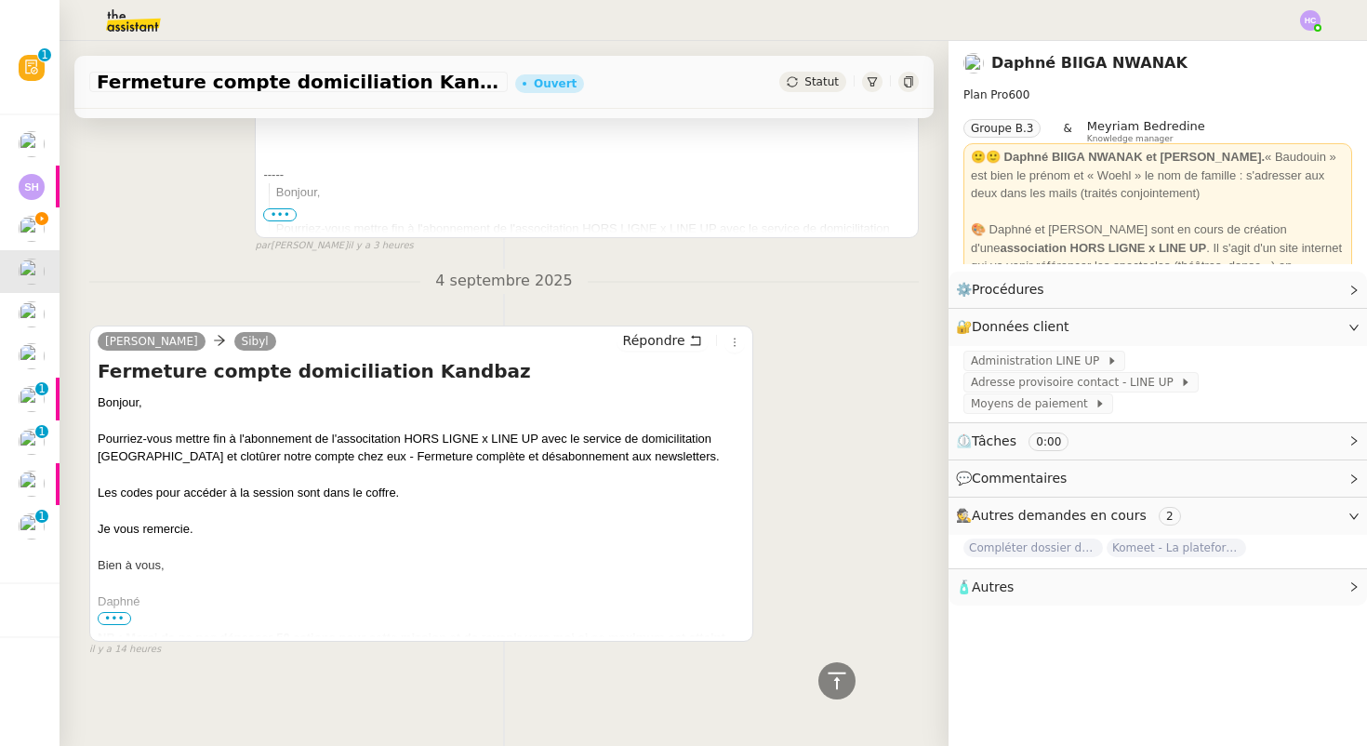
scroll to position [435, 0]
click at [1082, 405] on span "Service domicilitation Kandbaz" at bounding box center [1060, 403] width 179 height 19
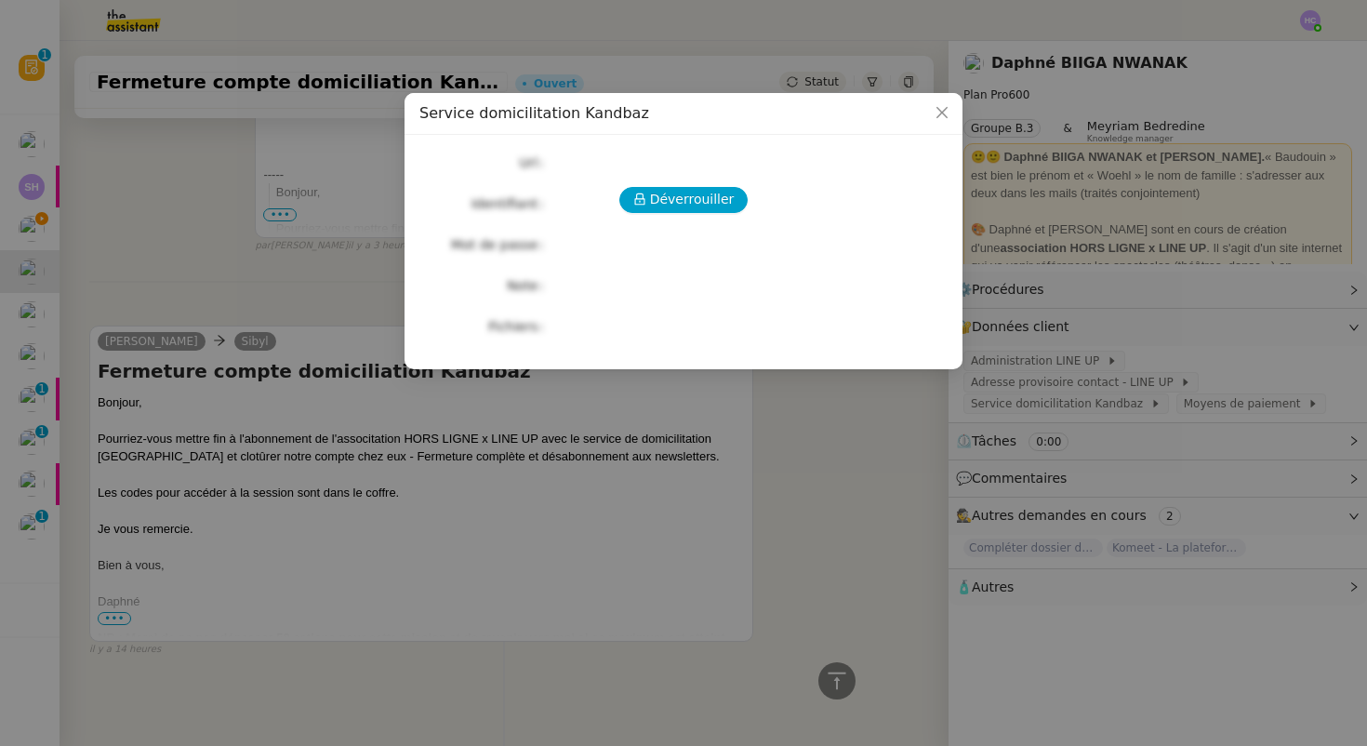
click at [737, 183] on div "Déverrouiller Url Identifiant Mot de passe Note Fichiers Upload" at bounding box center [683, 245] width 528 height 190
click at [721, 192] on span "Déverrouiller" at bounding box center [692, 199] width 85 height 21
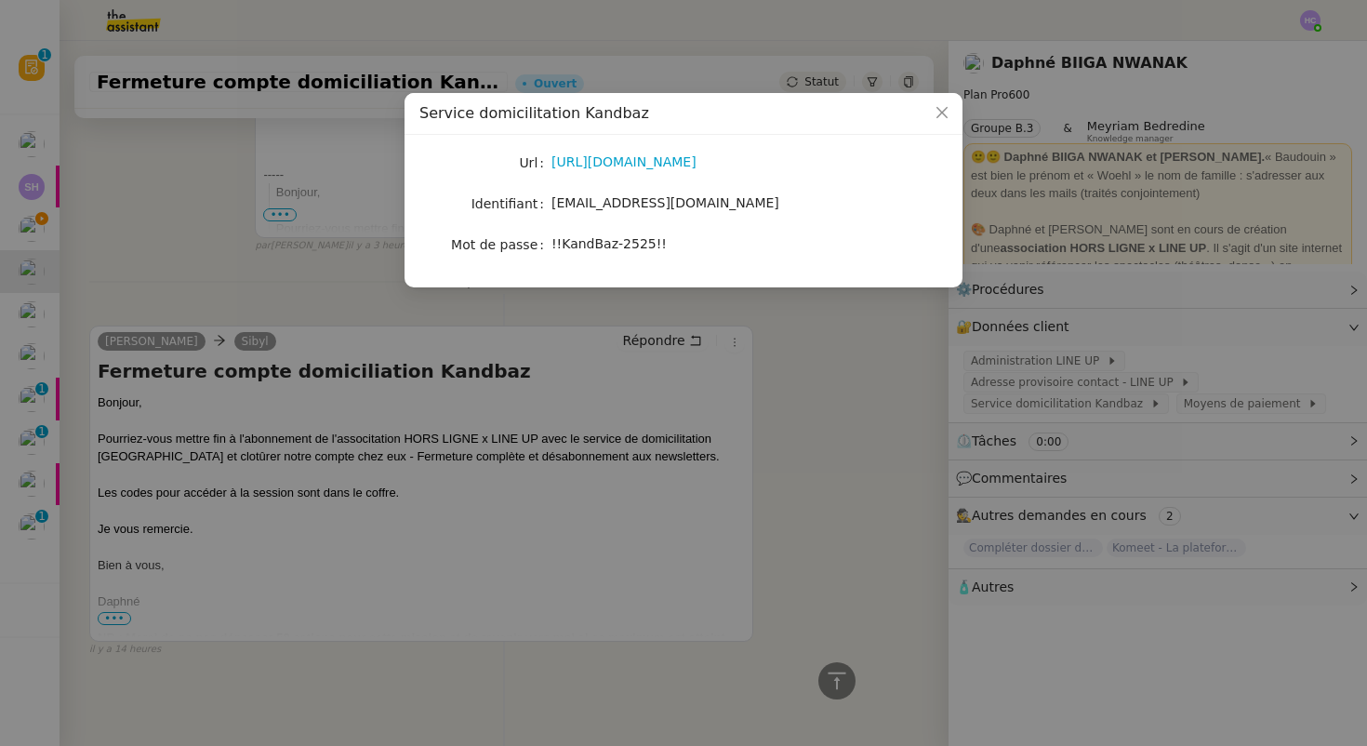
click at [793, 413] on nz-modal-container "Service domicilitation Kandbaz Url [URL][DOMAIN_NAME] Identifiant [EMAIL_ADDRES…" at bounding box center [683, 373] width 1367 height 746
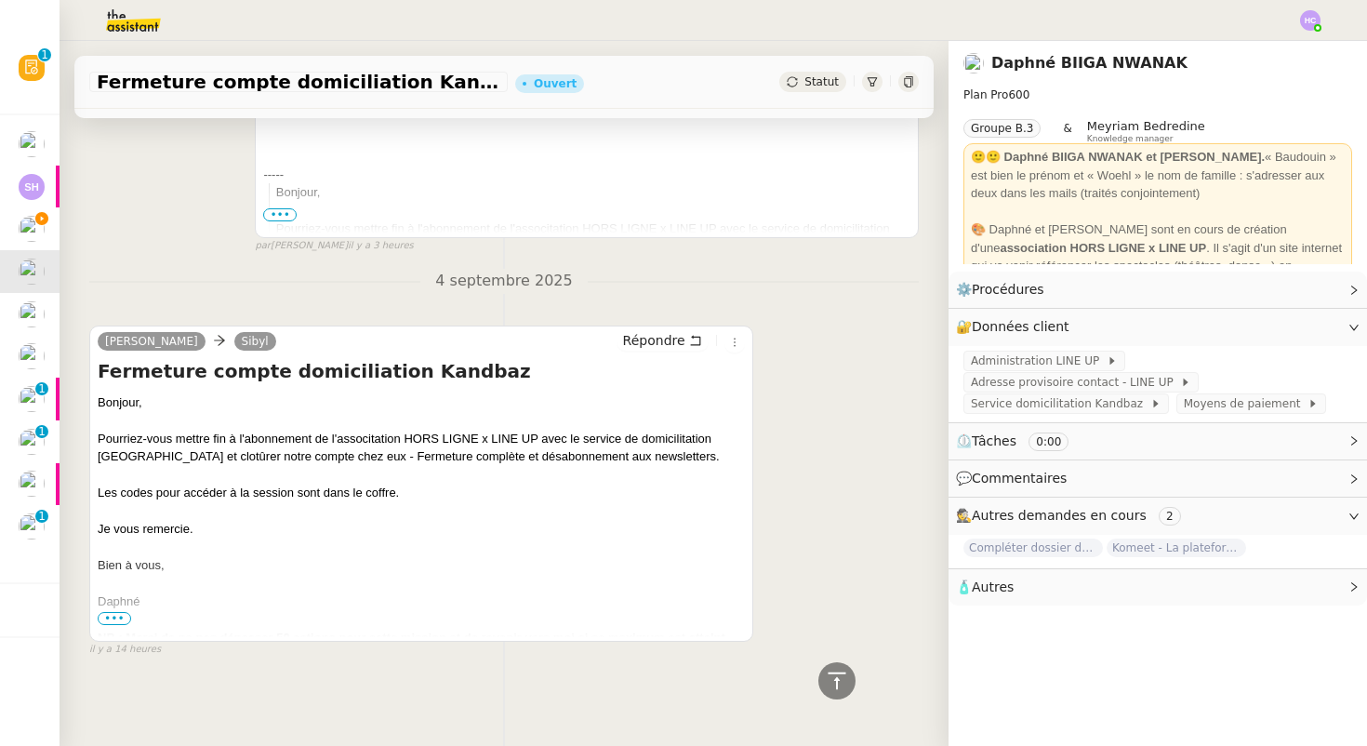
scroll to position [0, 0]
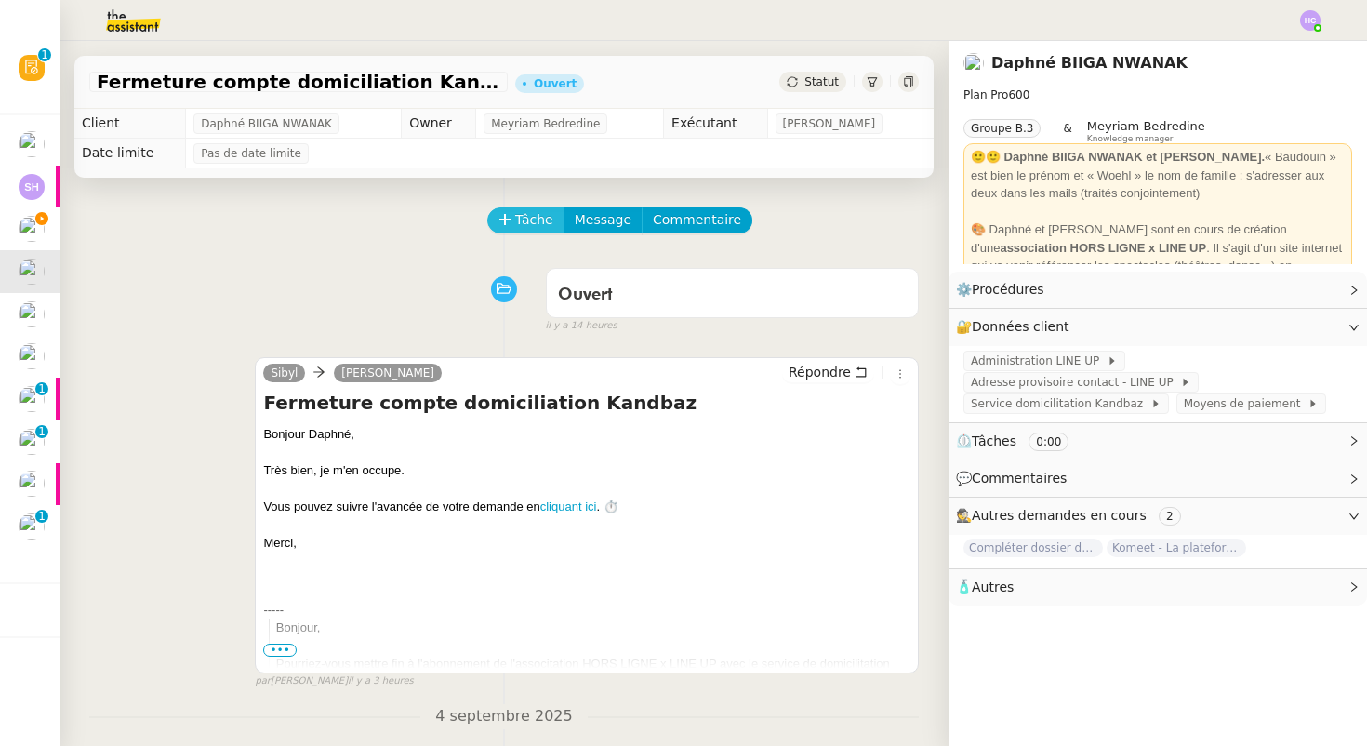
click at [501, 219] on icon at bounding box center [504, 218] width 10 height 1
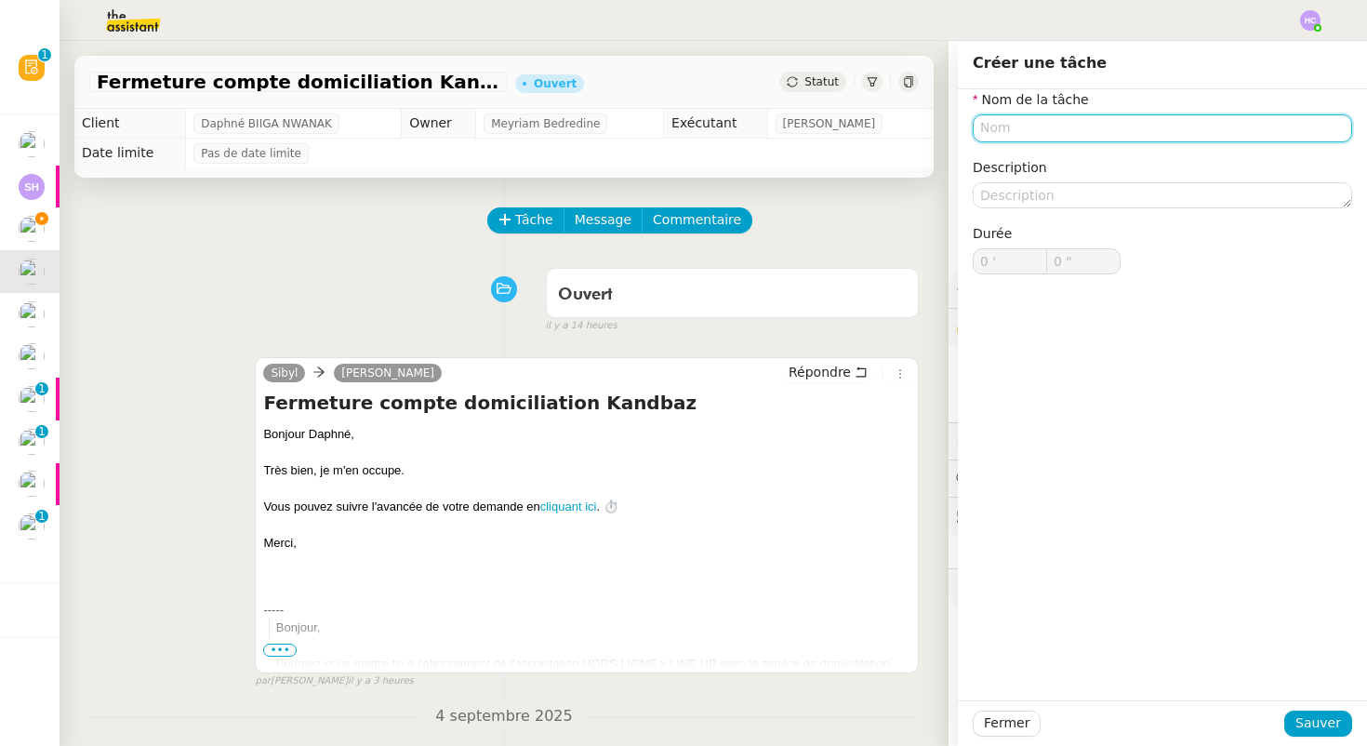
click at [1055, 128] on input "text" at bounding box center [1161, 127] width 379 height 27
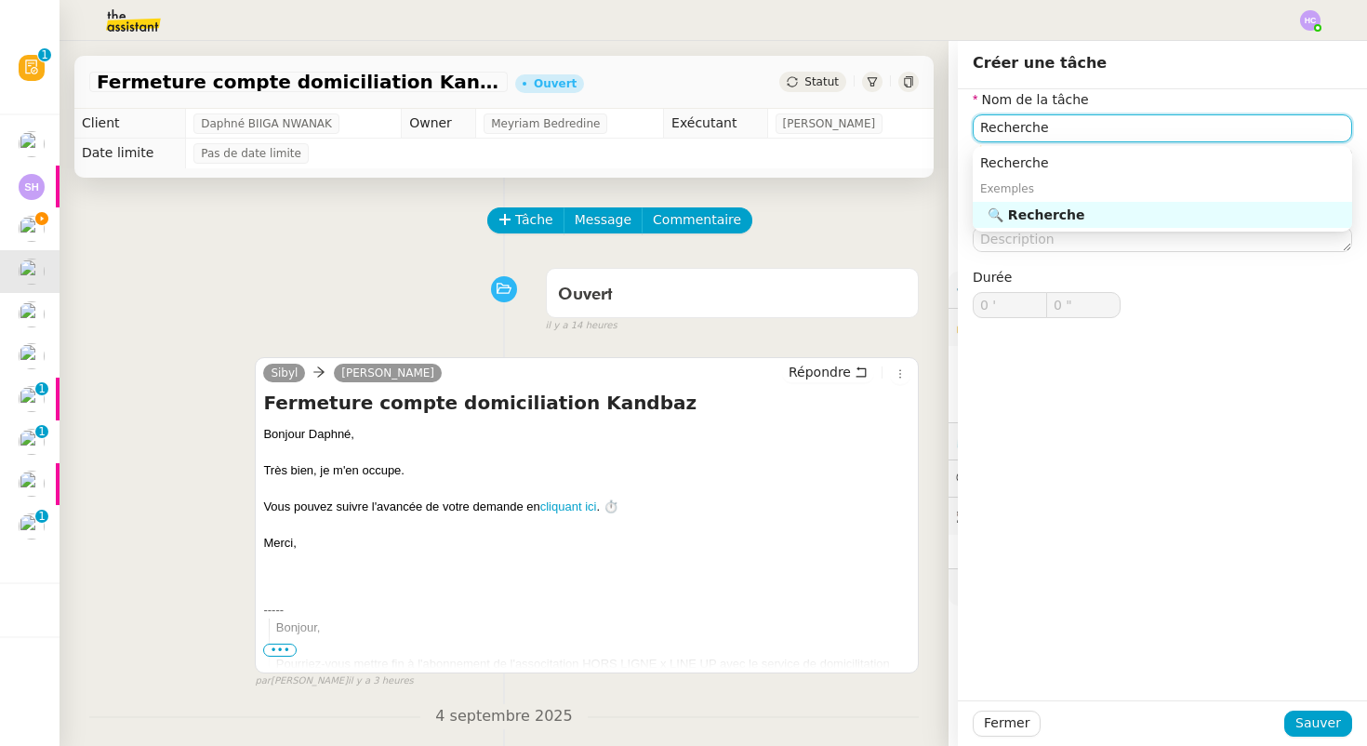
click at [1127, 212] on div "🔍 Recherche" at bounding box center [1165, 214] width 357 height 17
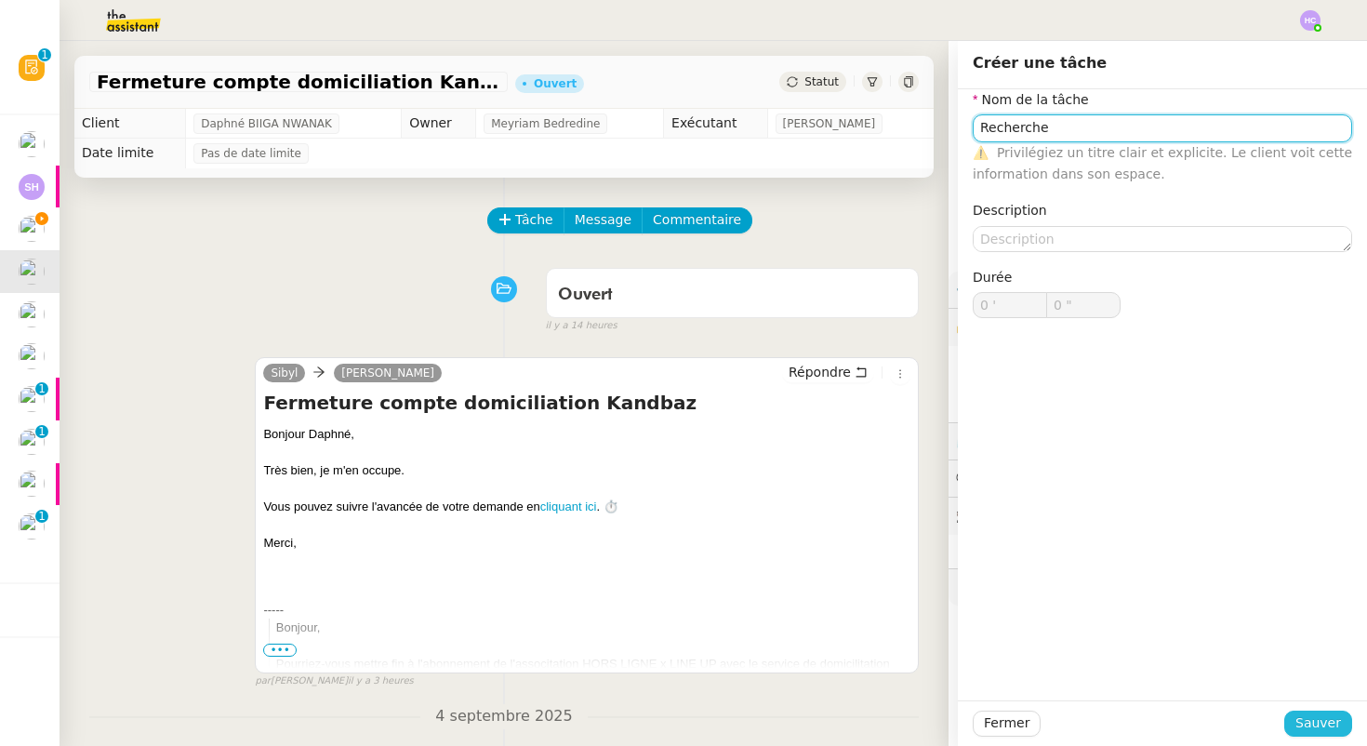
type input "Recherche"
click at [1311, 714] on span "Sauver" at bounding box center [1318, 722] width 46 height 21
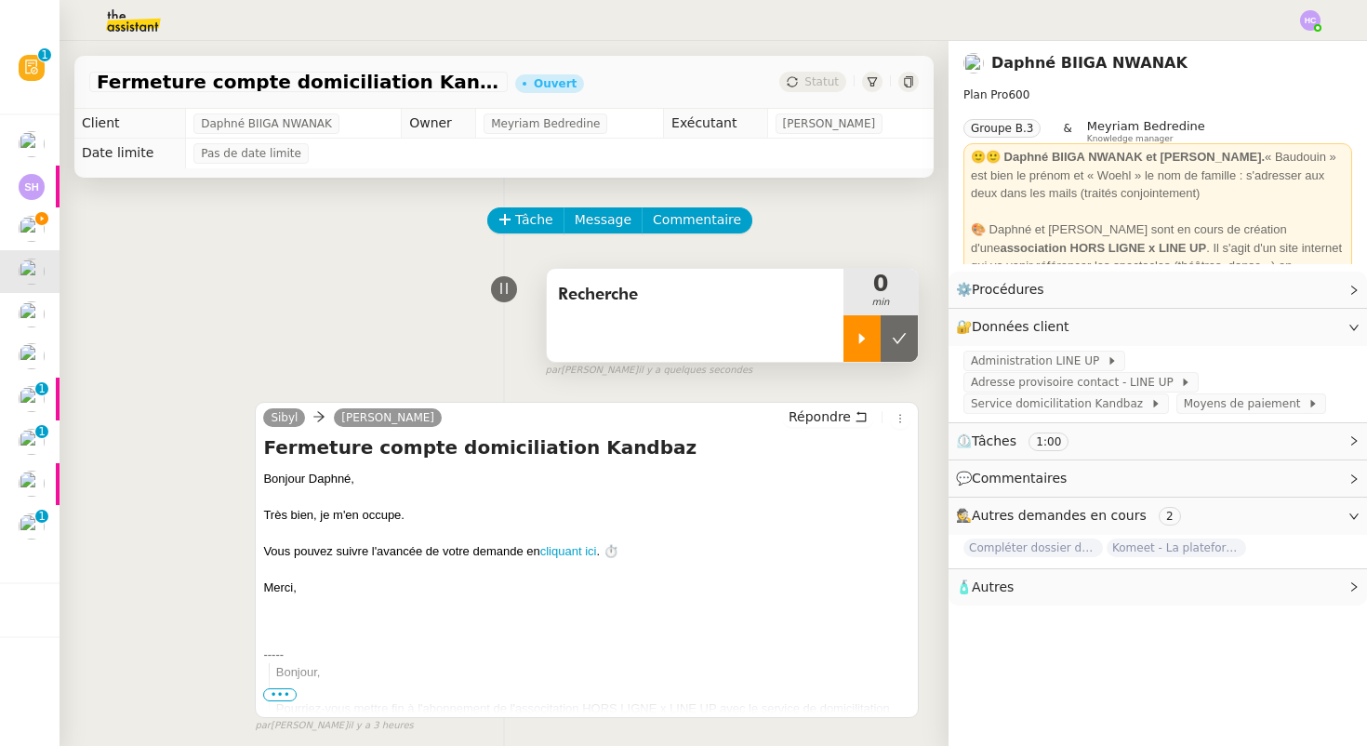
click at [858, 333] on icon at bounding box center [861, 338] width 15 height 15
click at [1038, 405] on span "Service domicilitation Kandbaz" at bounding box center [1060, 403] width 179 height 19
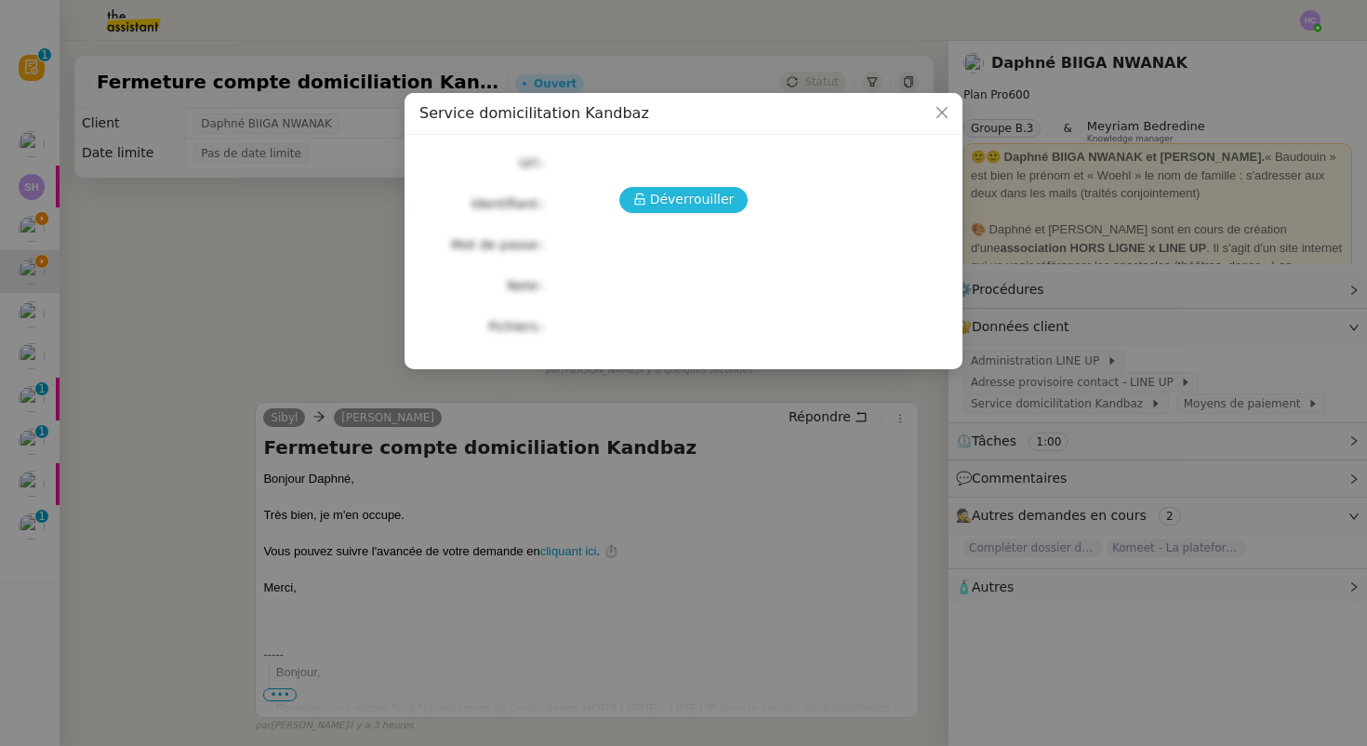
click at [667, 202] on span "Déverrouiller" at bounding box center [692, 199] width 85 height 21
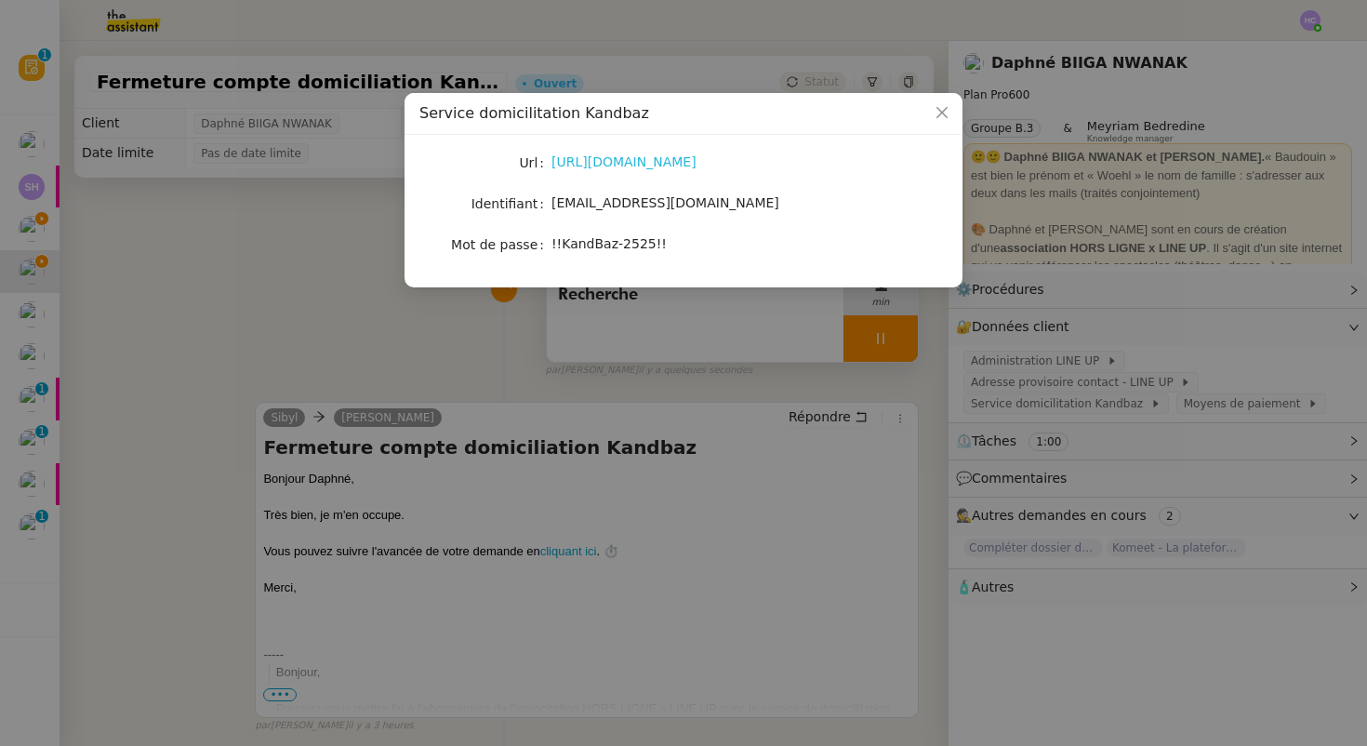
click at [633, 165] on link "[URL][DOMAIN_NAME]" at bounding box center [623, 161] width 145 height 15
click at [629, 194] on div "[EMAIL_ADDRESS][DOMAIN_NAME]" at bounding box center [705, 202] width 308 height 21
click at [620, 212] on div "[EMAIL_ADDRESS][DOMAIN_NAME]" at bounding box center [705, 202] width 308 height 21
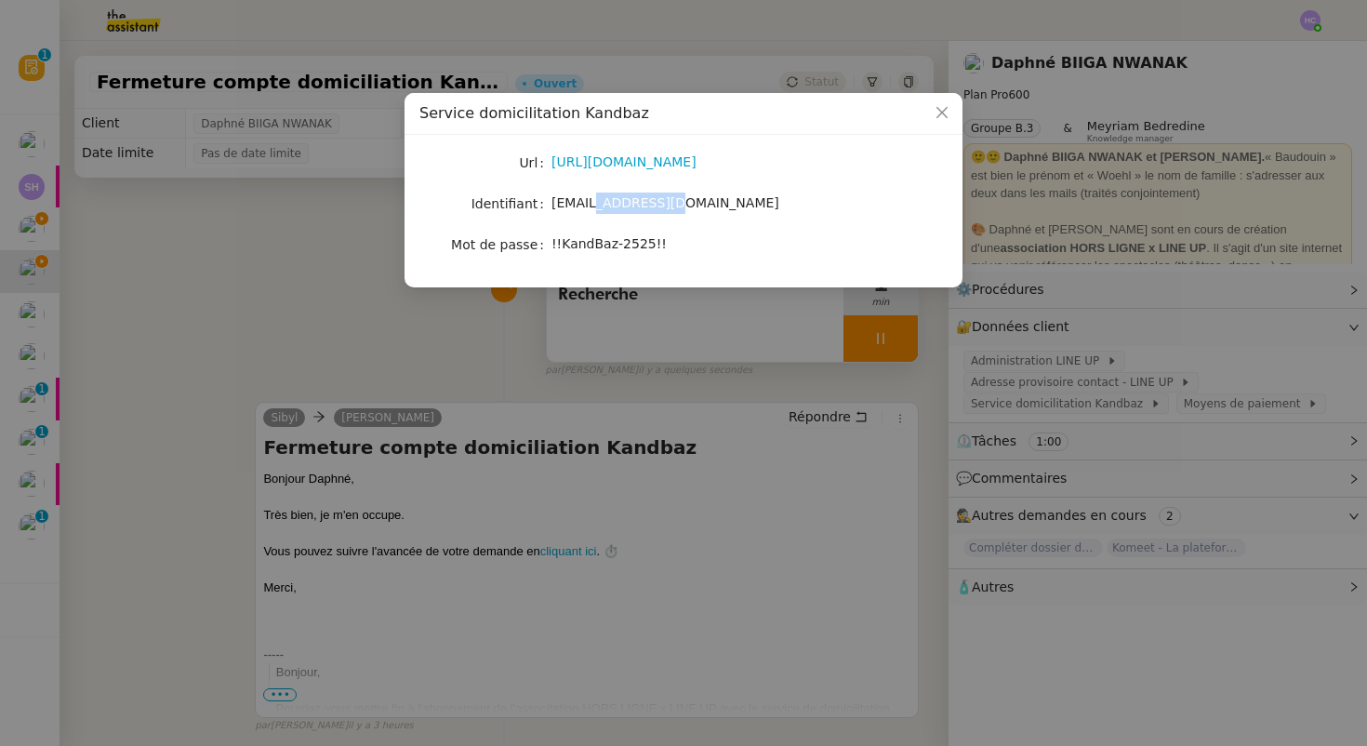
click at [620, 208] on span "[EMAIL_ADDRESS][DOMAIN_NAME]" at bounding box center [665, 202] width 228 height 15
click at [575, 245] on span "!!KandBaz-2525!!" at bounding box center [608, 243] width 115 height 15
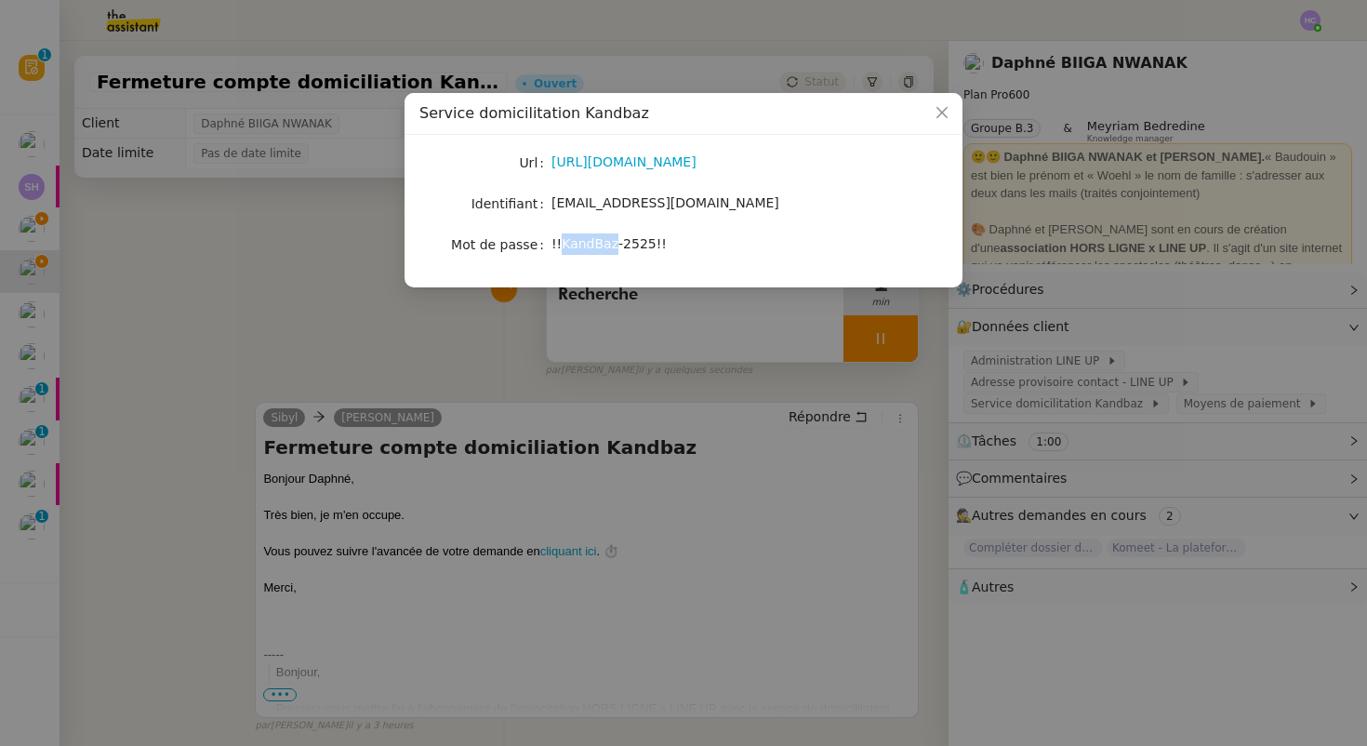
click at [575, 245] on span "!!KandBaz-2525!!" at bounding box center [608, 243] width 115 height 15
copy span "!!KandBaz-2525!!"
click at [608, 205] on span "[EMAIL_ADDRESS][DOMAIN_NAME]" at bounding box center [665, 202] width 228 height 15
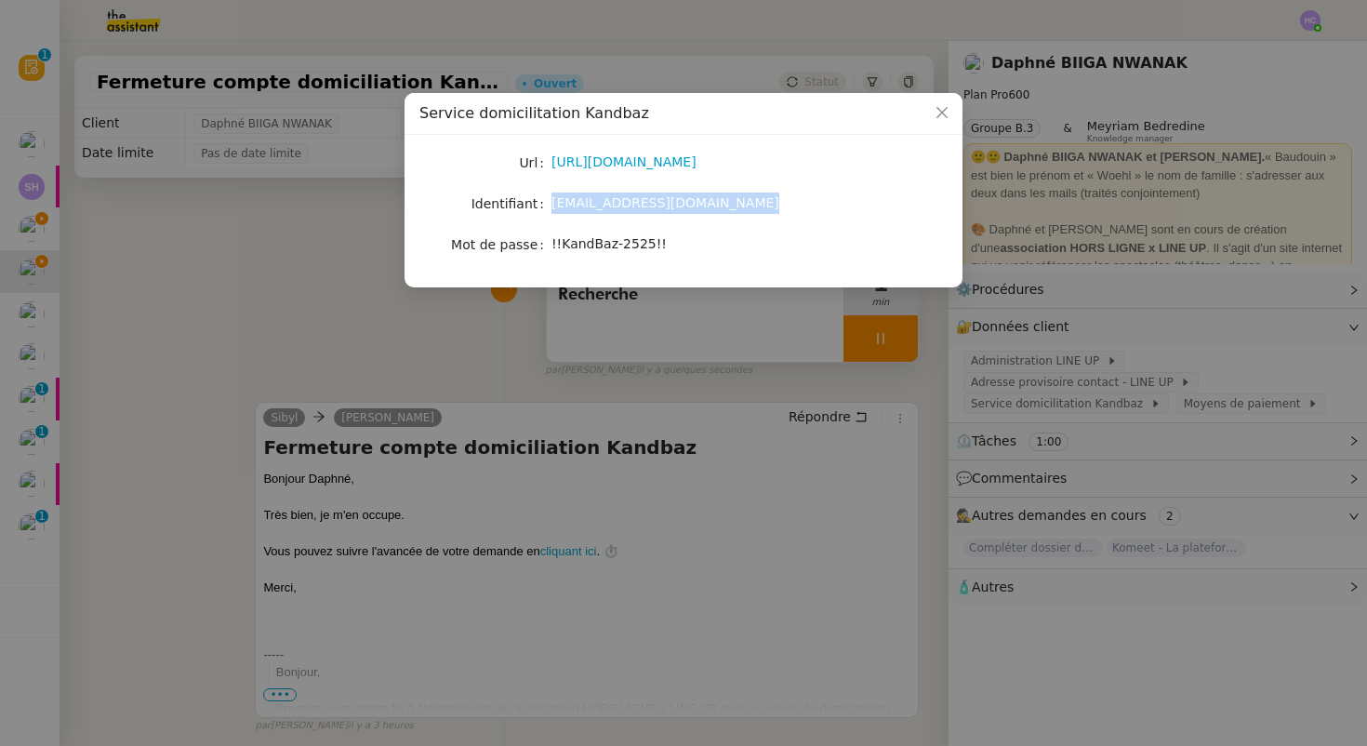
click at [608, 205] on span "[EMAIL_ADDRESS][DOMAIN_NAME]" at bounding box center [665, 202] width 228 height 15
copy span "[EMAIL_ADDRESS][DOMAIN_NAME]"
drag, startPoint x: 687, startPoint y: 238, endPoint x: 551, endPoint y: 241, distance: 135.8
click at [551, 241] on div "!!KandBaz-2525!!" at bounding box center [705, 243] width 308 height 21
click at [932, 113] on span "Close" at bounding box center [941, 113] width 41 height 41
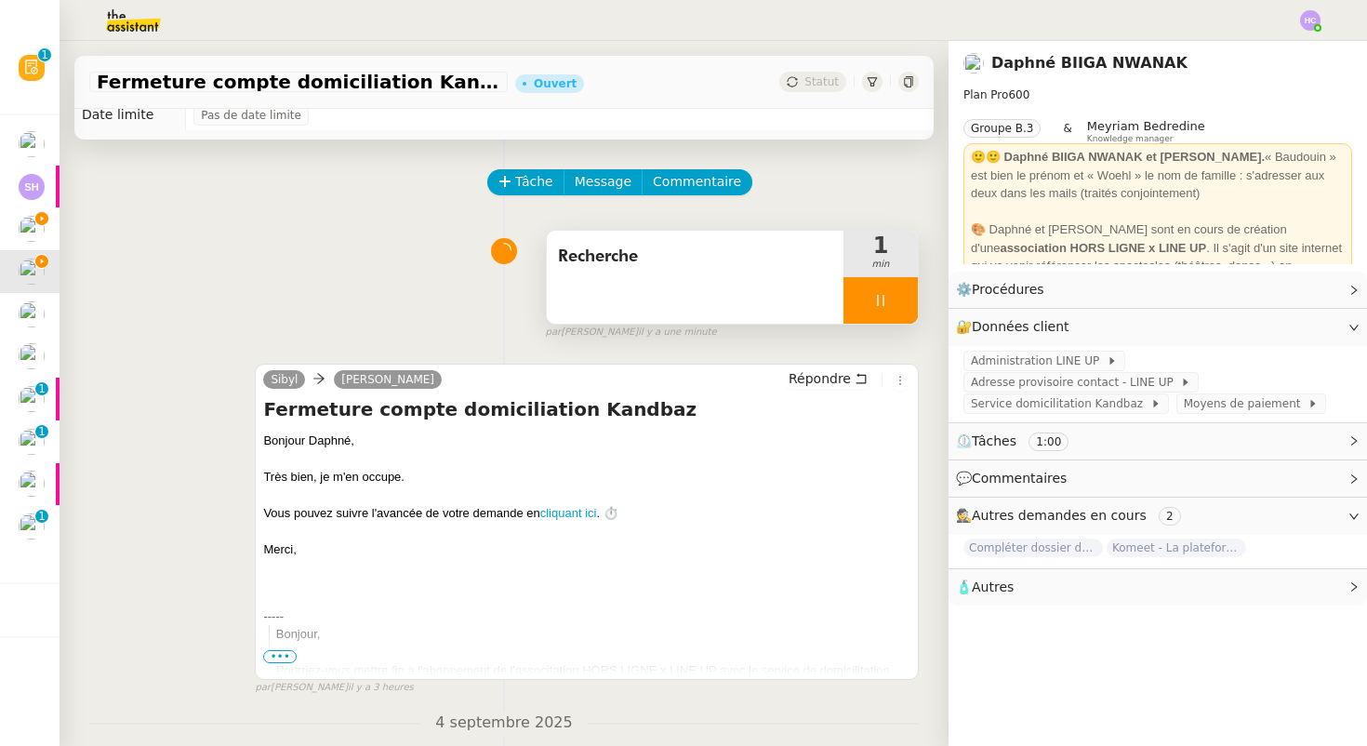
scroll to position [36, 0]
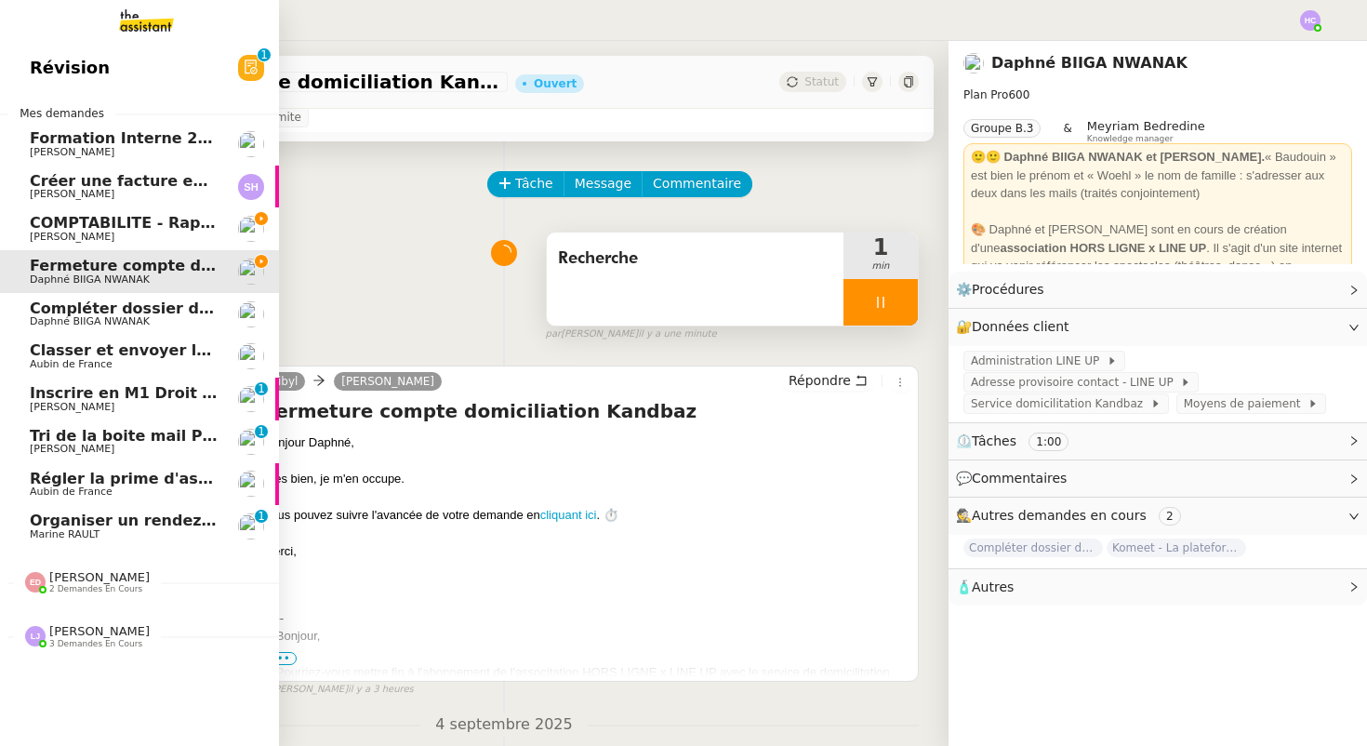
click at [125, 221] on span "COMPTABILITE - Rapprochement bancaire - 1 septembre 2025" at bounding box center [289, 223] width 519 height 18
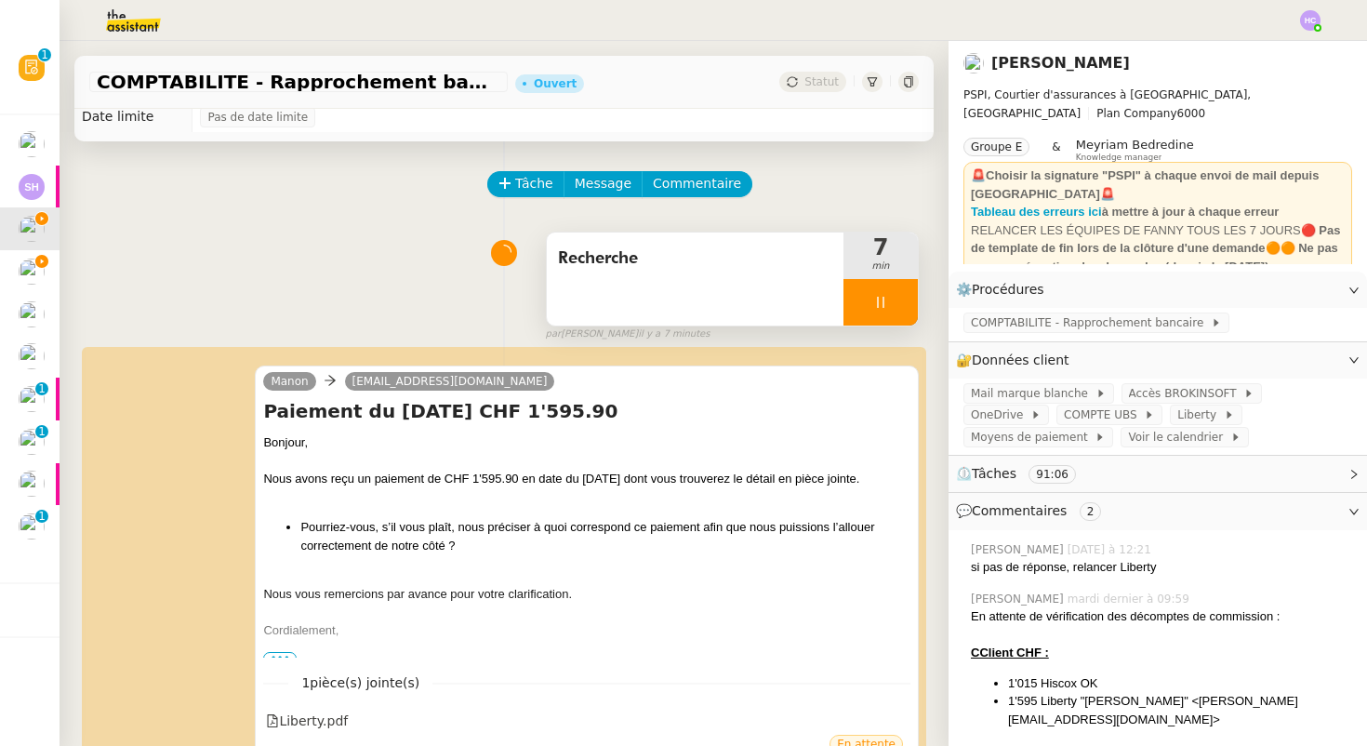
click at [875, 295] on icon at bounding box center [880, 302] width 15 height 15
click at [895, 303] on icon at bounding box center [899, 302] width 14 height 10
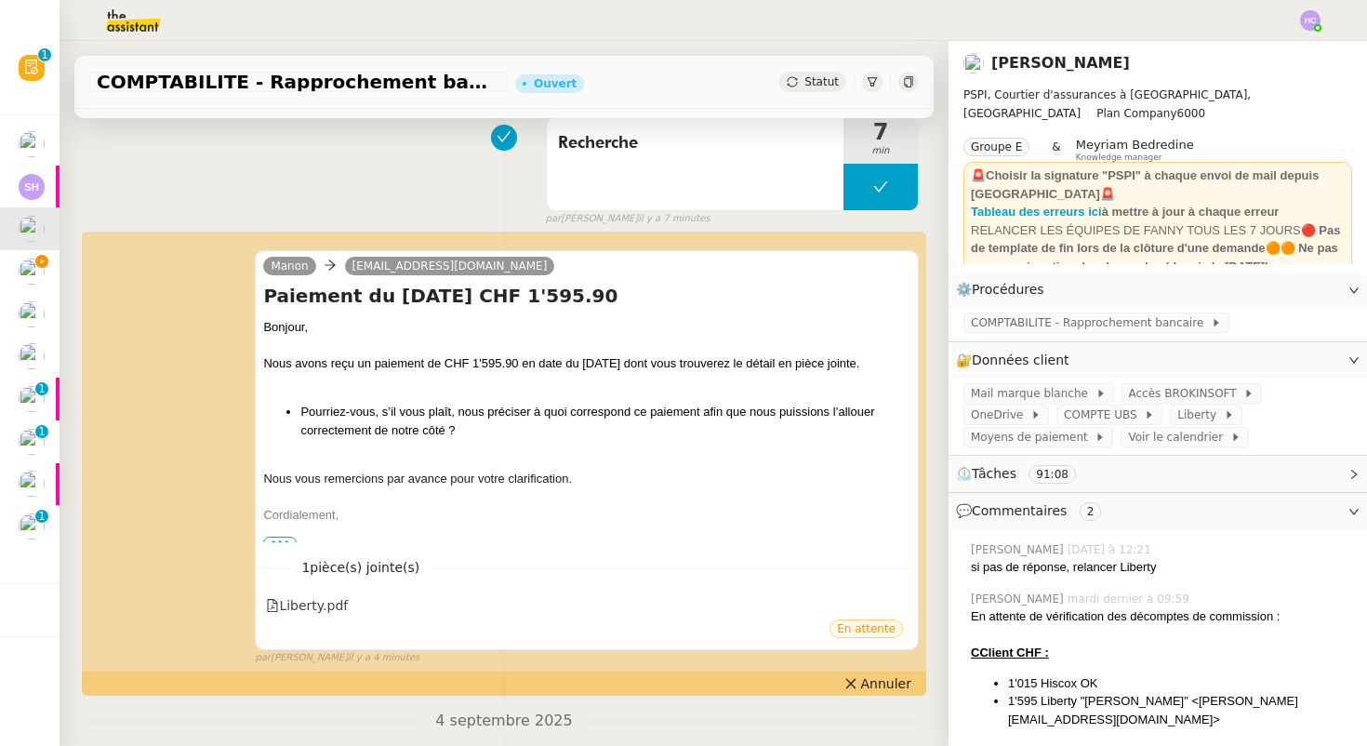
scroll to position [336, 0]
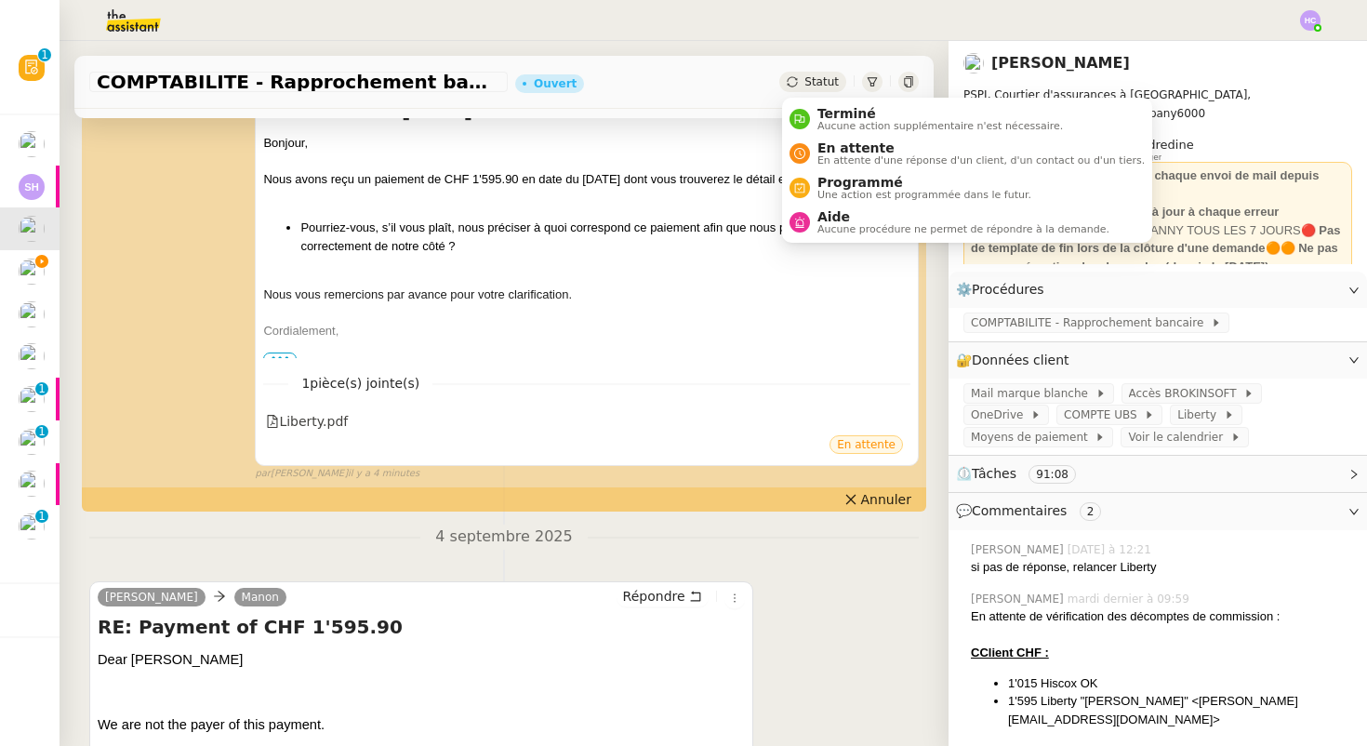
click at [829, 84] on span "Statut" at bounding box center [821, 81] width 34 height 13
click at [842, 155] on span "En attente d'une réponse d'un client, d'un contact ou d'un tiers." at bounding box center [980, 160] width 327 height 10
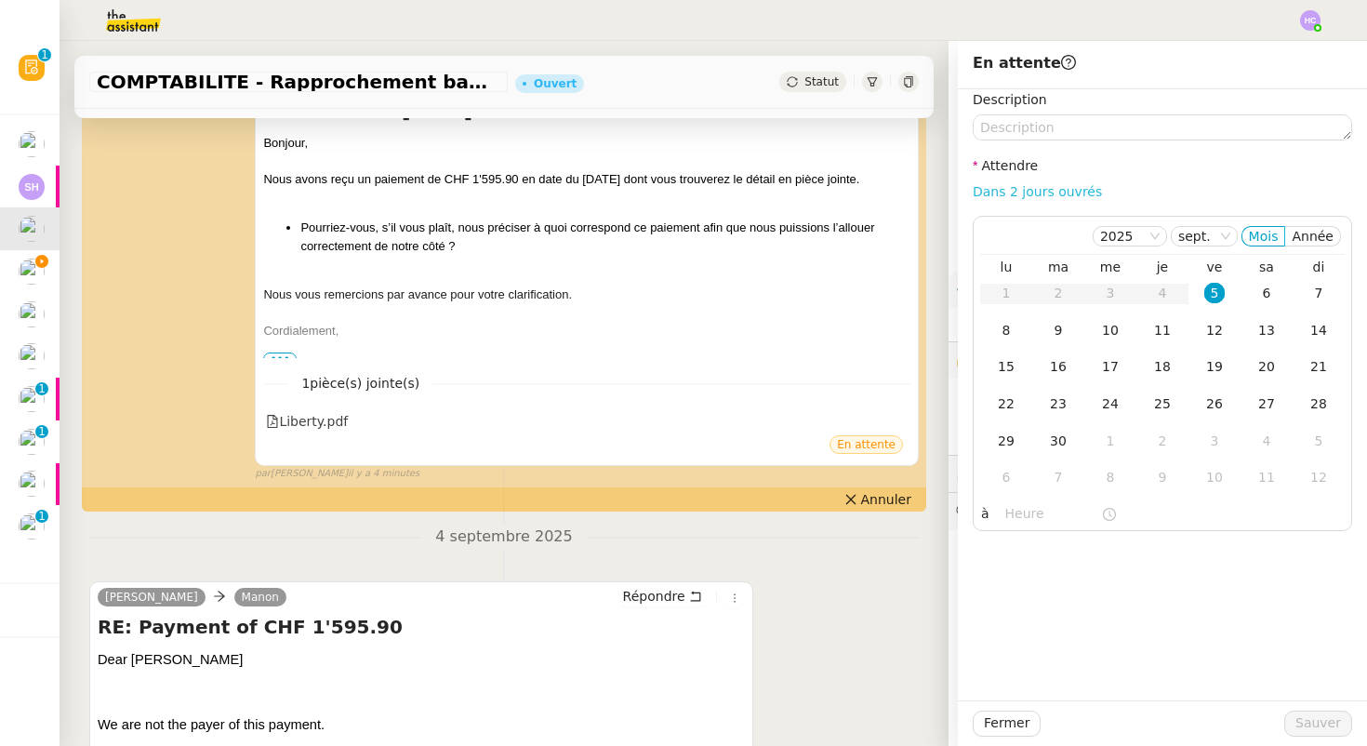
click at [1037, 195] on link "Dans 2 jours ouvrés" at bounding box center [1036, 191] width 129 height 15
type input "07:00"
click at [1310, 721] on span "Sauver" at bounding box center [1318, 722] width 46 height 21
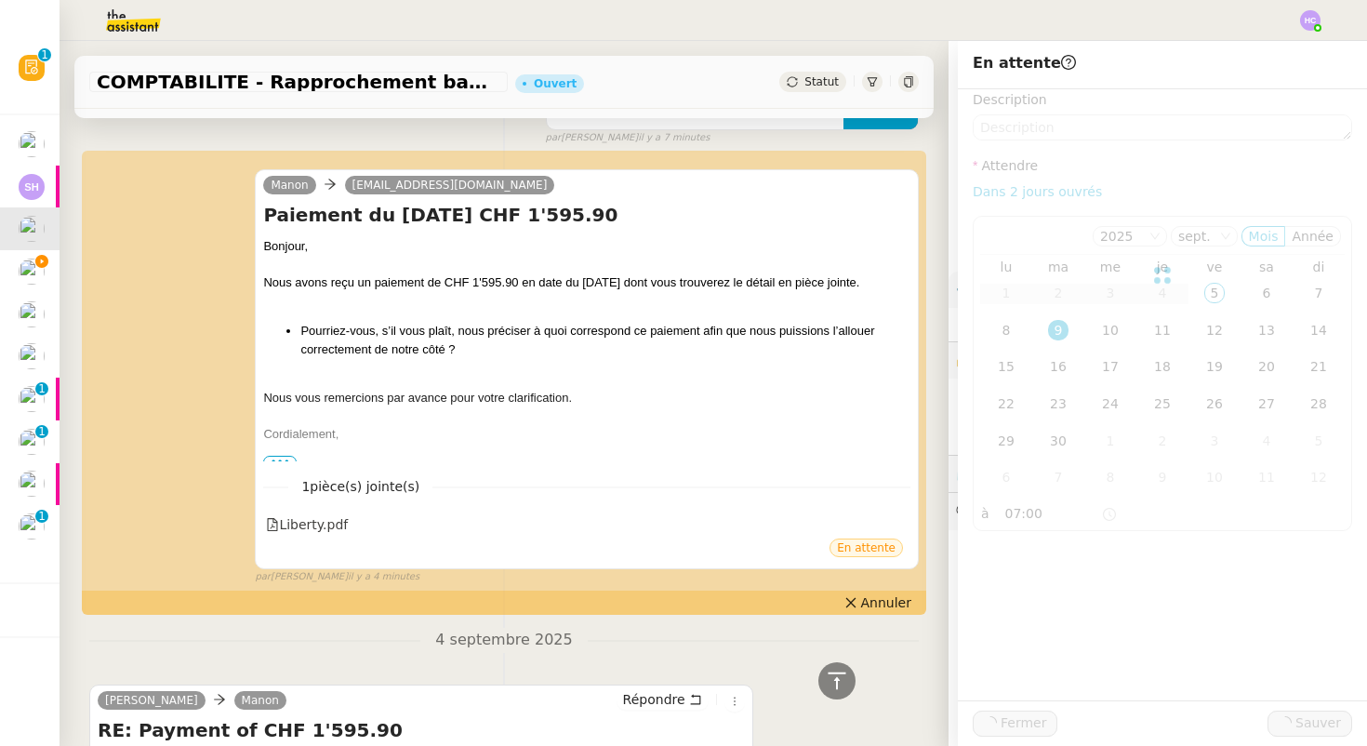
scroll to position [439, 0]
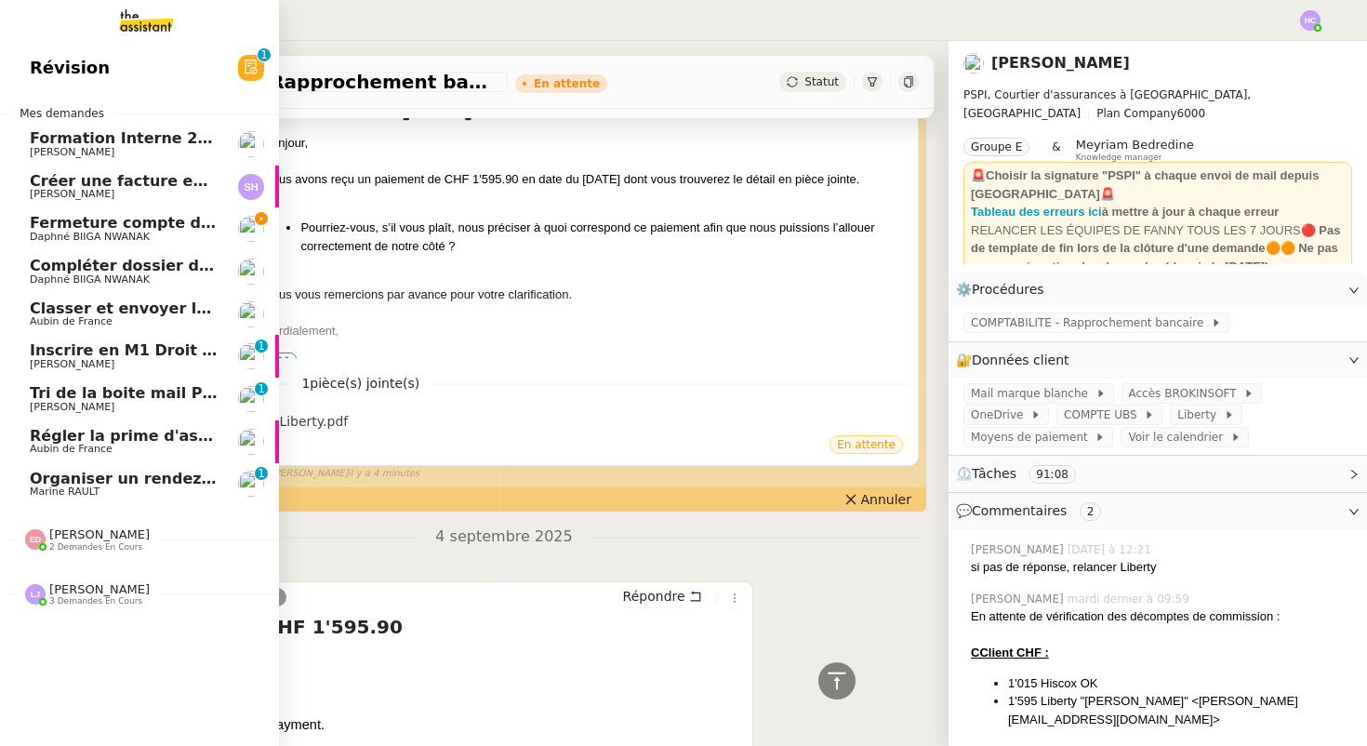
click at [122, 224] on span "Fermeture compte domiciliation Kandbaz" at bounding box center [203, 223] width 347 height 18
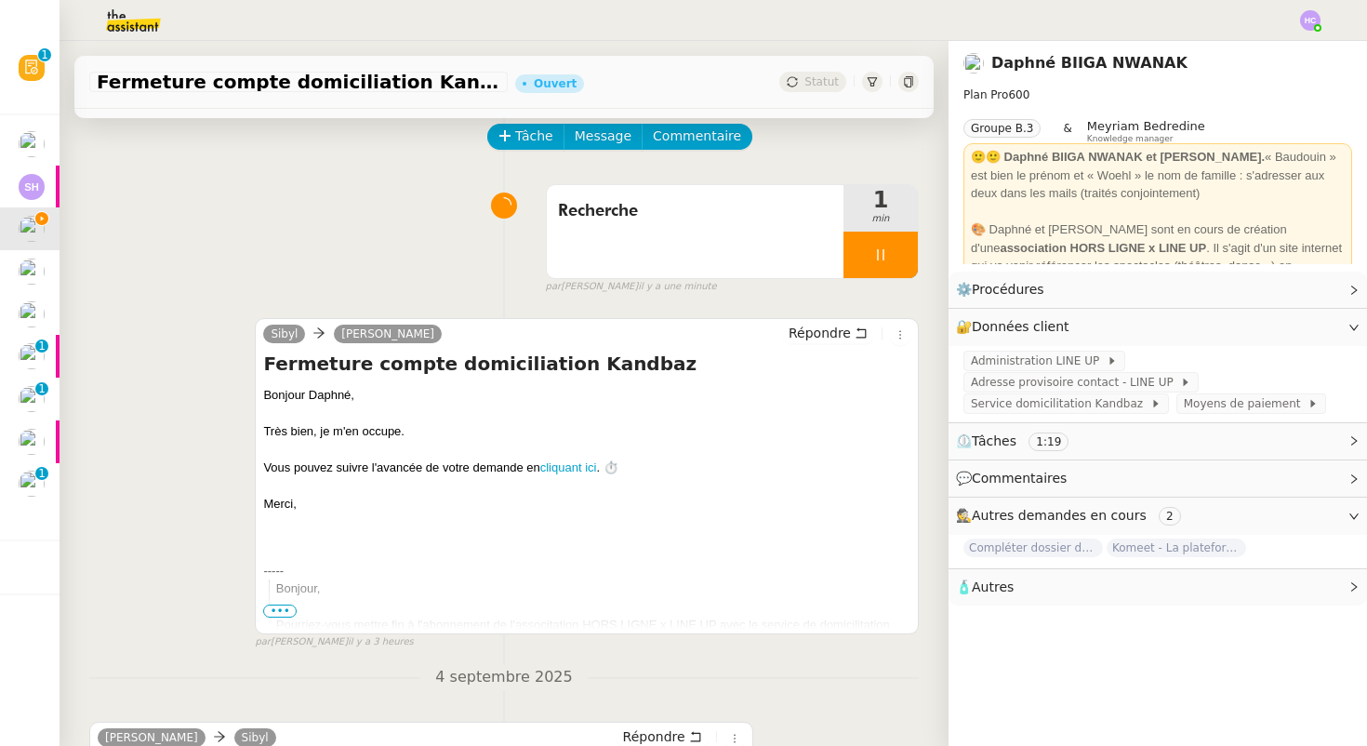
scroll to position [81, 0]
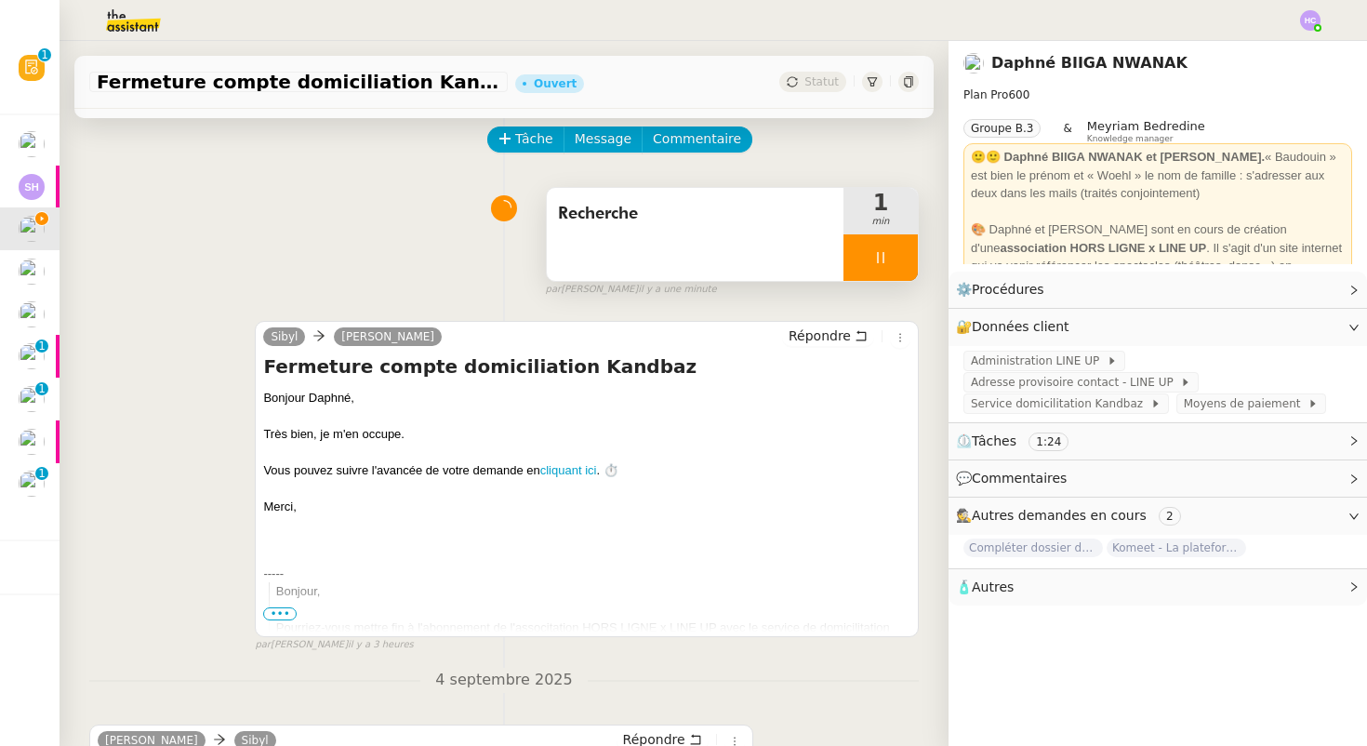
click at [888, 260] on div at bounding box center [880, 257] width 74 height 46
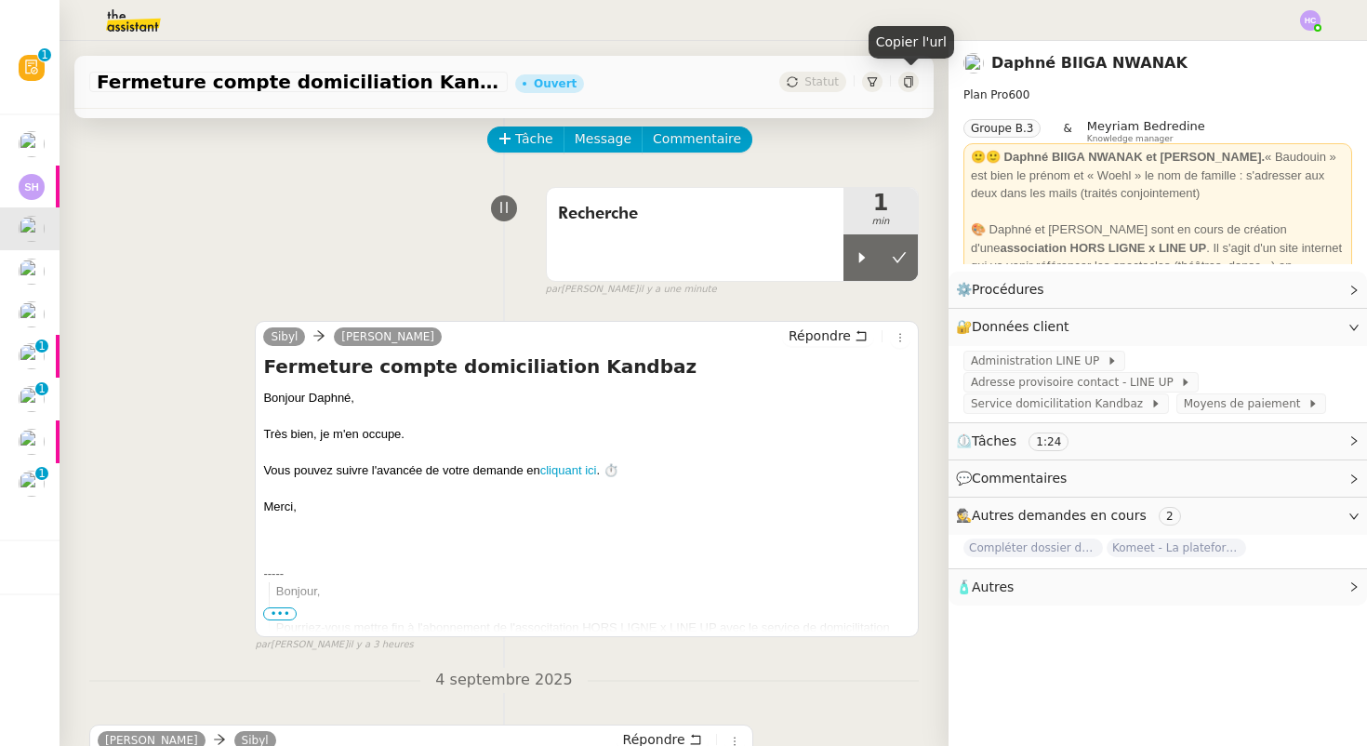
click at [905, 80] on icon at bounding box center [908, 81] width 11 height 11
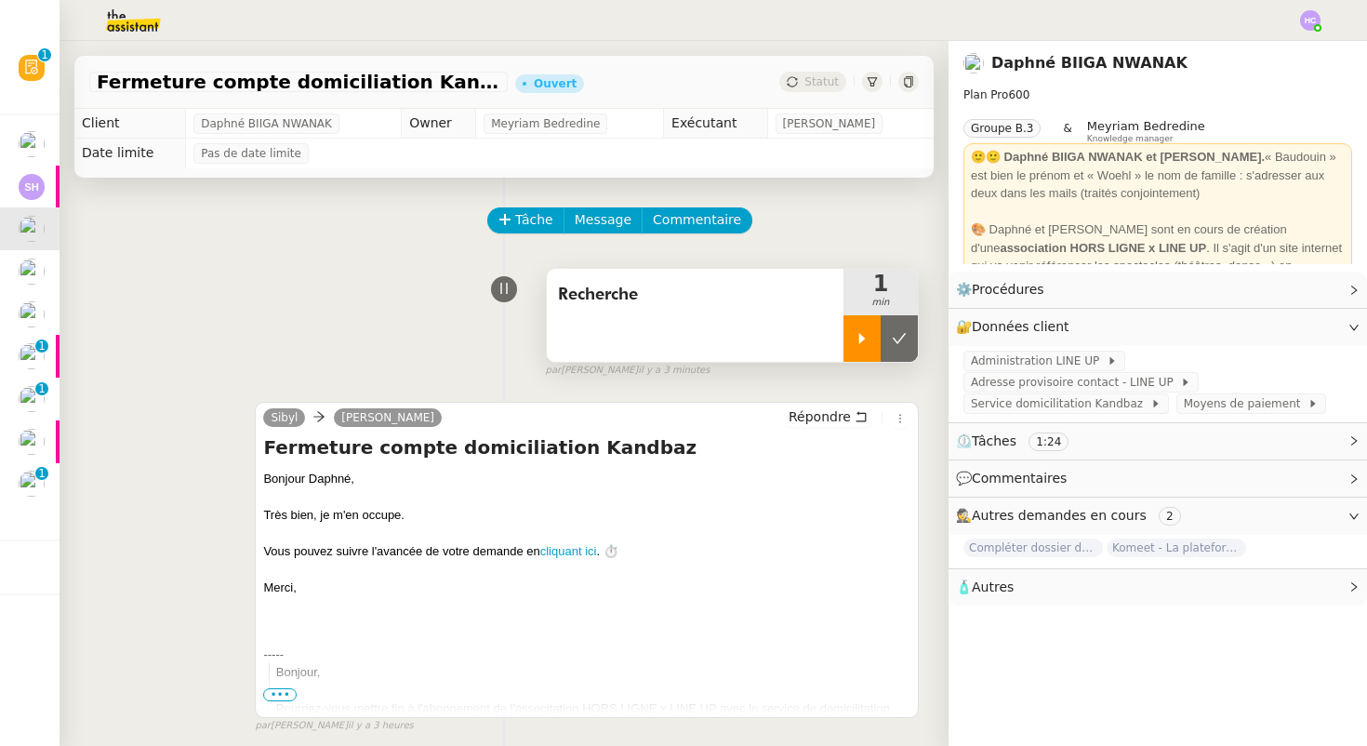
click at [863, 348] on div at bounding box center [861, 338] width 37 height 46
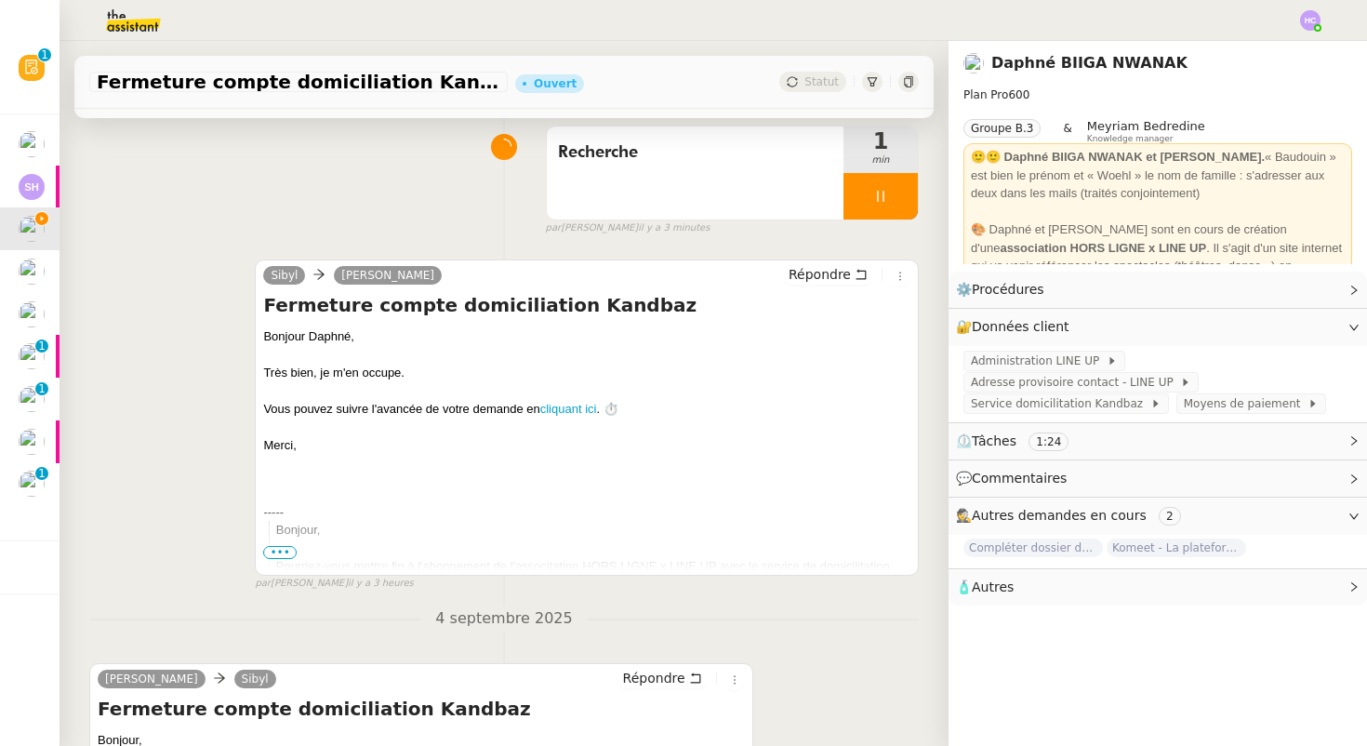
scroll to position [218, 0]
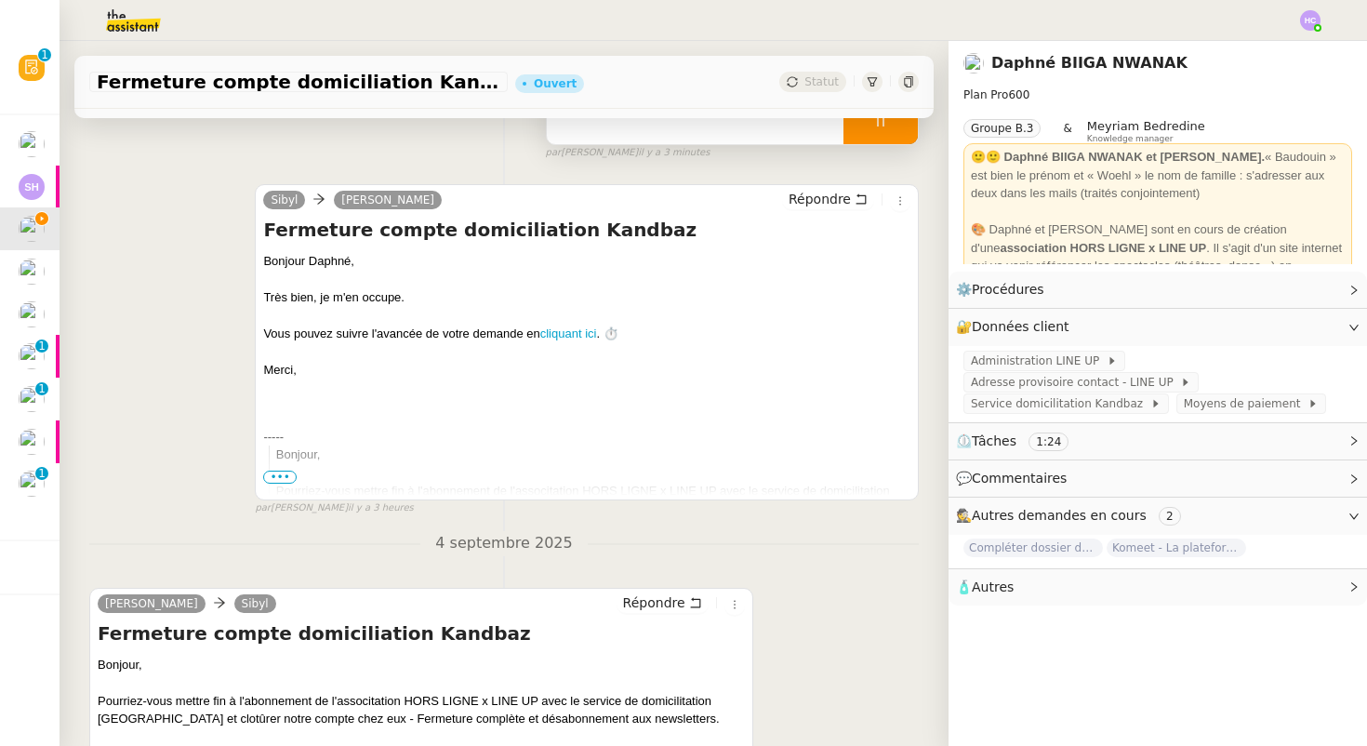
click at [890, 123] on div at bounding box center [880, 121] width 74 height 46
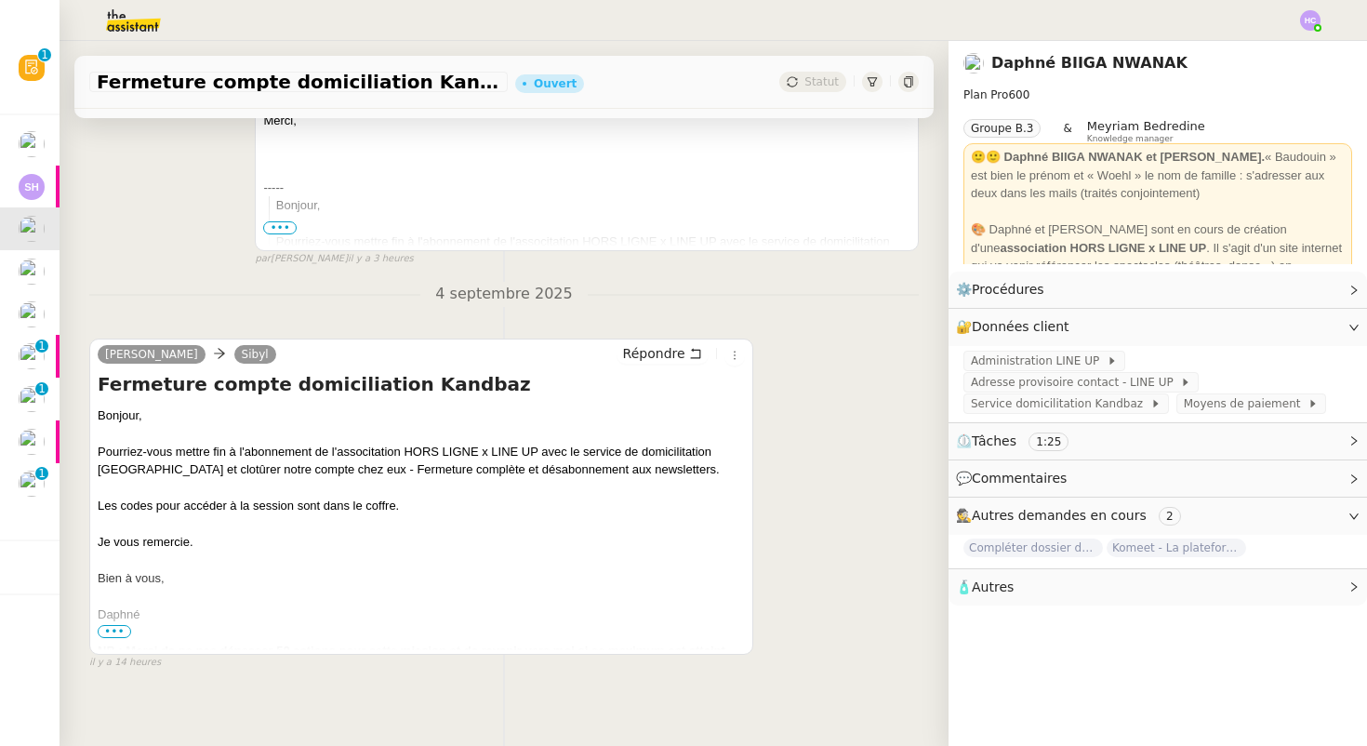
scroll to position [480, 0]
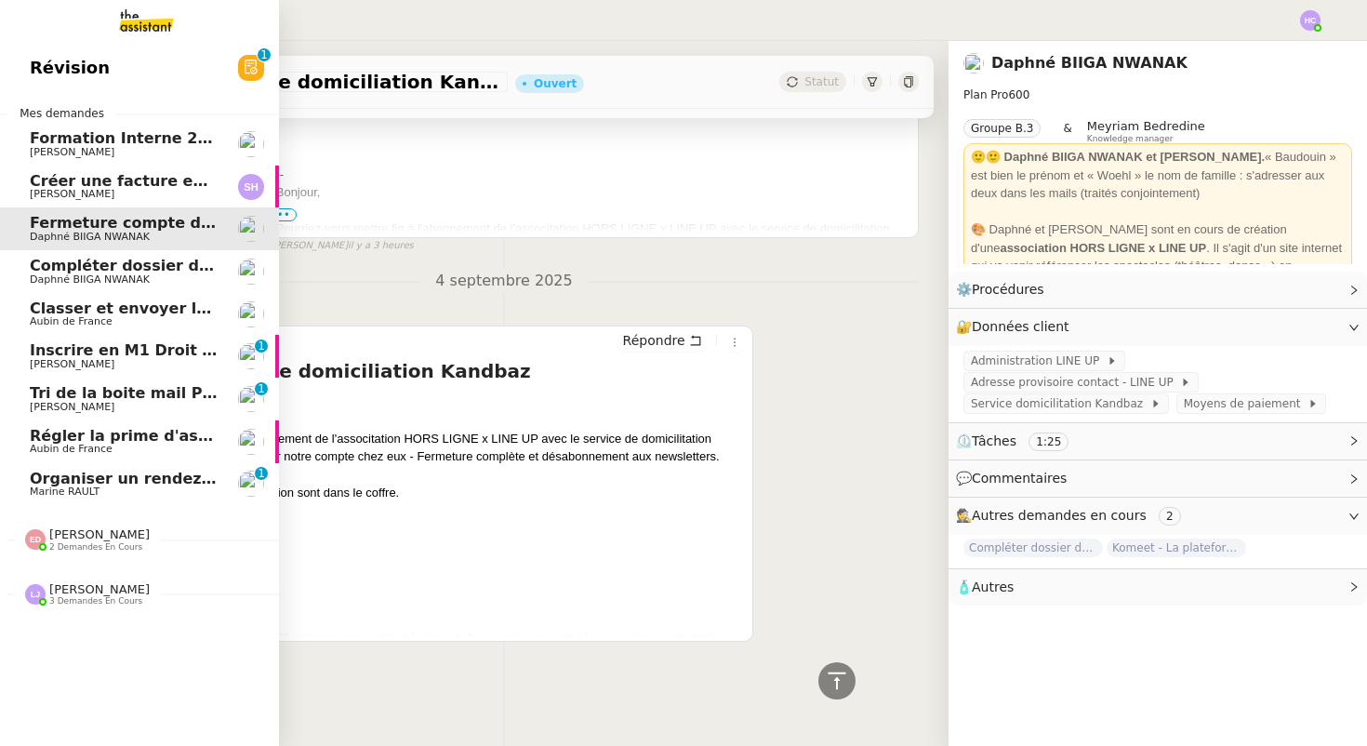
click at [105, 272] on span "Compléter dossier domiciliation asso sur Se Domicilier" at bounding box center [259, 266] width 458 height 18
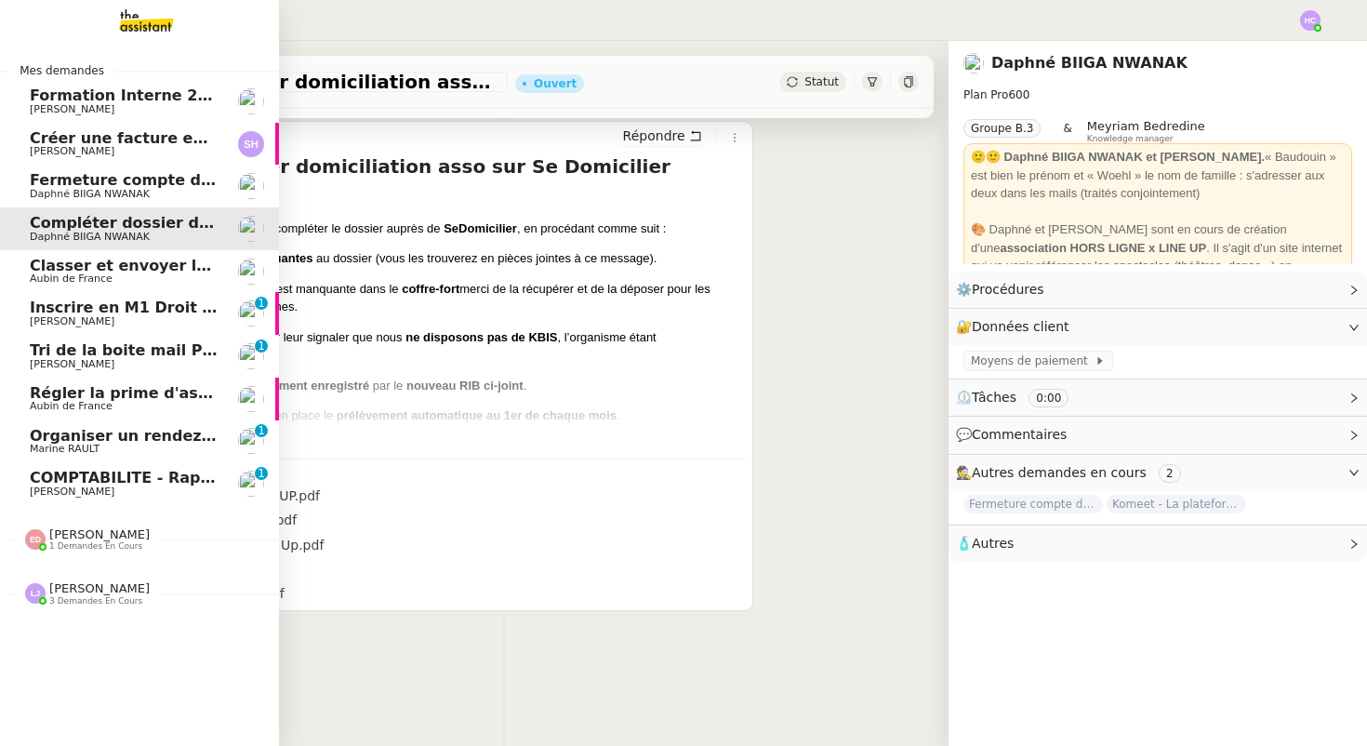
click at [141, 187] on span "Fermeture compte domiciliation Kandbaz" at bounding box center [203, 180] width 347 height 18
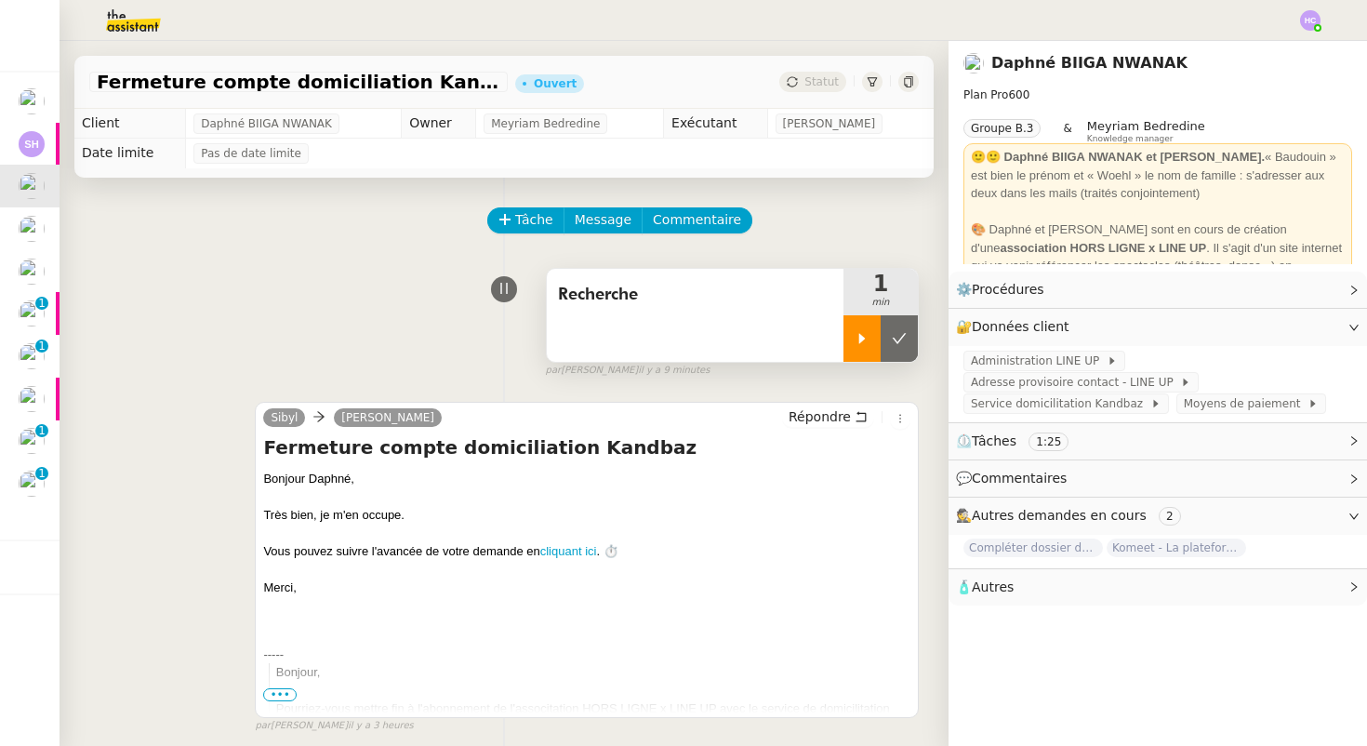
click at [845, 340] on div at bounding box center [861, 338] width 37 height 46
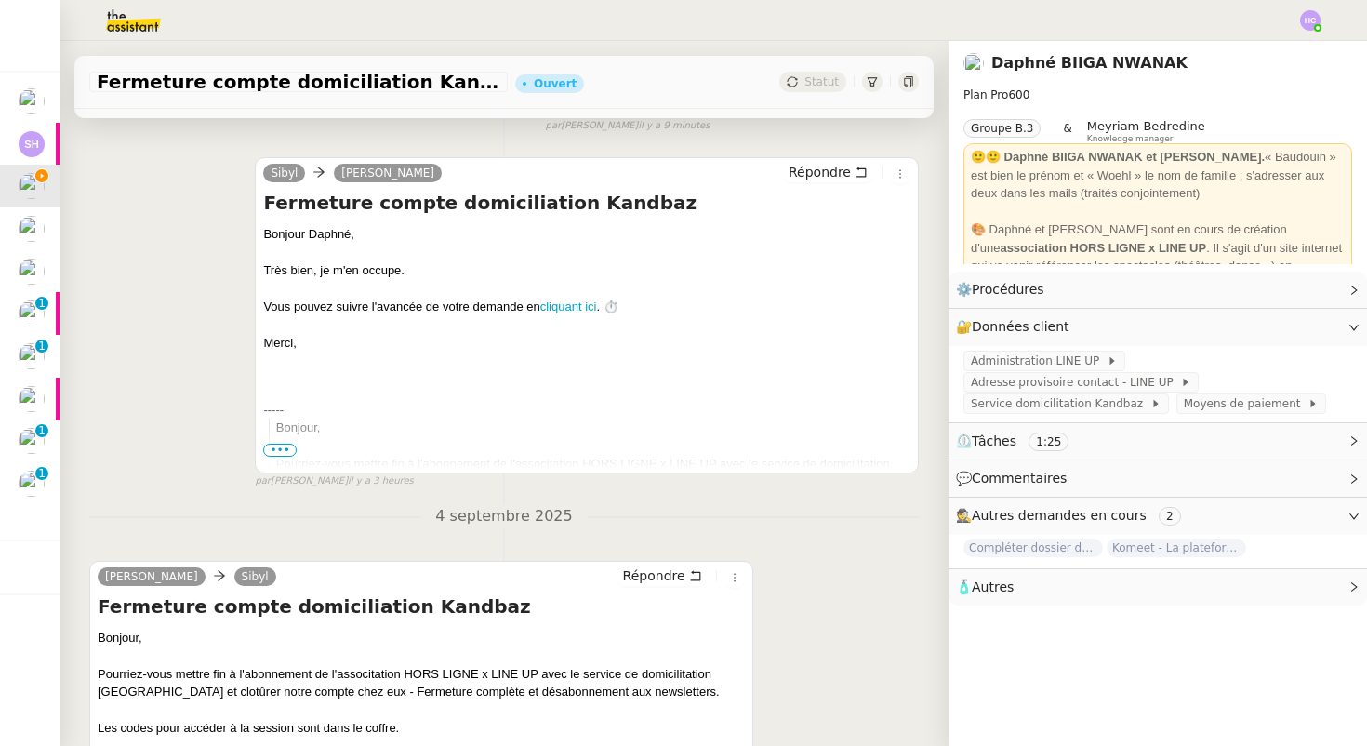
scroll to position [113, 0]
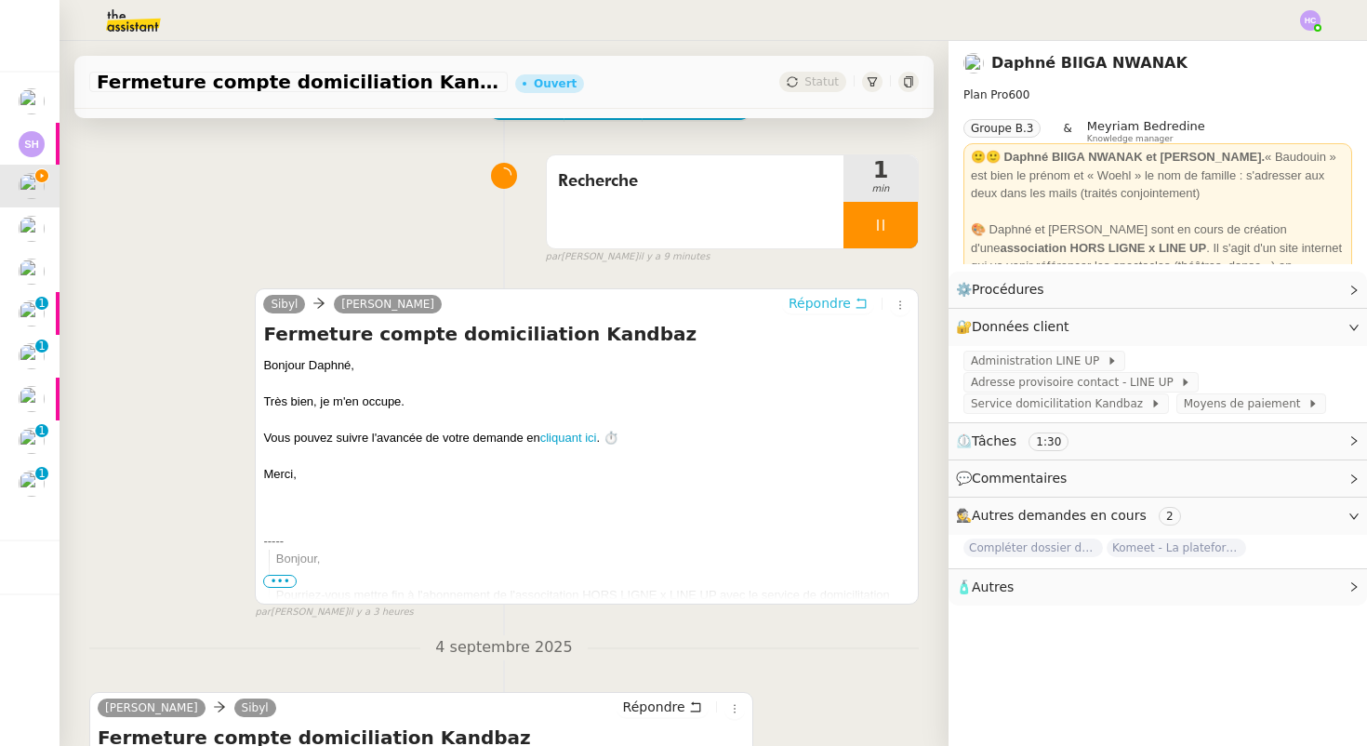
click at [807, 306] on span "Répondre" at bounding box center [819, 303] width 62 height 19
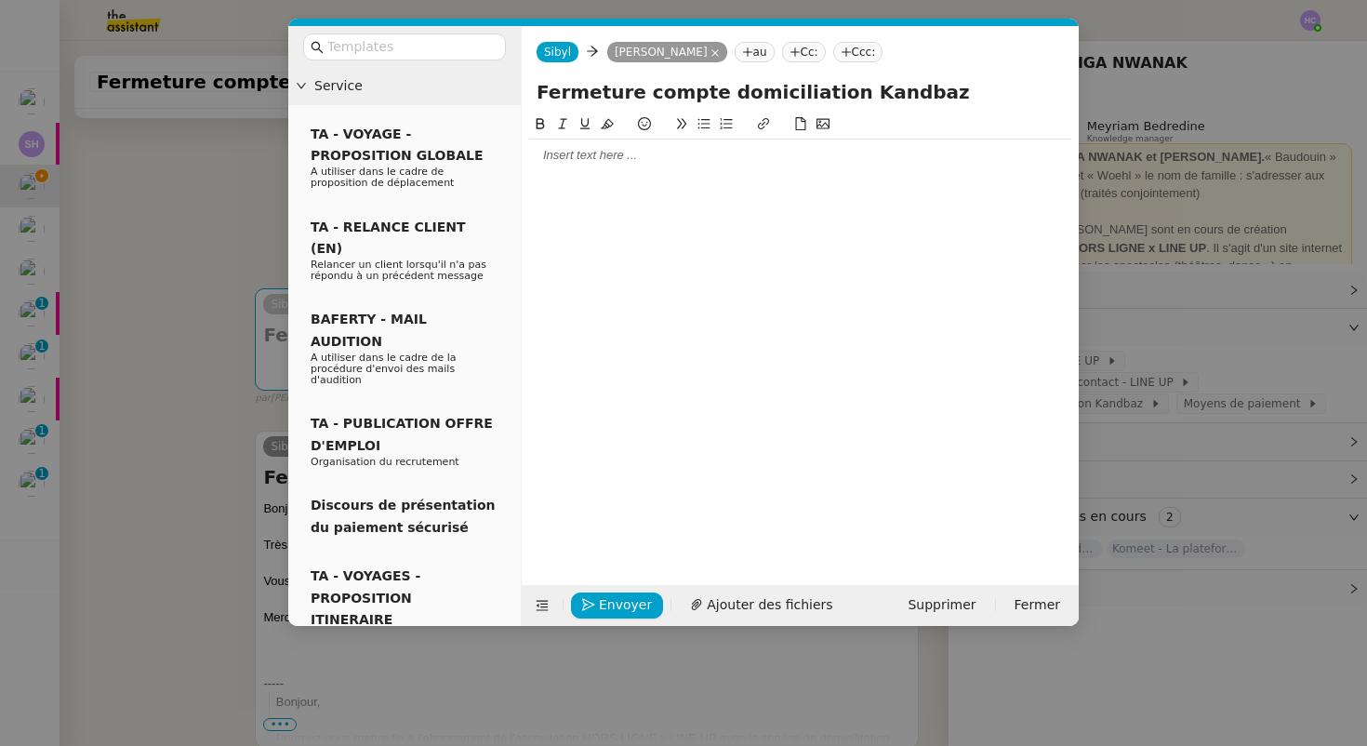
click at [581, 151] on div at bounding box center [800, 155] width 542 height 17
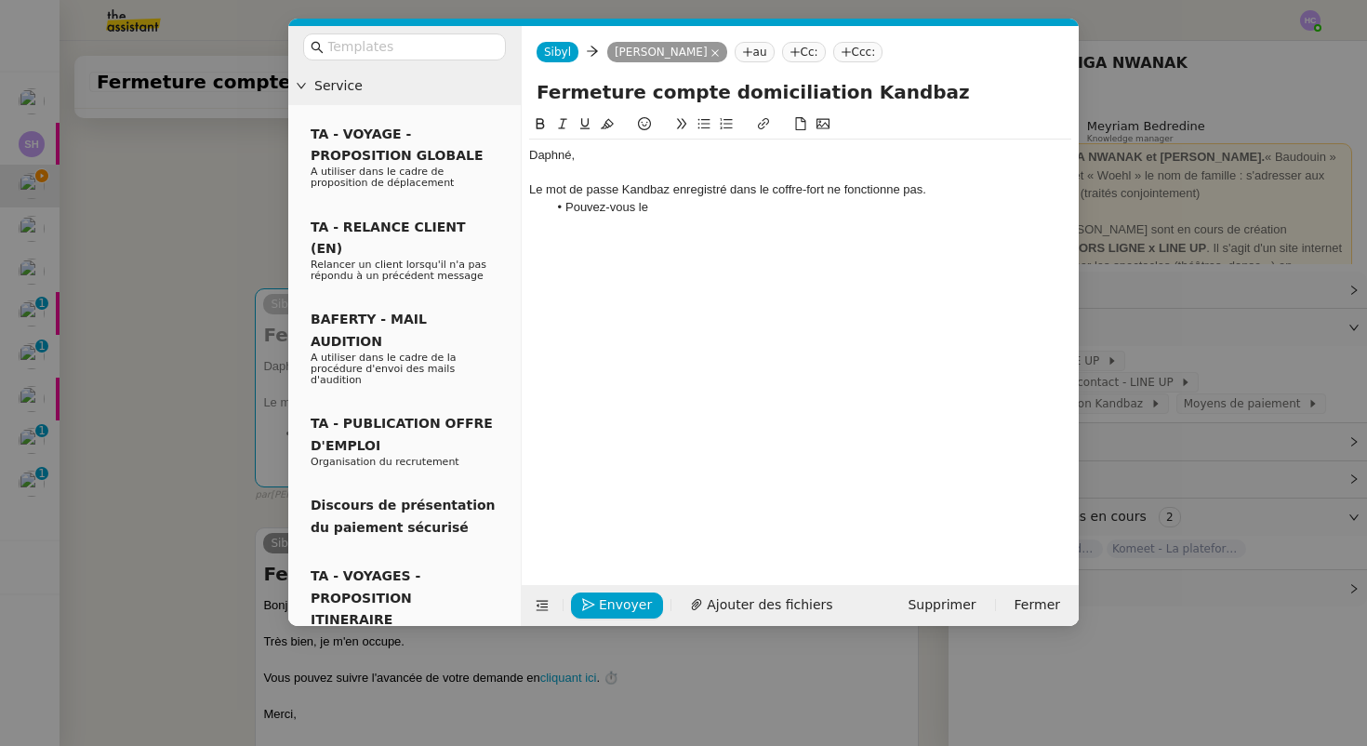
drag, startPoint x: 637, startPoint y: 208, endPoint x: 654, endPoint y: 206, distance: 16.8
click at [654, 208] on li "Pouvez-vous le" at bounding box center [810, 207] width 524 height 17
drag, startPoint x: 738, startPoint y: 209, endPoint x: 564, endPoint y: 207, distance: 173.9
click at [564, 207] on li "Pouvez-vous me transmettre" at bounding box center [810, 207] width 524 height 17
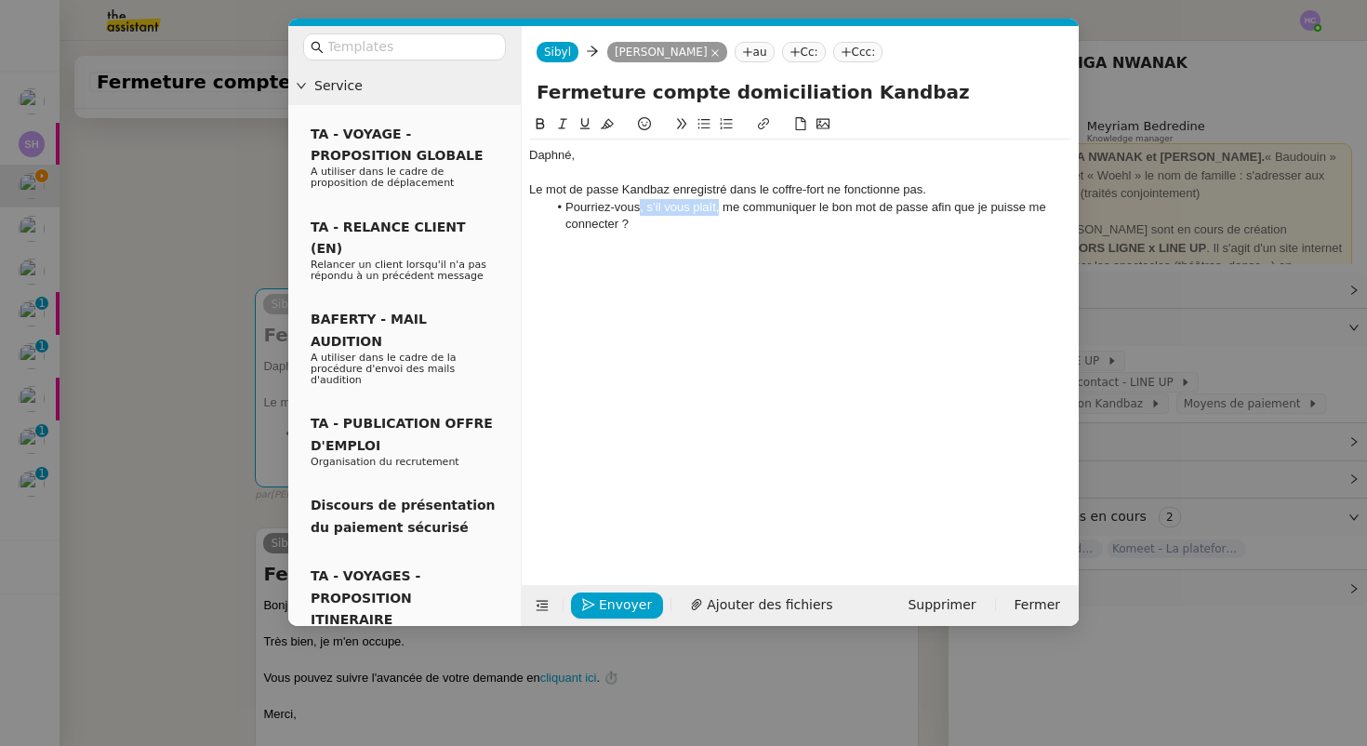
drag, startPoint x: 718, startPoint y: 207, endPoint x: 641, endPoint y: 208, distance: 77.2
click at [641, 208] on li "Pourriez-vous, s’il vous plaît, me communiquer le bon mot de passe afin que je …" at bounding box center [810, 216] width 524 height 34
click at [984, 194] on div "Le mot de passe Kandbaz enregistré dans le coffre-fort ne fonctionne pas." at bounding box center [800, 189] width 542 height 17
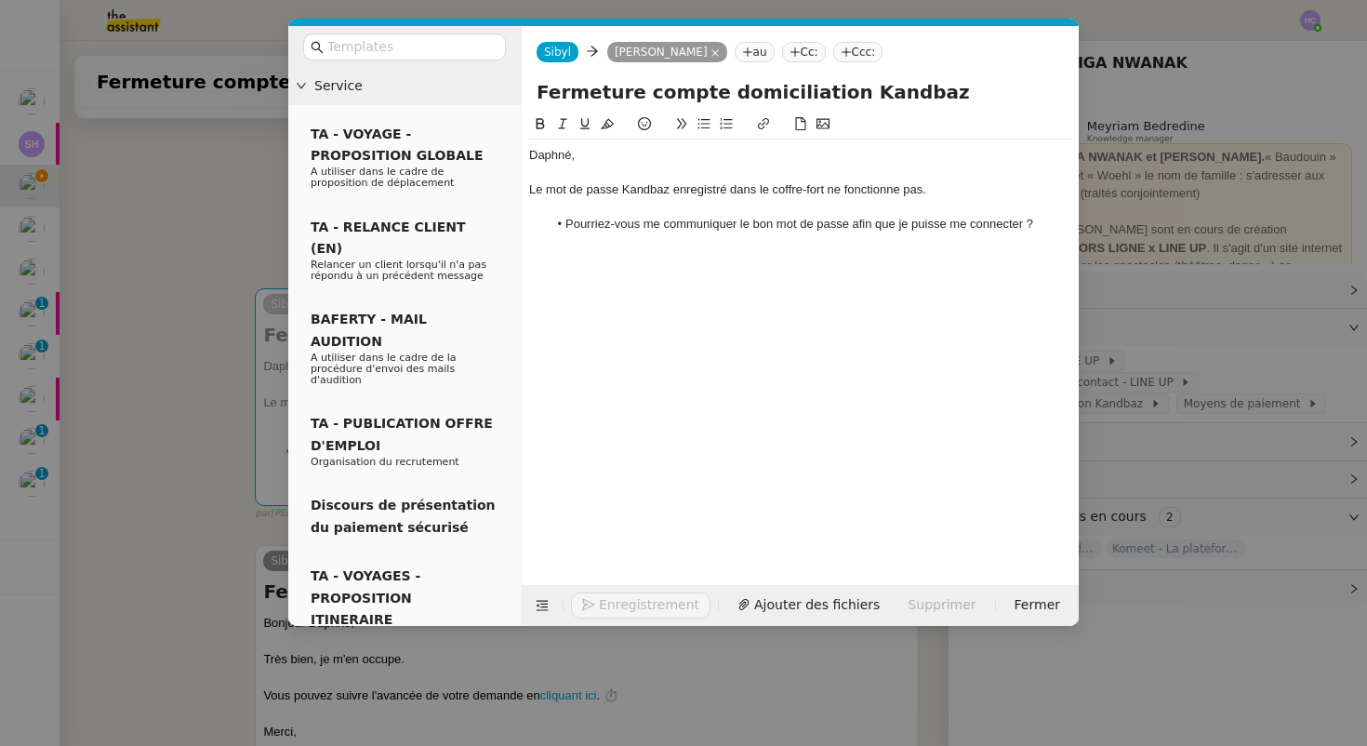
click at [1038, 226] on li "Pourriez-vous me communiquer le bon mot de passe afin que je puisse me connecte…" at bounding box center [810, 224] width 524 height 17
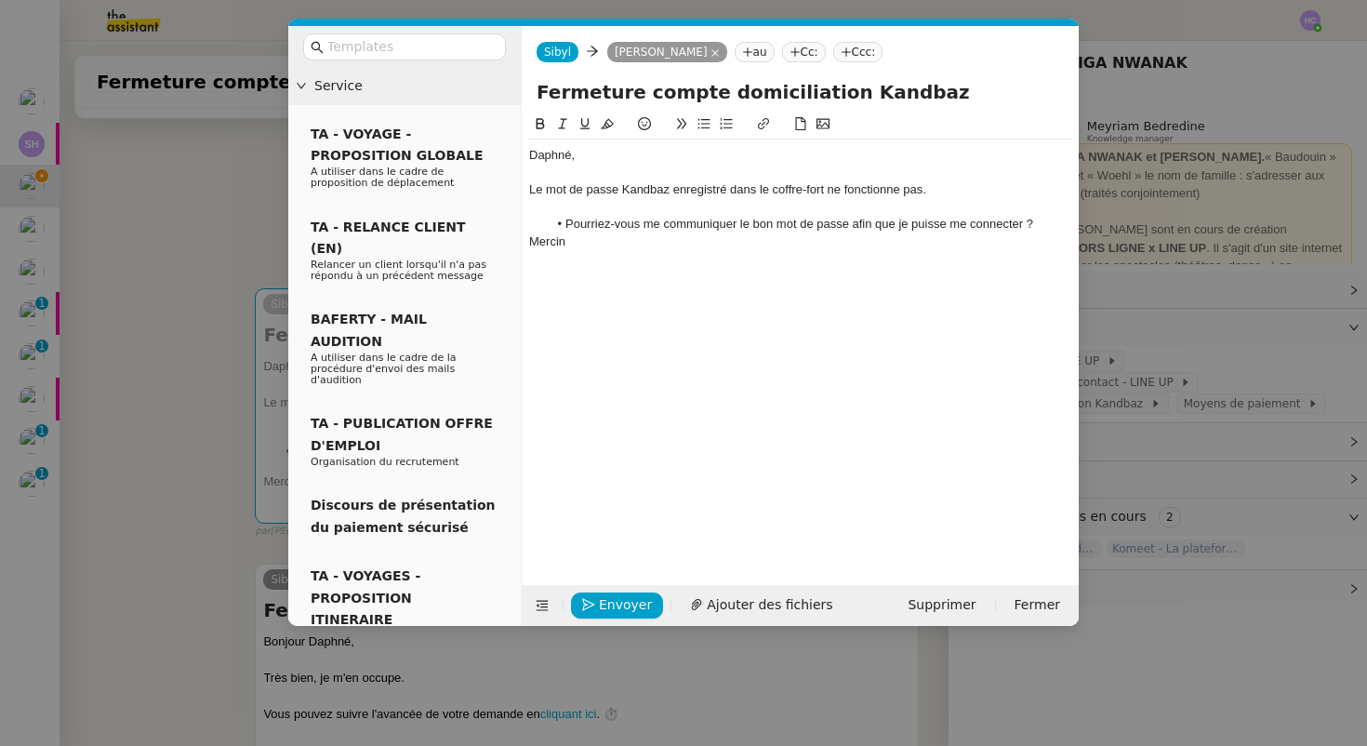
click at [806, 189] on div "Le mot de passe Kandbaz enregistré dans le coffre-fort ne fonctionne pas." at bounding box center [800, 189] width 542 height 17
click at [910, 193] on div "Le mot de passe Kandbaz enregistré dans le coffre fort ne fonctionne pas." at bounding box center [800, 189] width 542 height 17
click at [950, 192] on div "Le mot de passe Kandbaz enregistré dans le coffre fort ne fonctionne pas." at bounding box center [800, 189] width 542 height 17
click at [595, 244] on div "Mercin" at bounding box center [800, 241] width 542 height 17
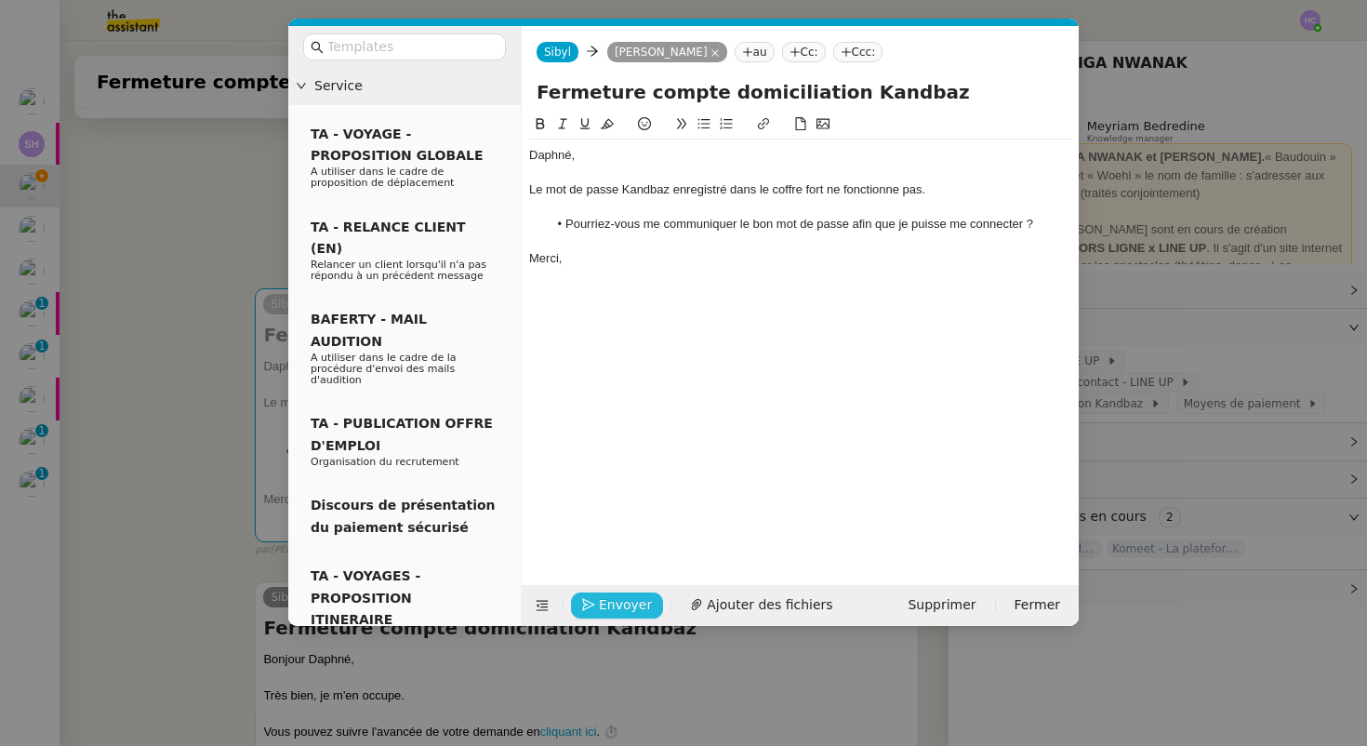
click at [599, 603] on span "Envoyer" at bounding box center [625, 604] width 53 height 21
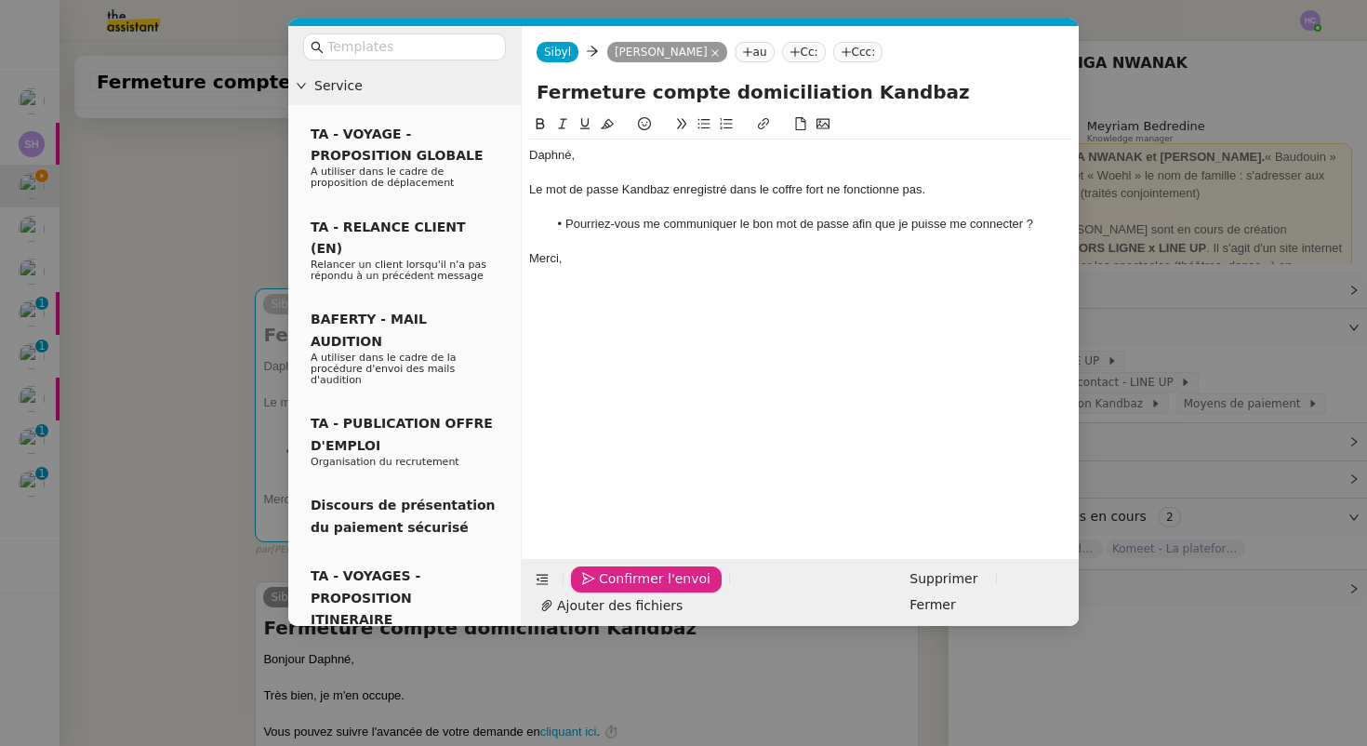
click at [599, 589] on span "Confirmer l'envoi" at bounding box center [655, 578] width 112 height 21
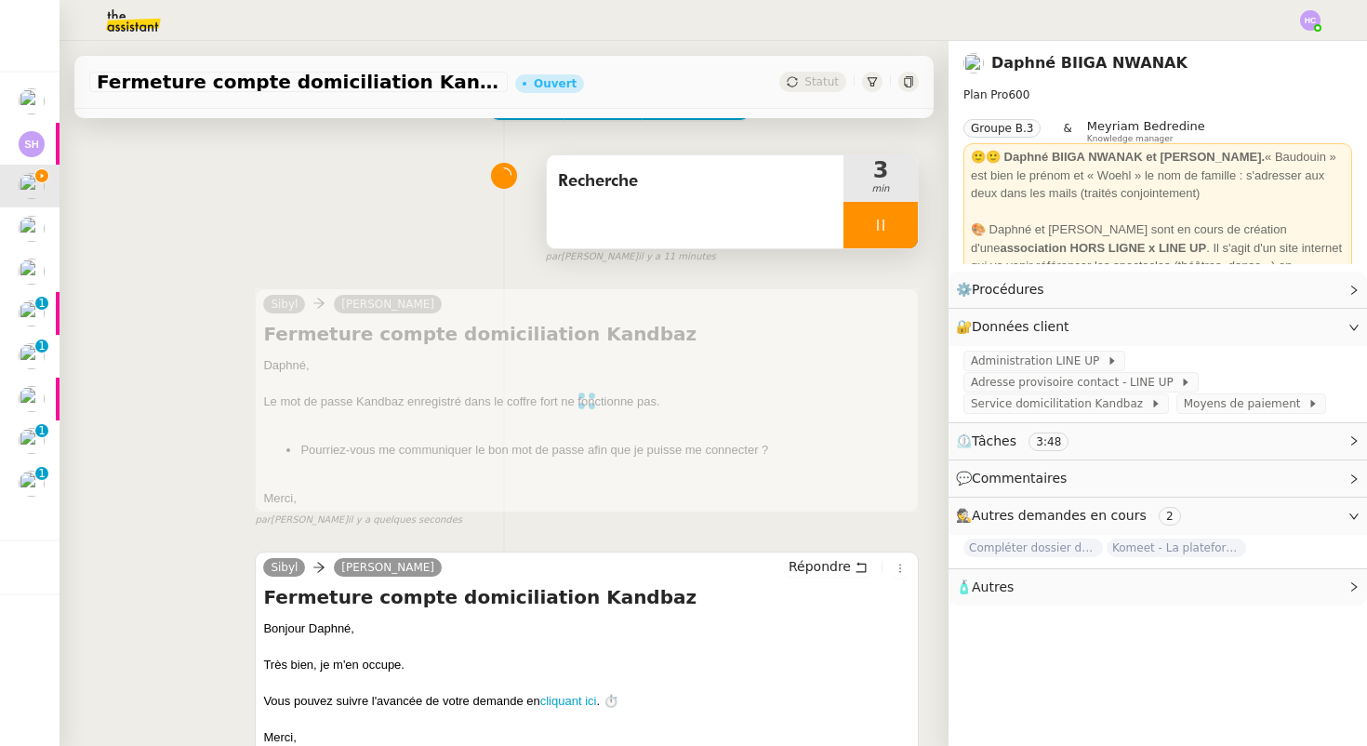
click at [917, 228] on div at bounding box center [880, 225] width 74 height 46
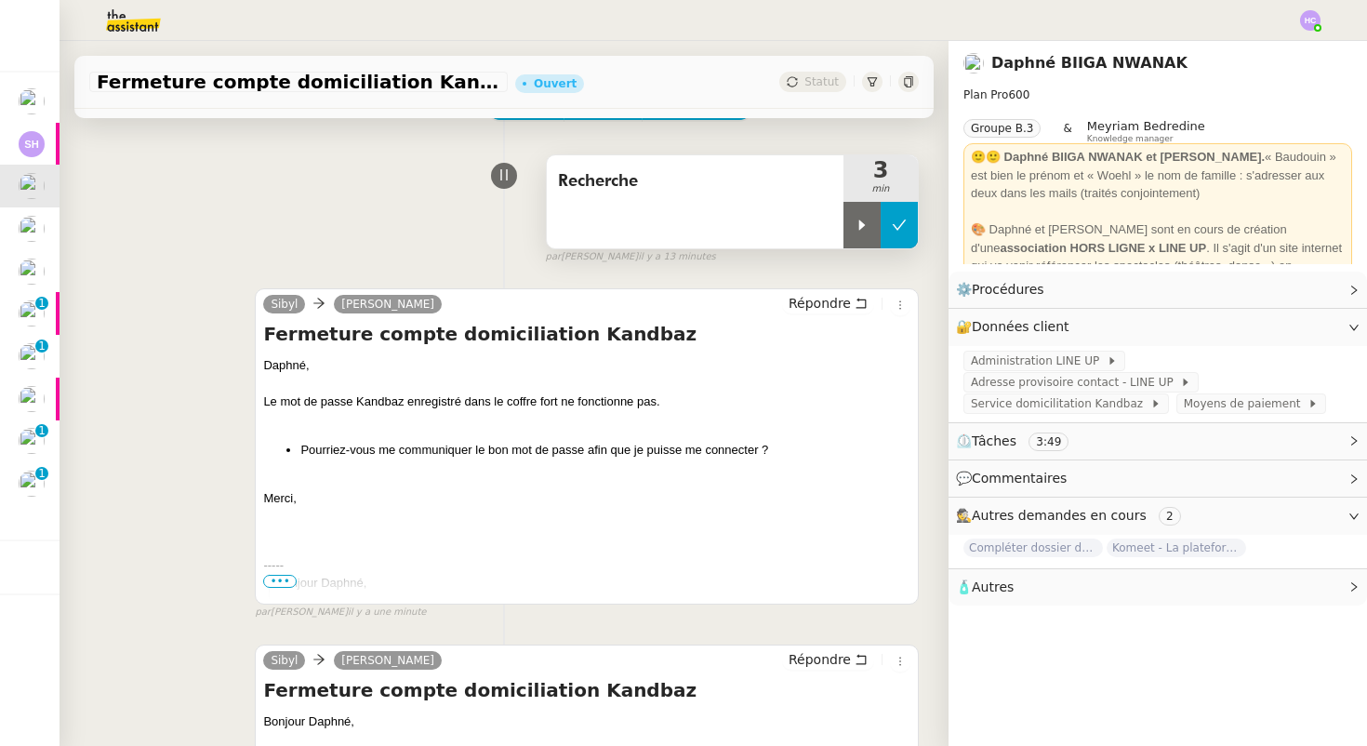
click at [890, 232] on button at bounding box center [898, 225] width 37 height 46
click at [818, 79] on span "Statut" at bounding box center [821, 81] width 34 height 13
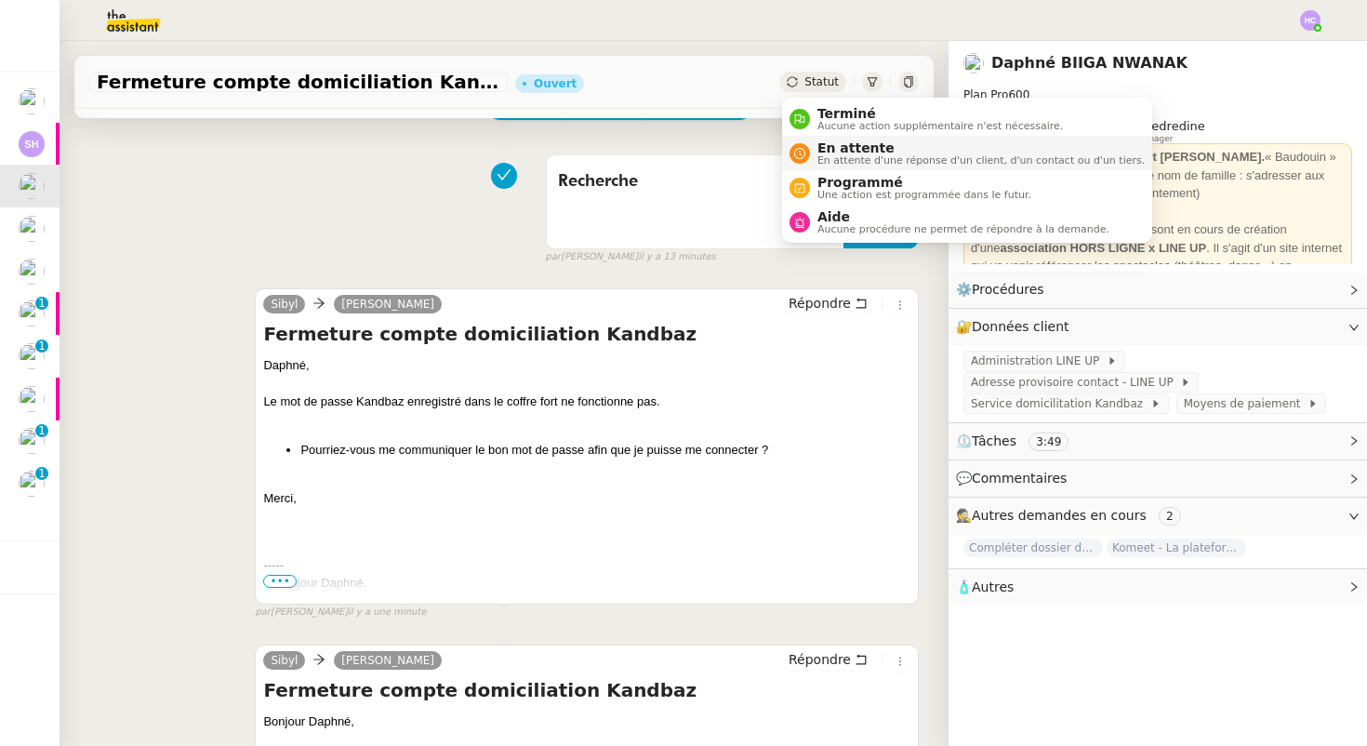
click at [836, 151] on span "En attente" at bounding box center [980, 147] width 327 height 15
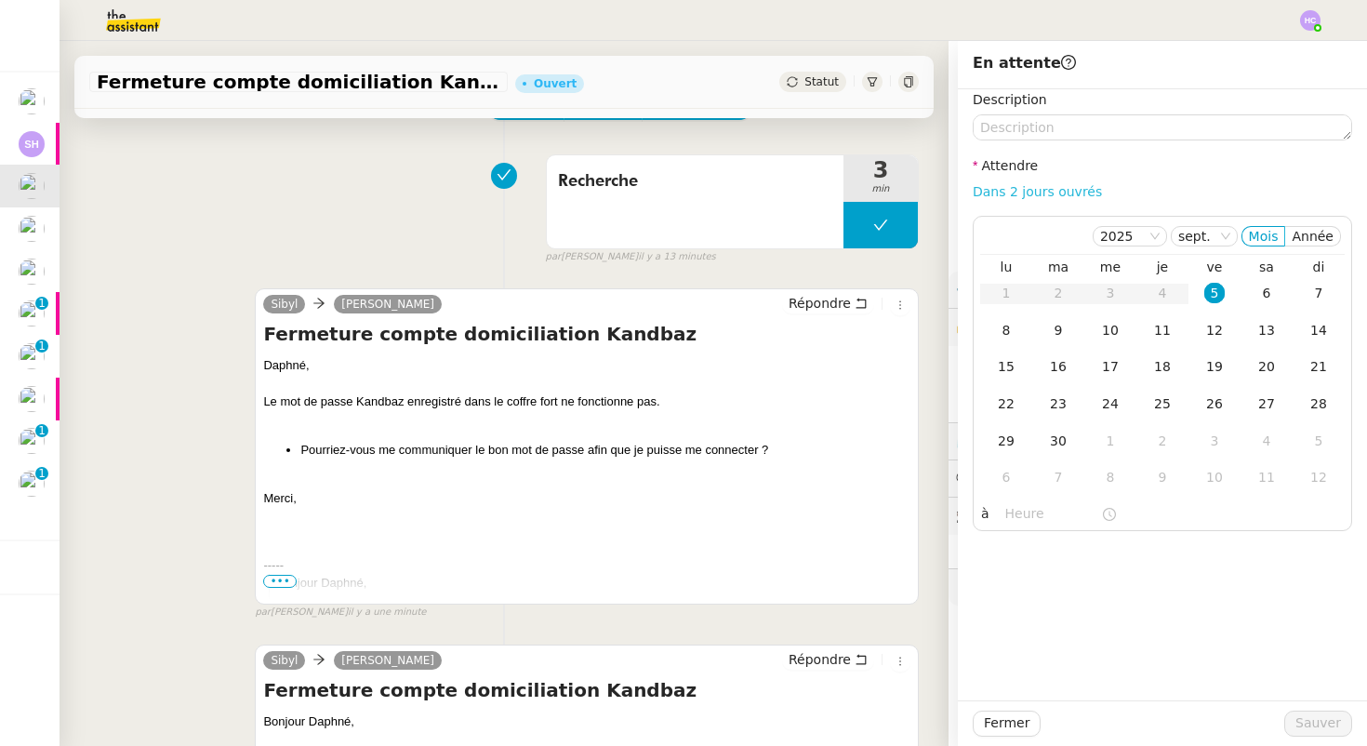
click at [1078, 188] on link "Dans 2 jours ouvrés" at bounding box center [1036, 191] width 129 height 15
type input "07:00"
click at [1313, 719] on span "Sauver" at bounding box center [1318, 722] width 46 height 21
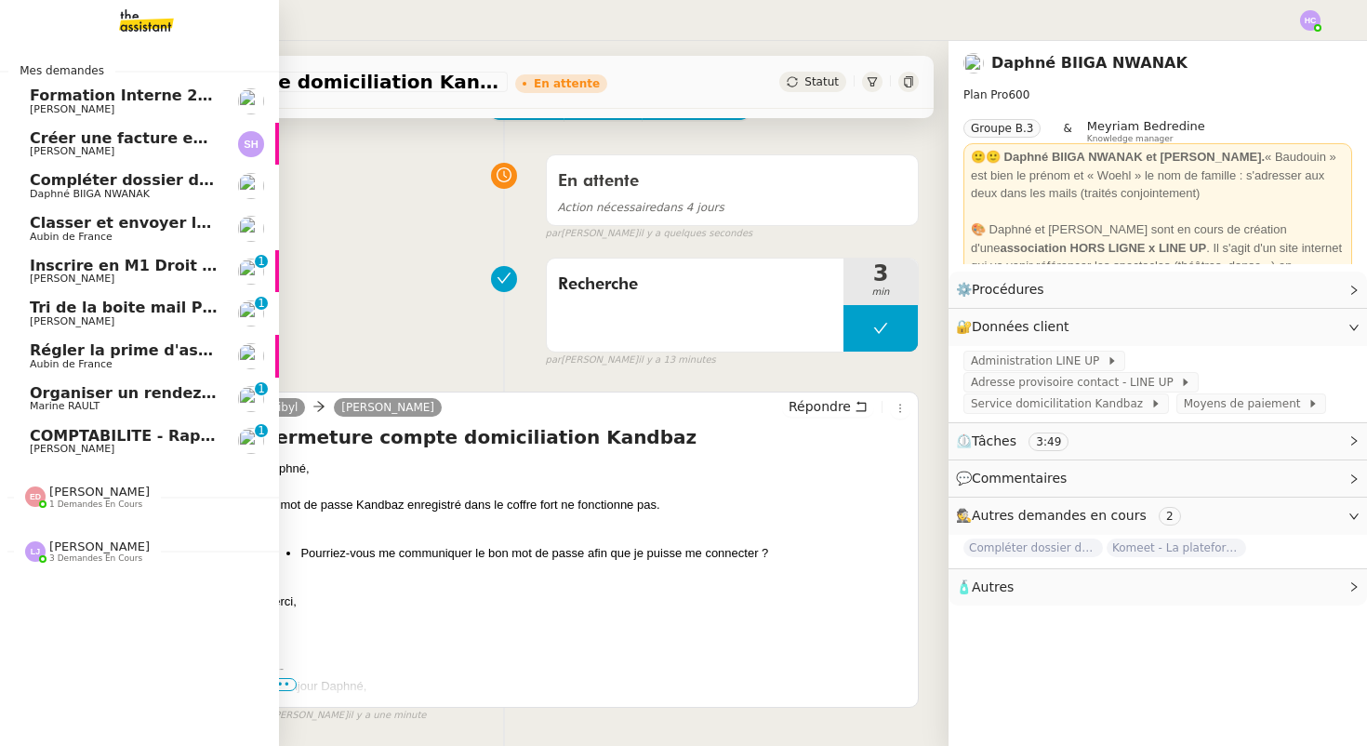
click at [65, 190] on span "Daphné BIIGA NWANAK" at bounding box center [90, 194] width 120 height 12
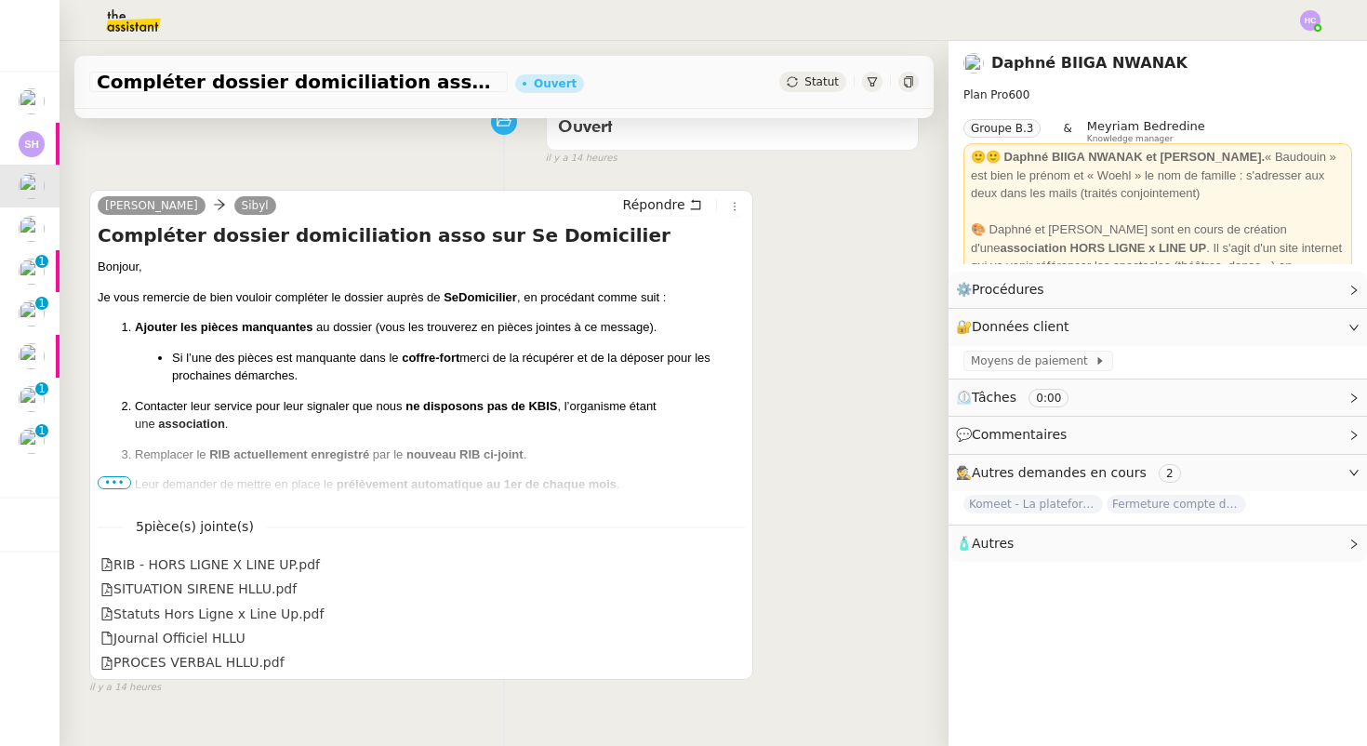
scroll to position [168, 0]
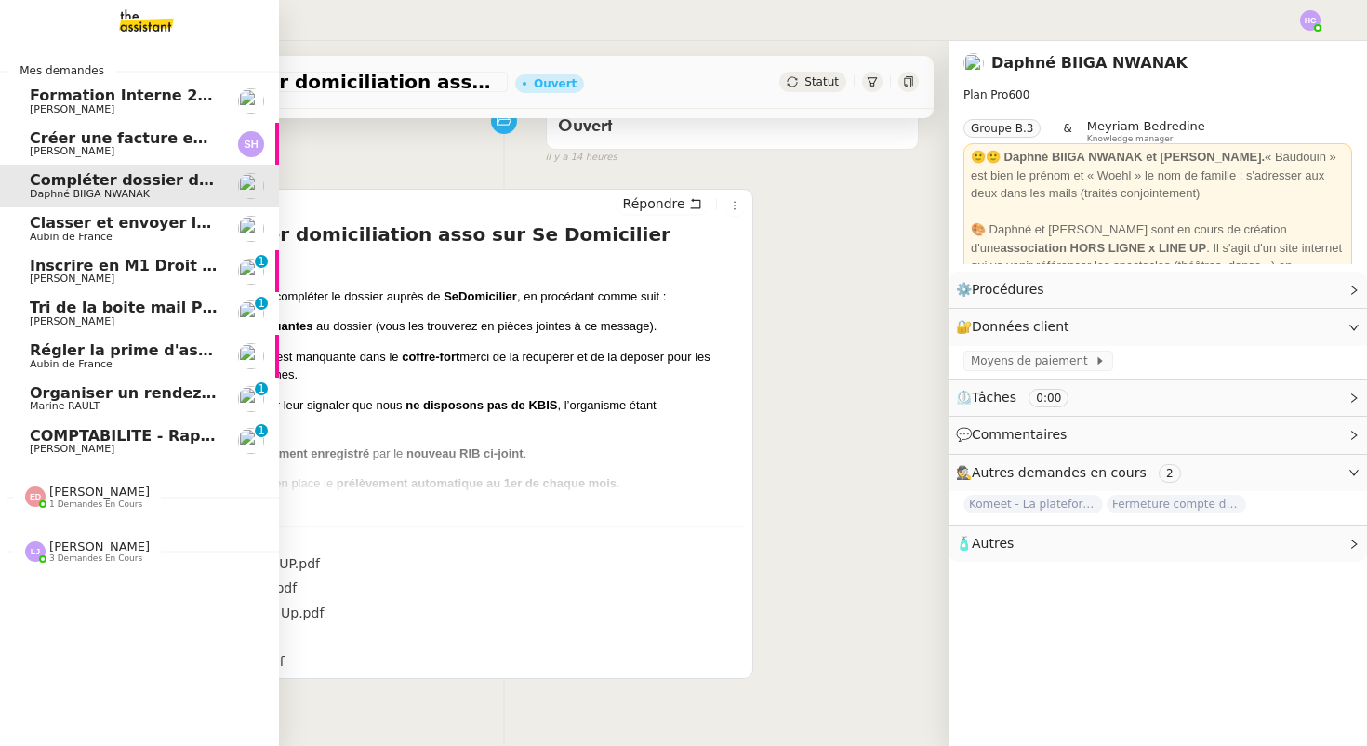
click at [86, 225] on span "Classer et envoyer la facture de renouvellement" at bounding box center [232, 223] width 405 height 18
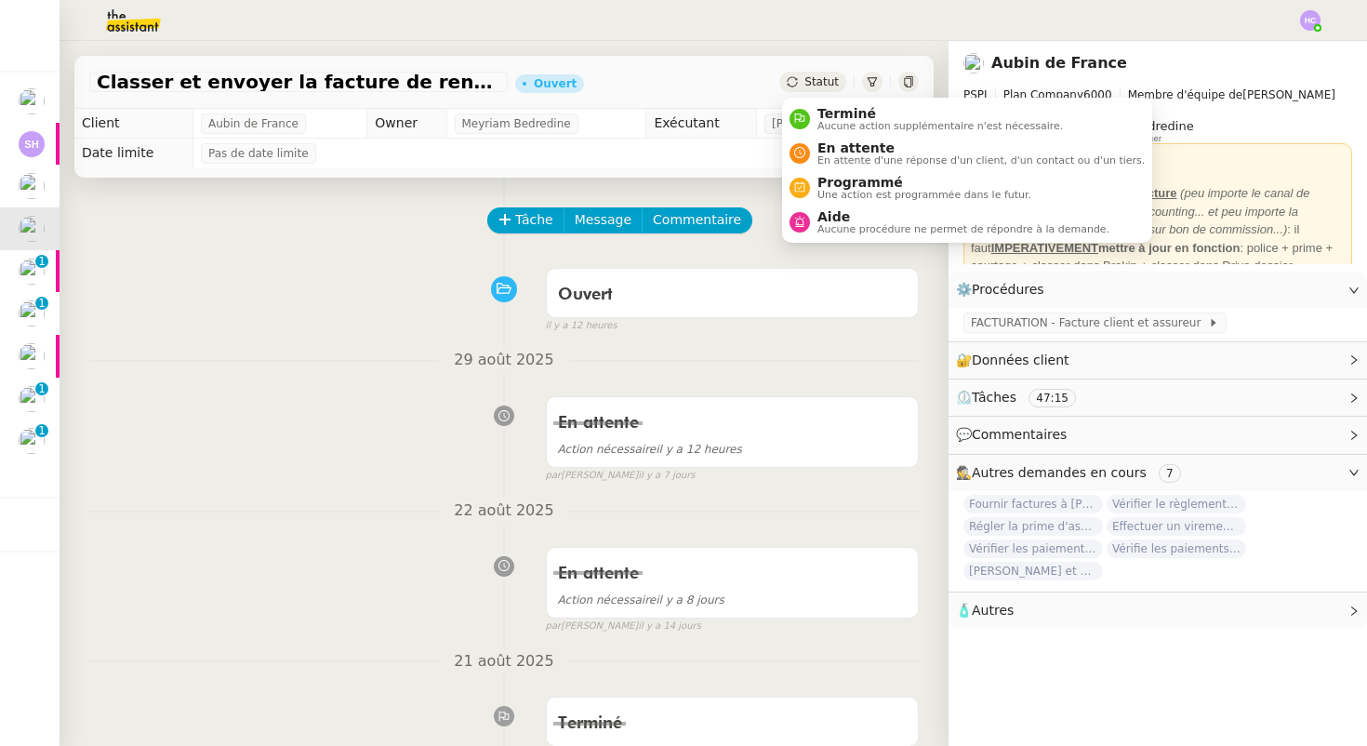
click at [826, 80] on span "Statut" at bounding box center [821, 81] width 34 height 13
click at [831, 126] on span "Aucune action supplémentaire n'est nécessaire." at bounding box center [939, 126] width 245 height 10
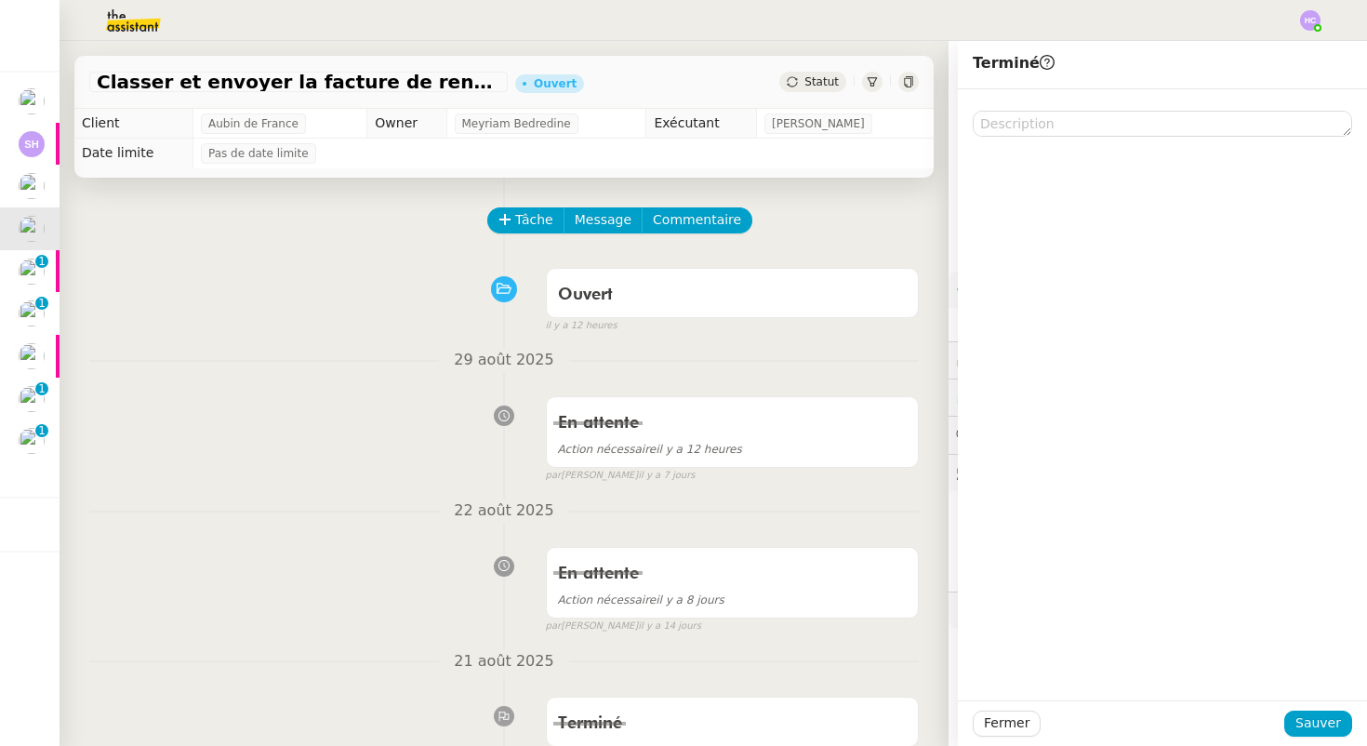
click at [764, 237] on div "Tâche Message Commentaire" at bounding box center [704, 229] width 430 height 45
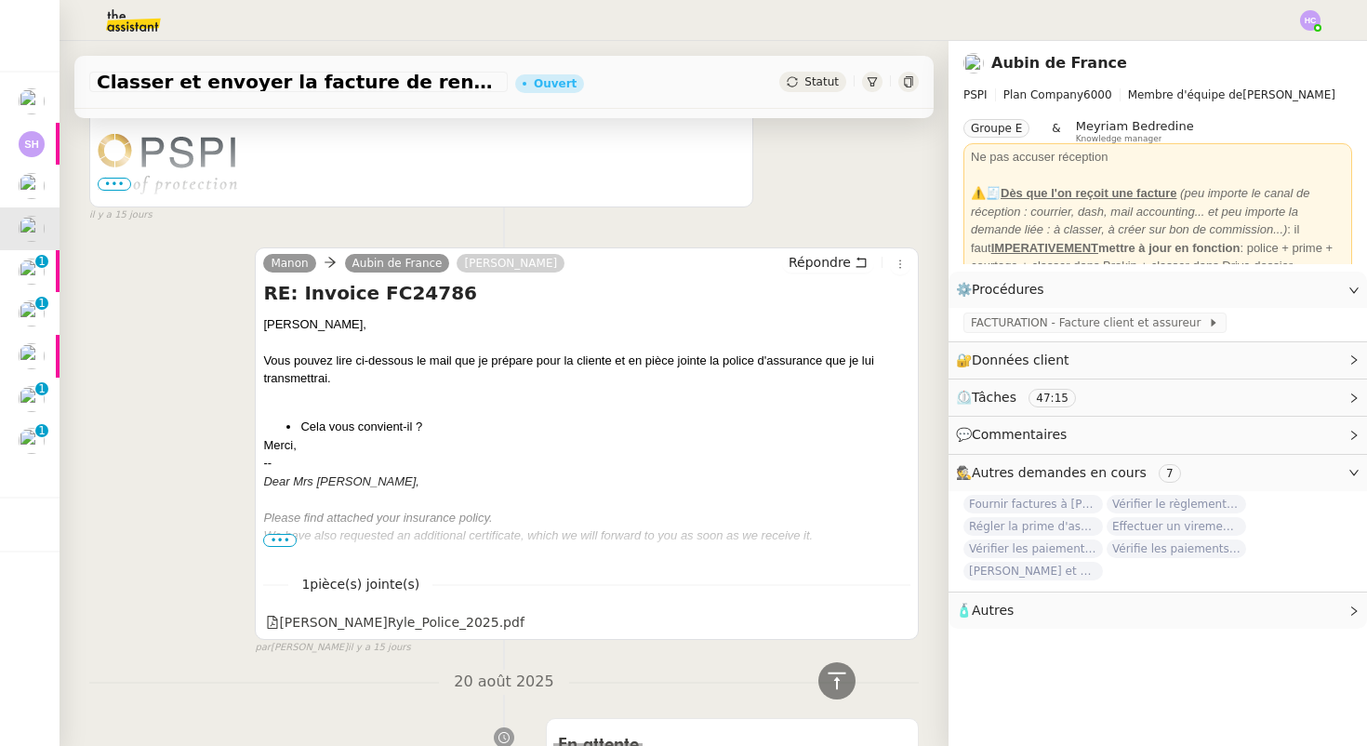
scroll to position [1853, 0]
click at [271, 539] on span "•••" at bounding box center [279, 542] width 33 height 13
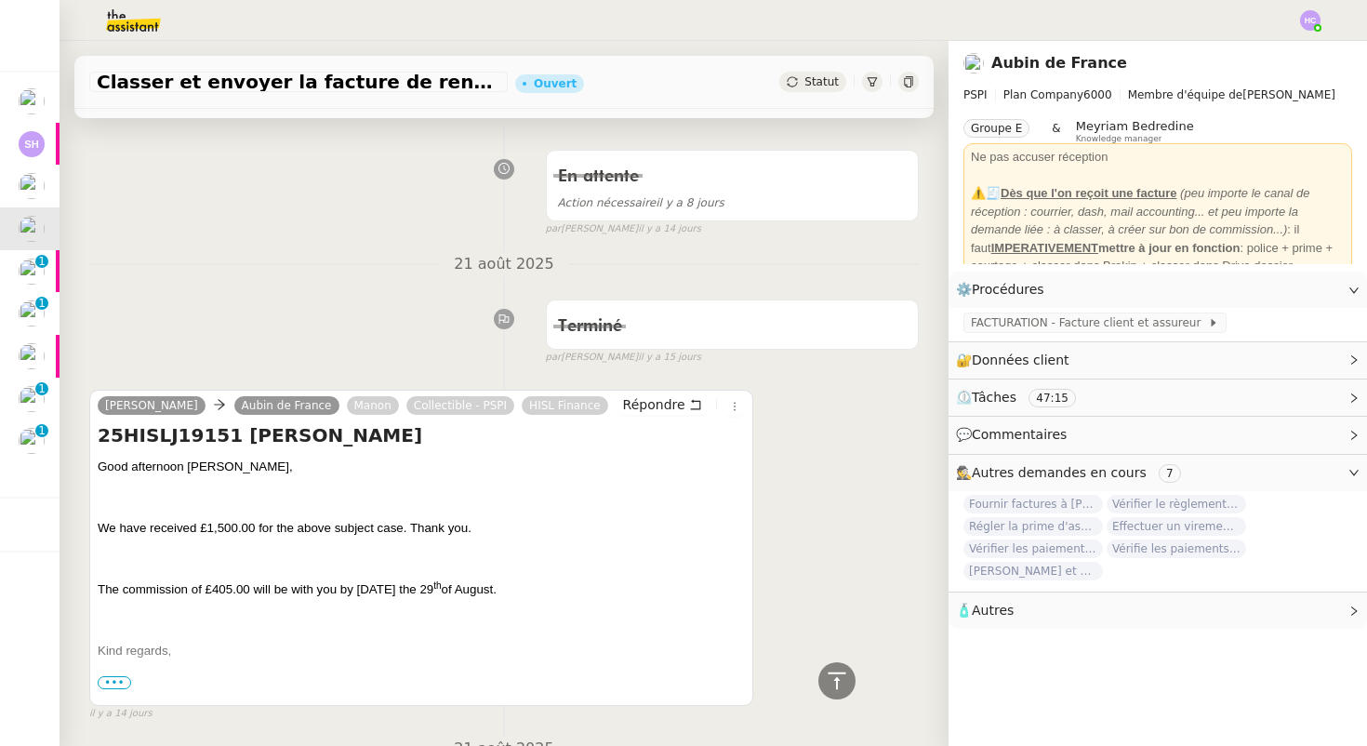
scroll to position [379, 0]
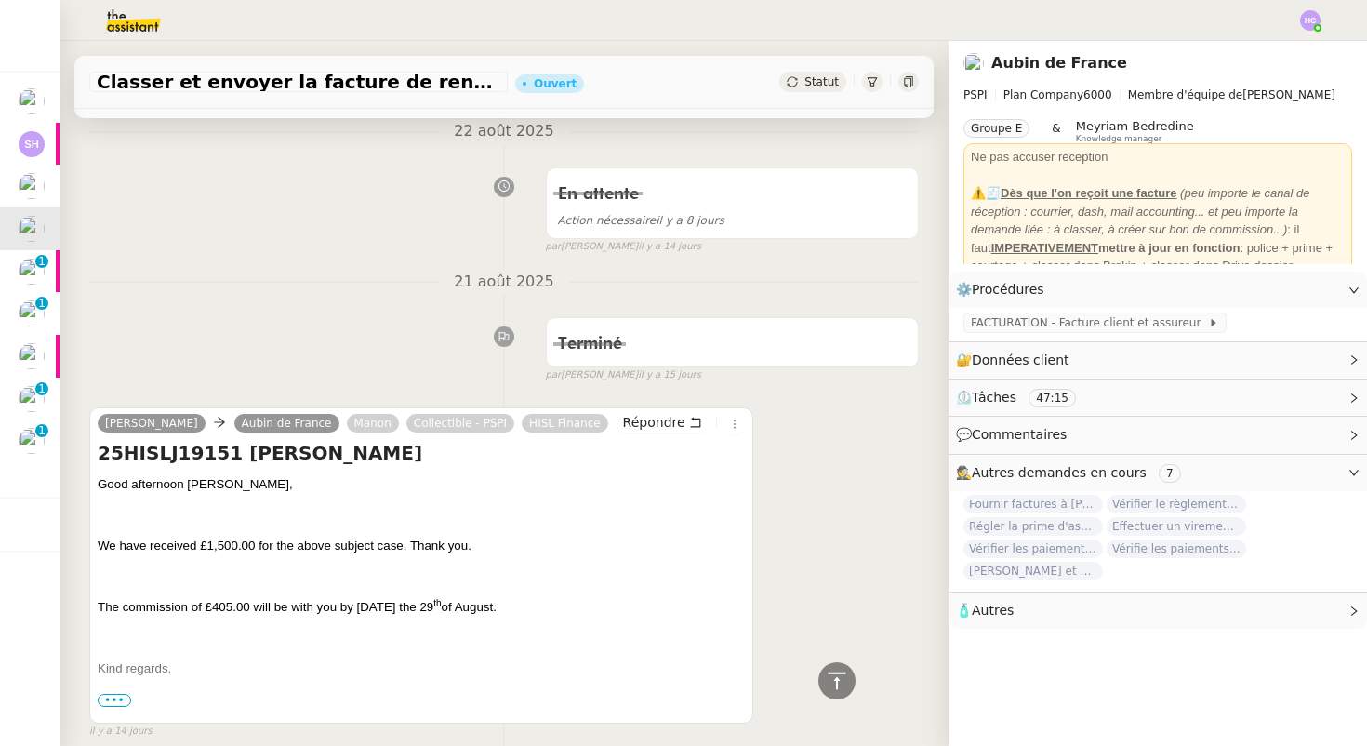
click at [816, 77] on span "Statut" at bounding box center [821, 81] width 34 height 13
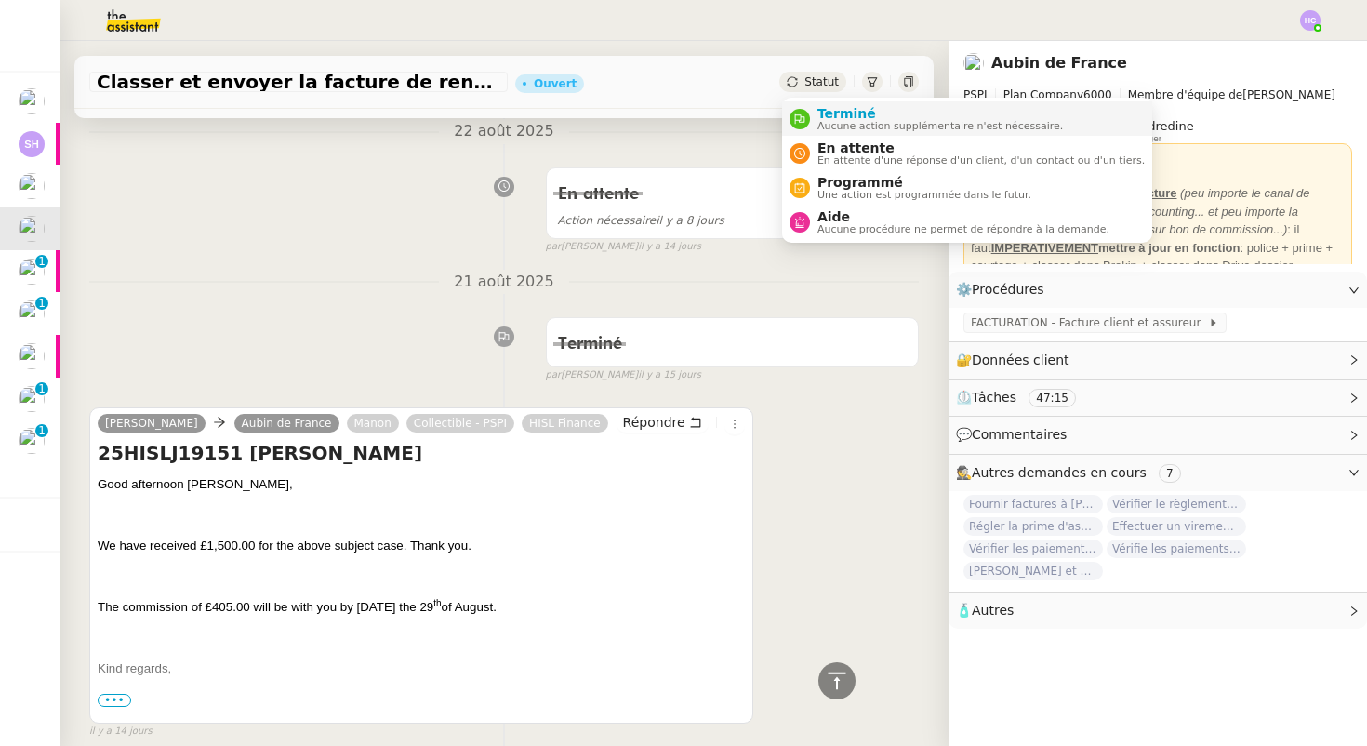
click at [825, 113] on span "Terminé" at bounding box center [939, 113] width 245 height 15
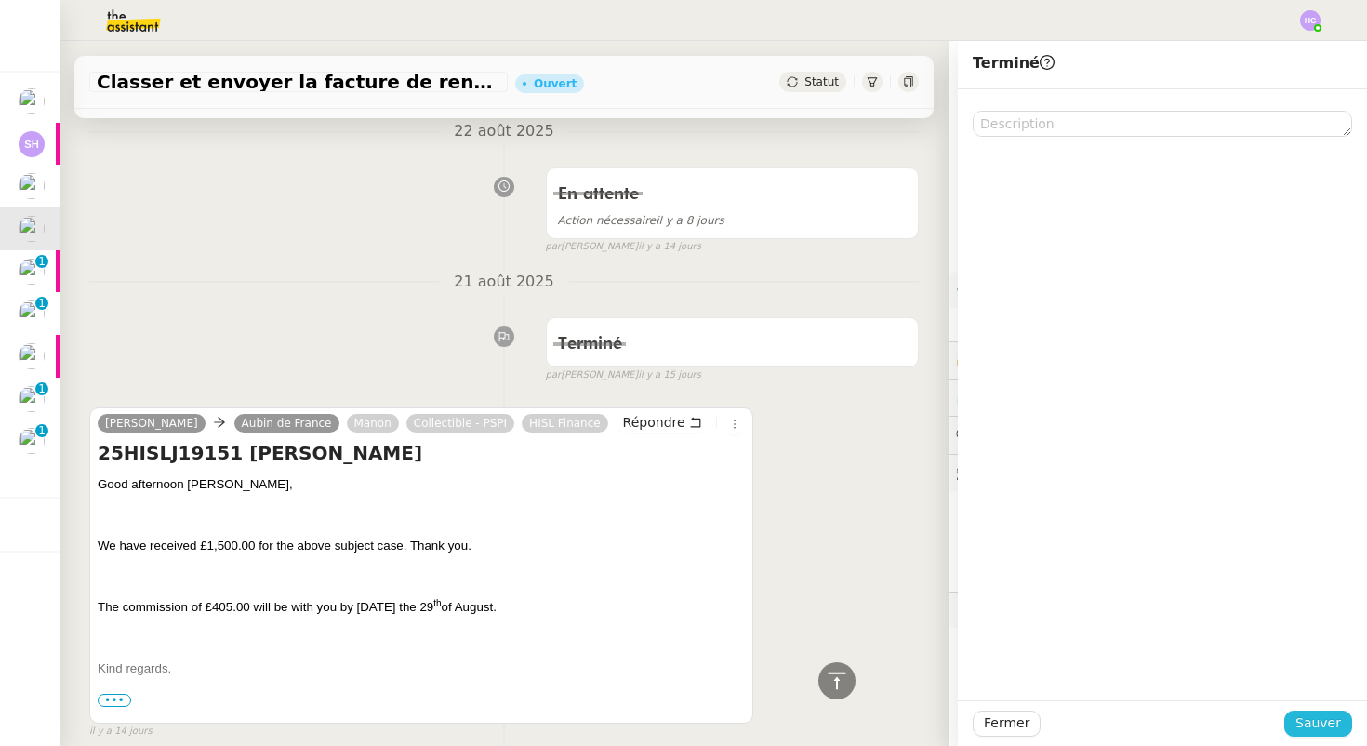
click at [1302, 721] on span "Sauver" at bounding box center [1318, 722] width 46 height 21
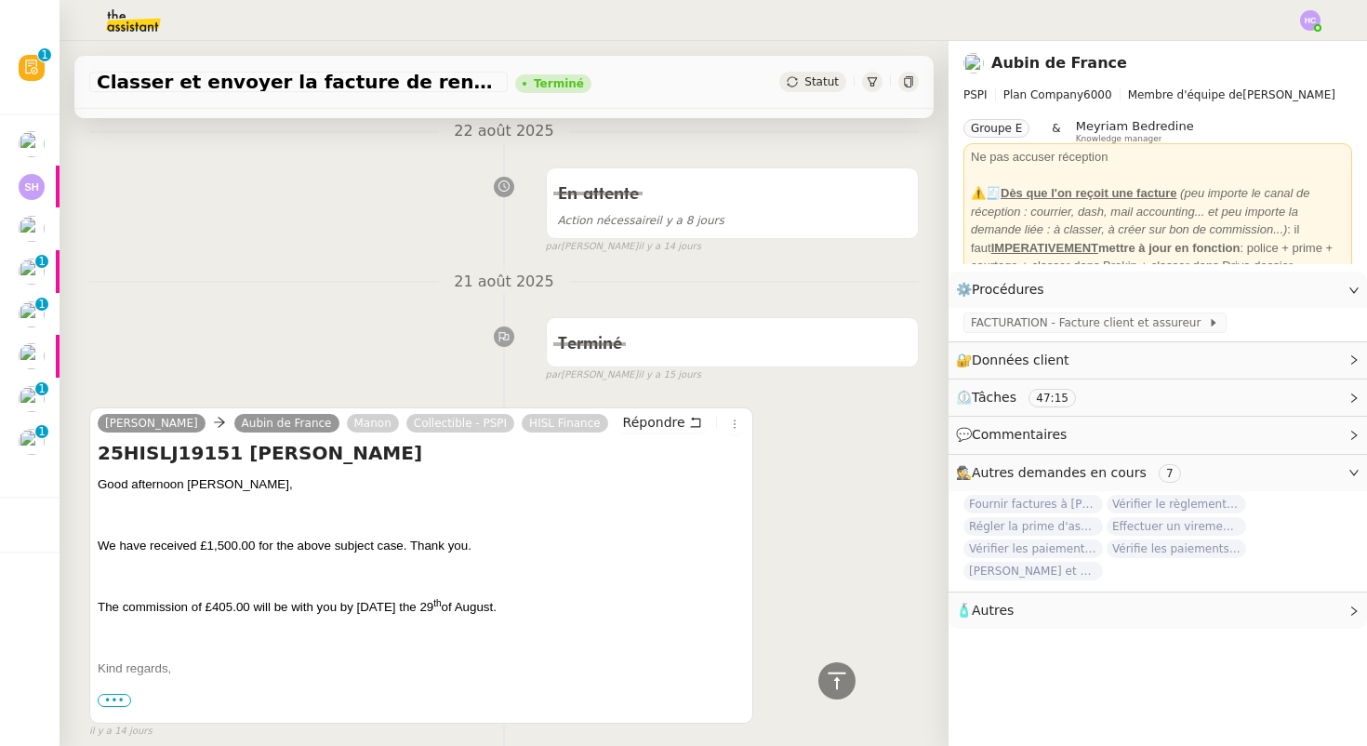
click at [375, 85] on span "Classer et envoyer la facture de renouvellement" at bounding box center [298, 82] width 403 height 19
click at [377, 86] on span "Classer et envoyer la facture de renouvellement" at bounding box center [298, 82] width 403 height 19
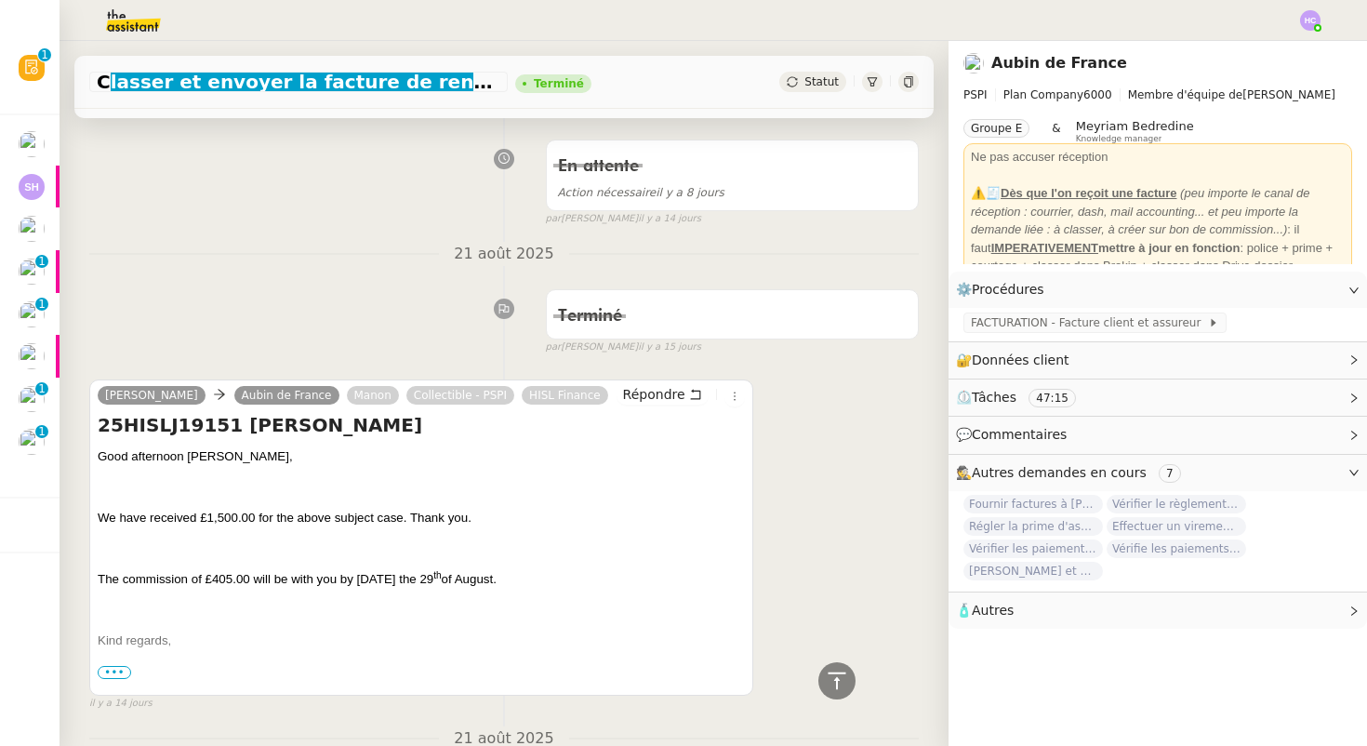
scroll to position [379, 0]
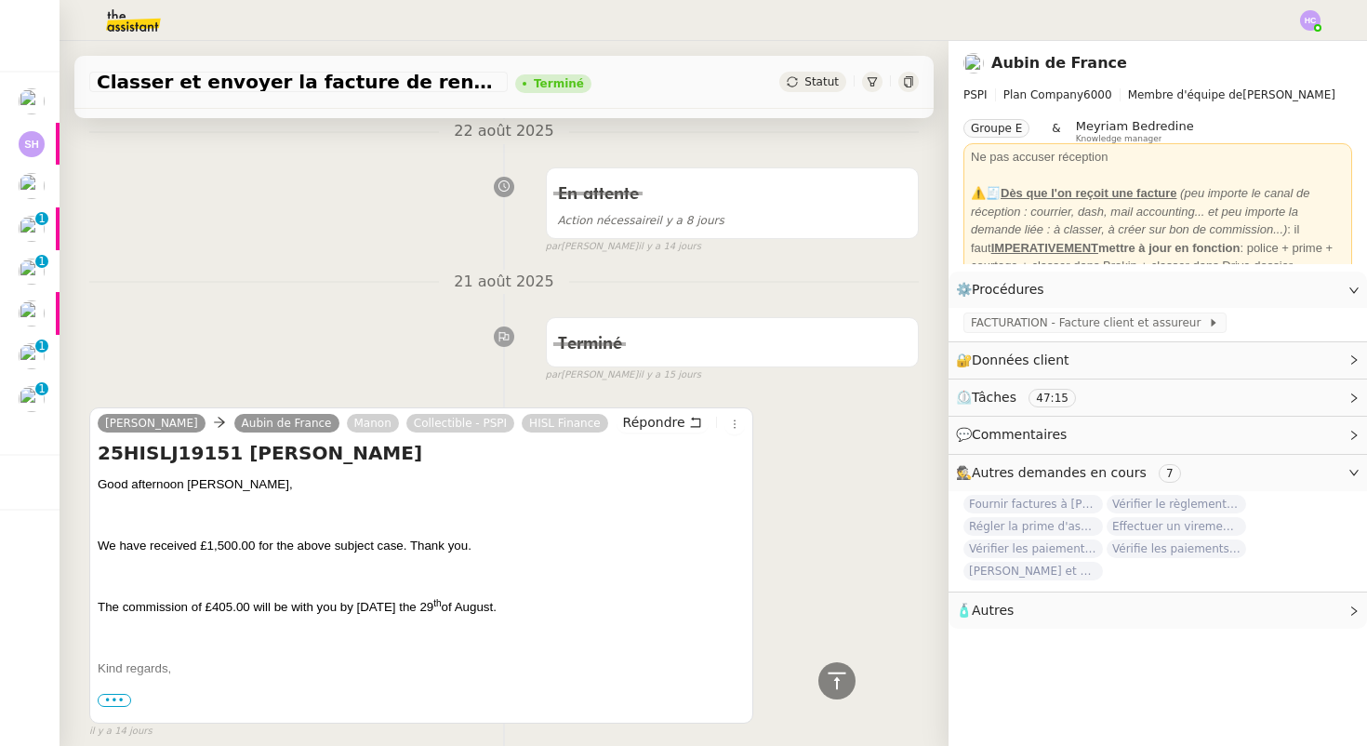
click at [284, 167] on div "En attente Action nécessaire [DATE] false par [PERSON_NAME] [DATE]" at bounding box center [503, 207] width 829 height 96
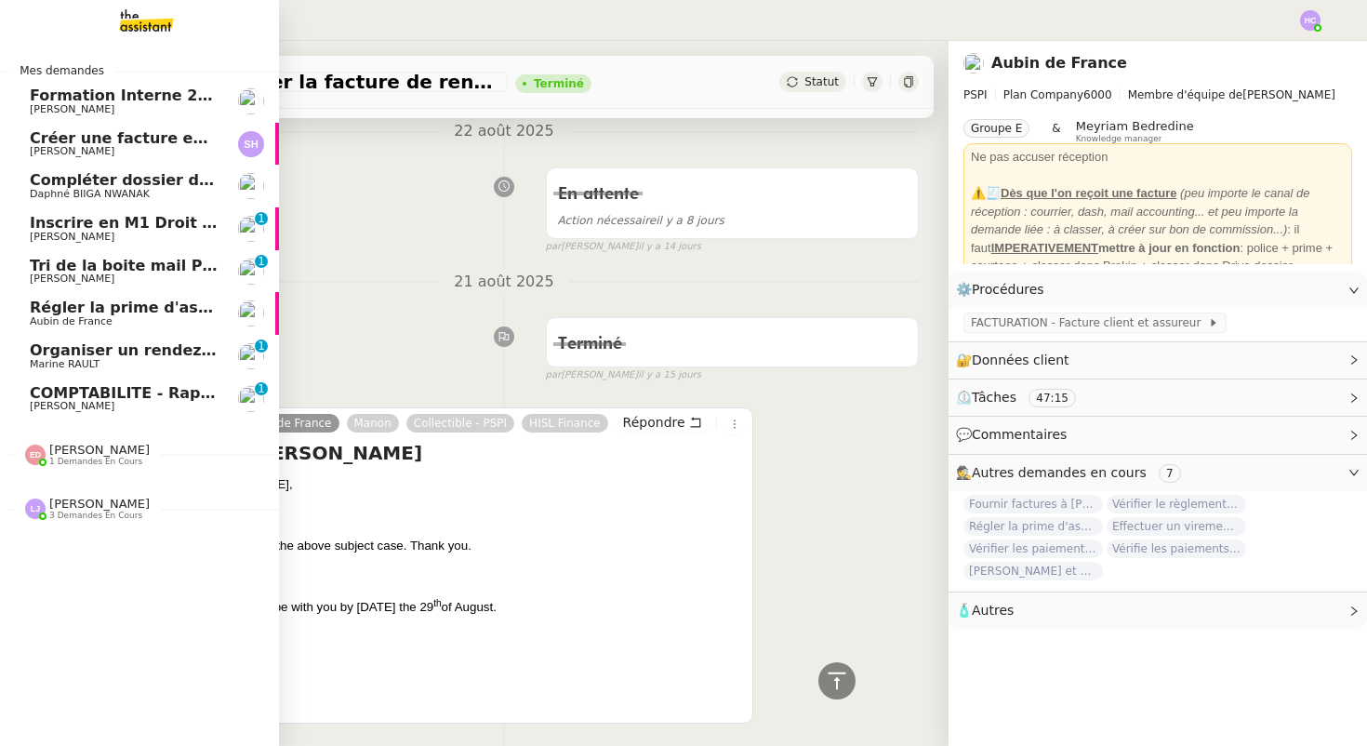
click at [141, 224] on span "Inscrire en M1 Droit des affaires" at bounding box center [165, 223] width 271 height 18
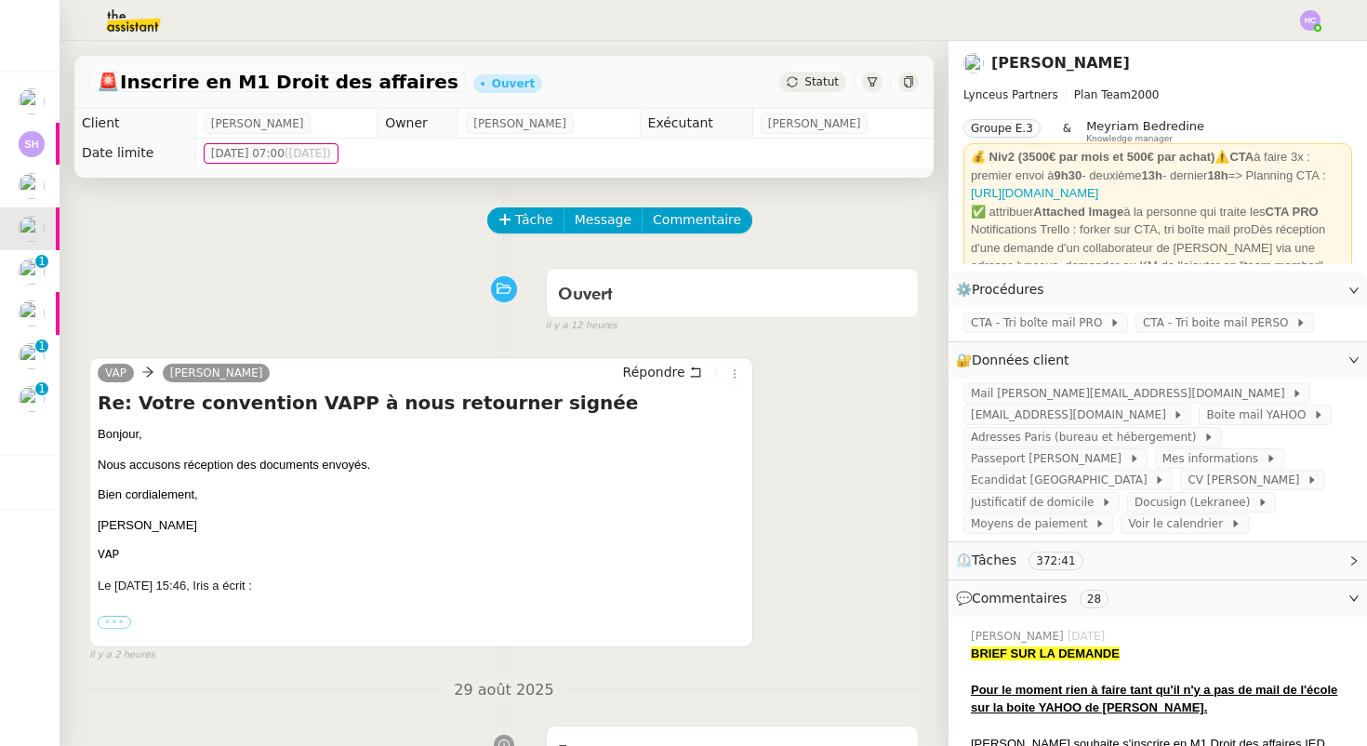
click at [122, 619] on label "•••" at bounding box center [114, 621] width 33 height 13
click at [0, 0] on input "•••" at bounding box center [0, 0] width 0 height 0
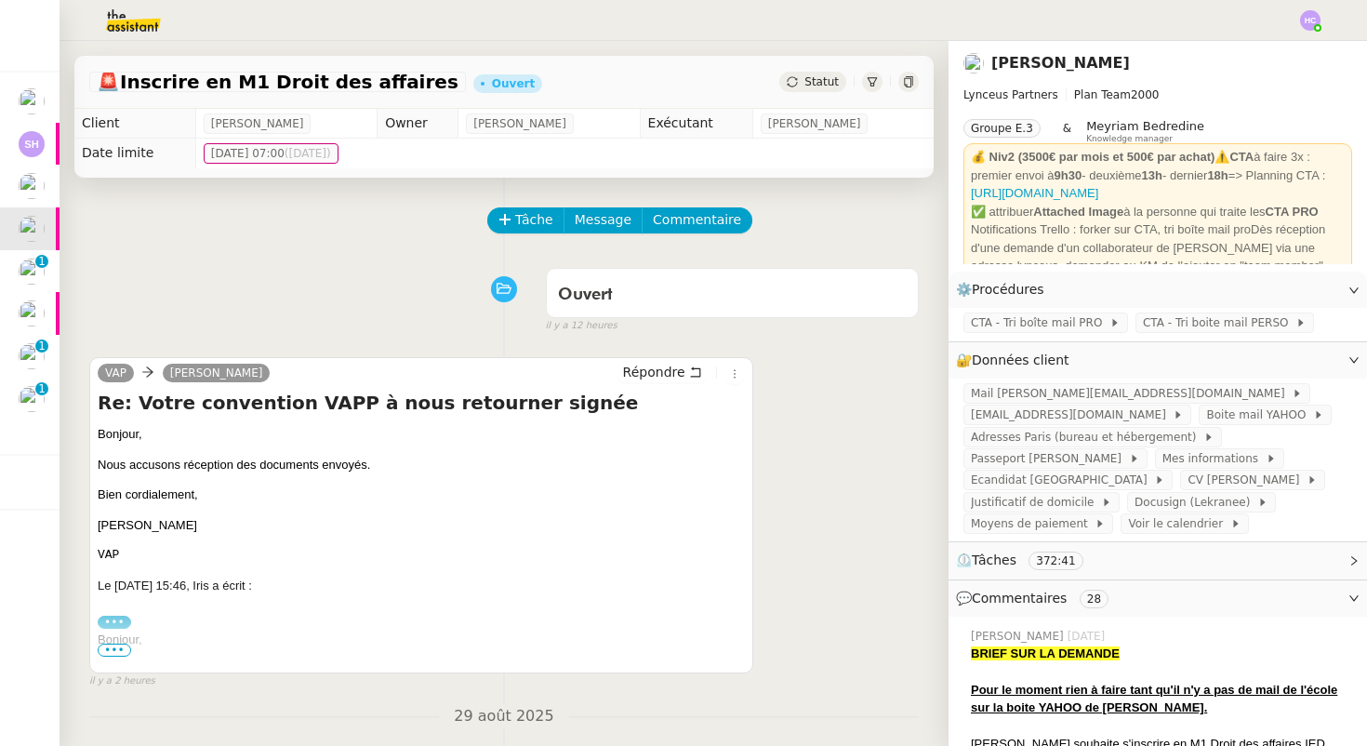
click at [112, 651] on span "•••" at bounding box center [114, 649] width 33 height 13
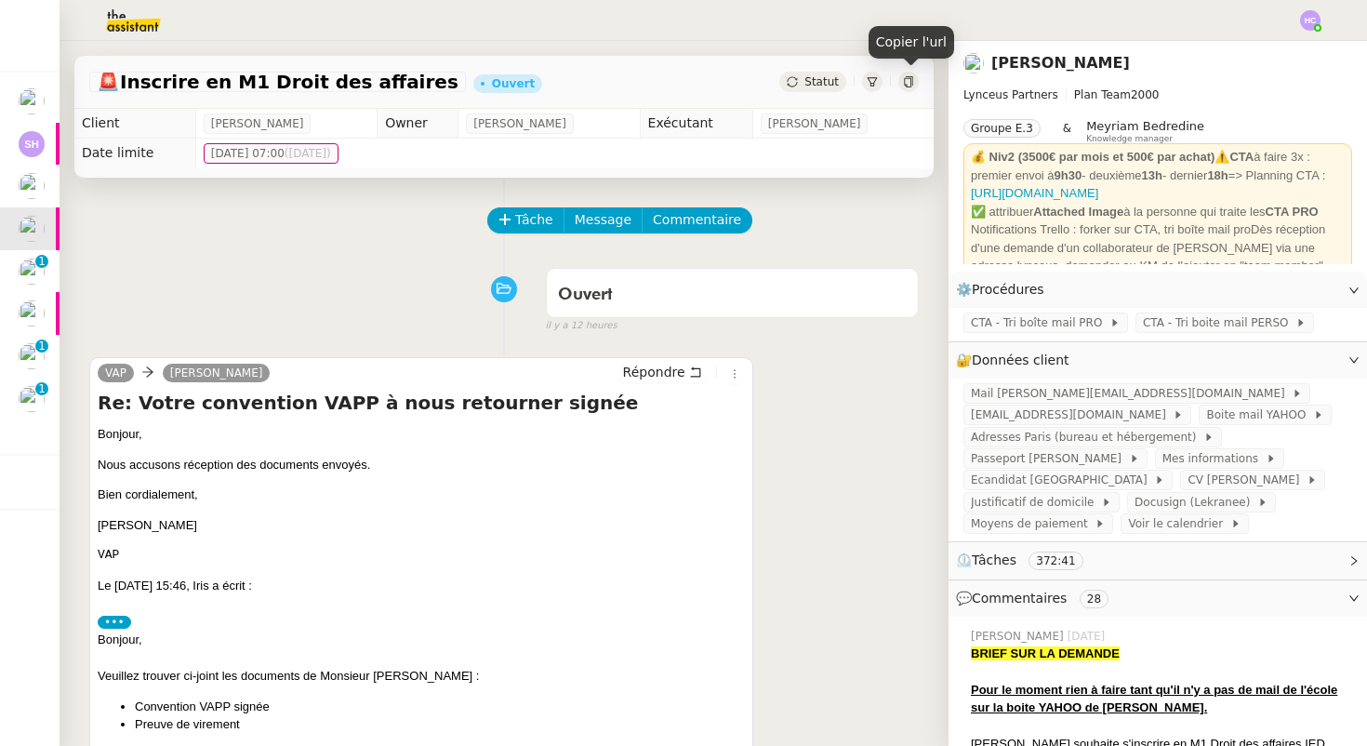
click at [905, 80] on icon at bounding box center [908, 81] width 11 height 11
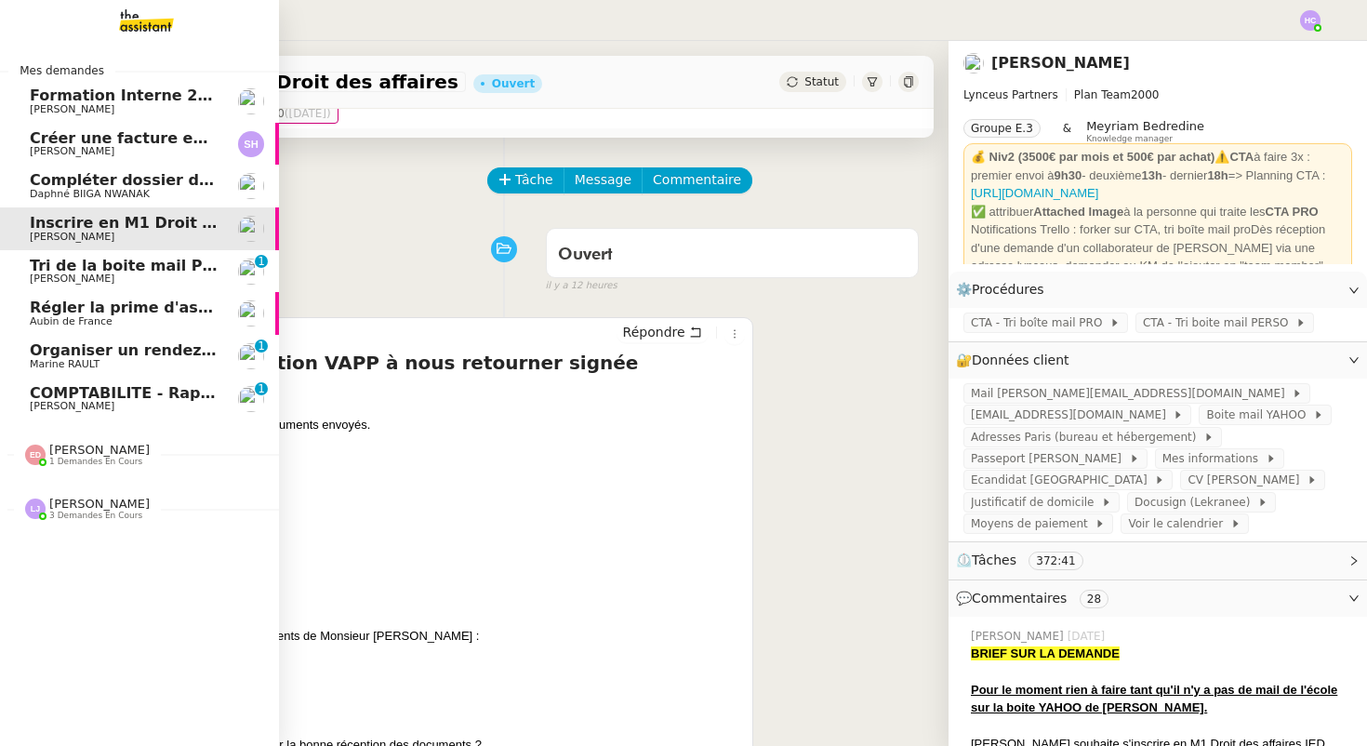
click at [72, 271] on span "Tri de la boite mail PERSO - [DATE]" at bounding box center [175, 266] width 291 height 18
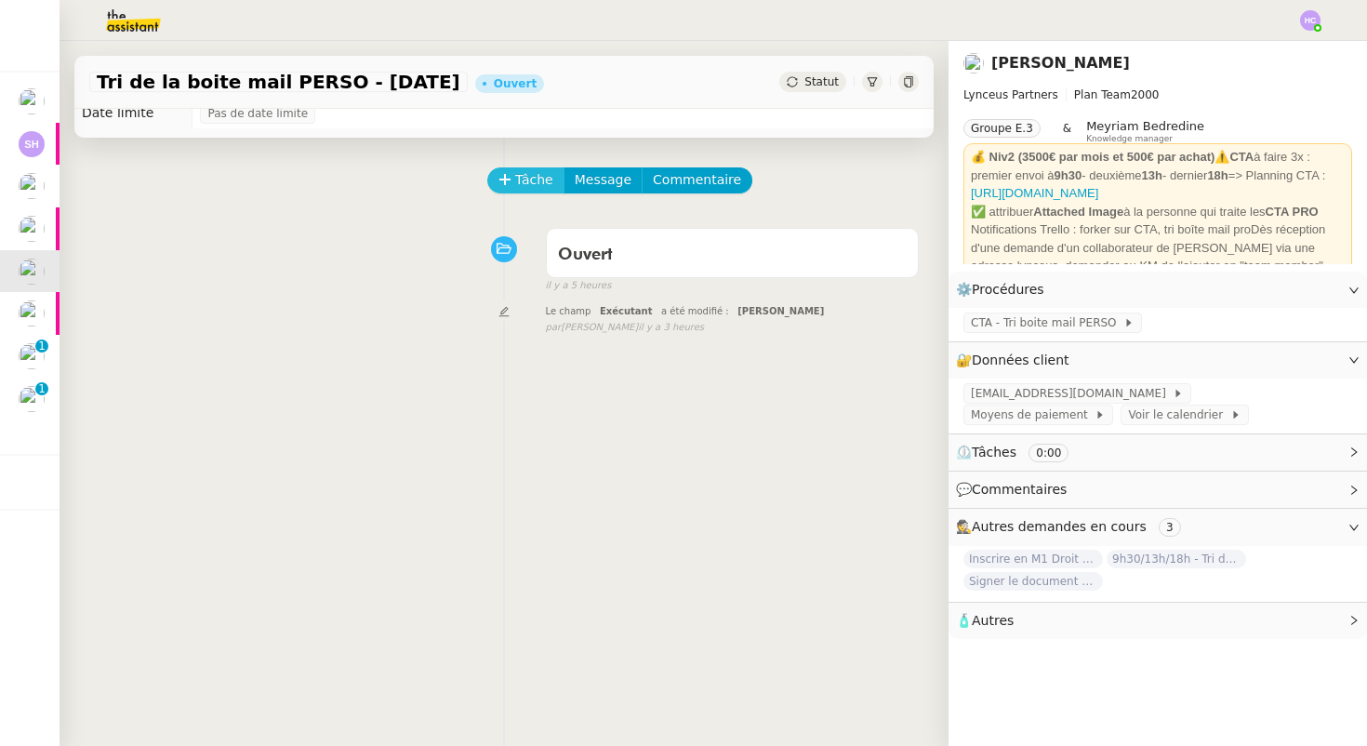
click at [520, 187] on span "Tâche" at bounding box center [534, 179] width 38 height 21
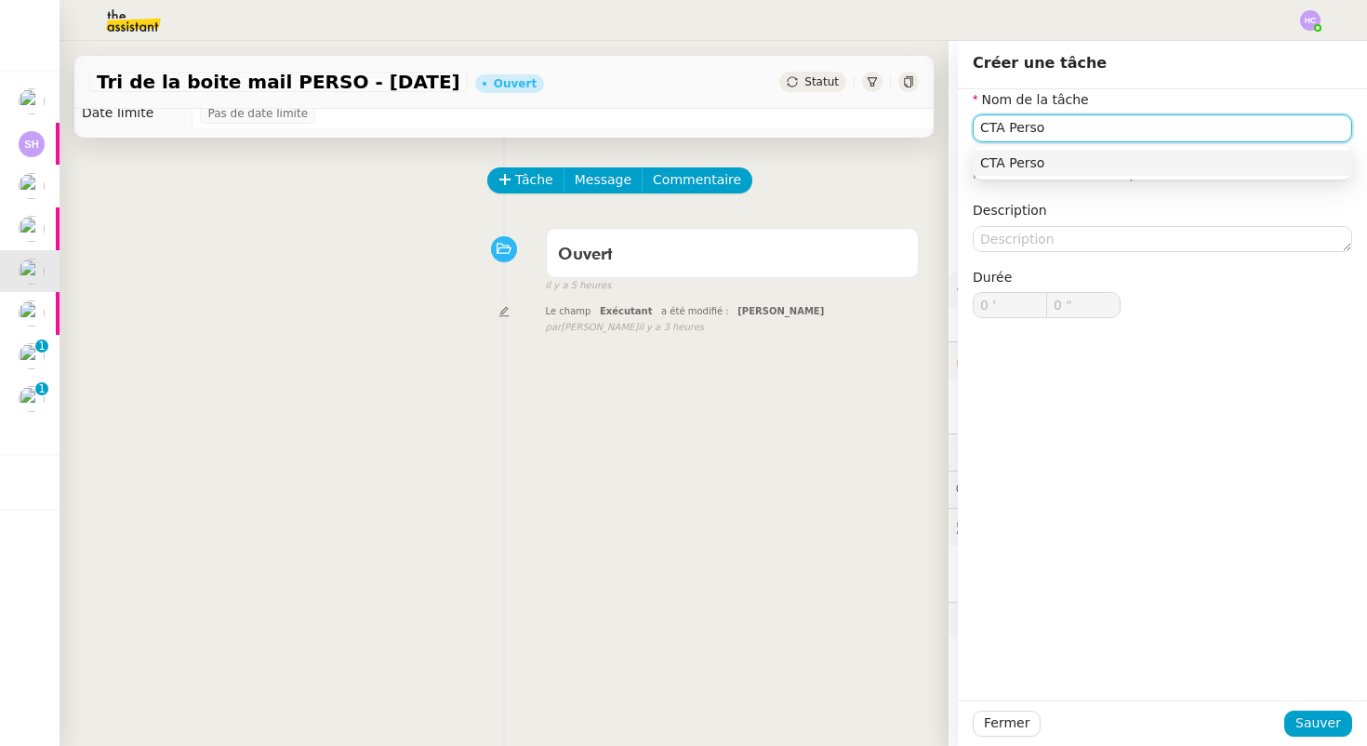
click at [1051, 161] on div "CTA Perso" at bounding box center [1162, 162] width 364 height 17
type input "CTA Perso"
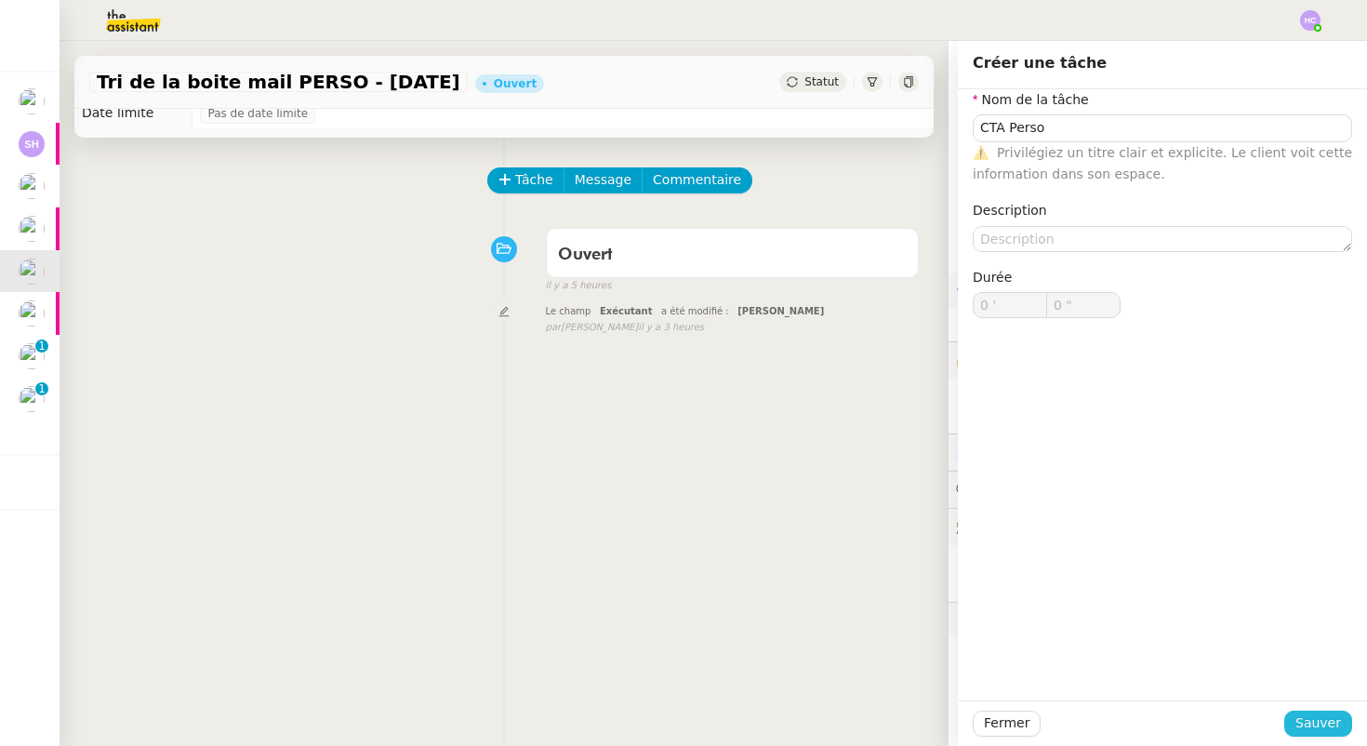
click at [1309, 722] on span "Sauver" at bounding box center [1318, 722] width 46 height 21
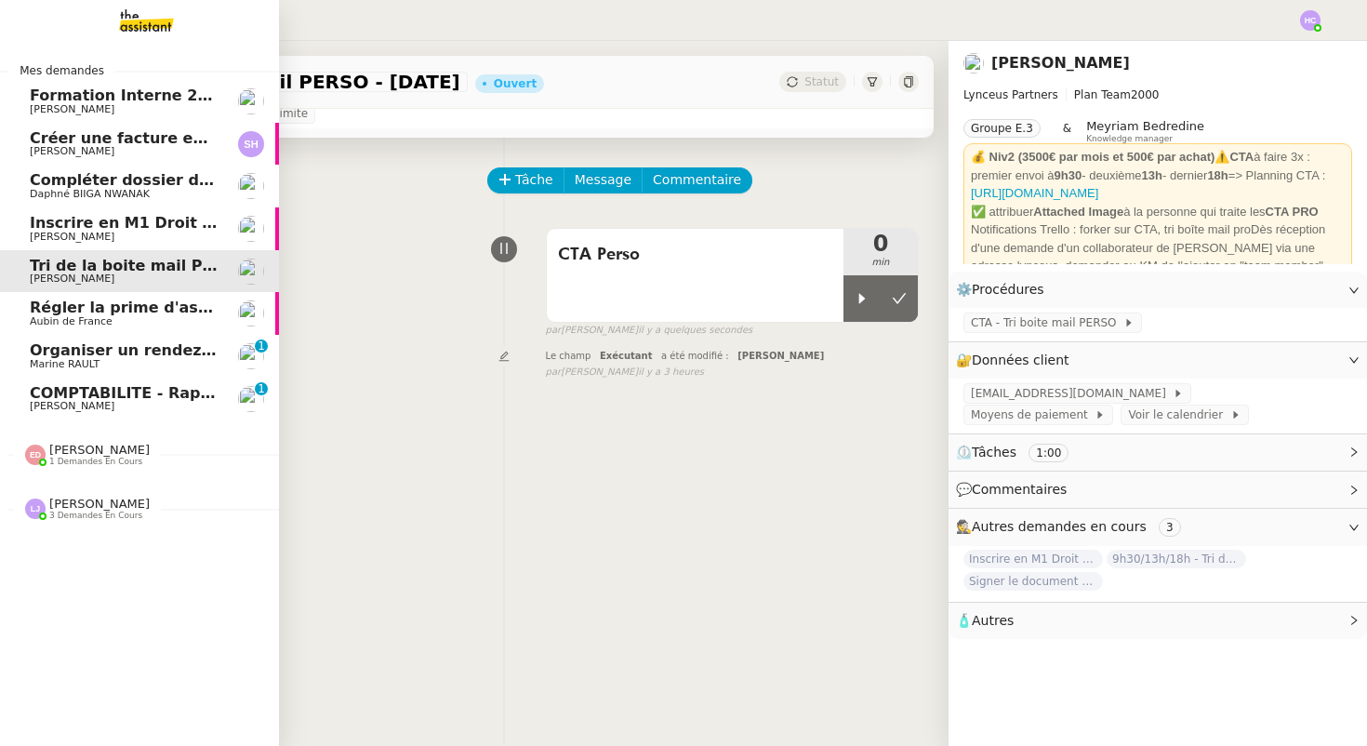
click at [60, 446] on span "[PERSON_NAME]" at bounding box center [99, 450] width 100 height 14
click at [60, 447] on span "[PERSON_NAME]" at bounding box center [99, 450] width 100 height 14
click at [68, 496] on span "[PERSON_NAME] 3 demandes en cours" at bounding box center [146, 501] width 279 height 39
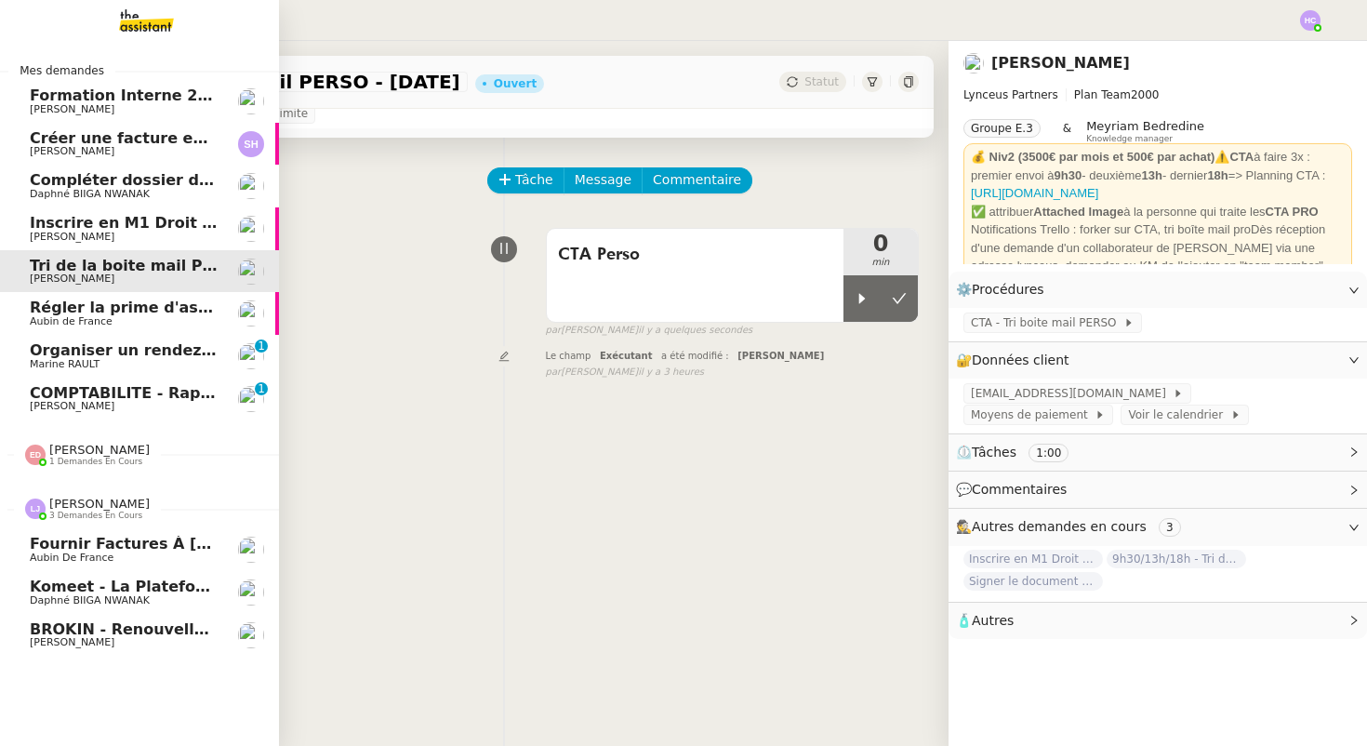
click at [69, 498] on span "[PERSON_NAME]" at bounding box center [99, 503] width 100 height 14
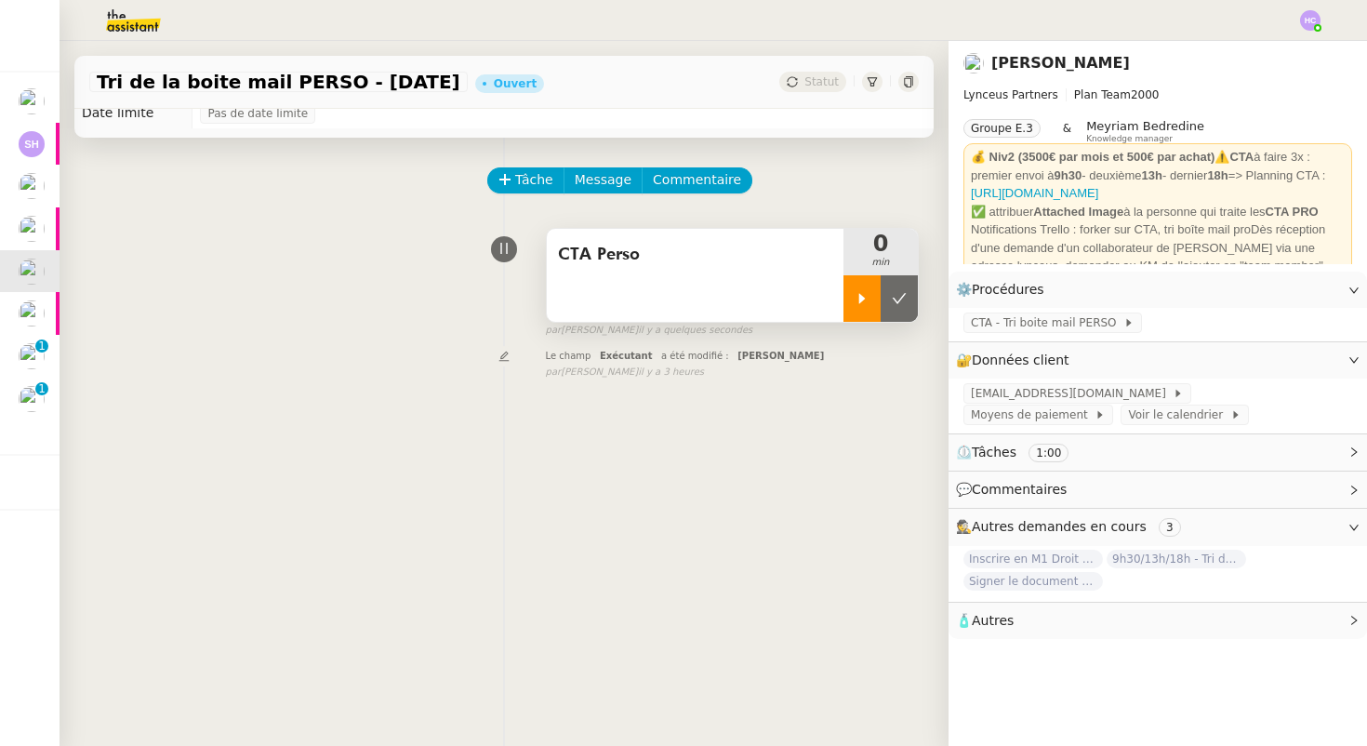
click at [854, 301] on icon at bounding box center [861, 298] width 15 height 15
